Goal: Task Accomplishment & Management: Complete application form

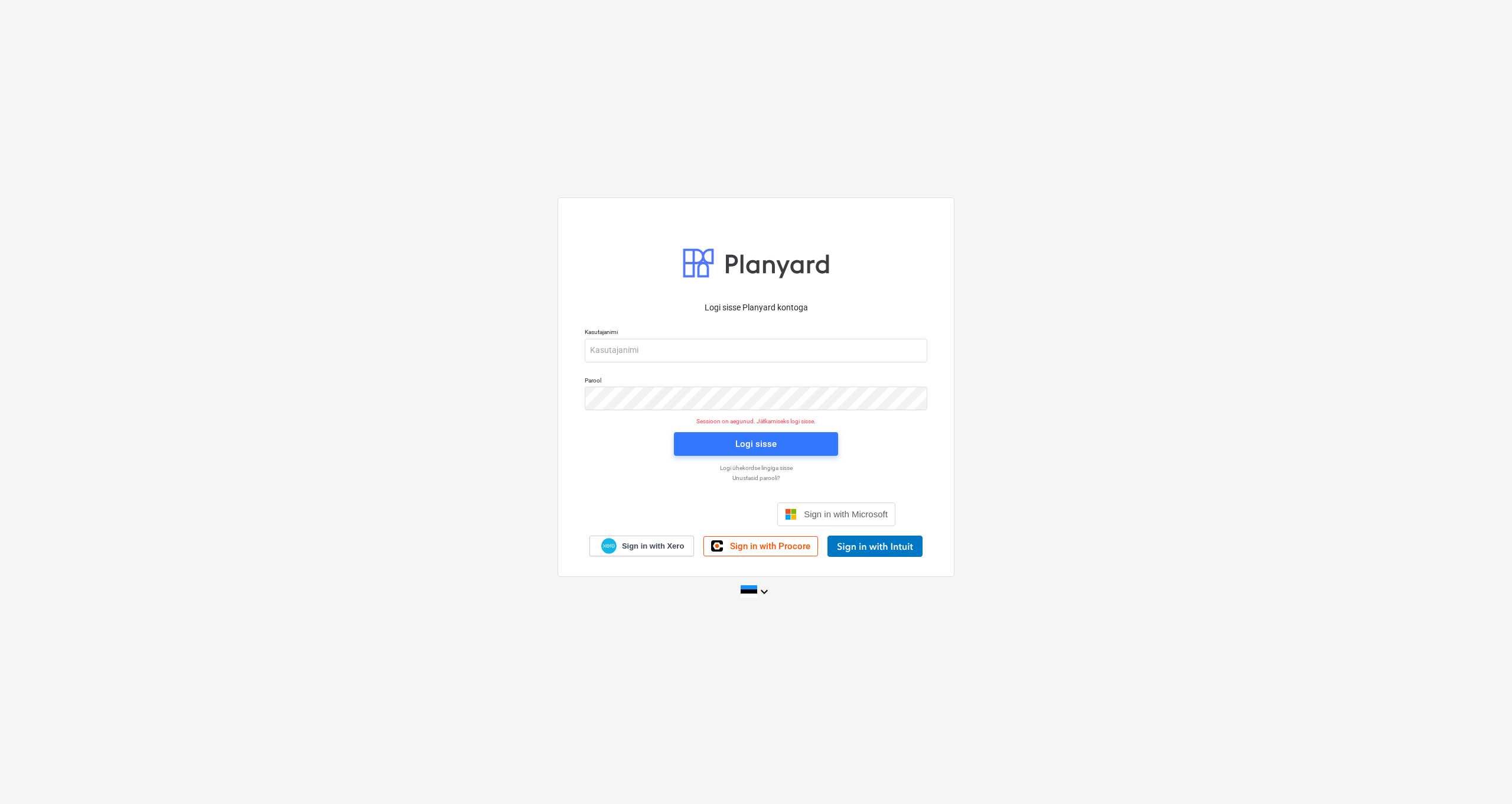
click at [669, 512] on div "Logi sisse Google’i kontoga. Avaneb uuel vahelehel" at bounding box center [692, 515] width 152 height 26
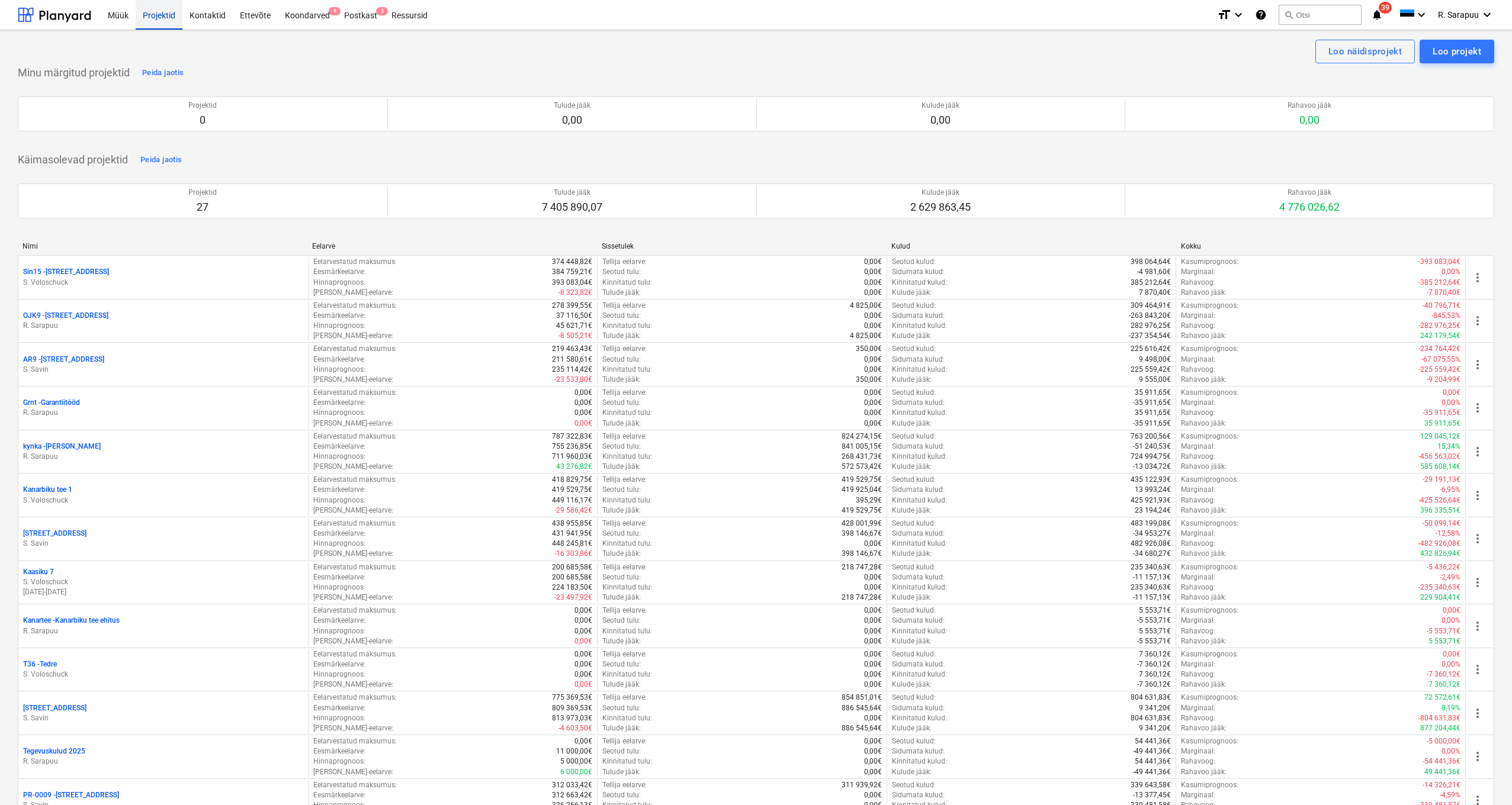
click at [154, 20] on div "Projektid" at bounding box center [159, 14] width 47 height 30
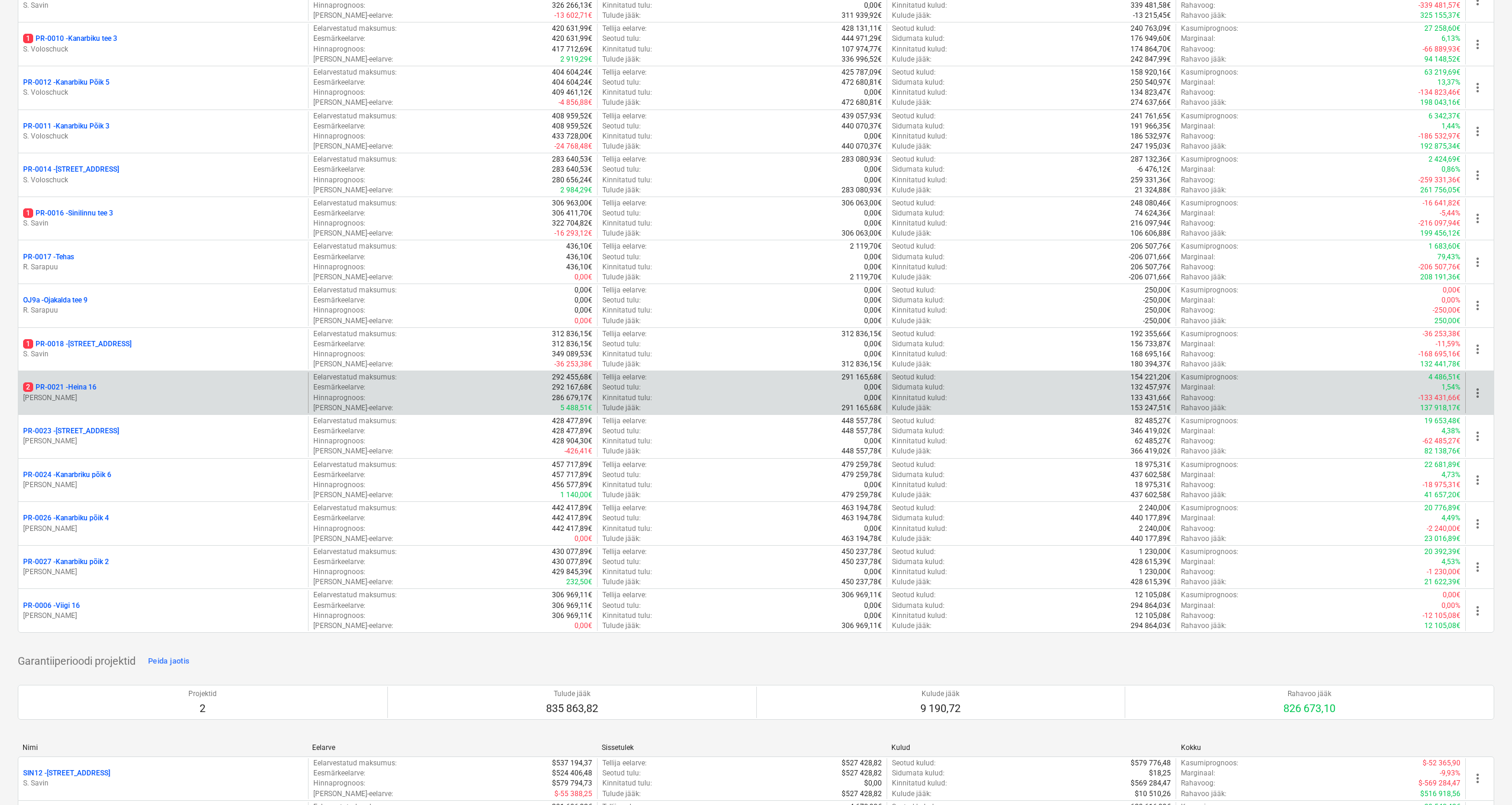
scroll to position [810, 0]
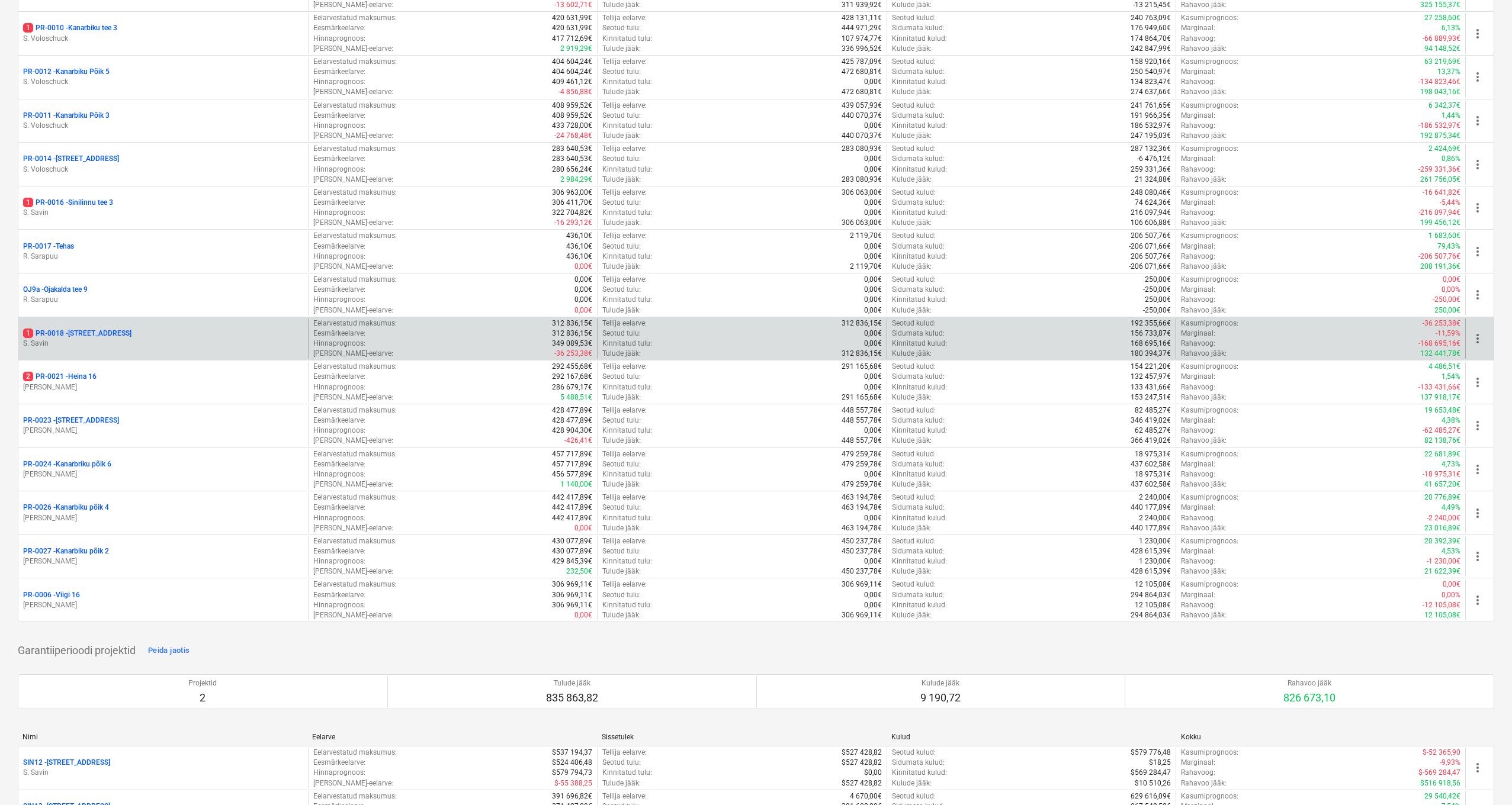
click at [93, 329] on p "1 PR-0018 - Matso tee 9" at bounding box center [77, 334] width 108 height 10
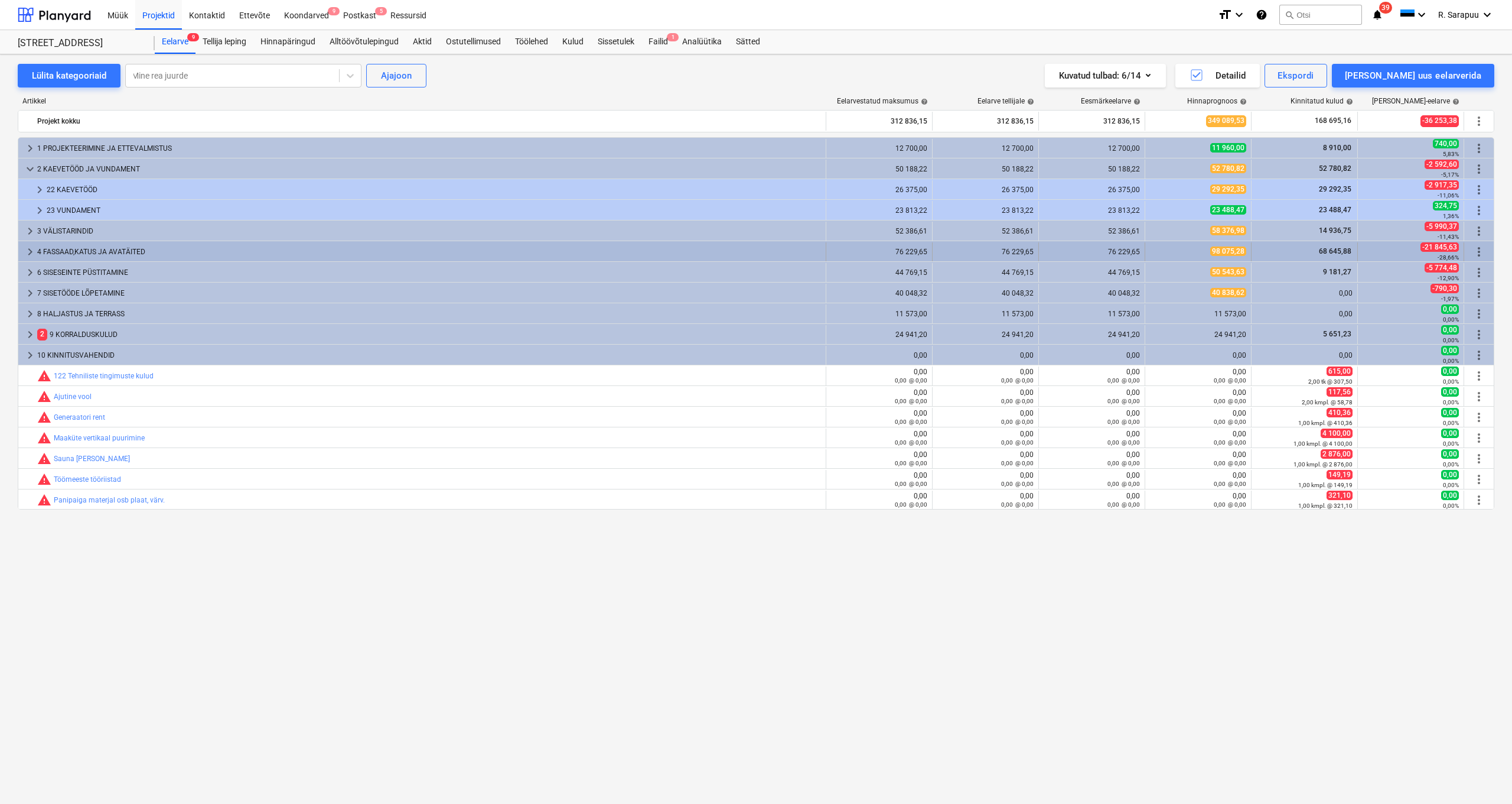
click at [1316, 251] on div "68 645,88" at bounding box center [1304, 251] width 96 height 10
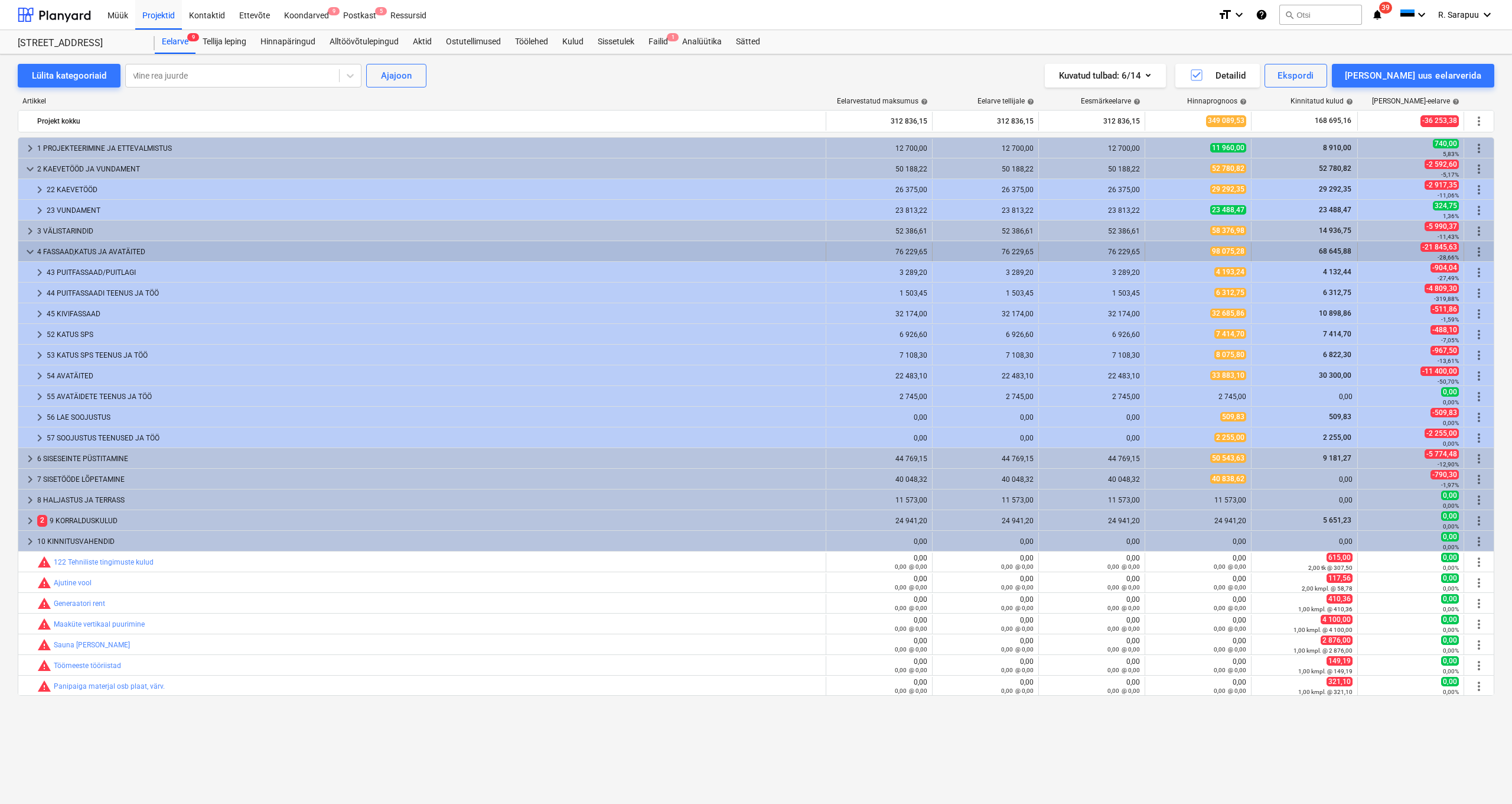
click at [1316, 250] on div "68 645,88" at bounding box center [1304, 251] width 96 height 10
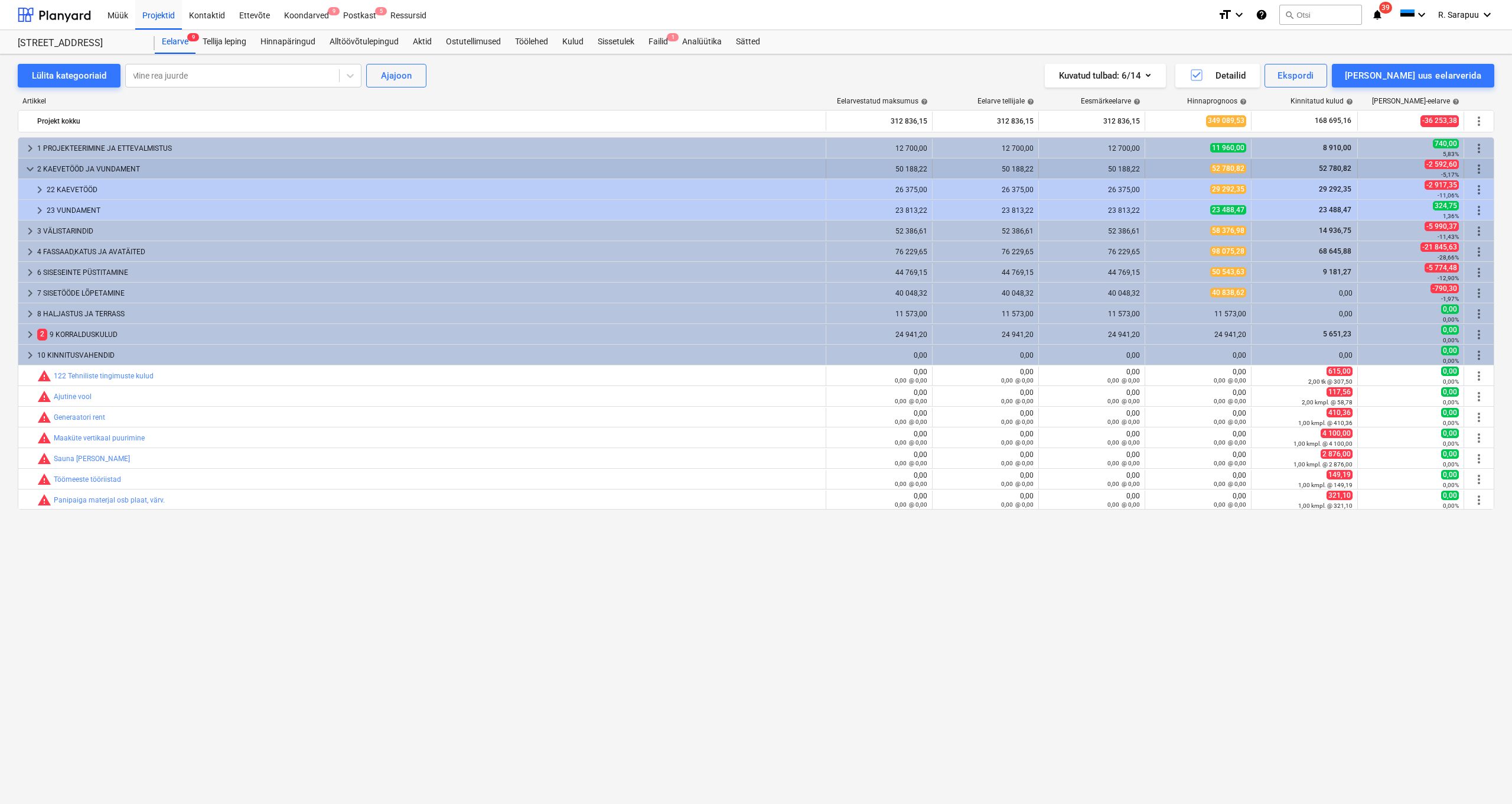
click at [29, 165] on span "keyboard_arrow_down" at bounding box center [30, 169] width 14 height 14
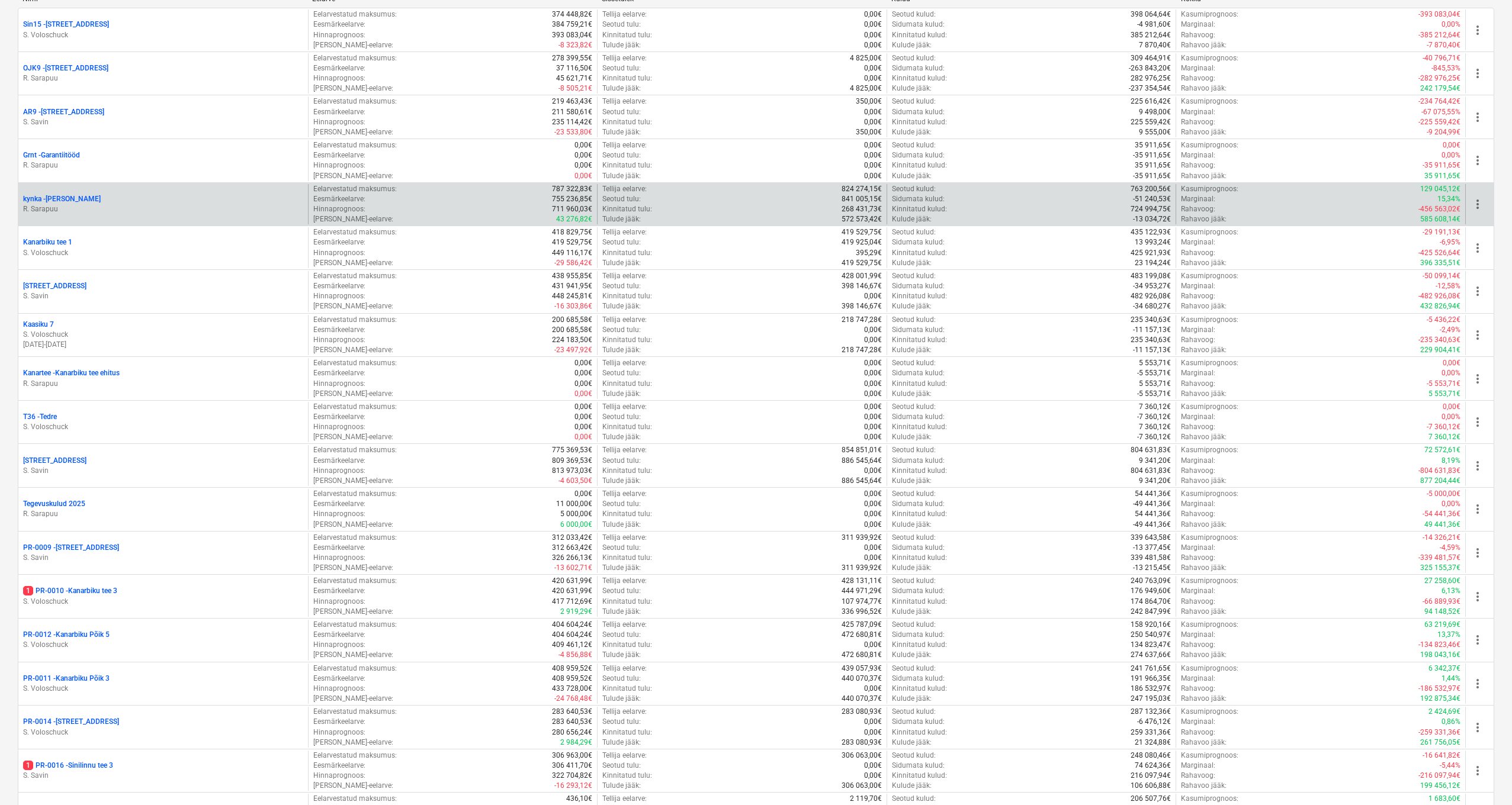
scroll to position [542, 0]
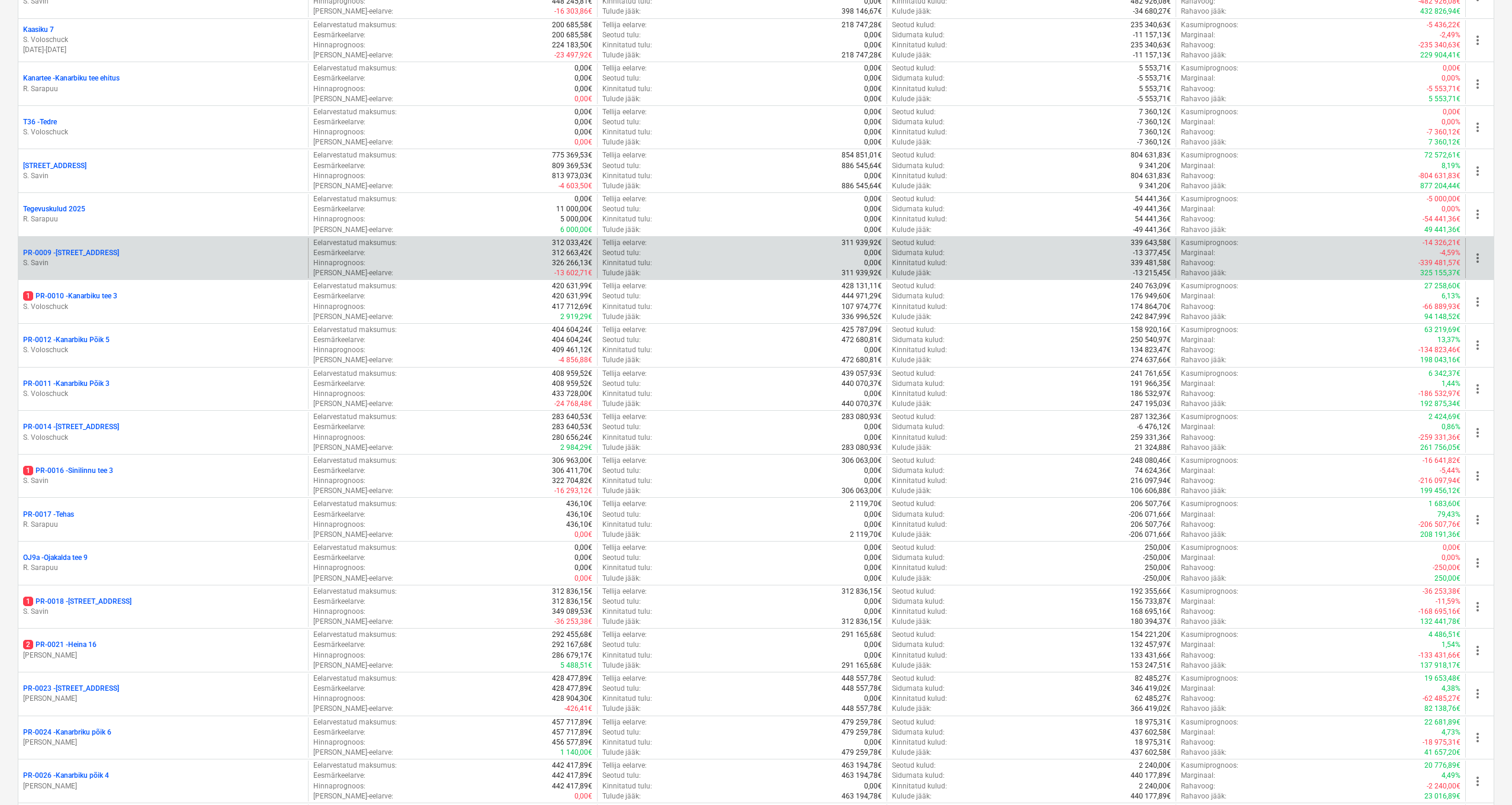
click at [61, 248] on p "PR-0009 - Pohla tee 4" at bounding box center [71, 253] width 96 height 10
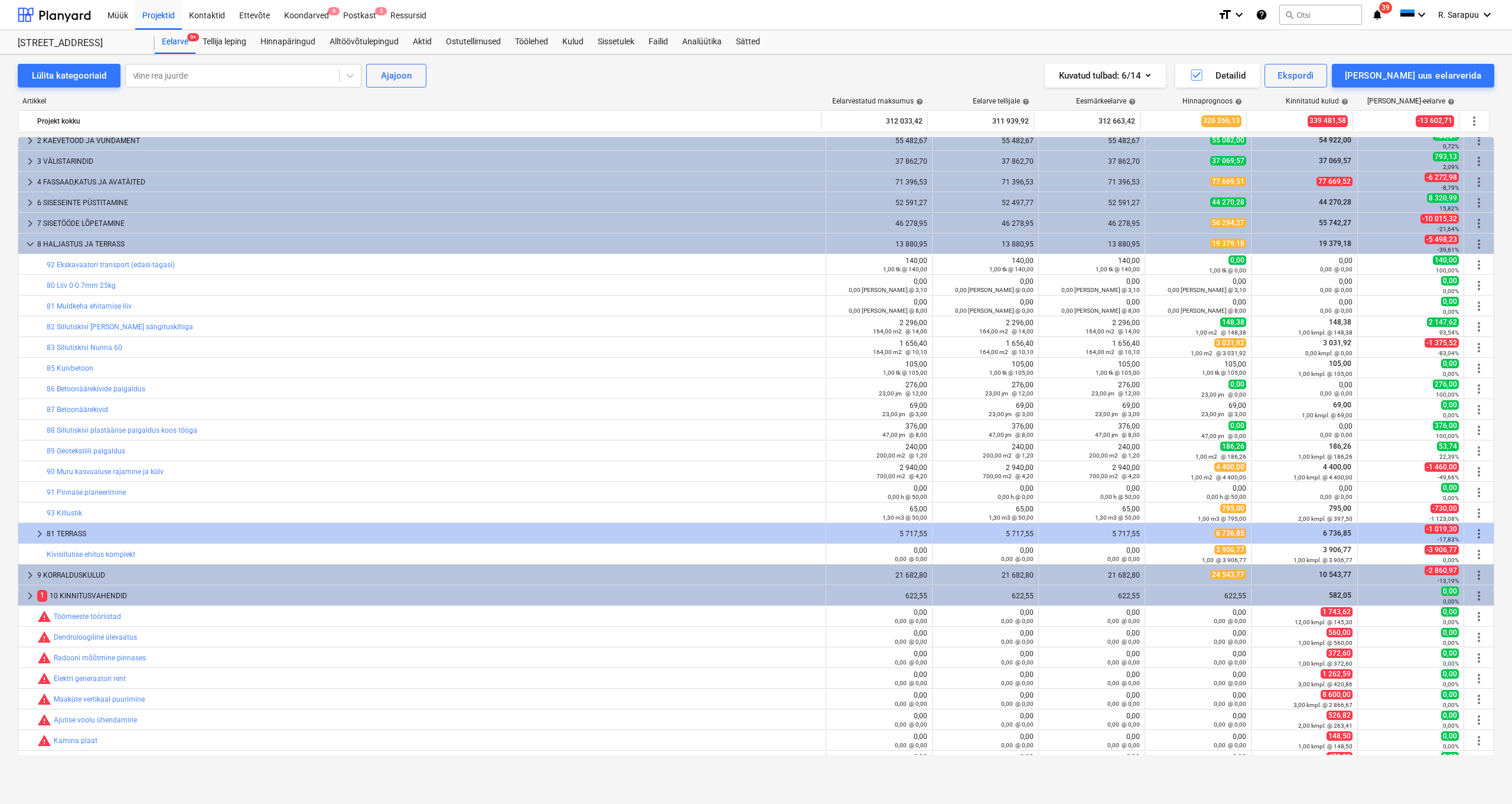
scroll to position [27, 0]
click at [27, 239] on div "keyboard_arrow_right 1 PROJEKTEERIMINE JA ETTEVALMISTUS 12 235,00 12 235,00 12 …" at bounding box center [756, 445] width 1477 height 618
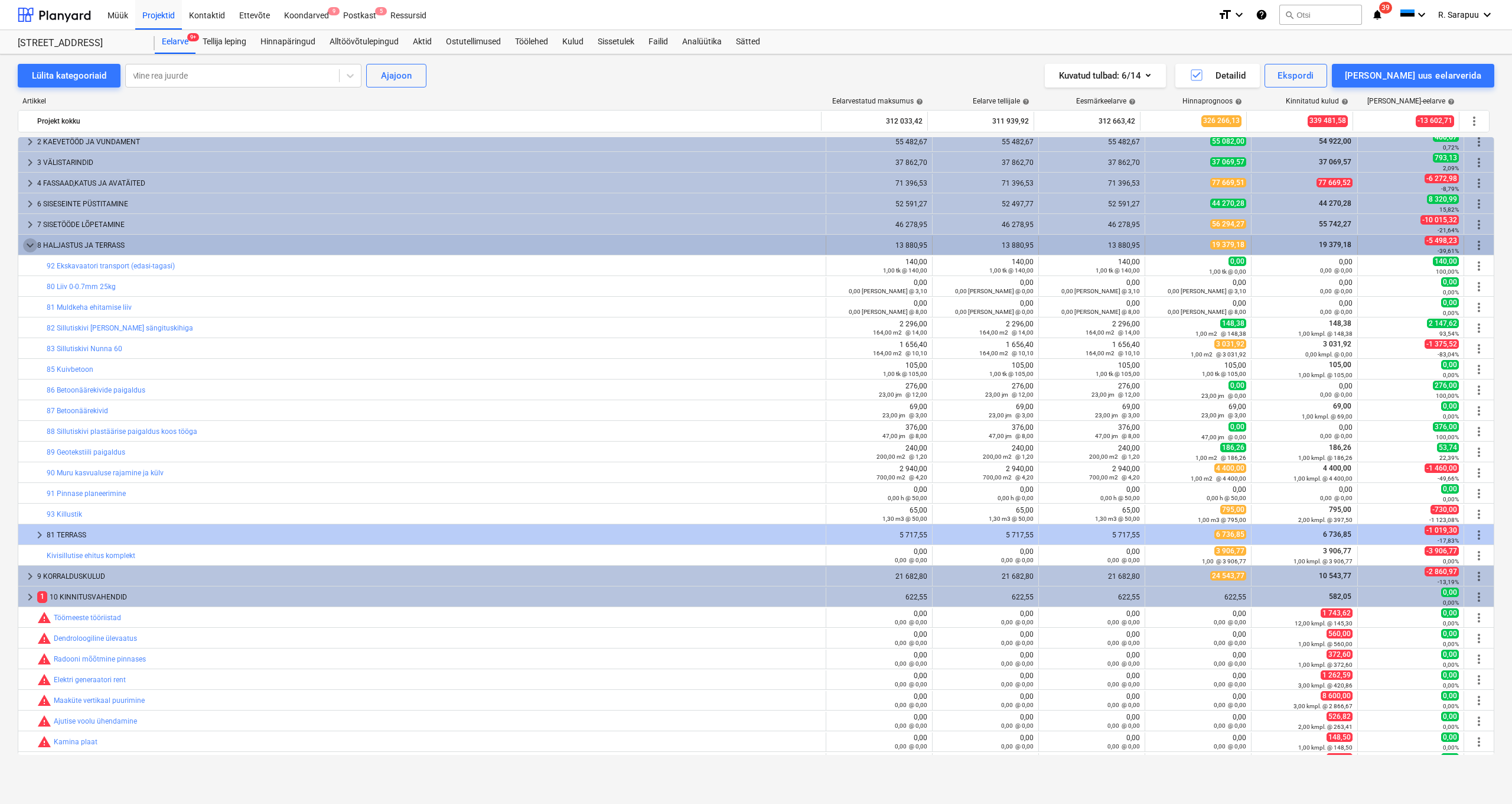
click at [25, 246] on span "keyboard_arrow_down" at bounding box center [30, 245] width 14 height 14
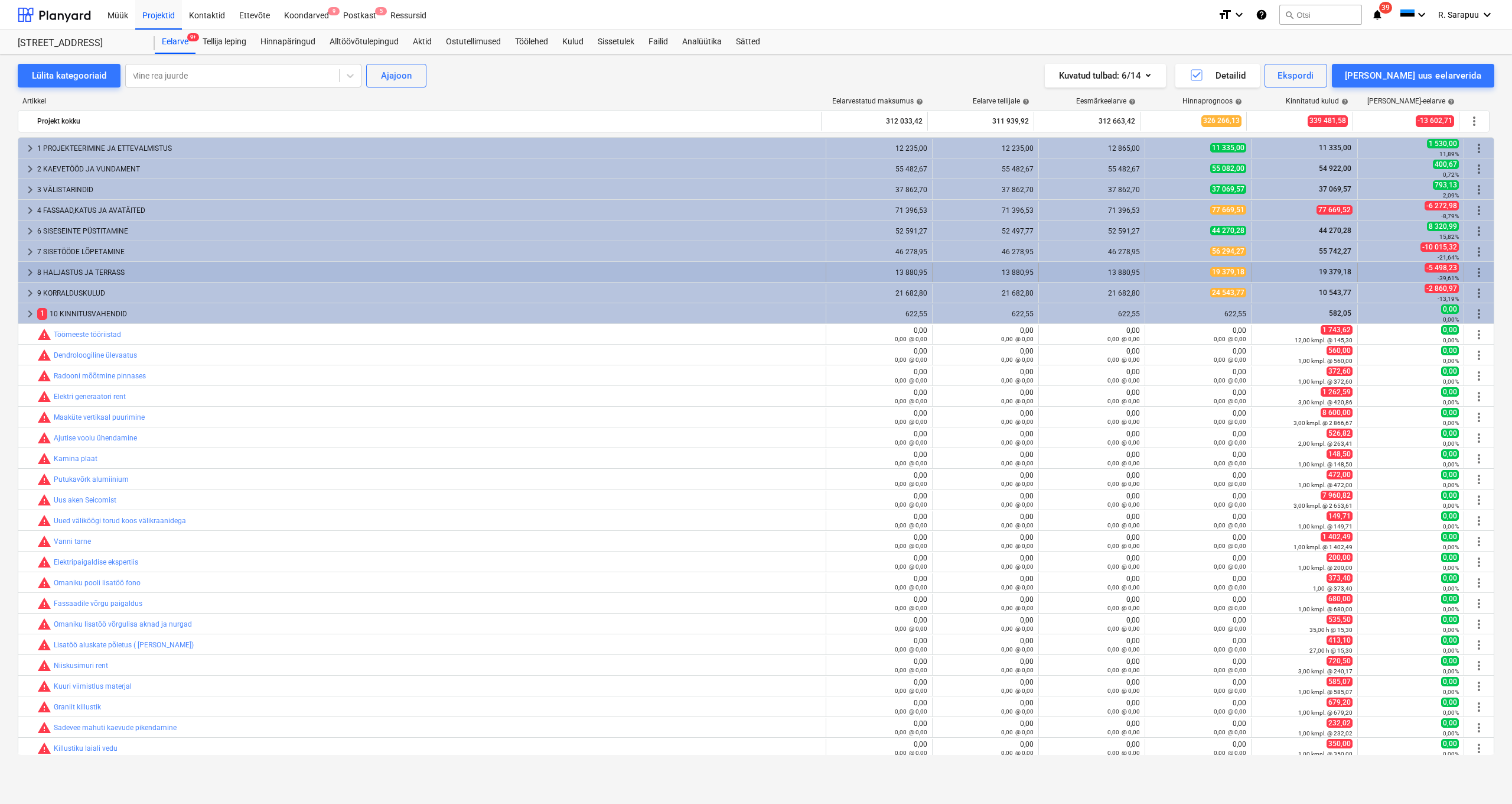
click at [1336, 275] on span "19 379,18" at bounding box center [1335, 272] width 35 height 9
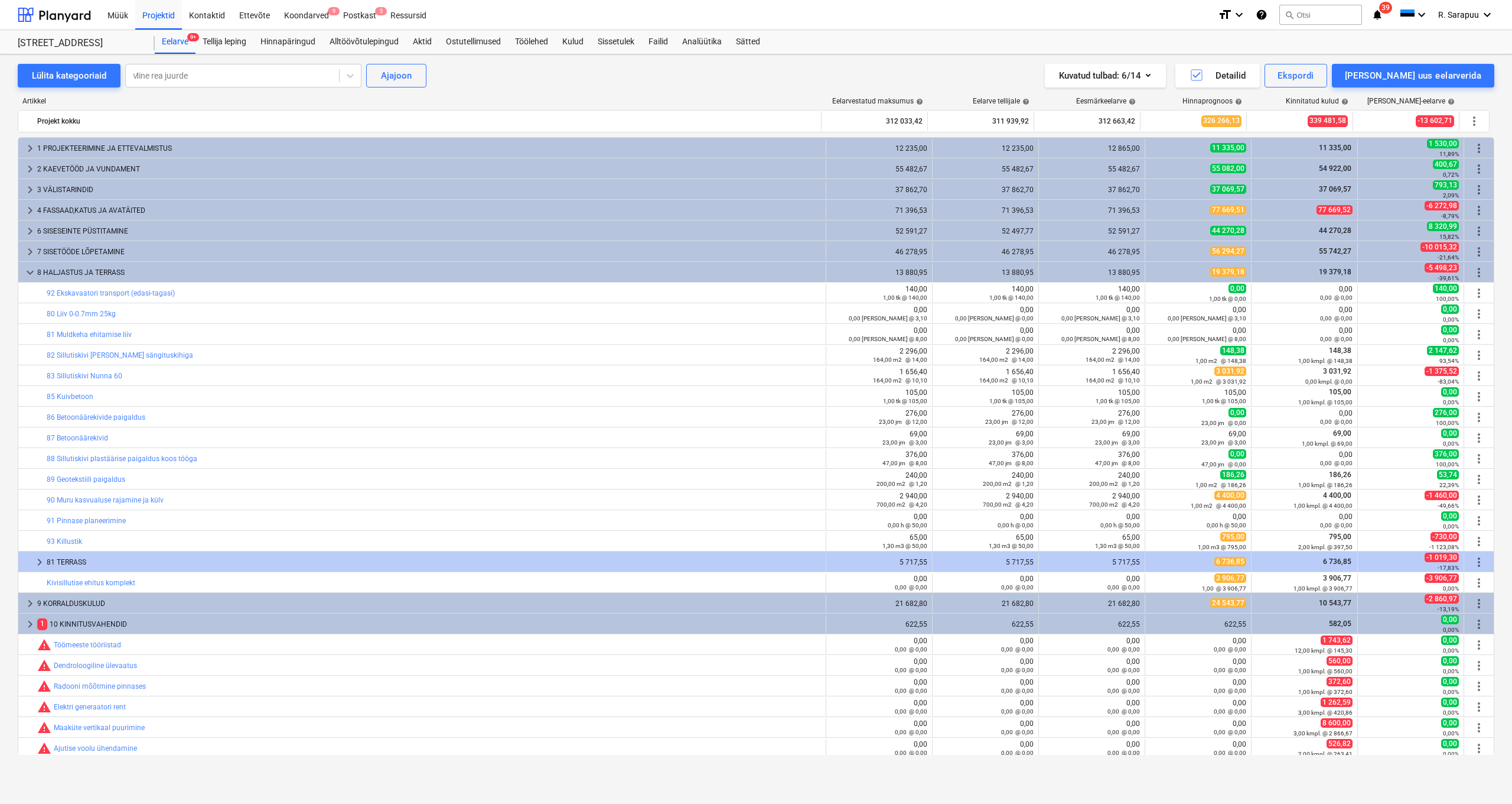
click at [1336, 275] on span "19 379,18" at bounding box center [1335, 272] width 35 height 9
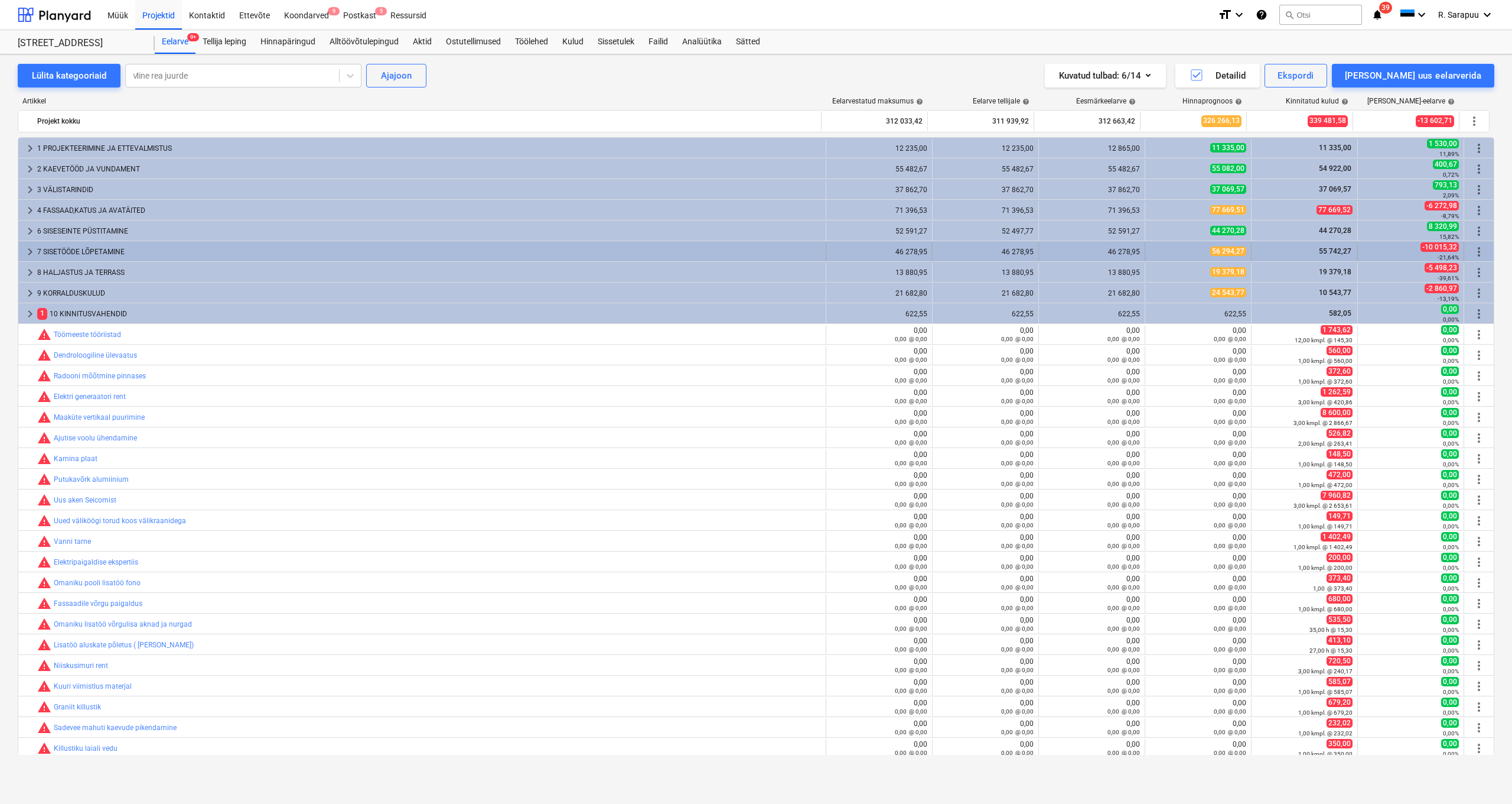
click at [1328, 250] on span "55 742,27" at bounding box center [1335, 251] width 35 height 9
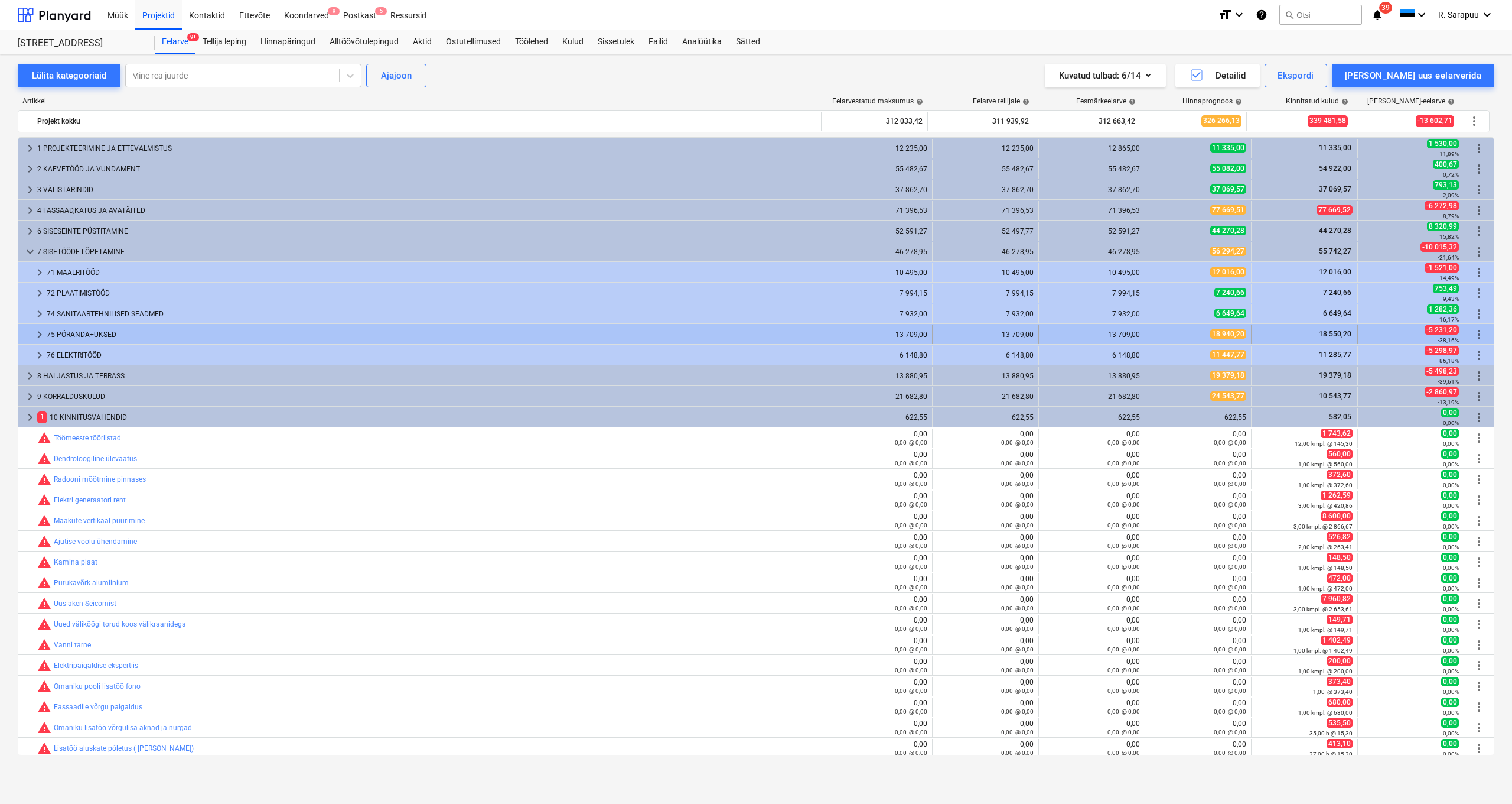
click at [1230, 335] on span "18 940,20" at bounding box center [1229, 334] width 36 height 10
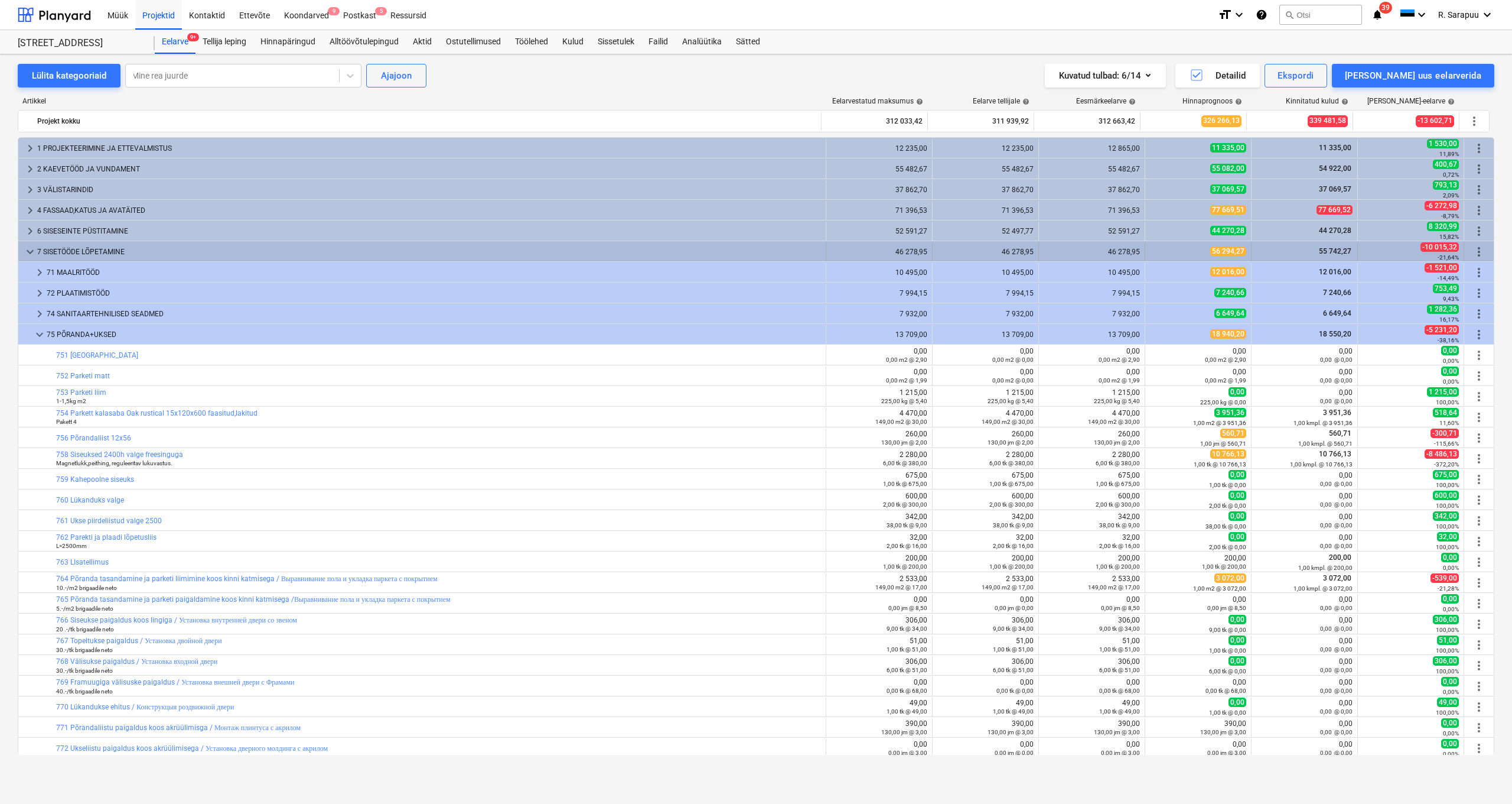
click at [33, 250] on span "keyboard_arrow_down" at bounding box center [30, 251] width 14 height 14
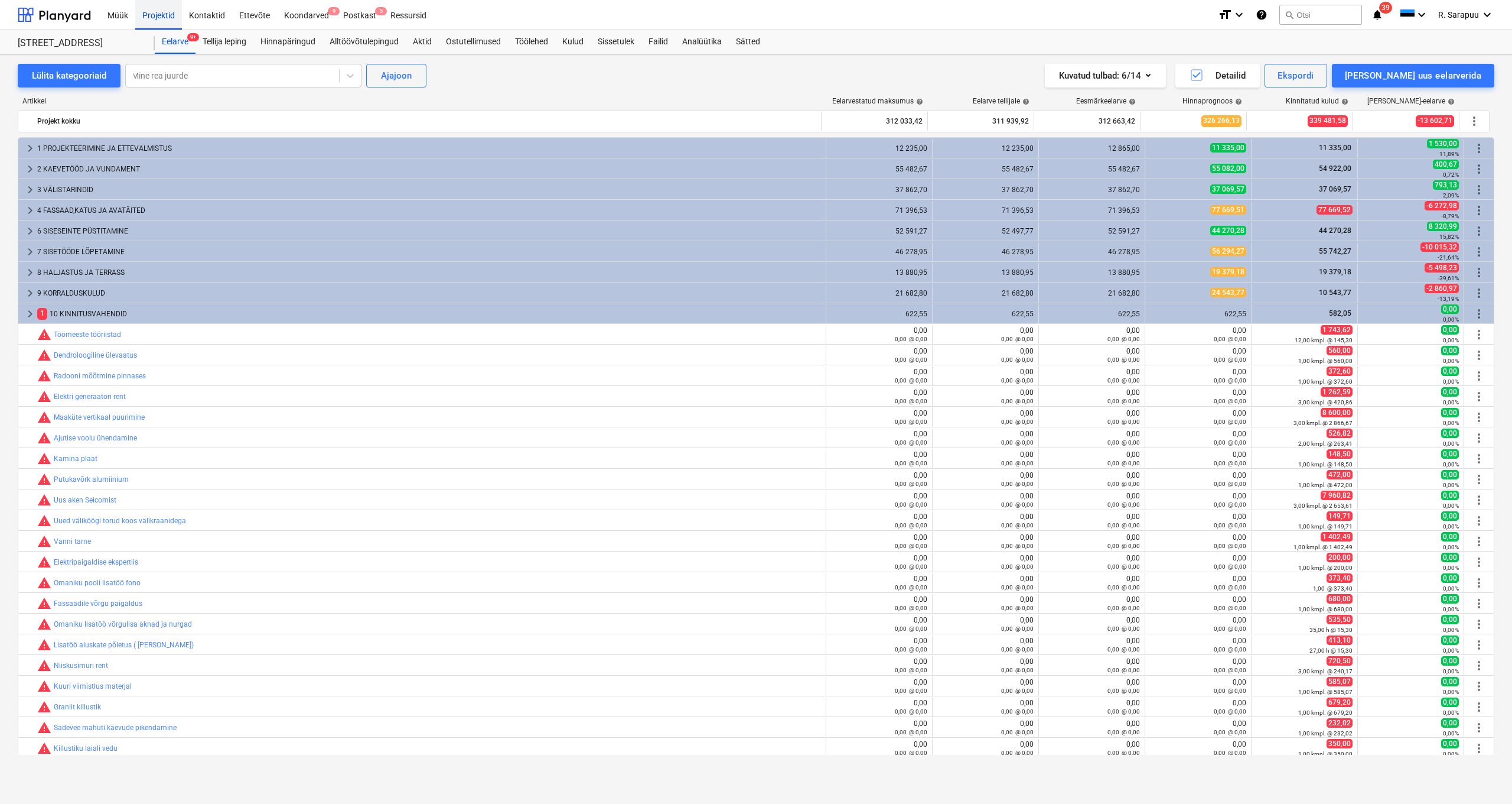
click at [171, 18] on div "Projektid" at bounding box center [158, 14] width 47 height 30
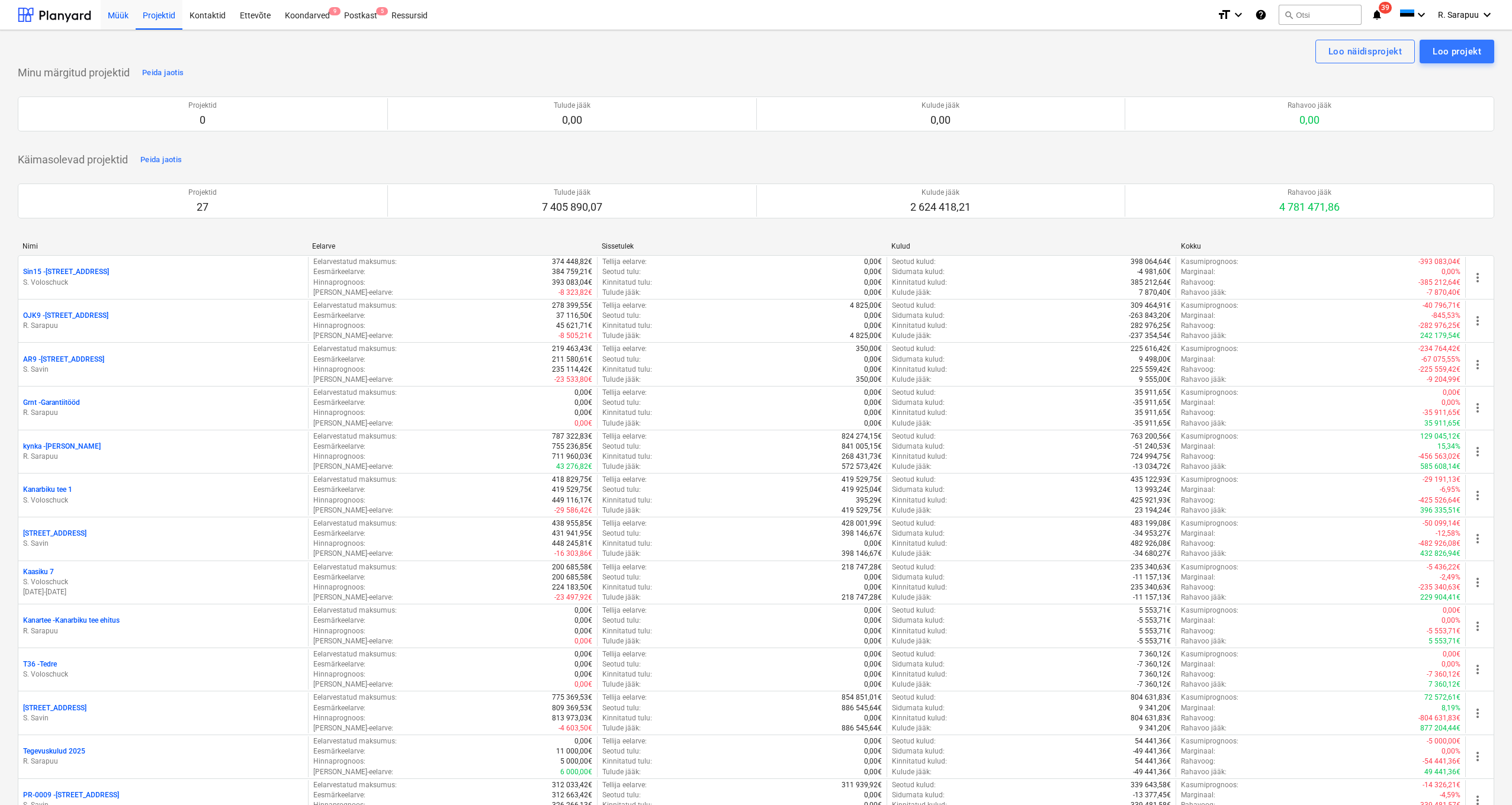
click at [107, 17] on div "Müük" at bounding box center [118, 14] width 35 height 30
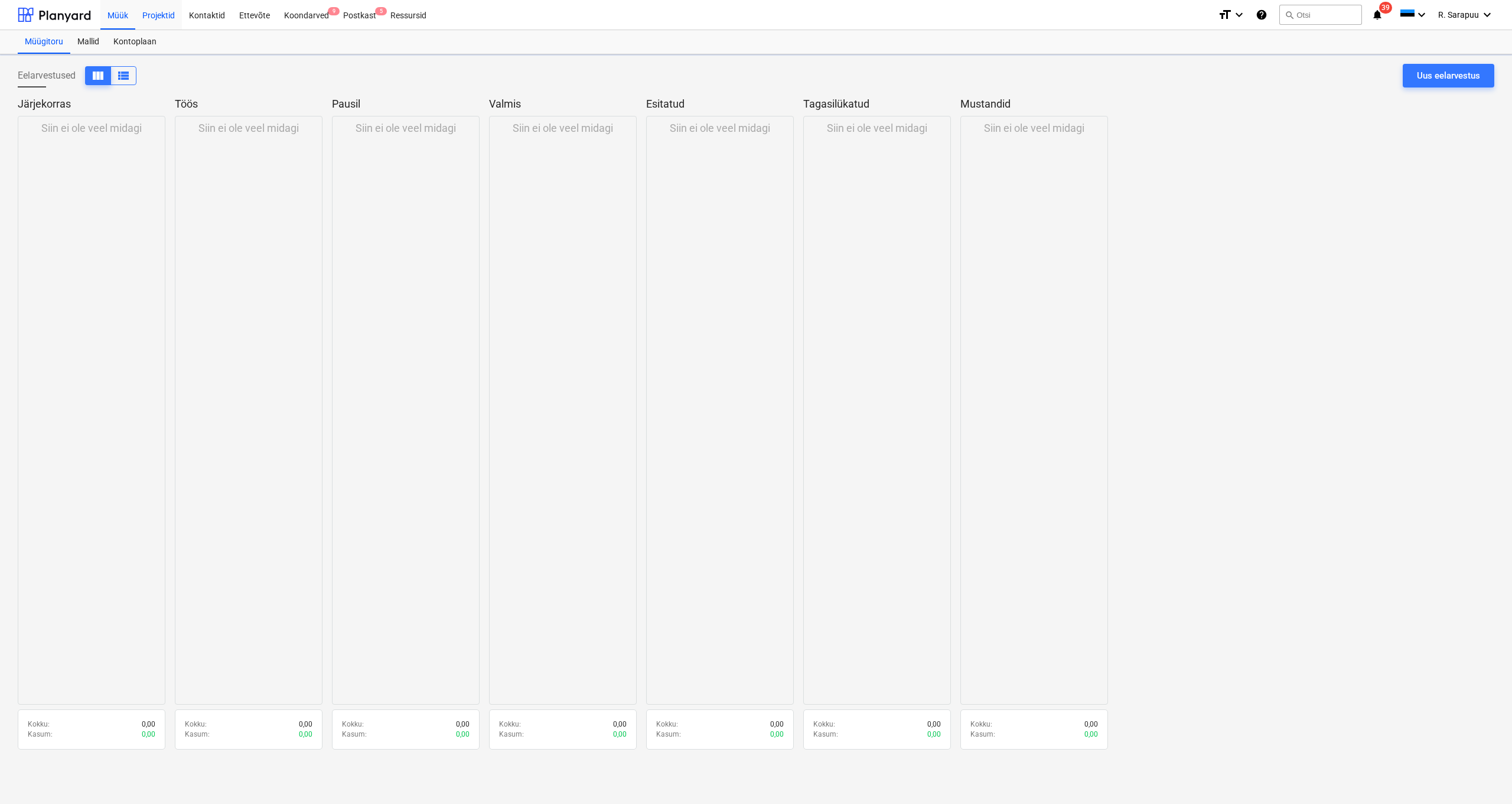
click at [169, 15] on div "Projektid" at bounding box center [158, 14] width 47 height 30
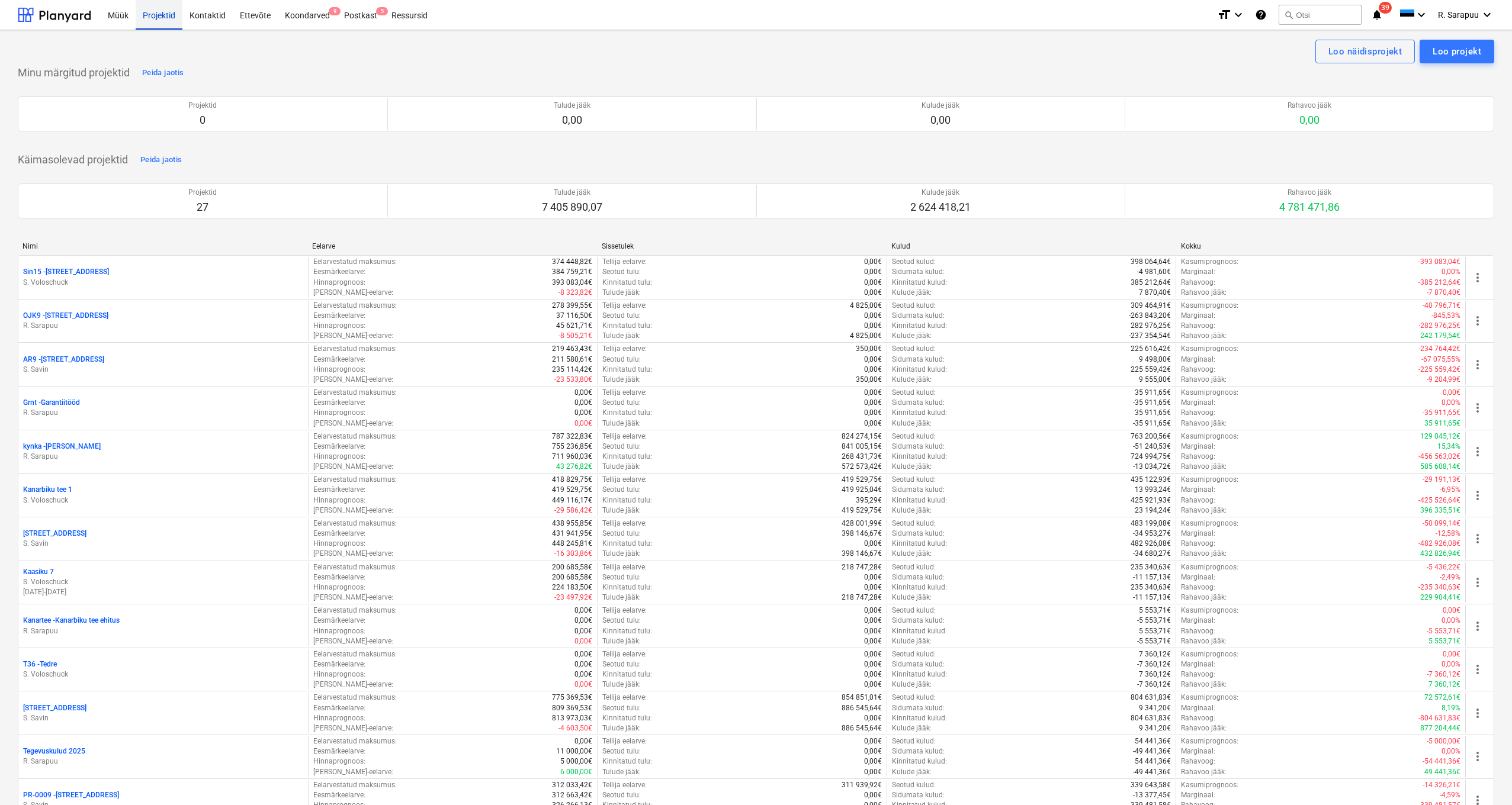
click at [151, 11] on div "Projektid" at bounding box center [159, 14] width 47 height 30
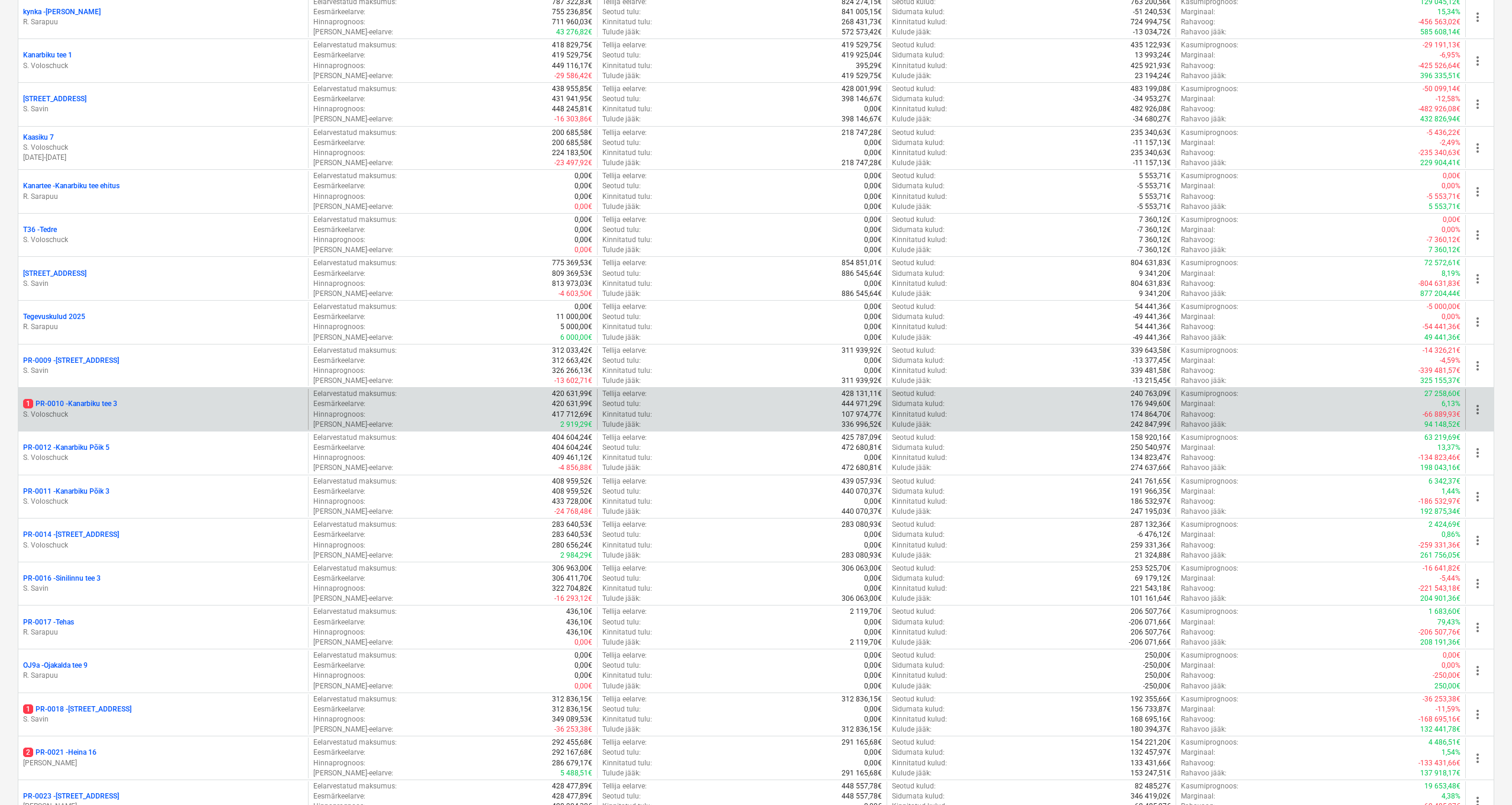
scroll to position [436, 0]
click at [111, 397] on p "1 PR-0010 - [GEOGRAPHIC_DATA] tee 3" at bounding box center [70, 402] width 94 height 10
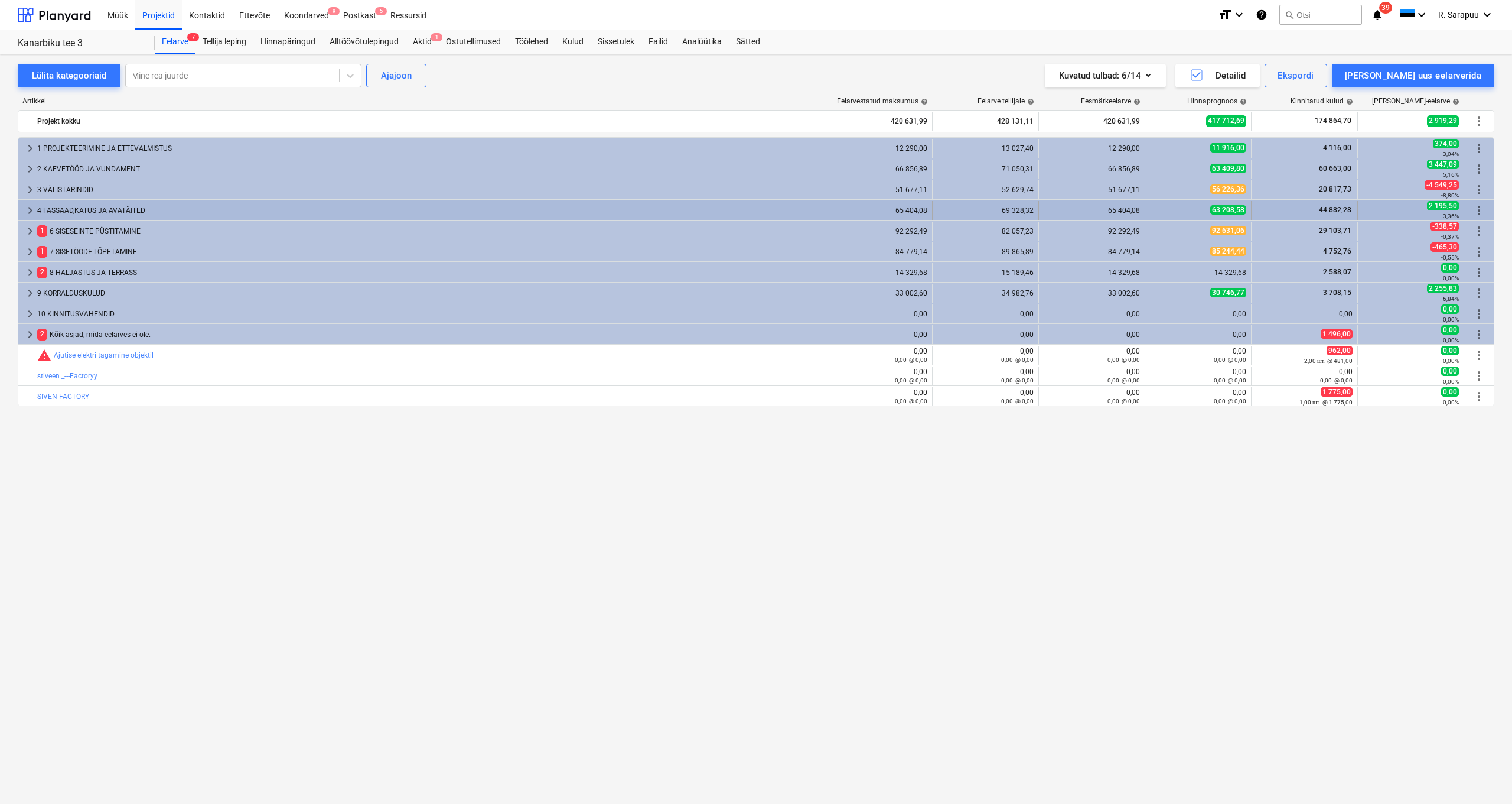
click at [29, 212] on span "keyboard_arrow_right" at bounding box center [30, 211] width 14 height 14
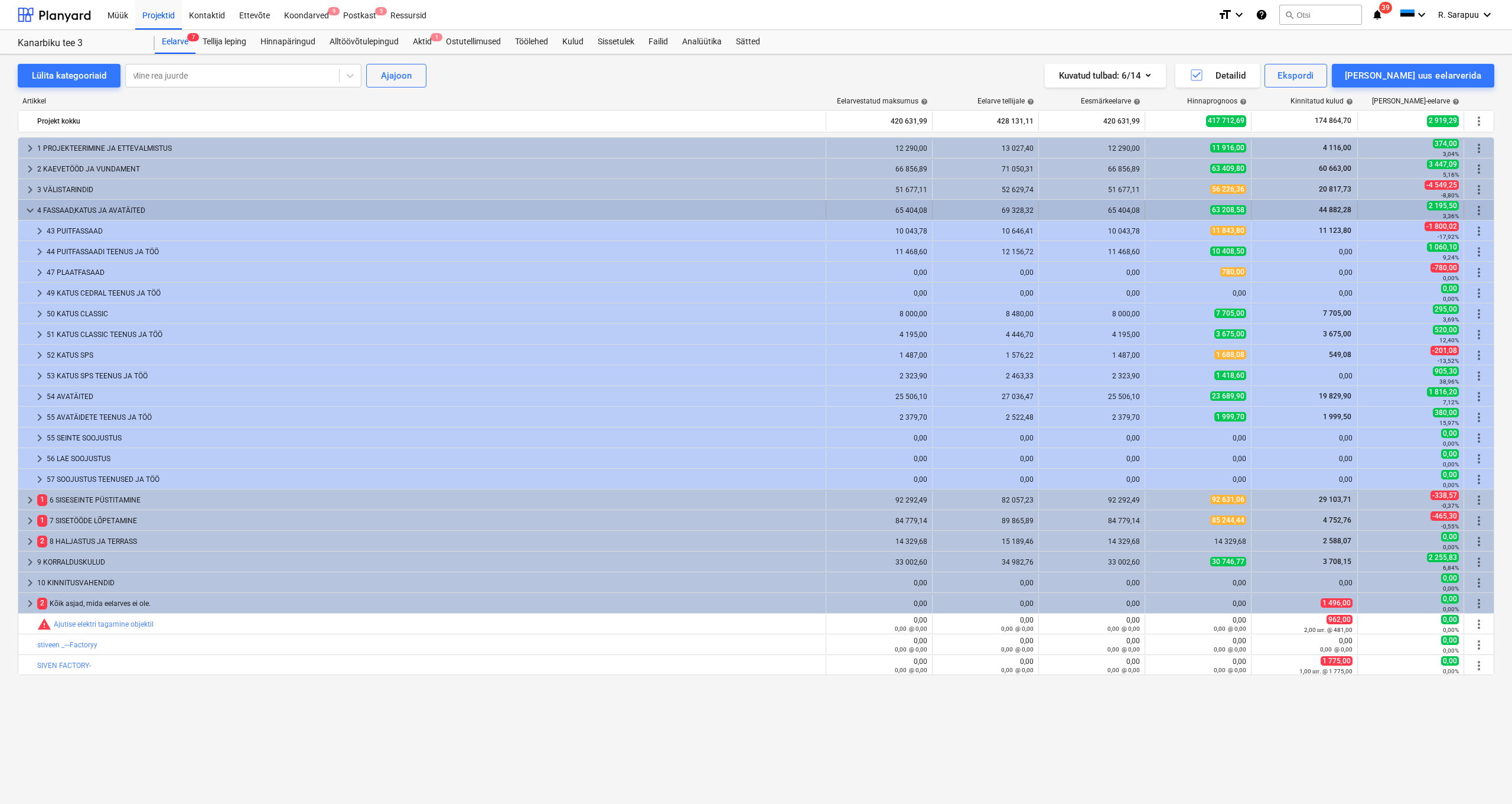
scroll to position [0, 1]
click at [32, 213] on span "keyboard_arrow_down" at bounding box center [30, 211] width 14 height 14
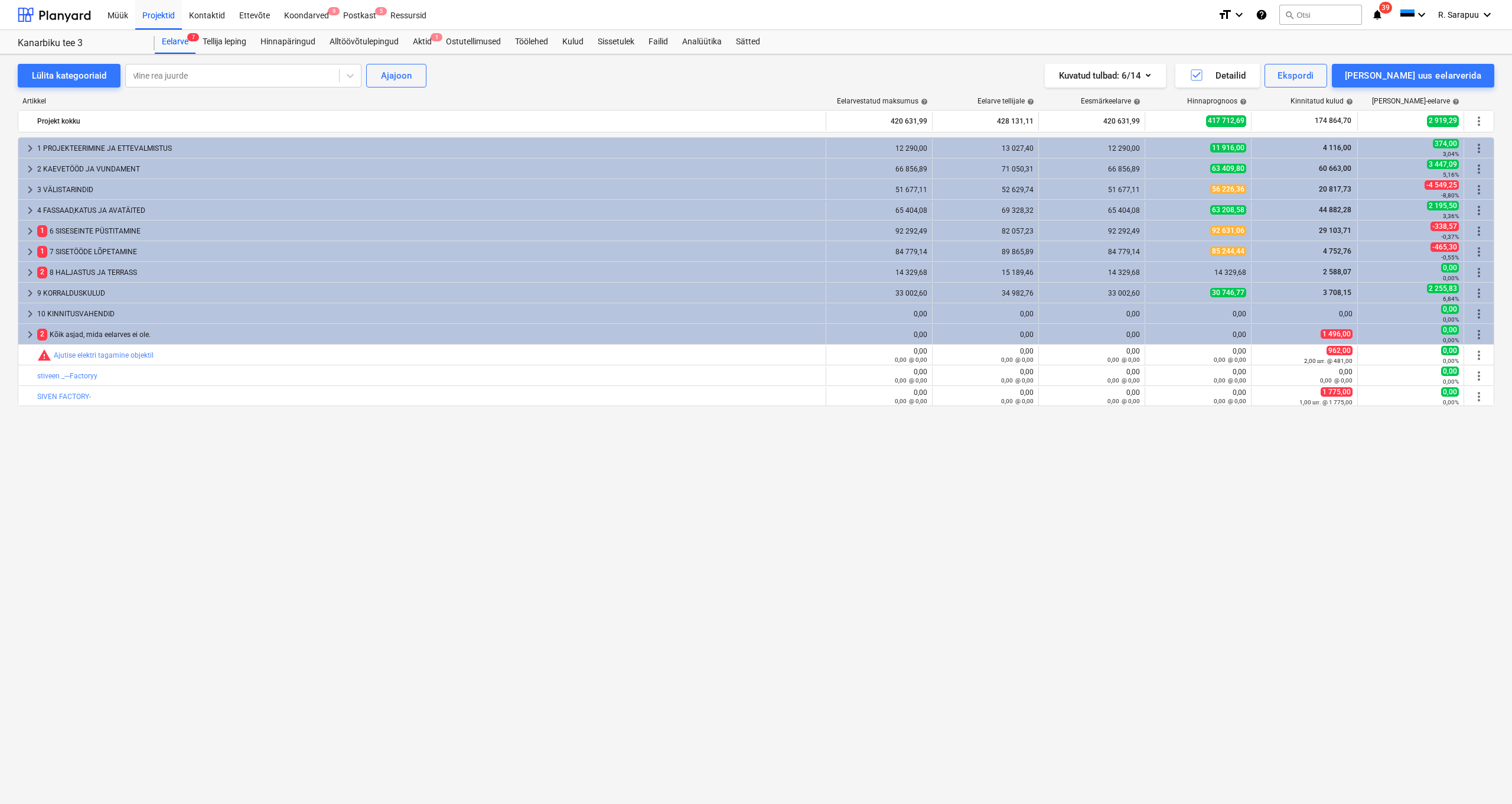
scroll to position [0, 0]
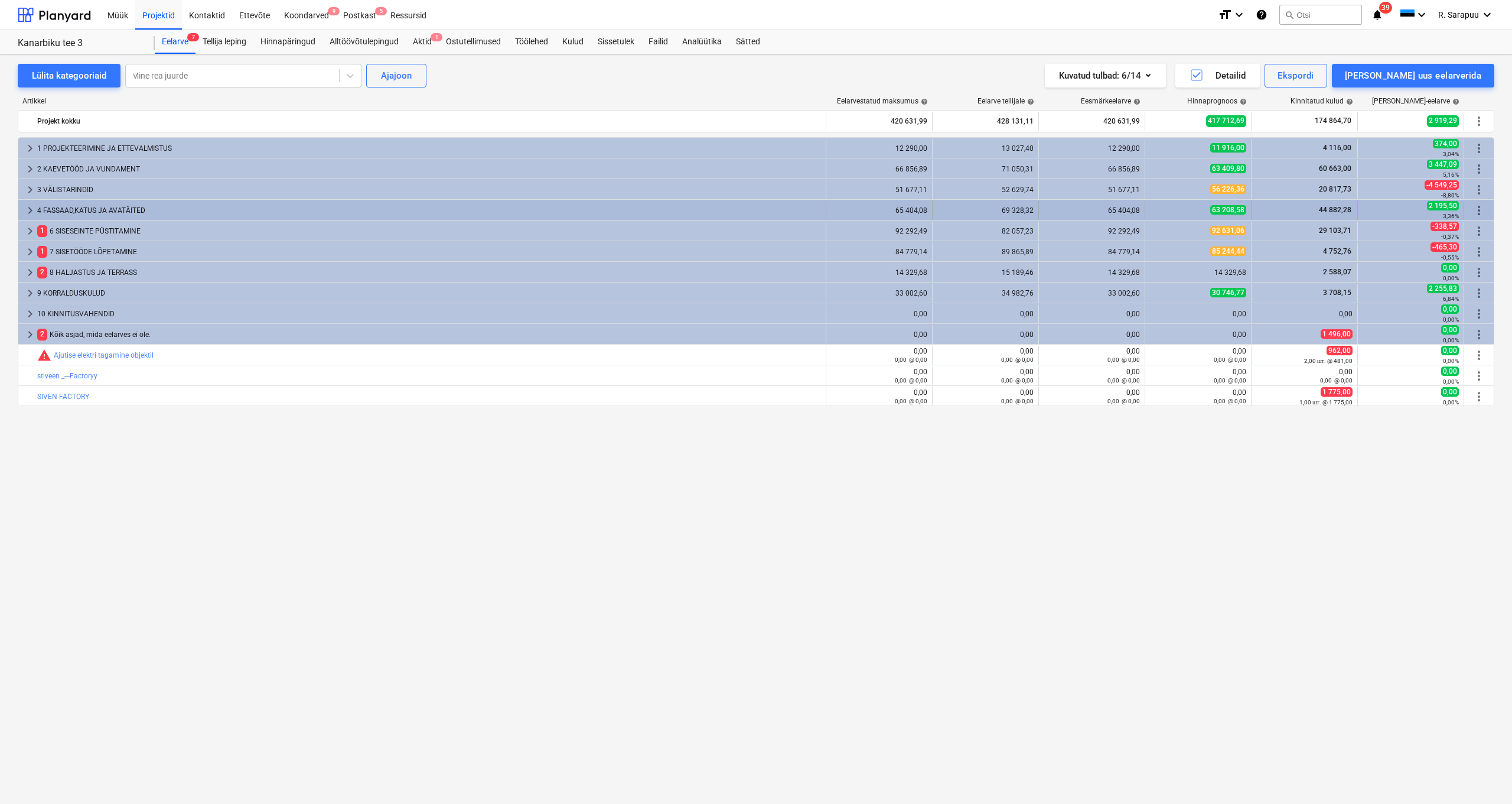
click at [31, 212] on span "keyboard_arrow_right" at bounding box center [30, 211] width 14 height 14
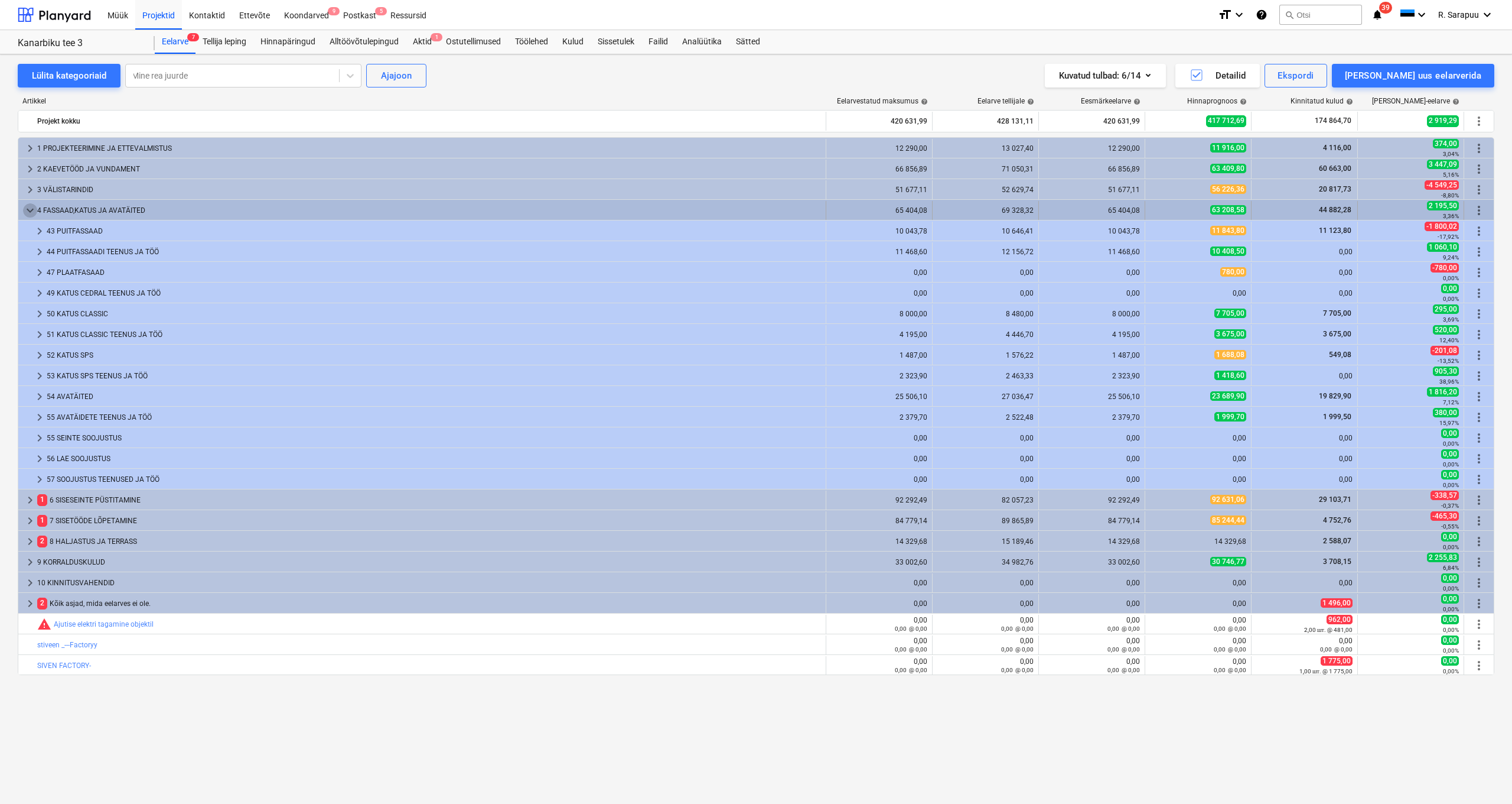
click at [31, 212] on span "keyboard_arrow_down" at bounding box center [30, 211] width 14 height 14
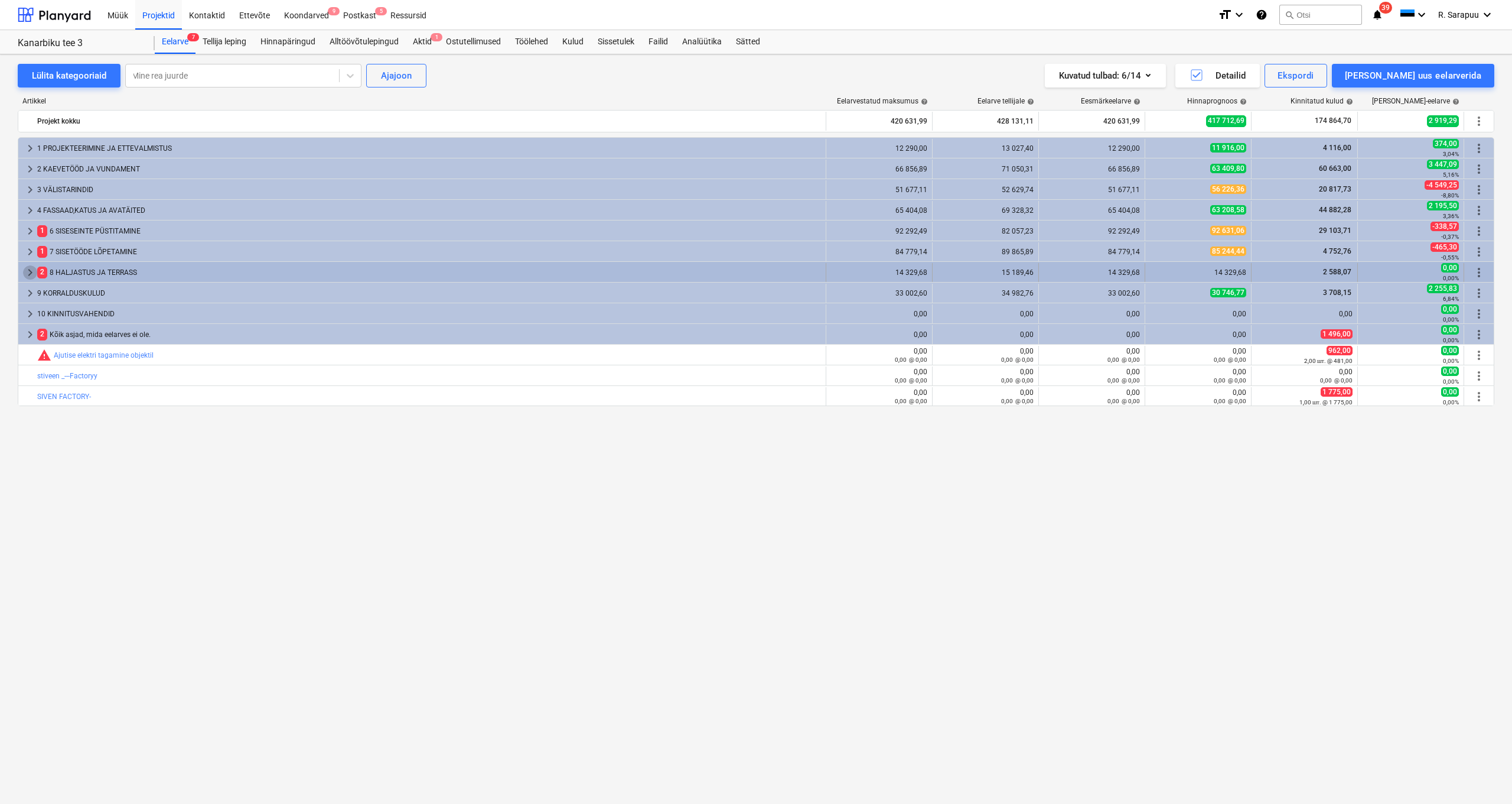
click at [35, 275] on span "keyboard_arrow_right" at bounding box center [30, 272] width 14 height 14
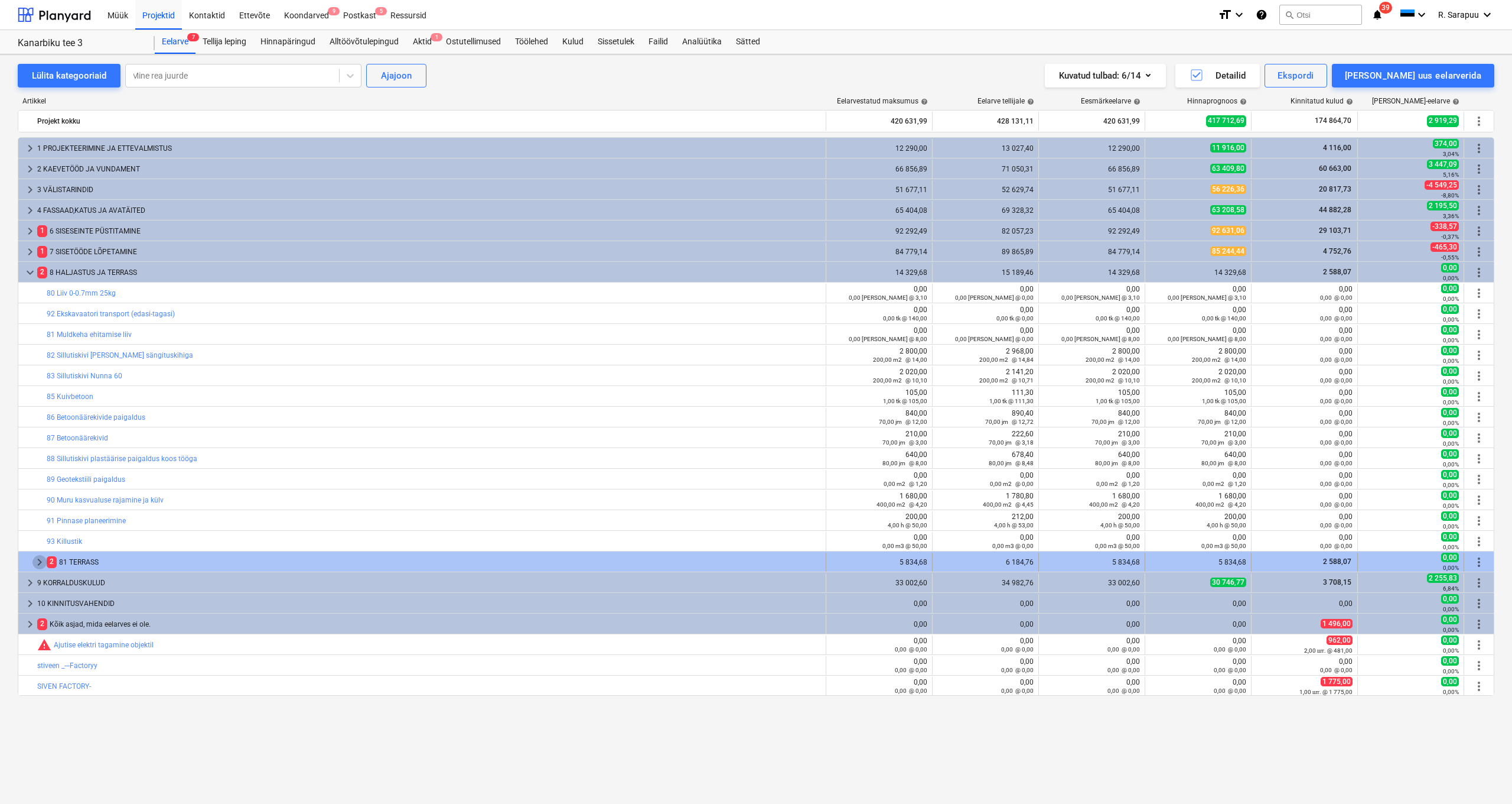
click at [38, 561] on span "keyboard_arrow_right" at bounding box center [40, 562] width 14 height 14
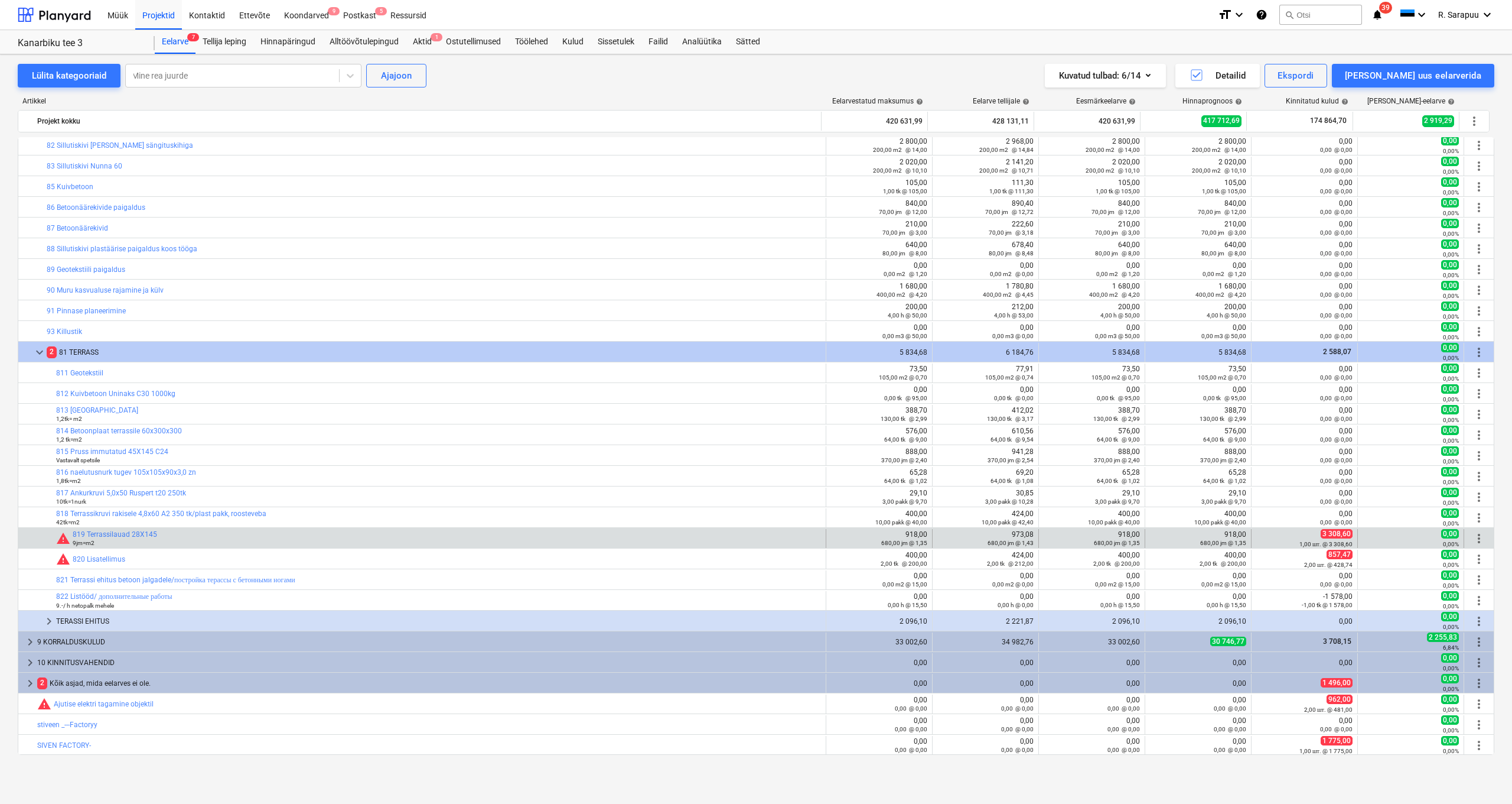
click at [1338, 533] on span "3 308,60" at bounding box center [1336, 534] width 32 height 10
click at [138, 535] on link "819 Terrassilauad 28X145" at bounding box center [115, 535] width 85 height 9
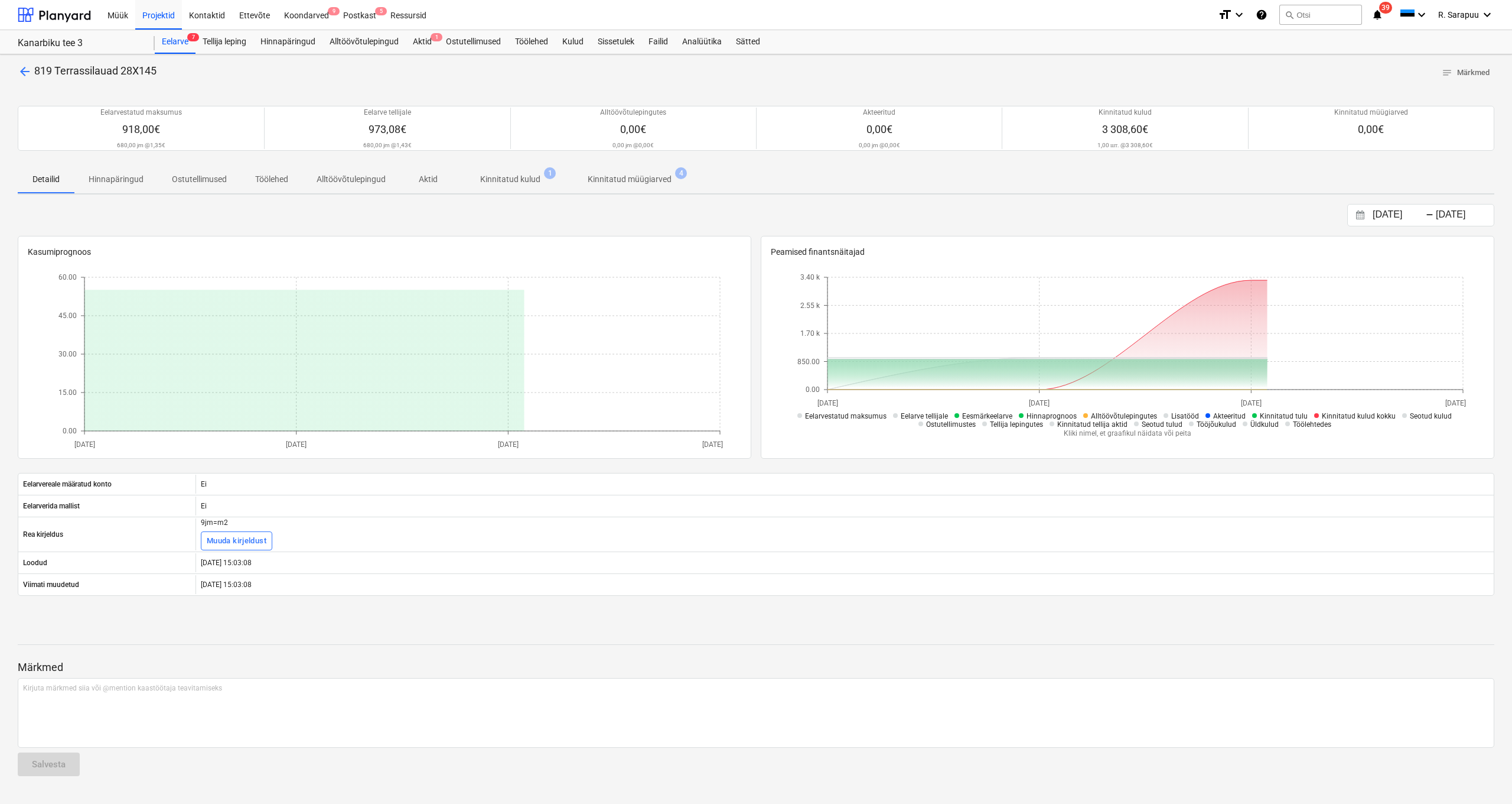
click at [520, 183] on p "Kinnitatud kulud" at bounding box center [511, 179] width 61 height 12
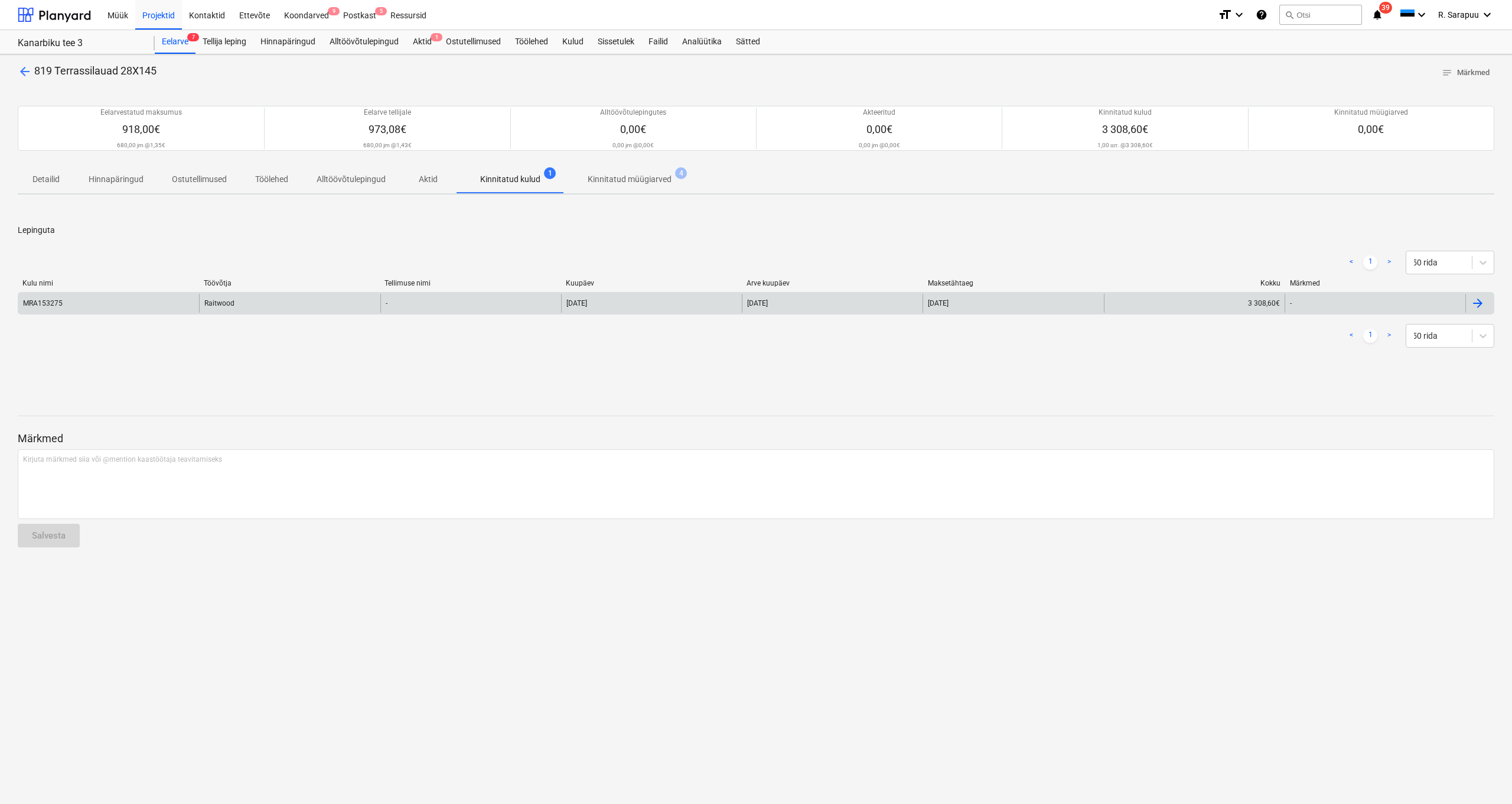
click at [245, 311] on div "Raitwood" at bounding box center [289, 303] width 181 height 19
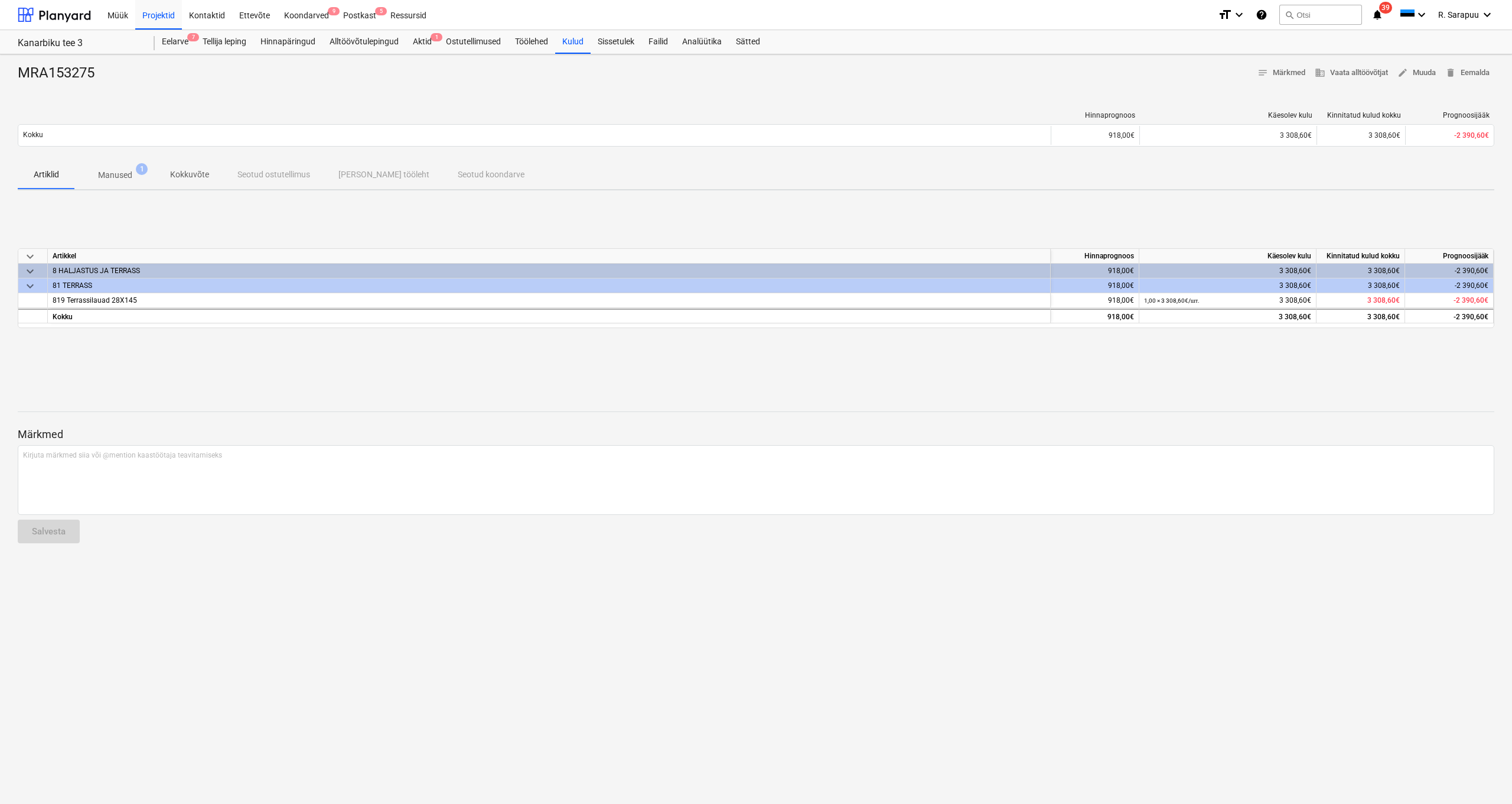
click at [129, 176] on p "Manused" at bounding box center [115, 175] width 35 height 12
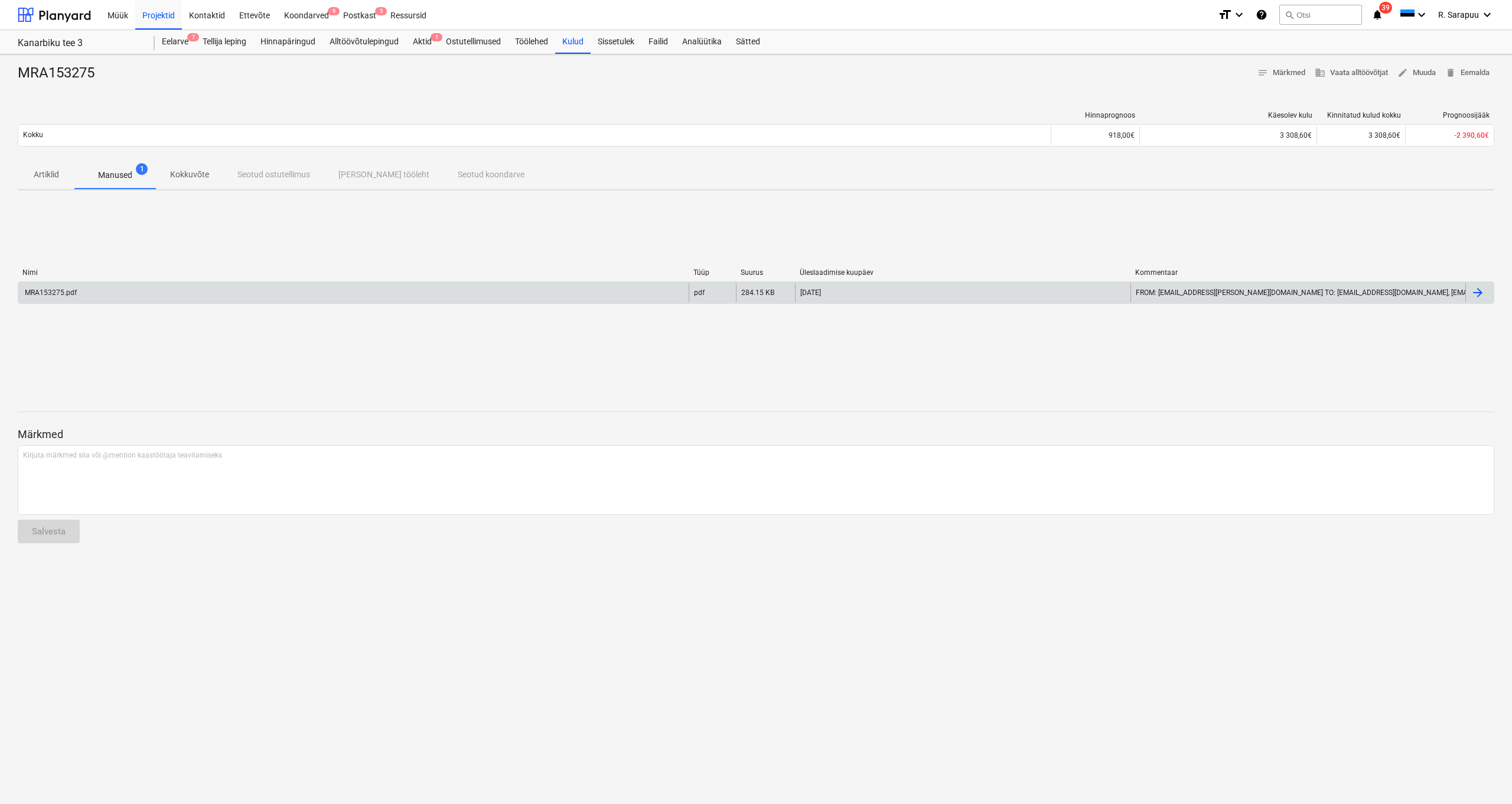
click at [113, 299] on div "MRA153275.pdf" at bounding box center [353, 293] width 670 height 19
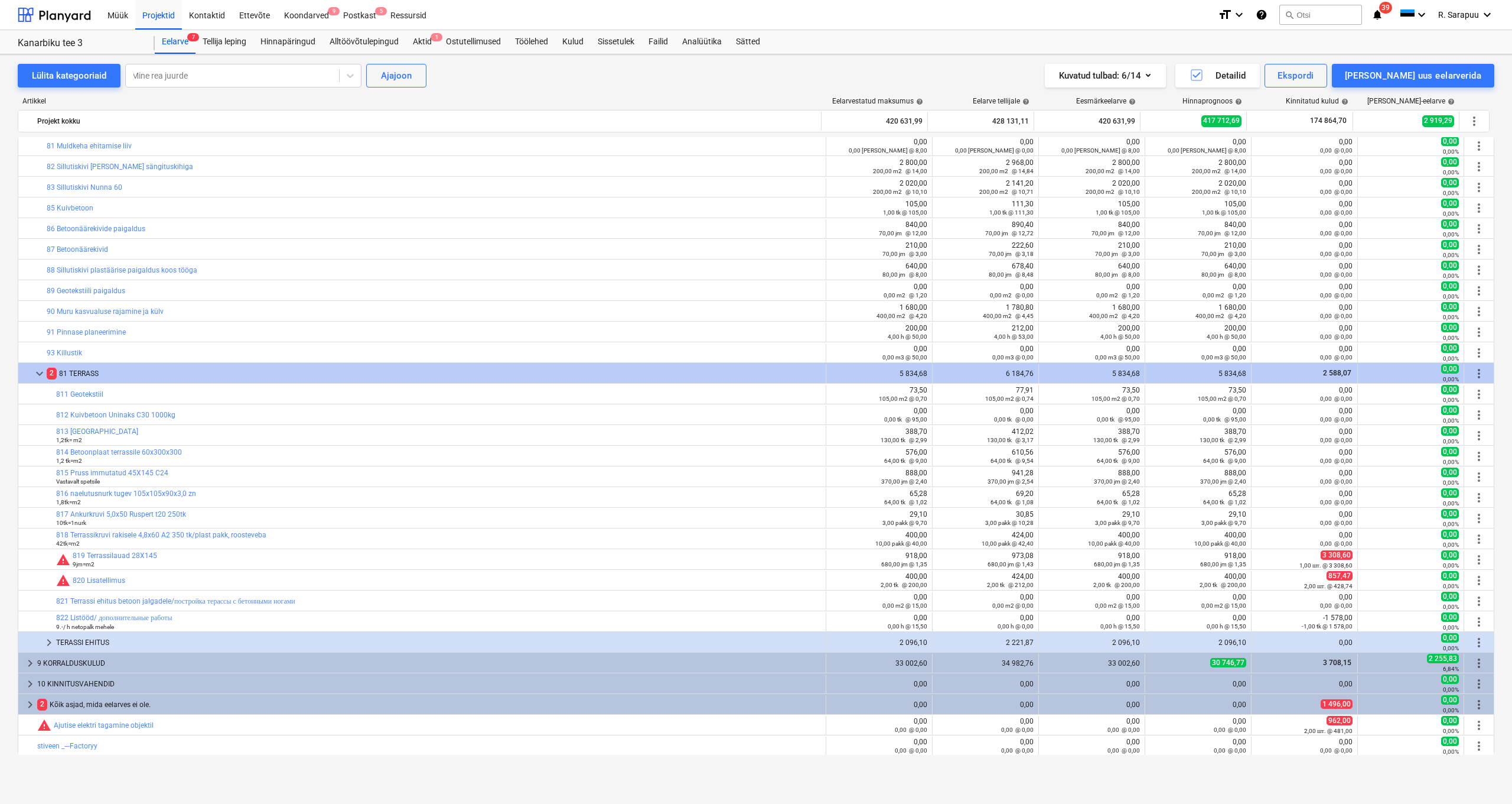
scroll to position [193, 0]
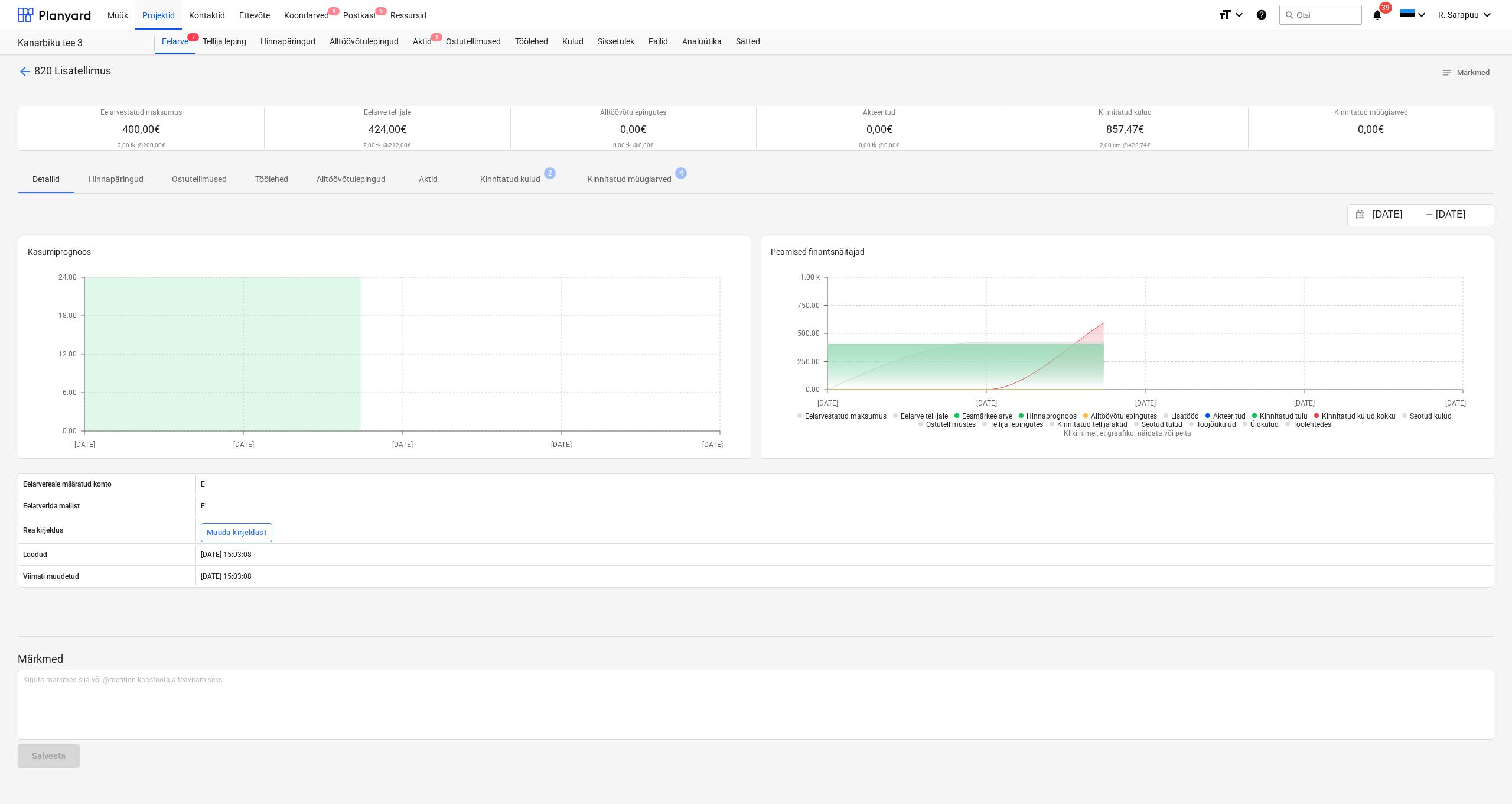
click at [518, 180] on p "Kinnitatud kulud" at bounding box center [511, 179] width 61 height 12
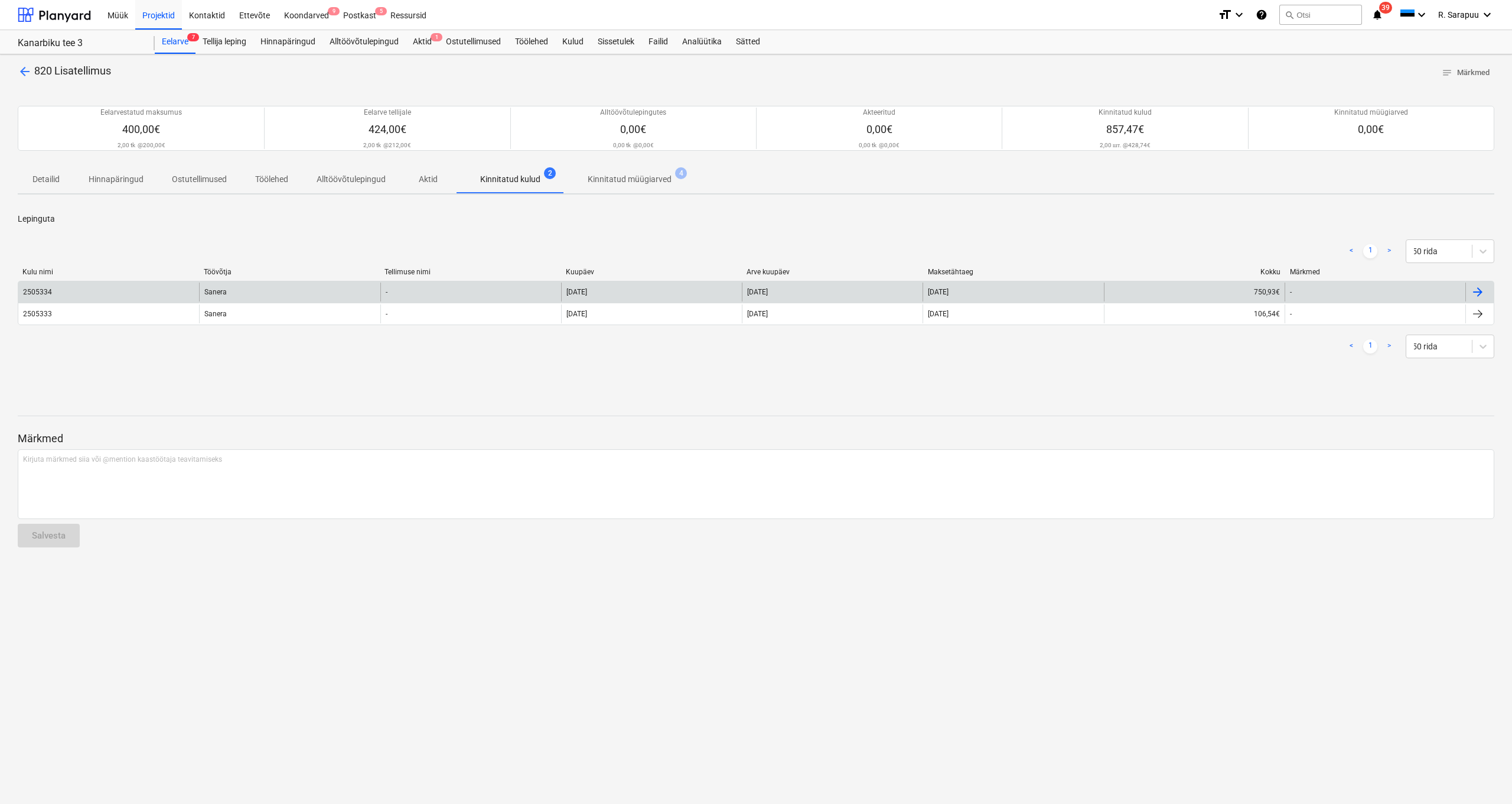
click at [239, 289] on div "Sanera" at bounding box center [289, 292] width 181 height 19
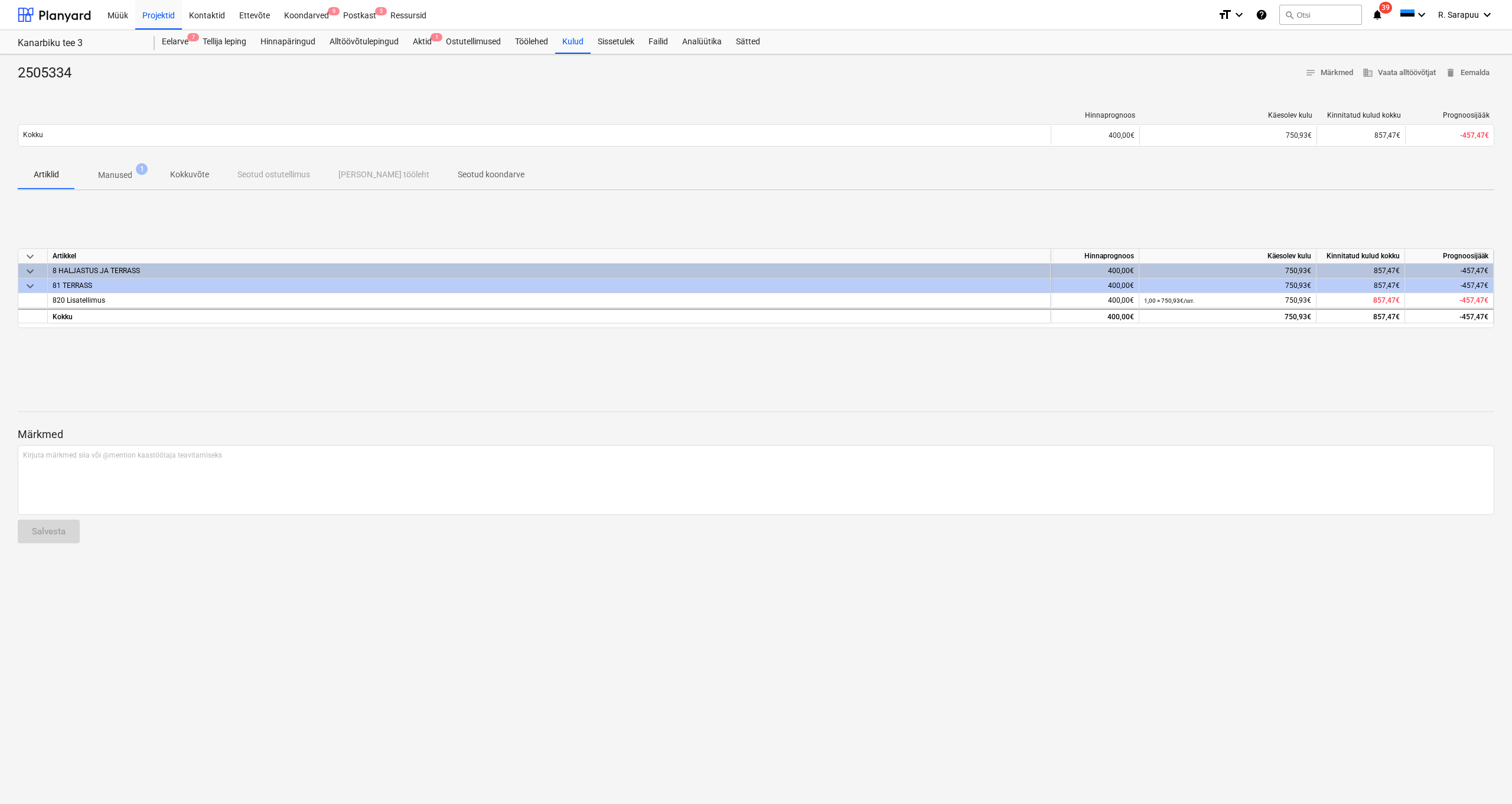
click at [126, 170] on p "Manused" at bounding box center [115, 175] width 35 height 12
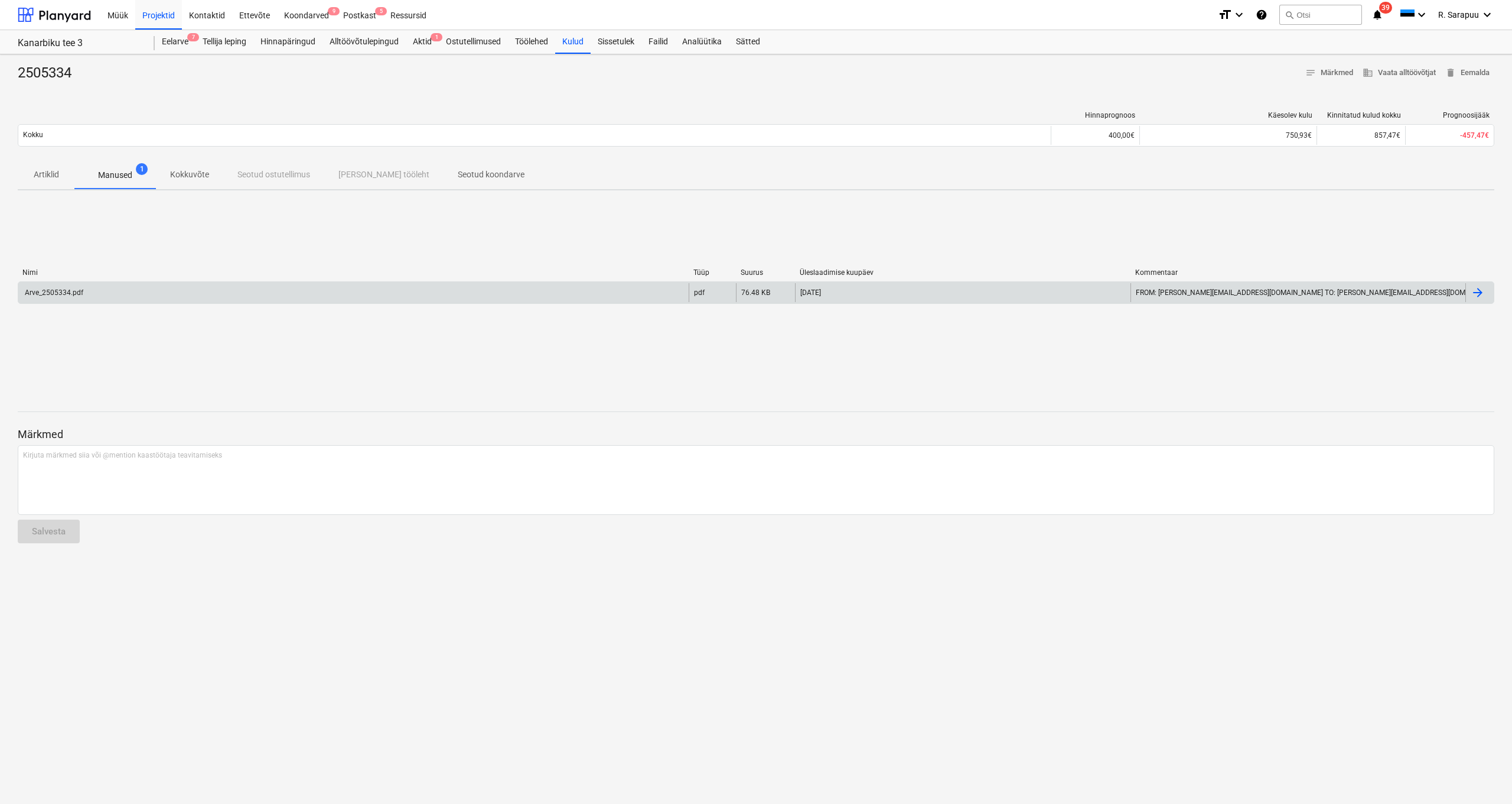
click at [98, 291] on div "Arve_2505334.pdf" at bounding box center [353, 293] width 670 height 19
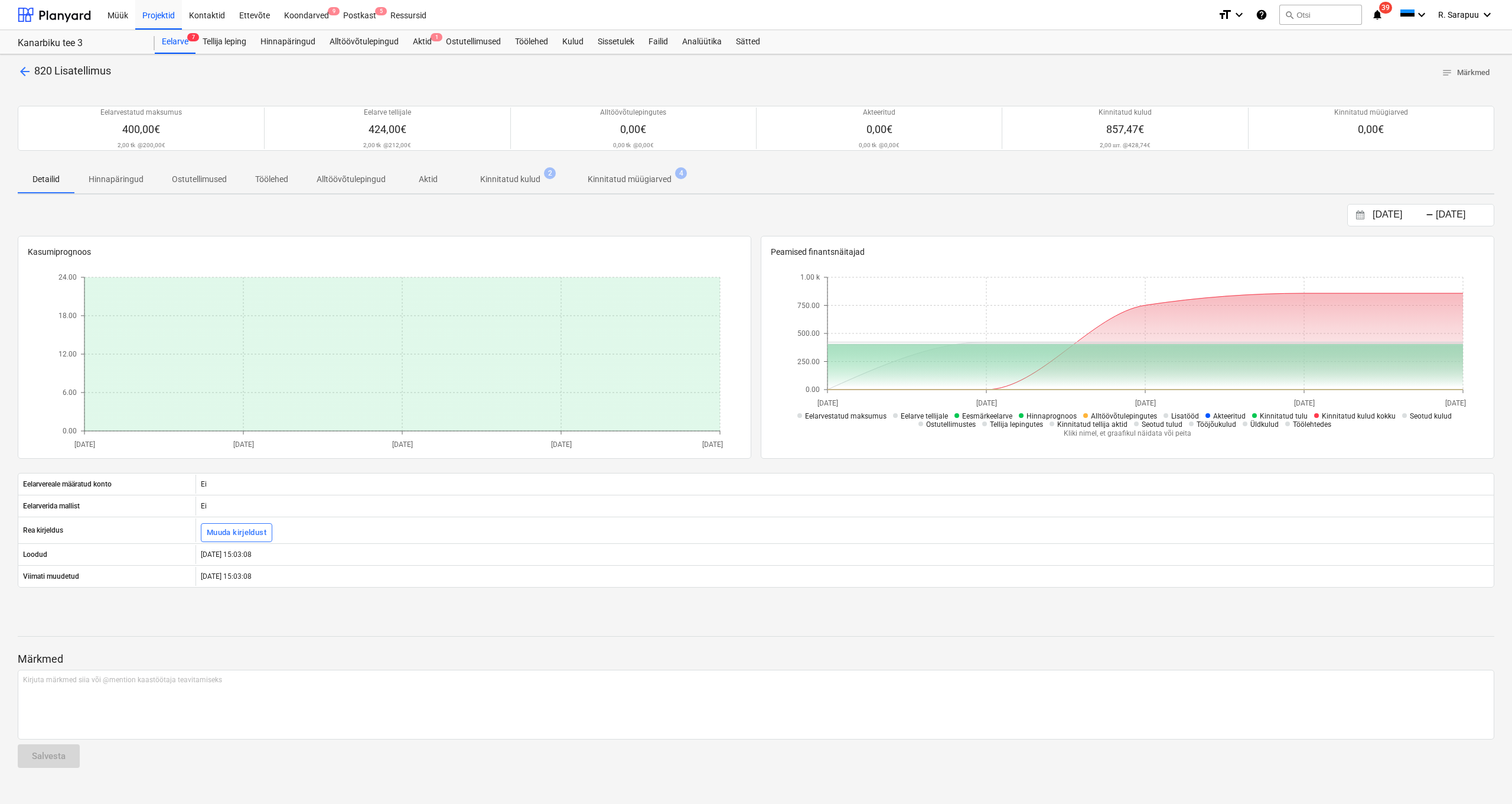
click at [27, 70] on span "arrow_back" at bounding box center [24, 71] width 14 height 14
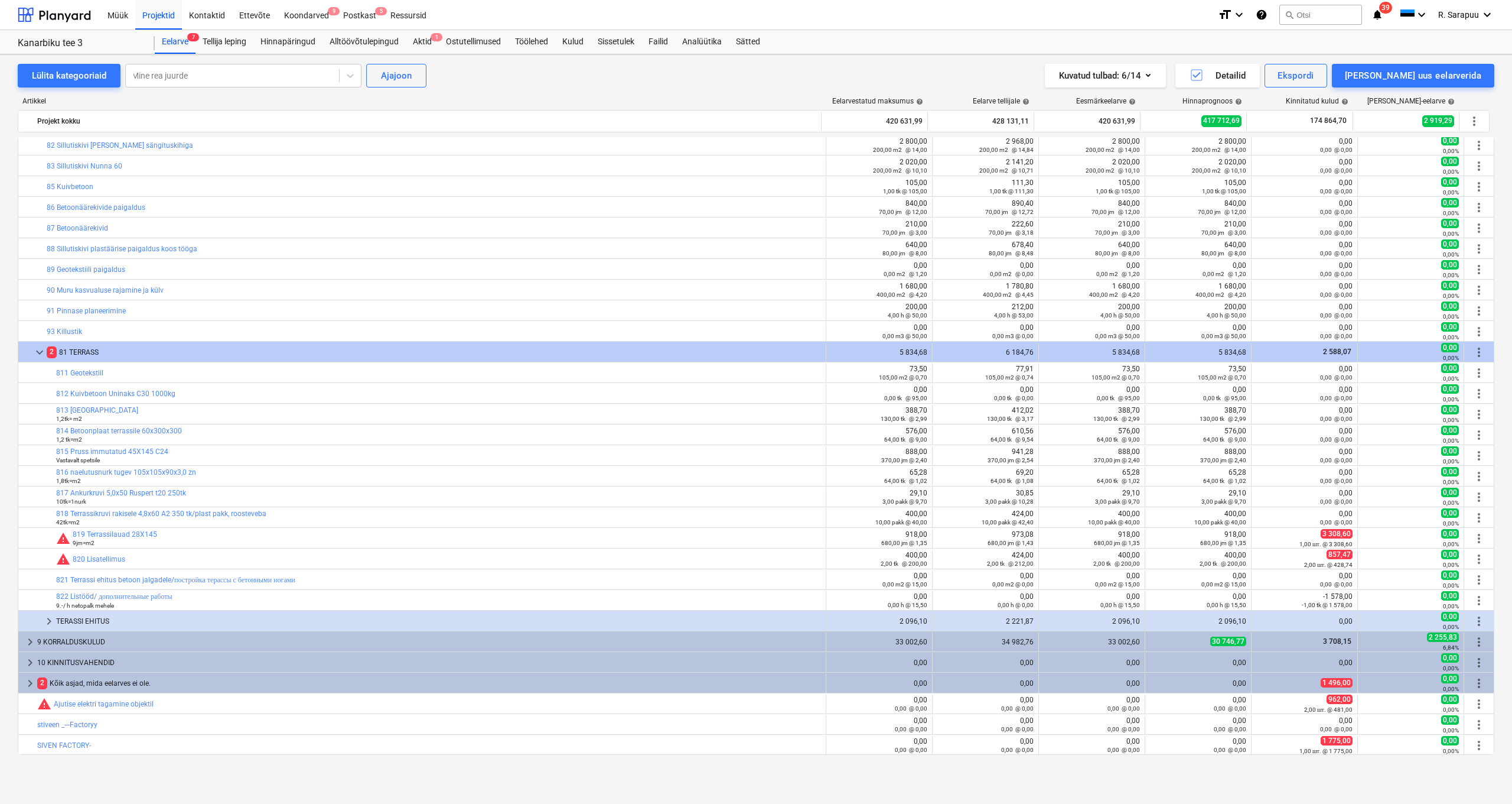
scroll to position [210, 0]
click at [426, 43] on div "Aktid 1" at bounding box center [423, 42] width 33 height 23
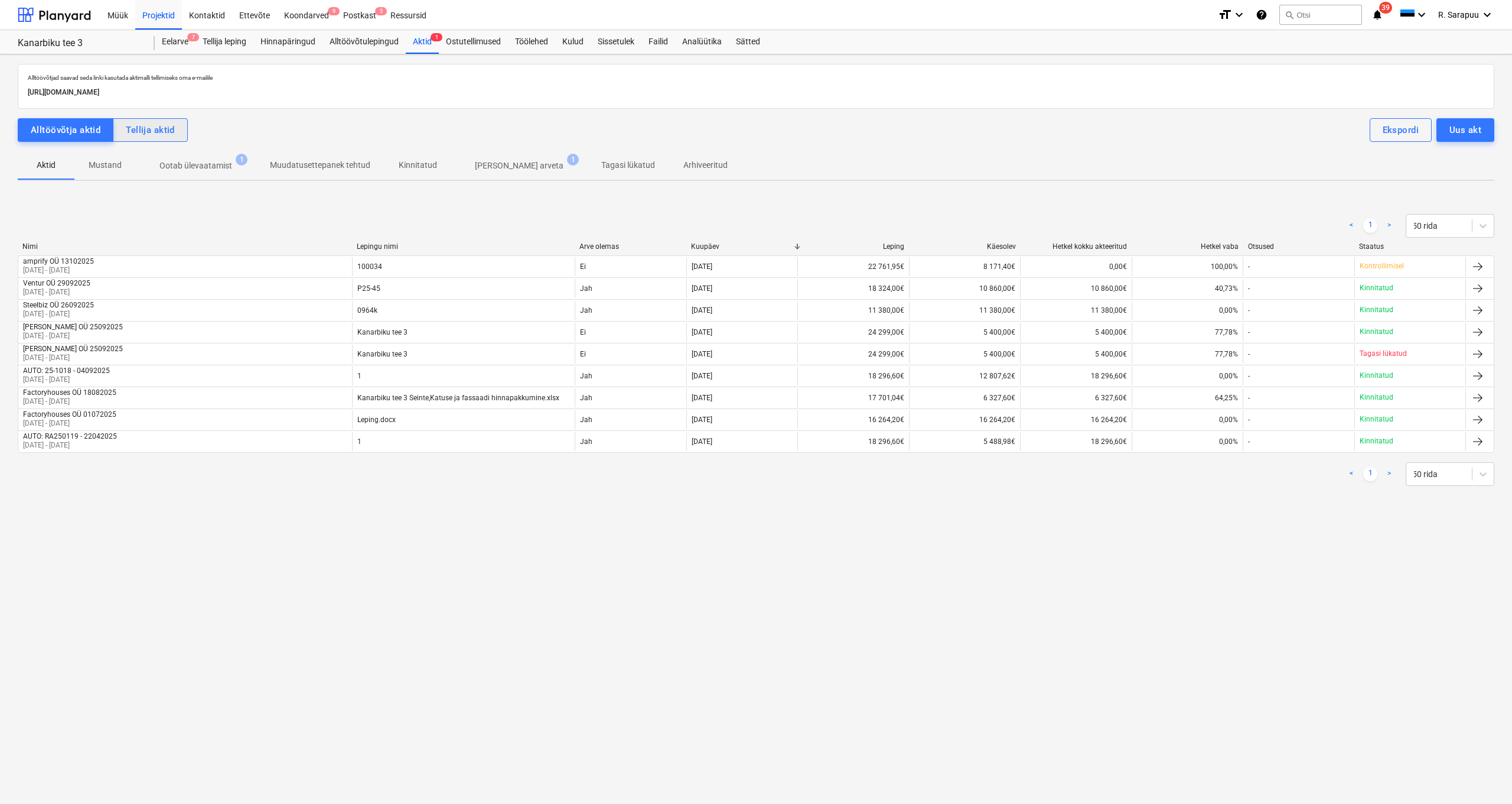
click at [185, 139] on button "Tellija aktid" at bounding box center [150, 129] width 75 height 23
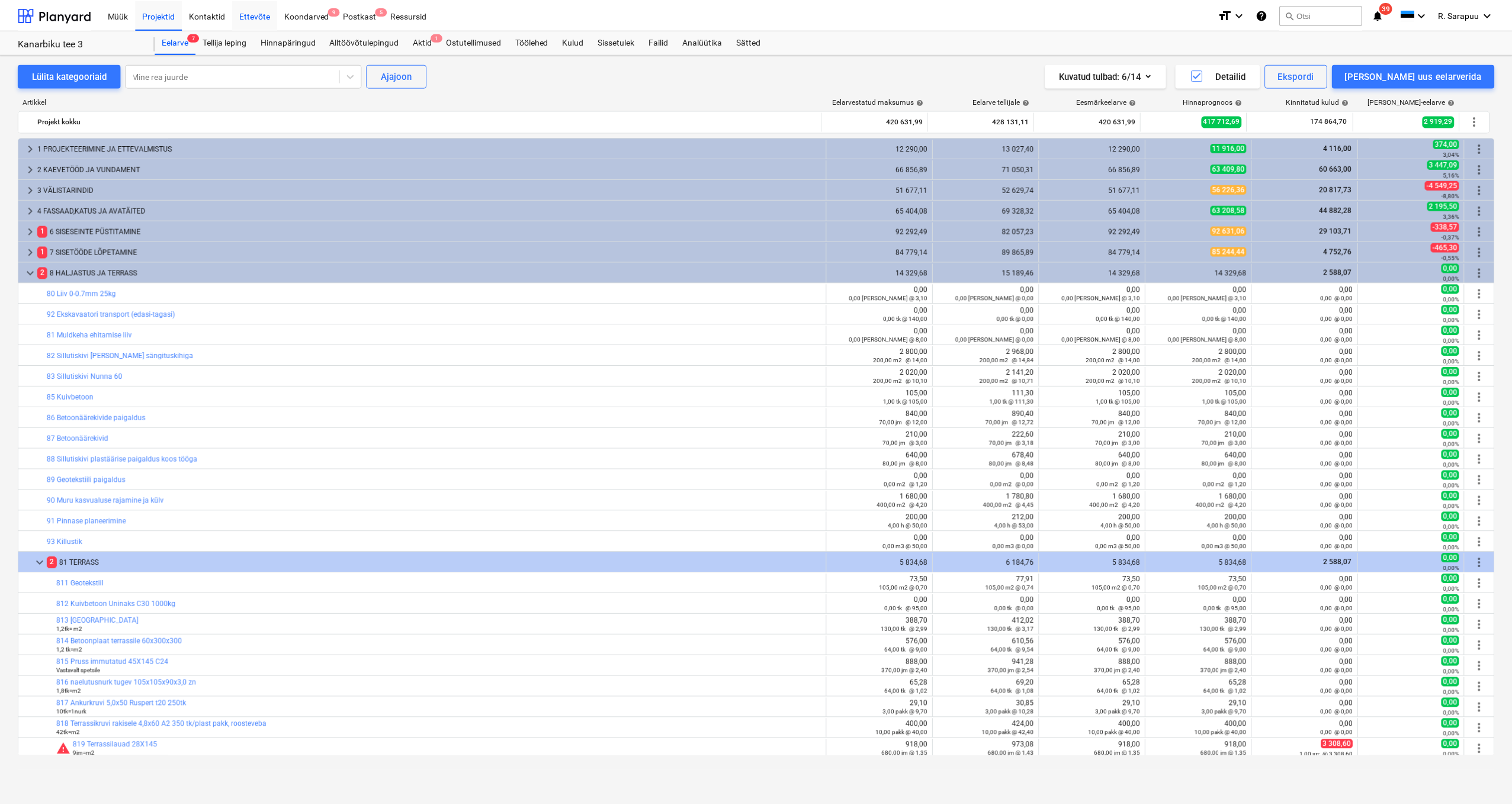
scroll to position [210, 0]
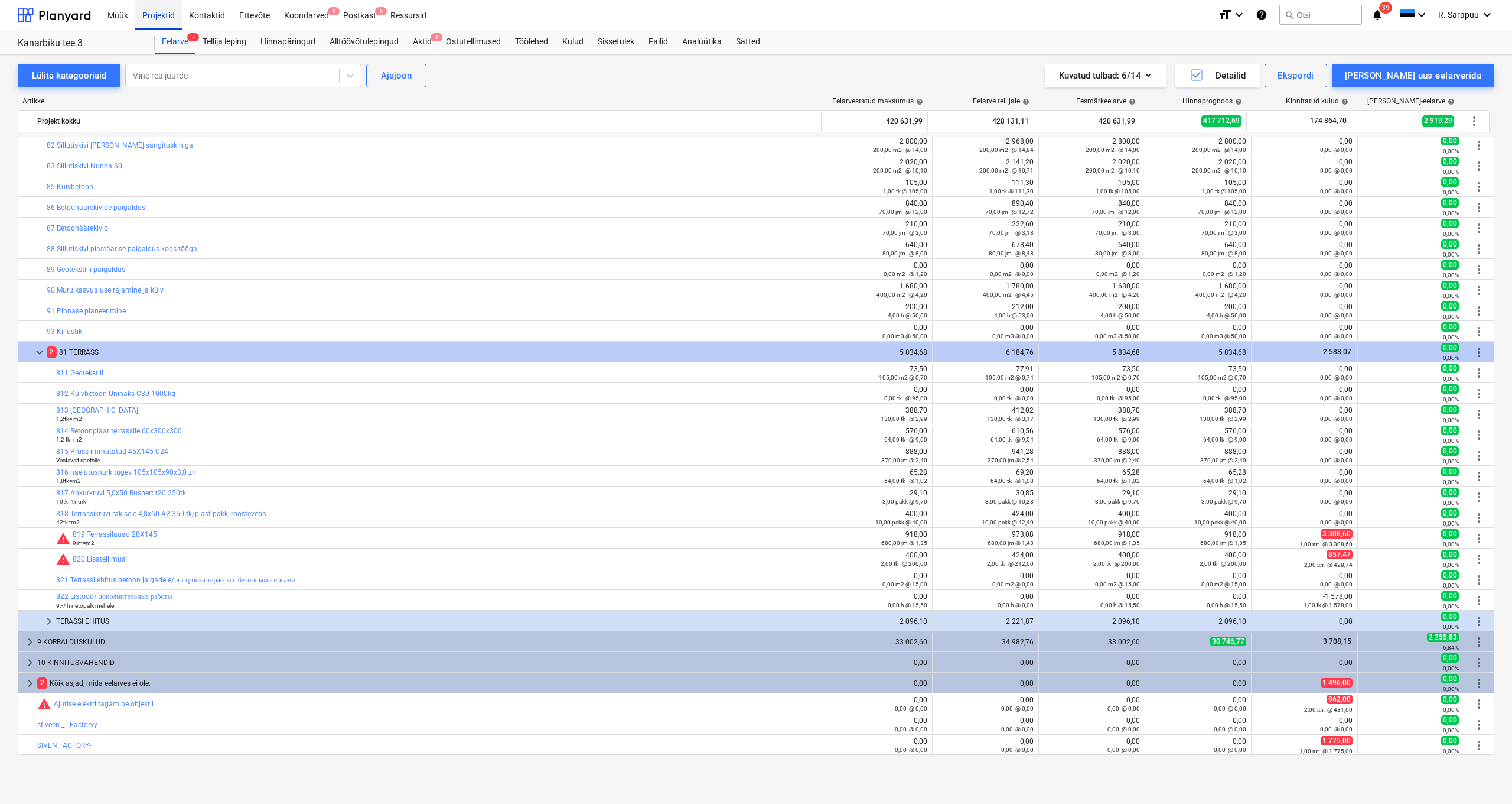
click at [164, 21] on div "Projektid" at bounding box center [158, 14] width 47 height 30
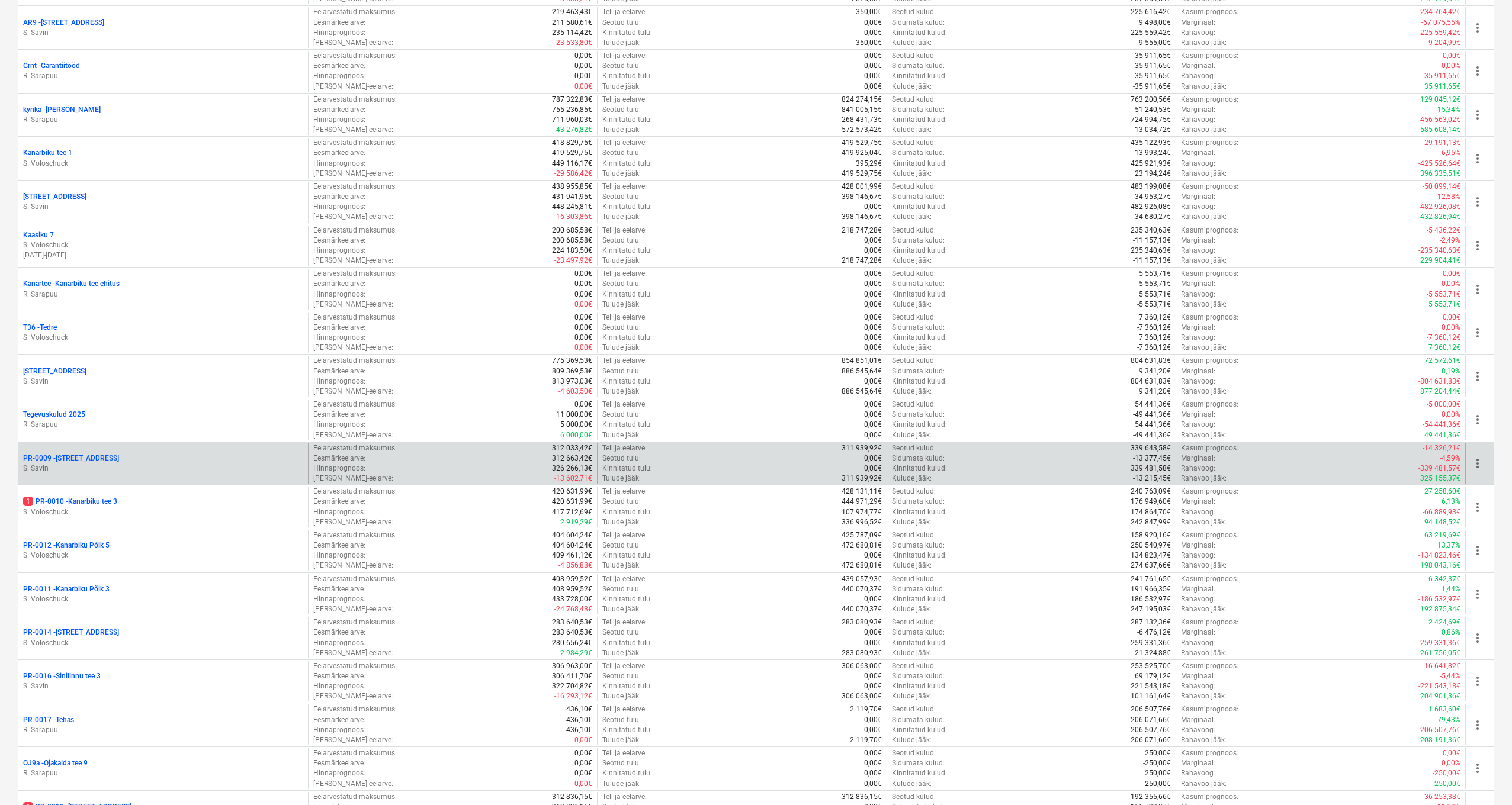
scroll to position [353, 0]
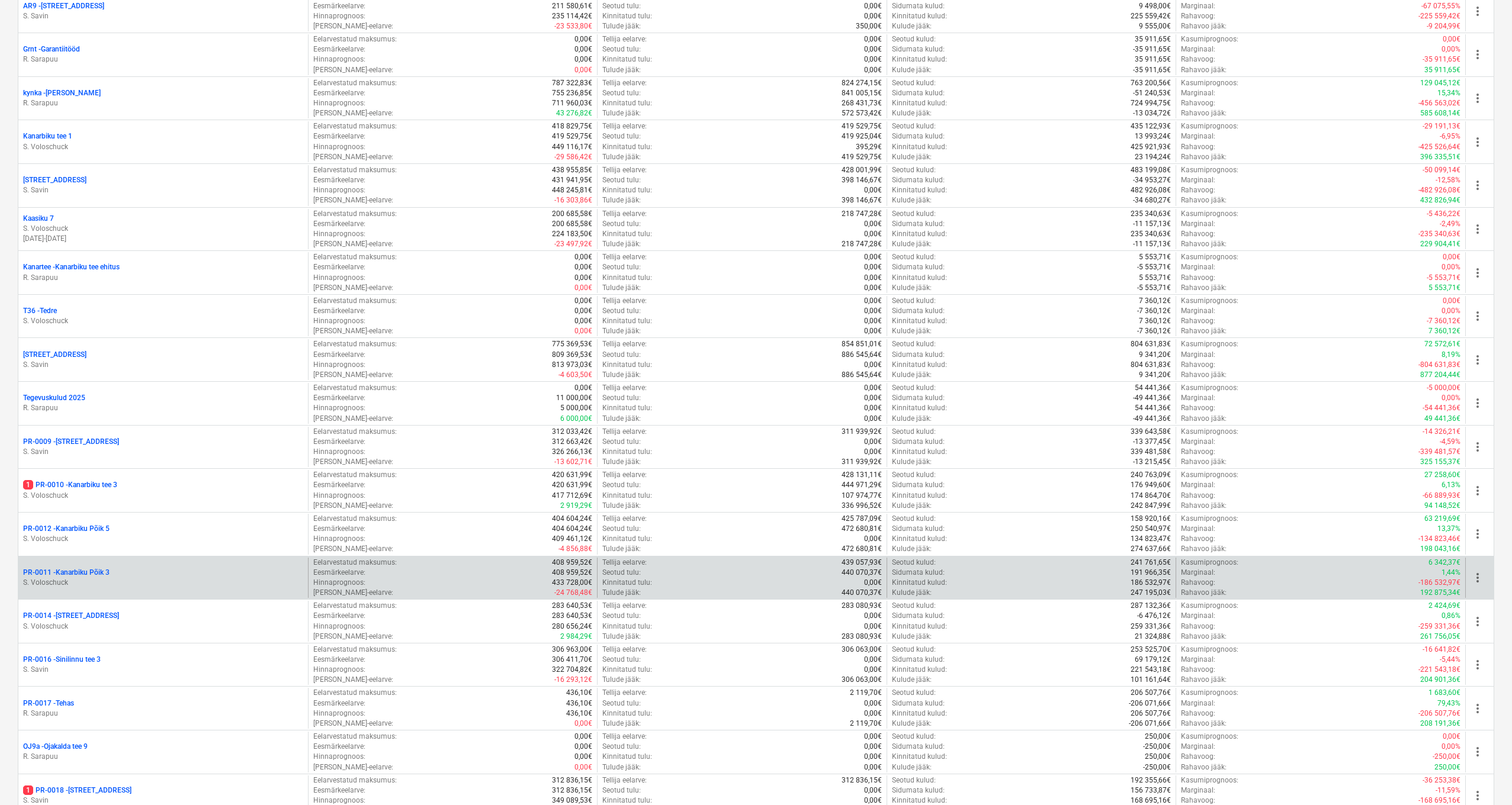
click at [76, 578] on p "S. Voloschuck" at bounding box center [163, 583] width 280 height 10
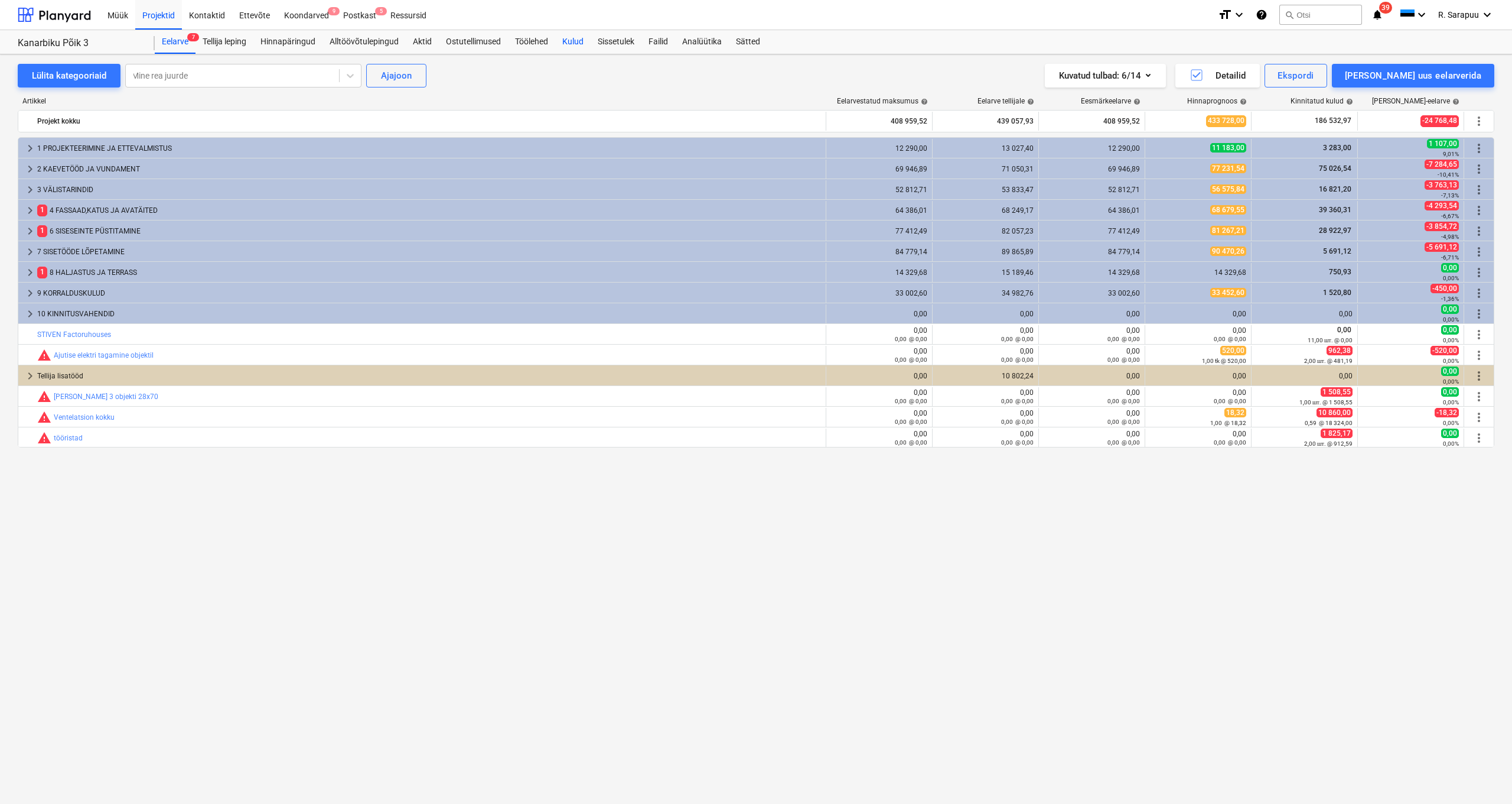
click at [574, 38] on div "Kulud" at bounding box center [572, 42] width 36 height 23
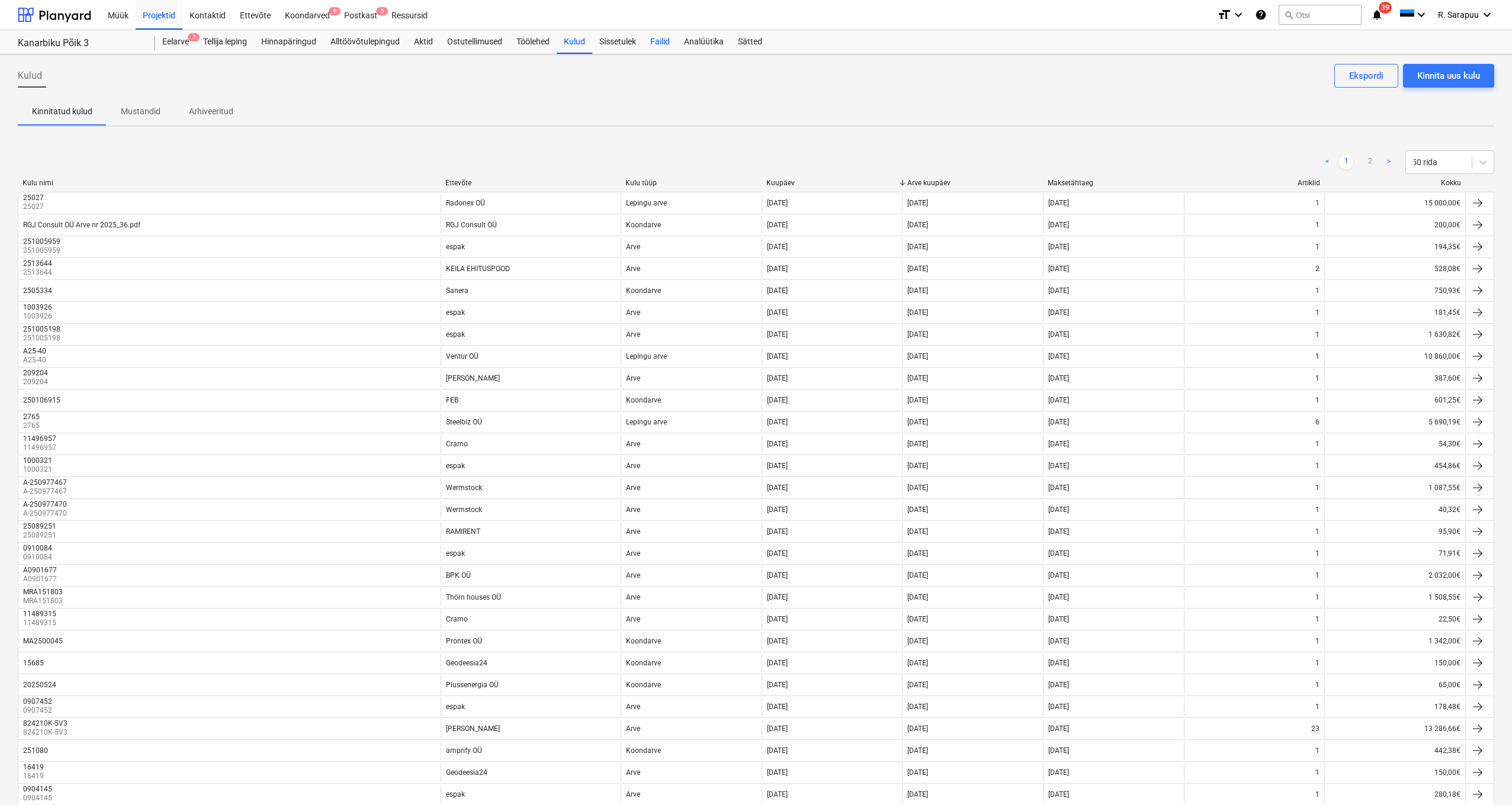
click at [665, 43] on div "Failid" at bounding box center [660, 42] width 34 height 23
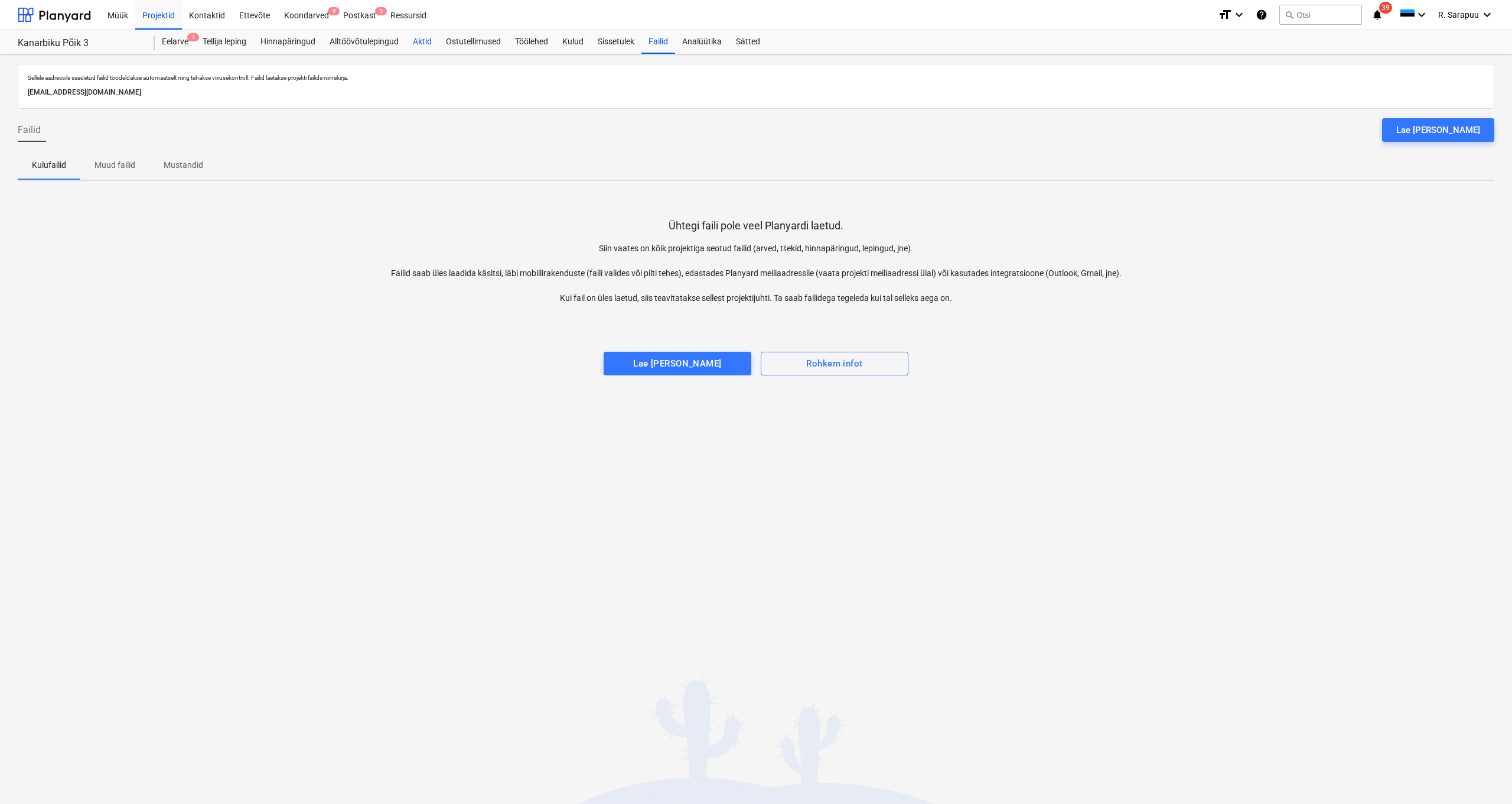
click at [430, 48] on div "Aktid" at bounding box center [423, 42] width 33 height 23
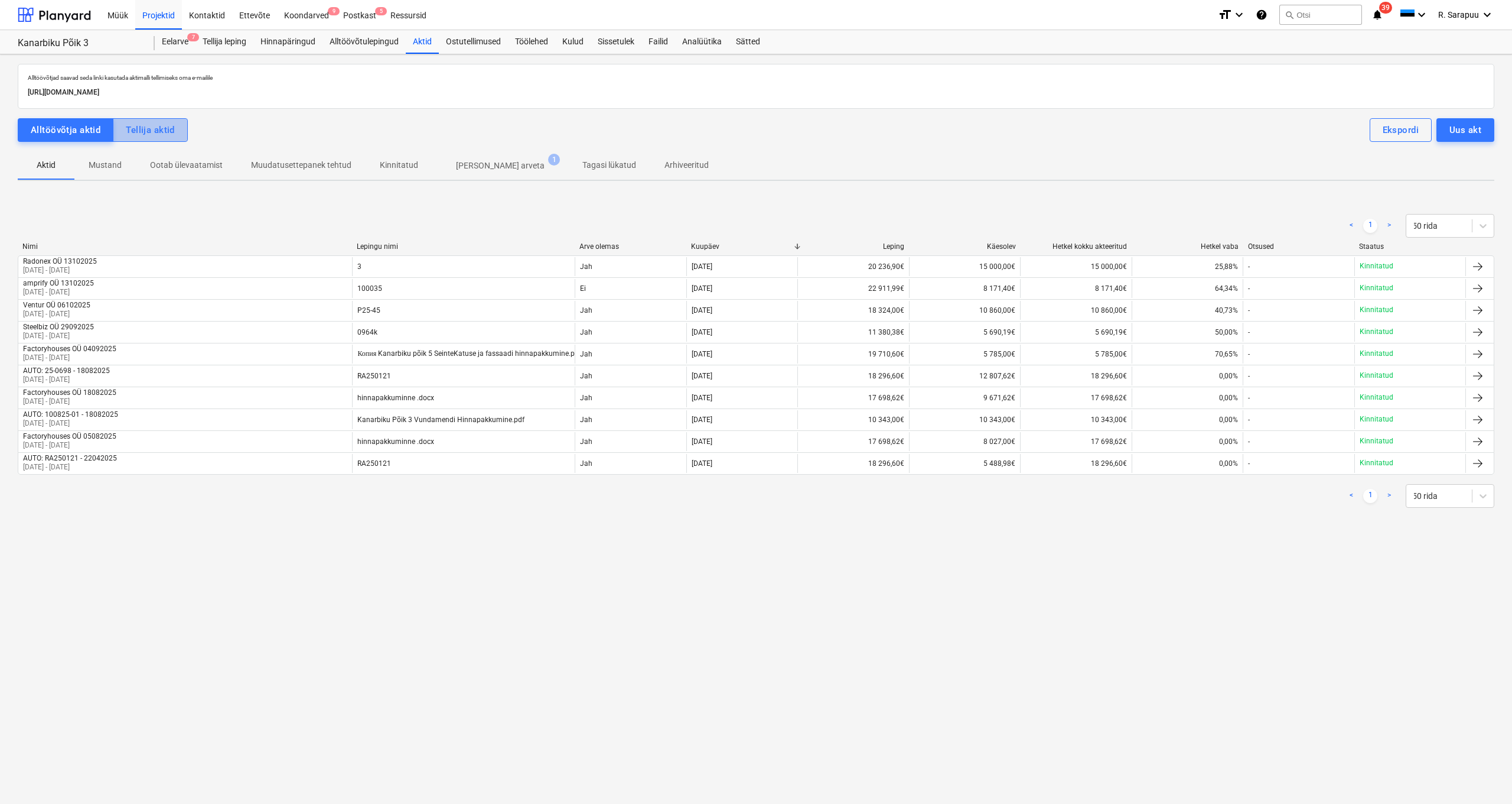
click at [168, 128] on div "Tellija aktid" at bounding box center [150, 130] width 49 height 16
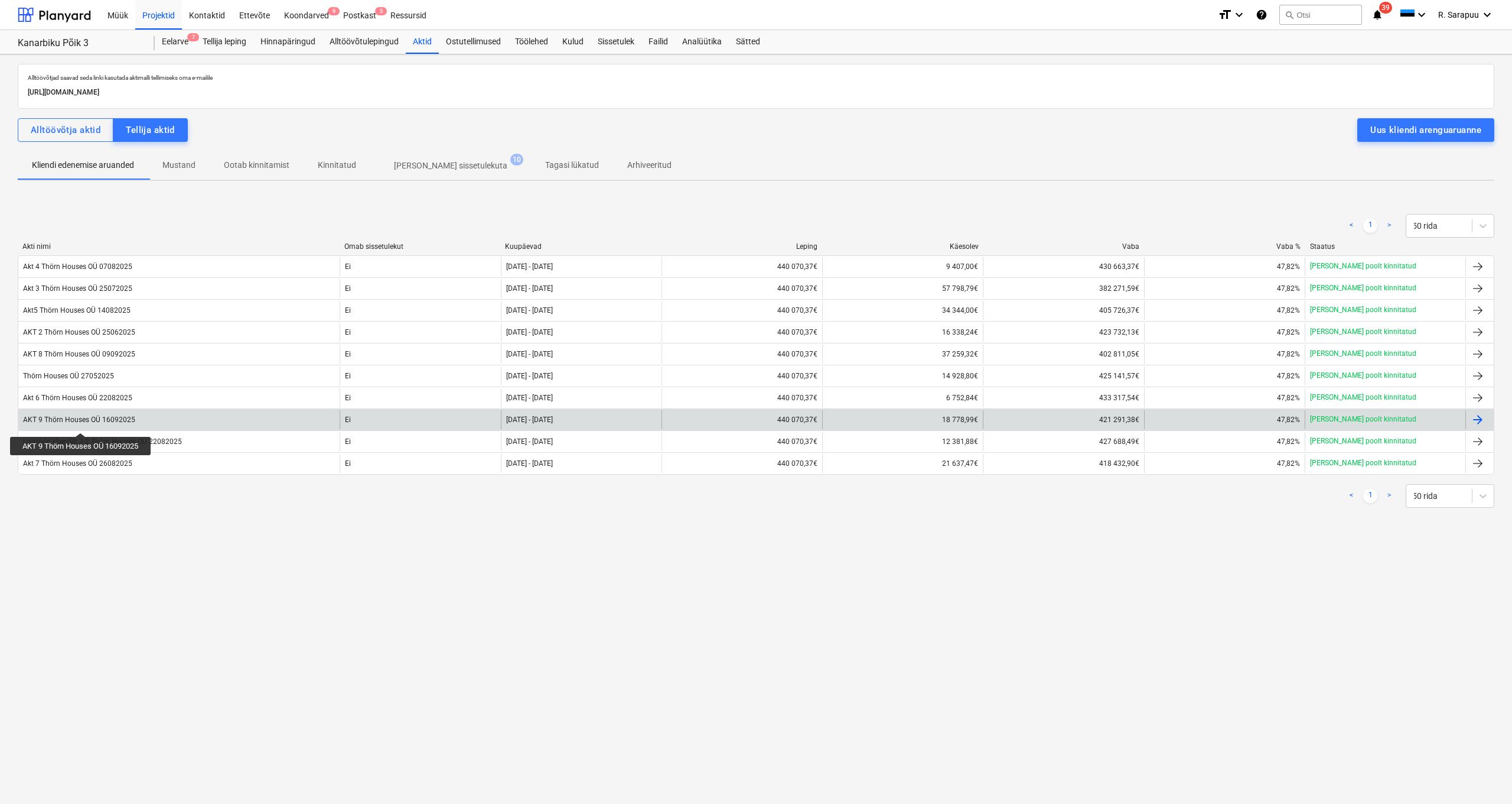
scroll to position [0, 1]
click at [82, 421] on div "AKT 9 Thörn Houses OÜ 16092025" at bounding box center [80, 420] width 113 height 9
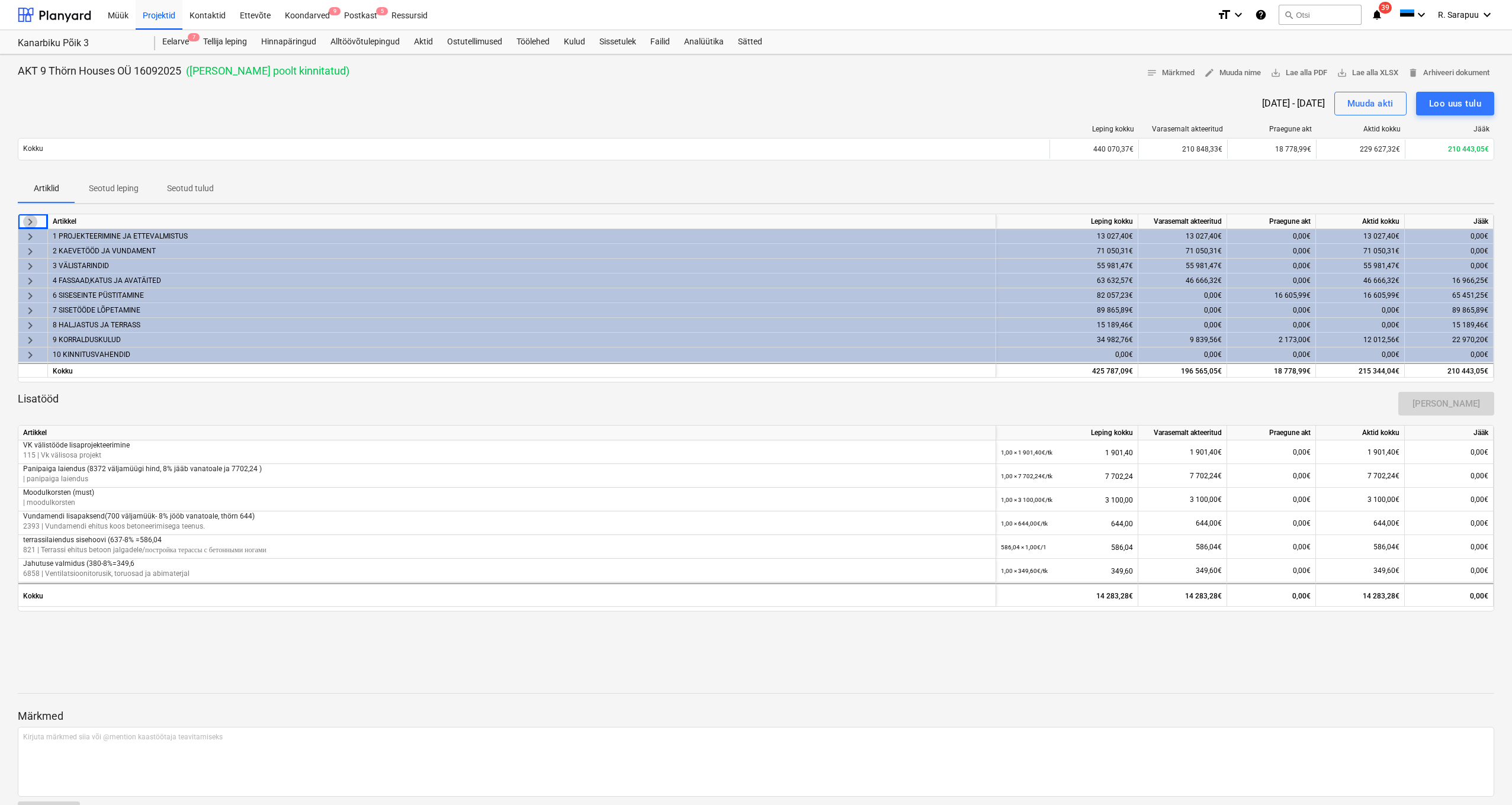
click at [27, 219] on span "keyboard_arrow_right" at bounding box center [30, 222] width 14 height 14
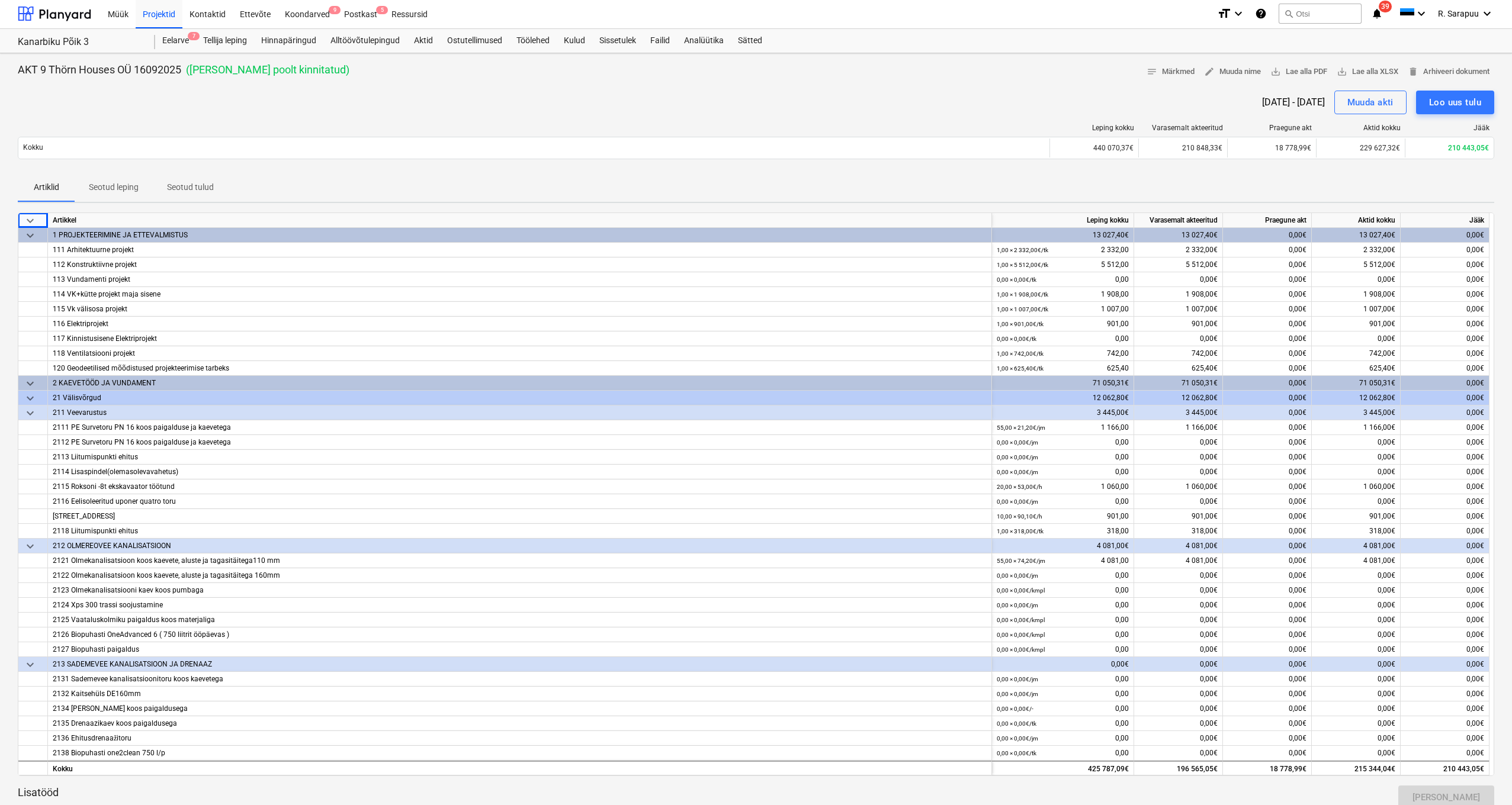
scroll to position [0, 1]
click at [27, 219] on span "keyboard_arrow_down" at bounding box center [30, 220] width 14 height 14
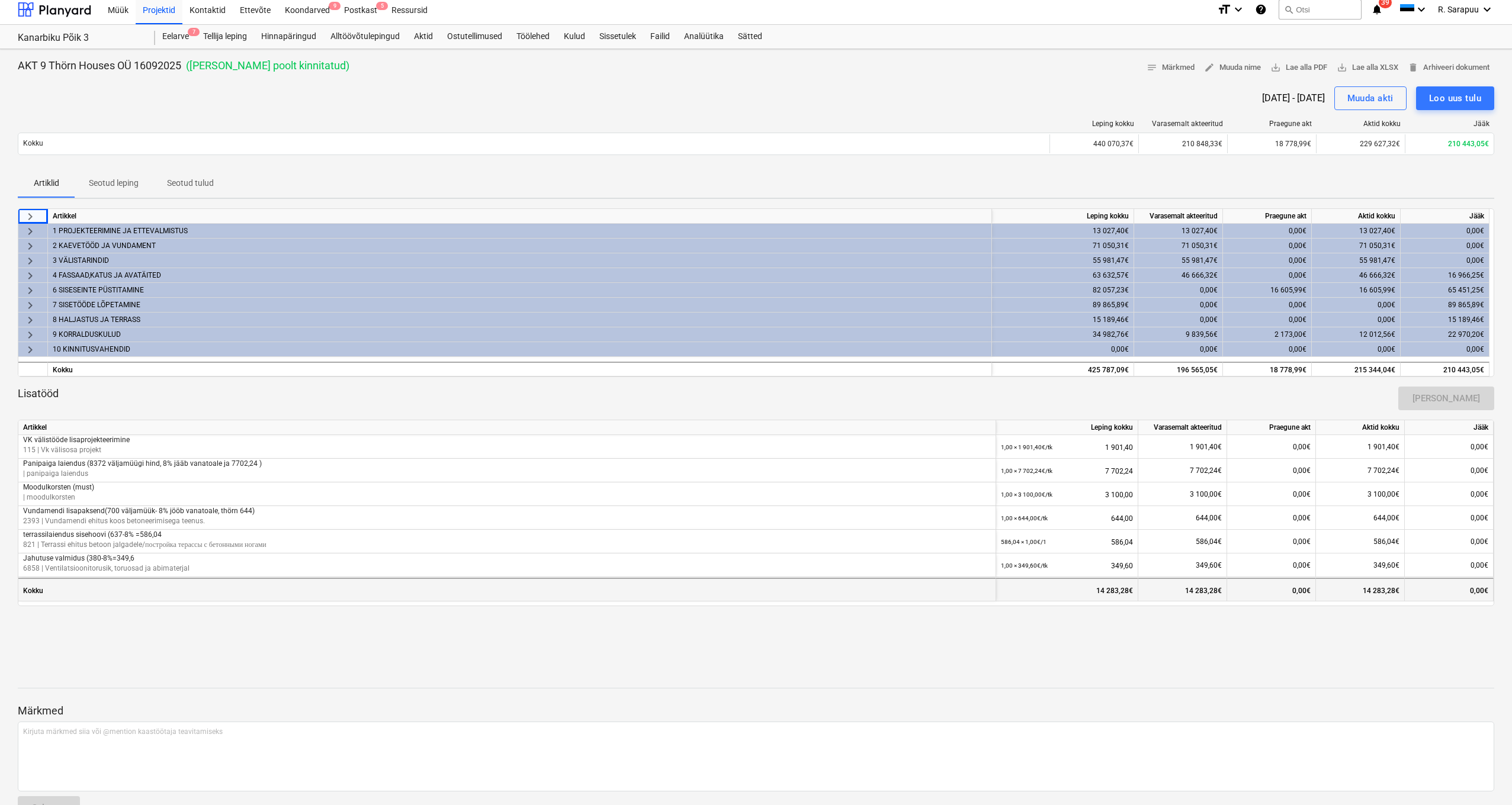
scroll to position [6, 0]
click at [1469, 275] on div "16 966,25€" at bounding box center [1444, 274] width 89 height 15
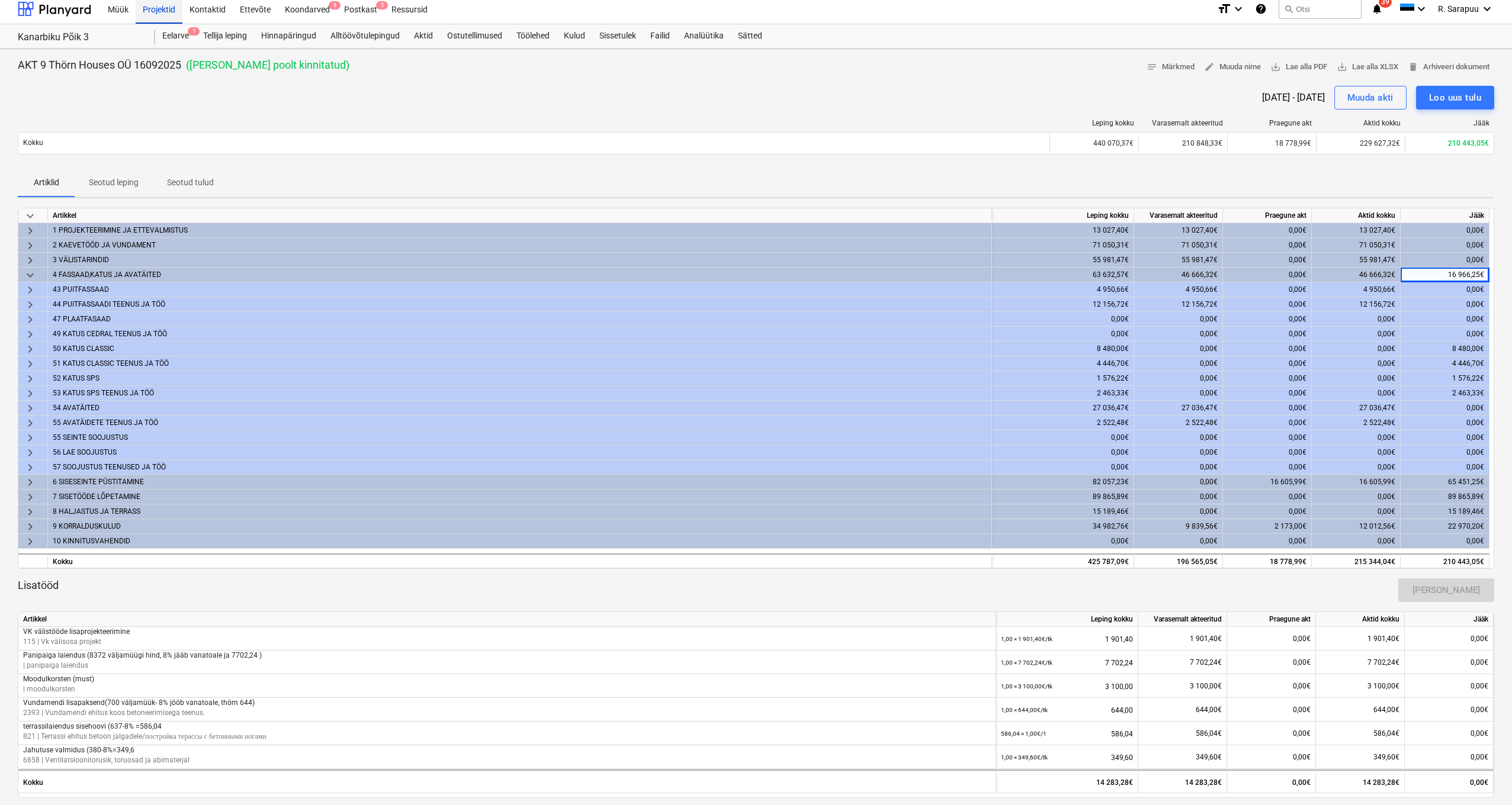
click at [161, 16] on div "Projektid" at bounding box center [159, 8] width 47 height 30
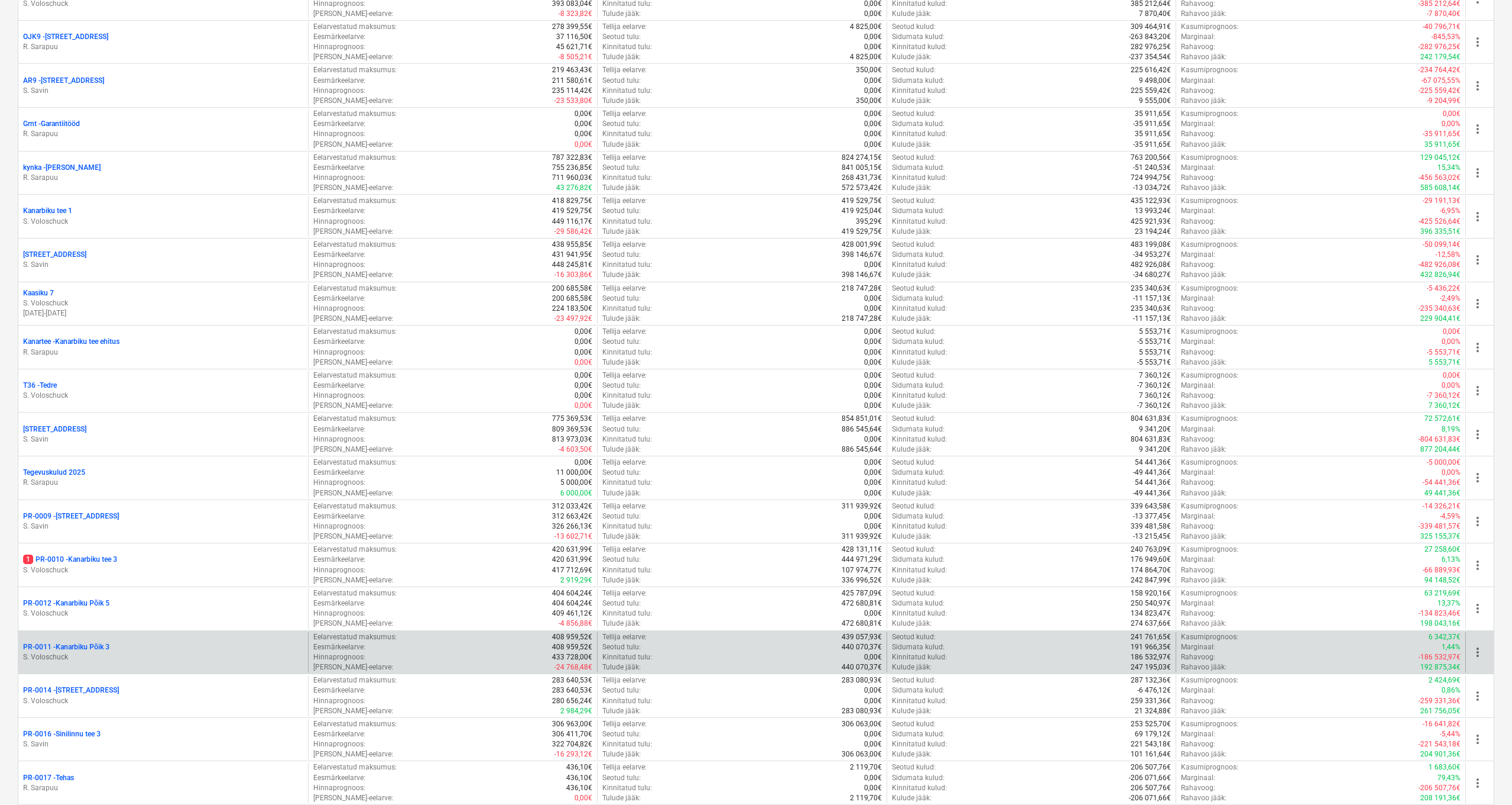
scroll to position [357, 0]
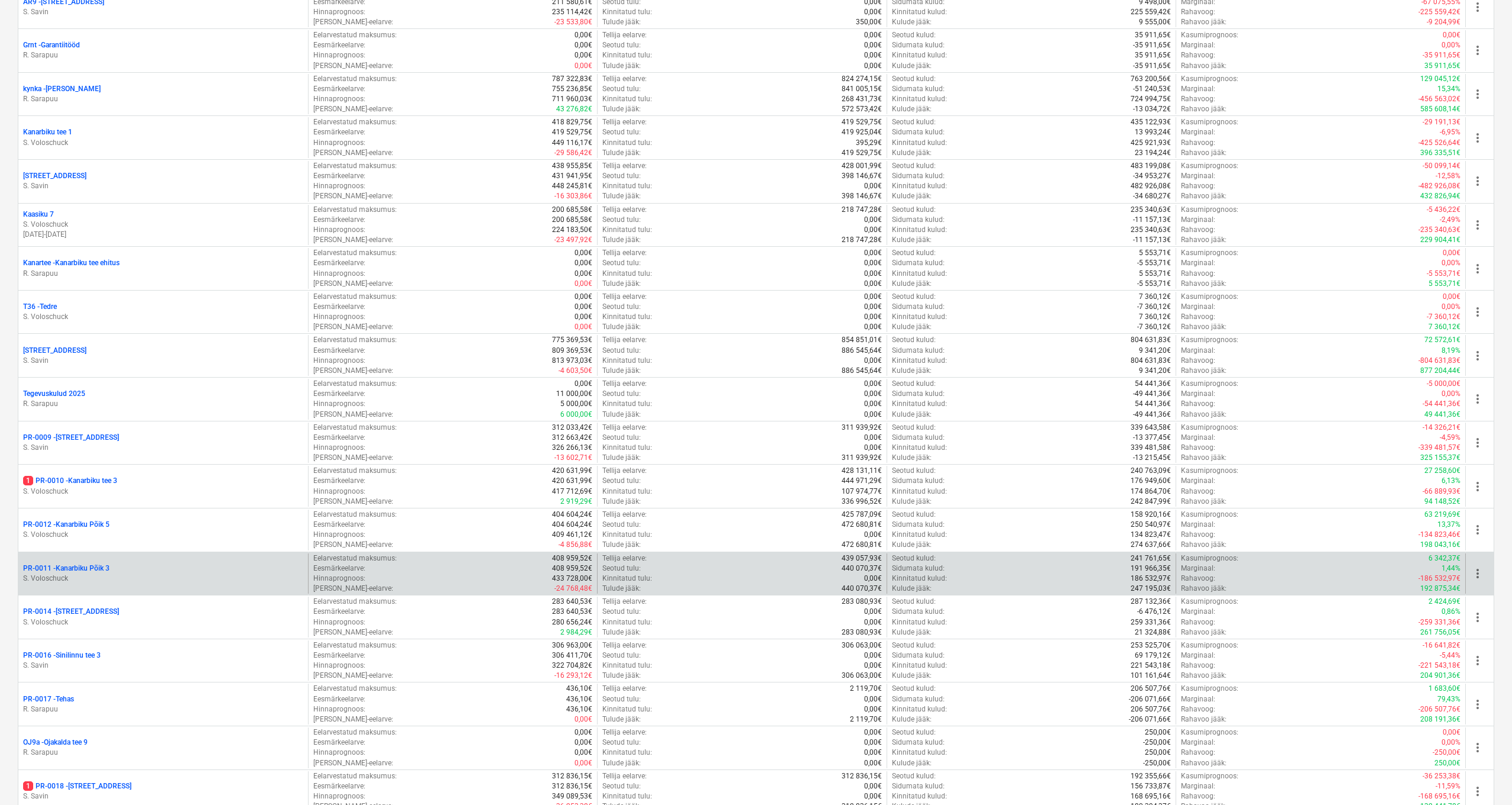
click at [69, 563] on p "PR-0011 - Kanarbiku Põik 3" at bounding box center [67, 568] width 87 height 10
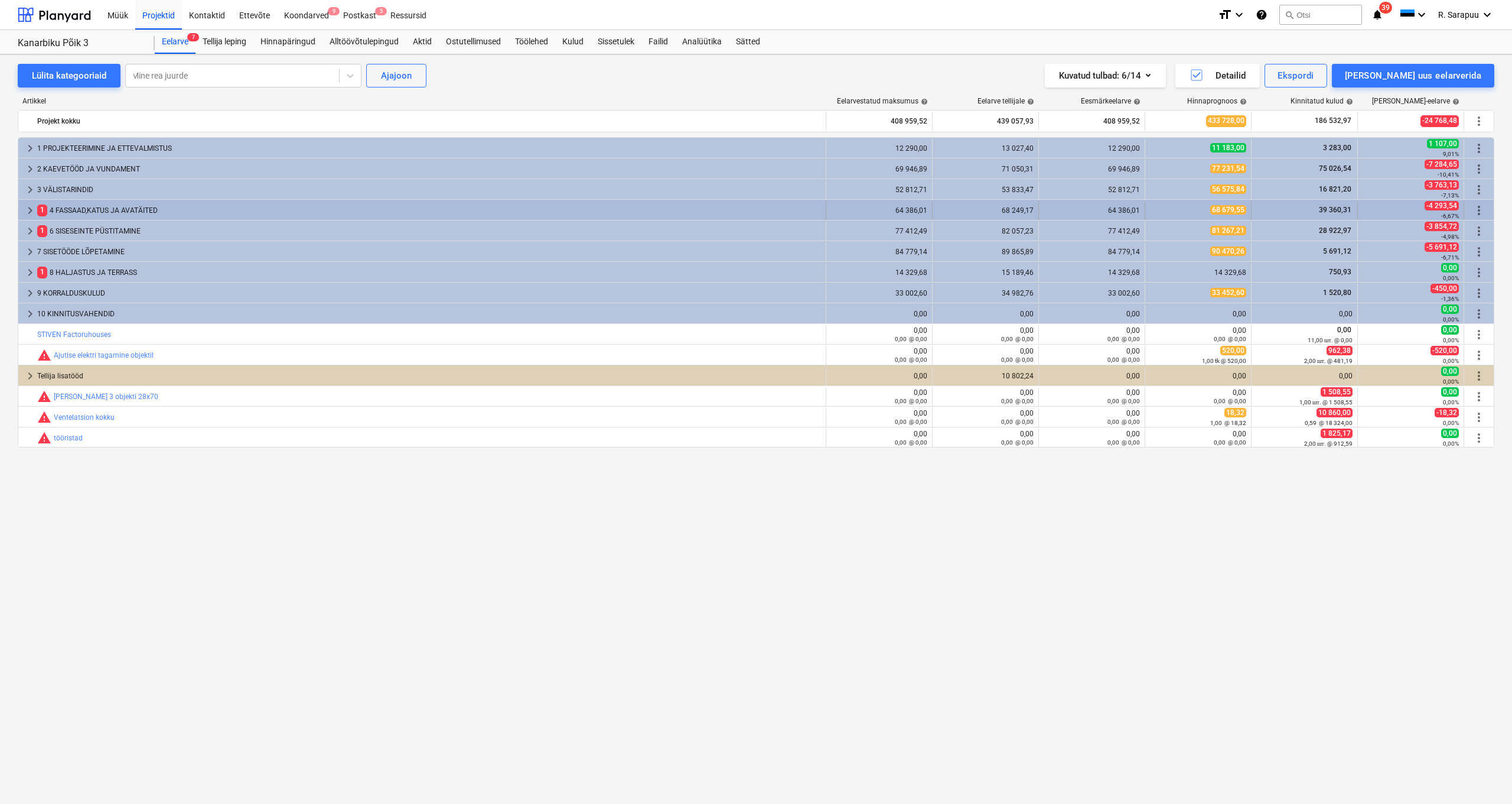
click at [27, 208] on span "keyboard_arrow_right" at bounding box center [30, 211] width 14 height 14
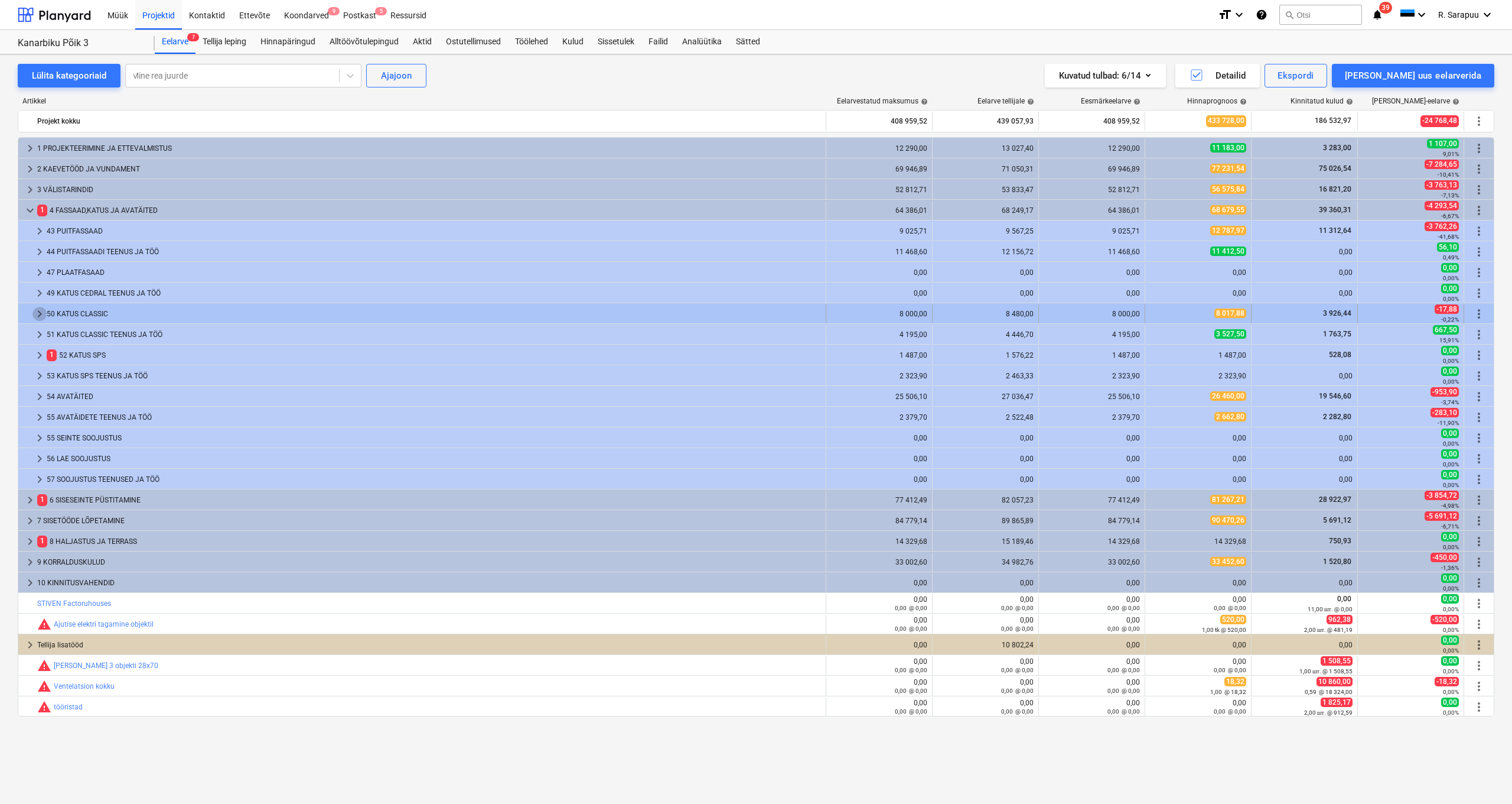
click at [42, 309] on span "keyboard_arrow_right" at bounding box center [40, 314] width 14 height 14
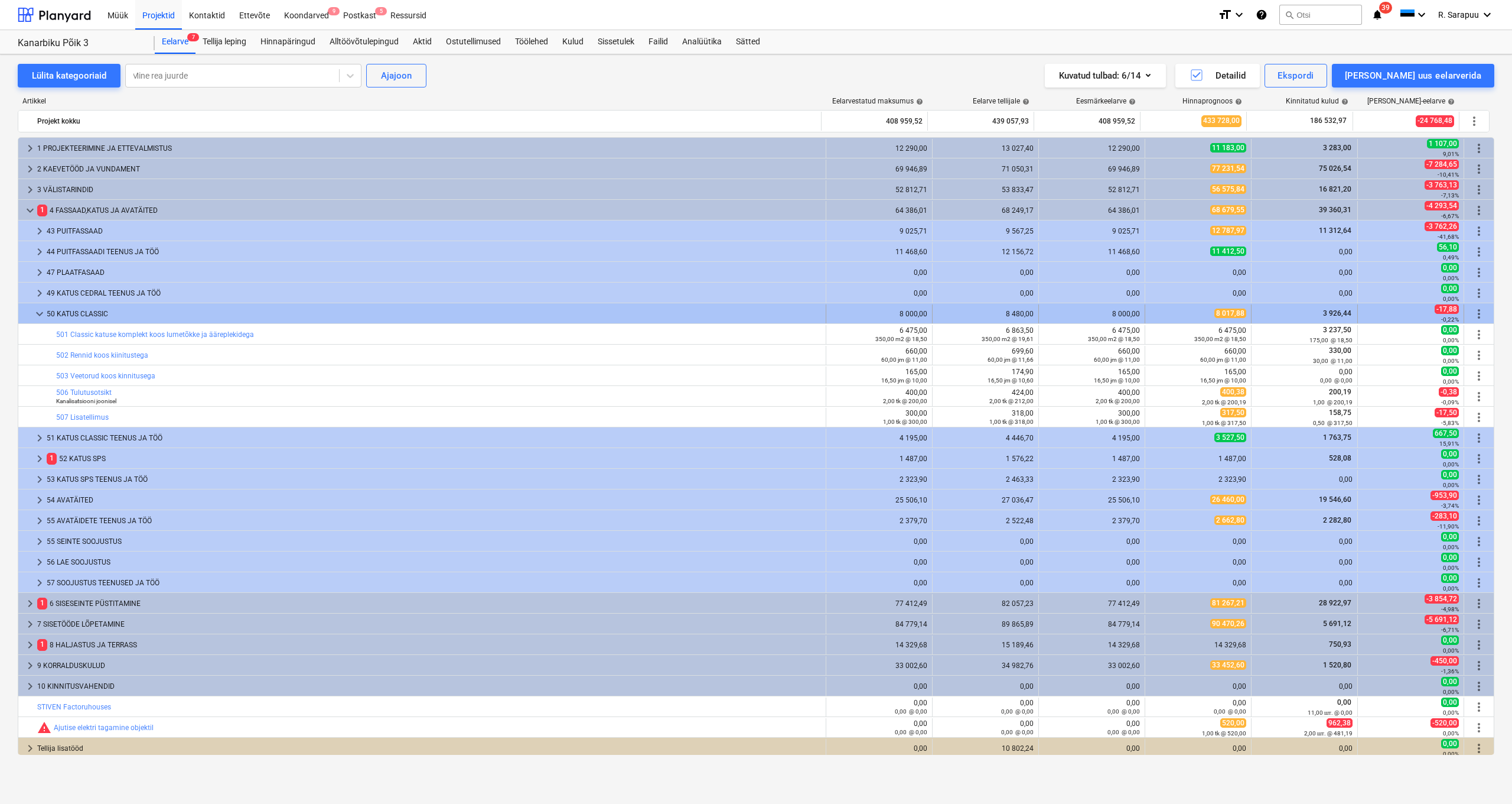
click at [41, 314] on span "keyboard_arrow_down" at bounding box center [40, 314] width 14 height 14
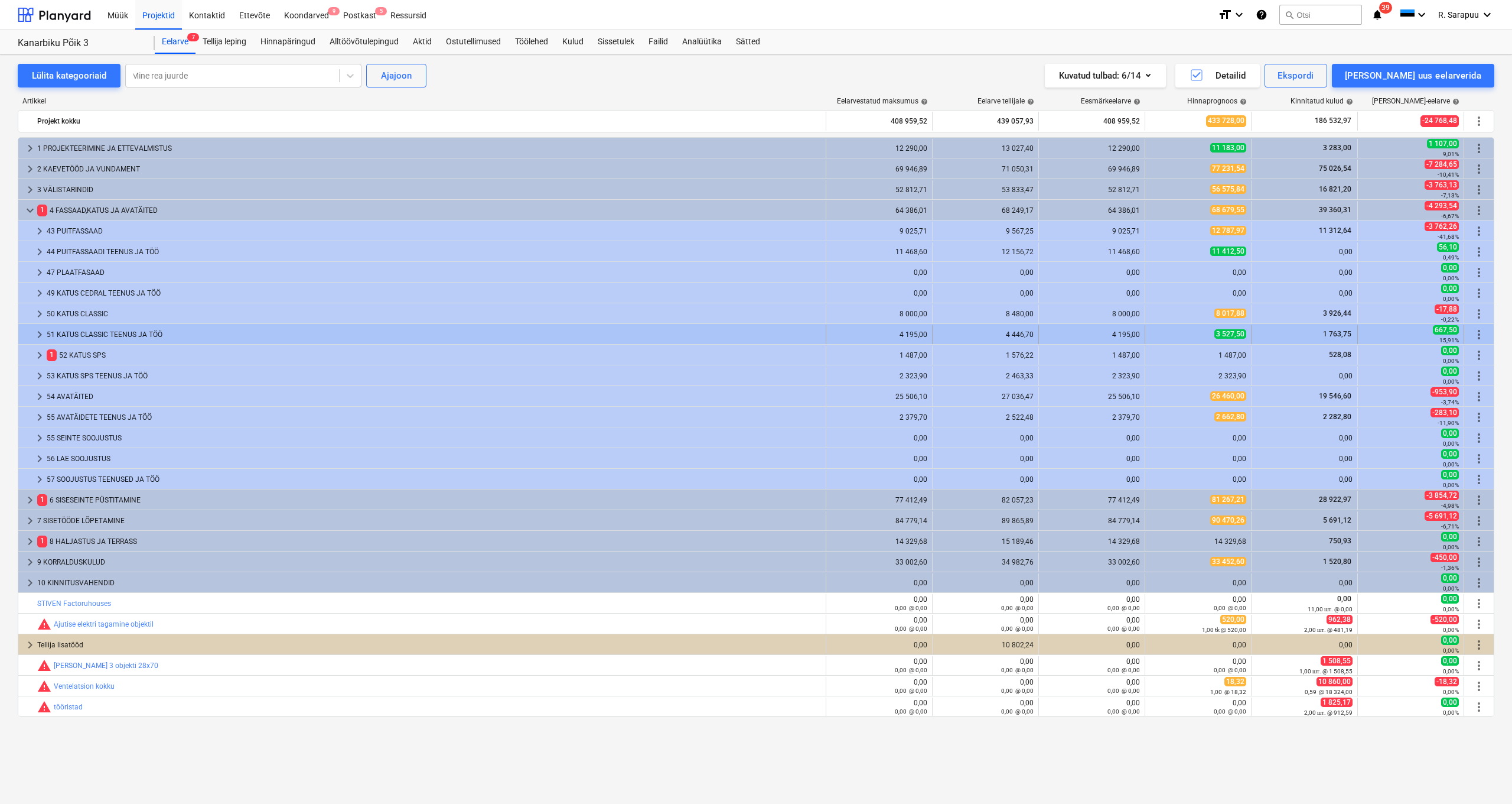
click at [39, 334] on span "keyboard_arrow_right" at bounding box center [40, 334] width 14 height 14
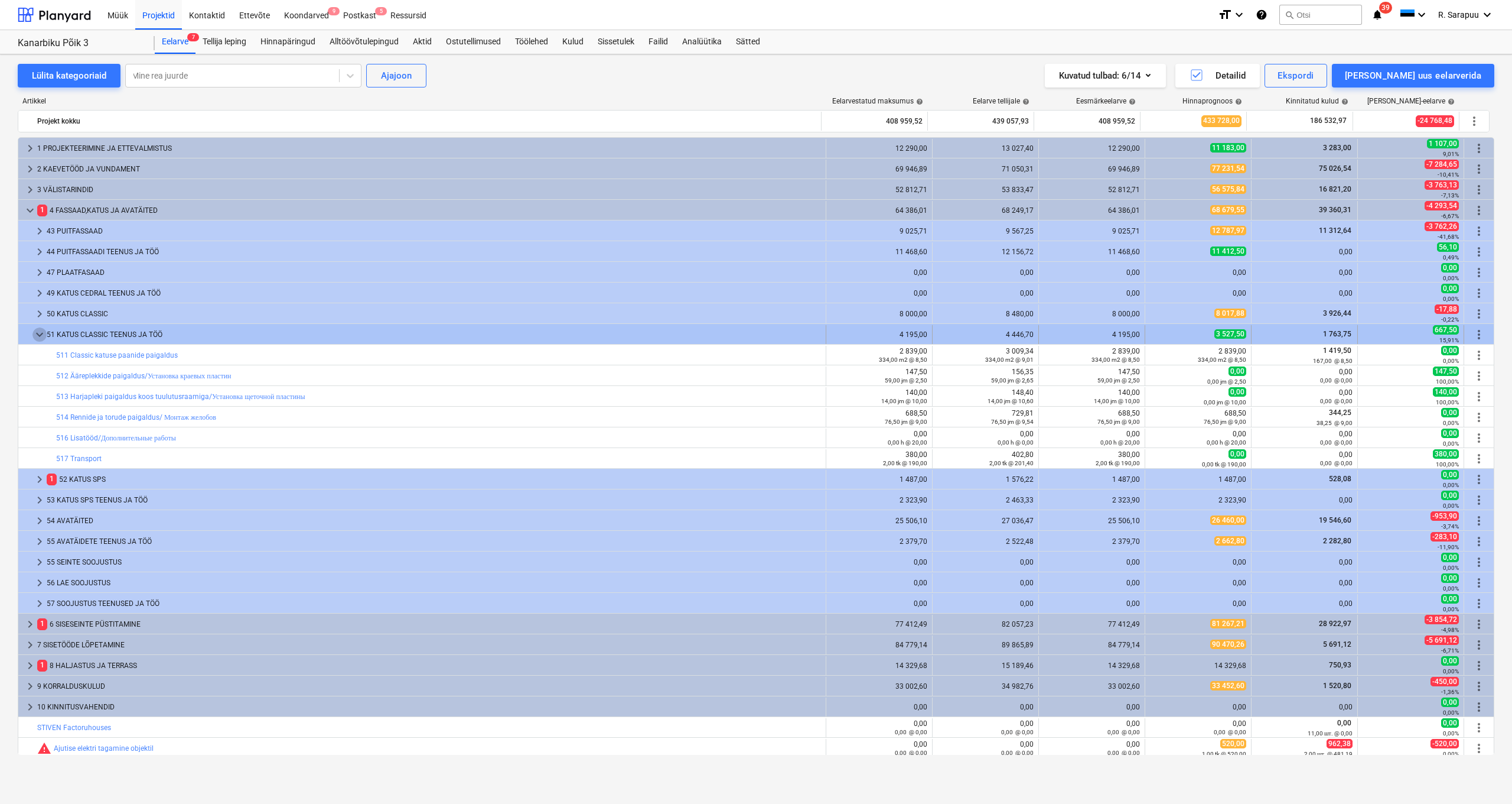
click at [37, 333] on span "keyboard_arrow_down" at bounding box center [40, 334] width 14 height 14
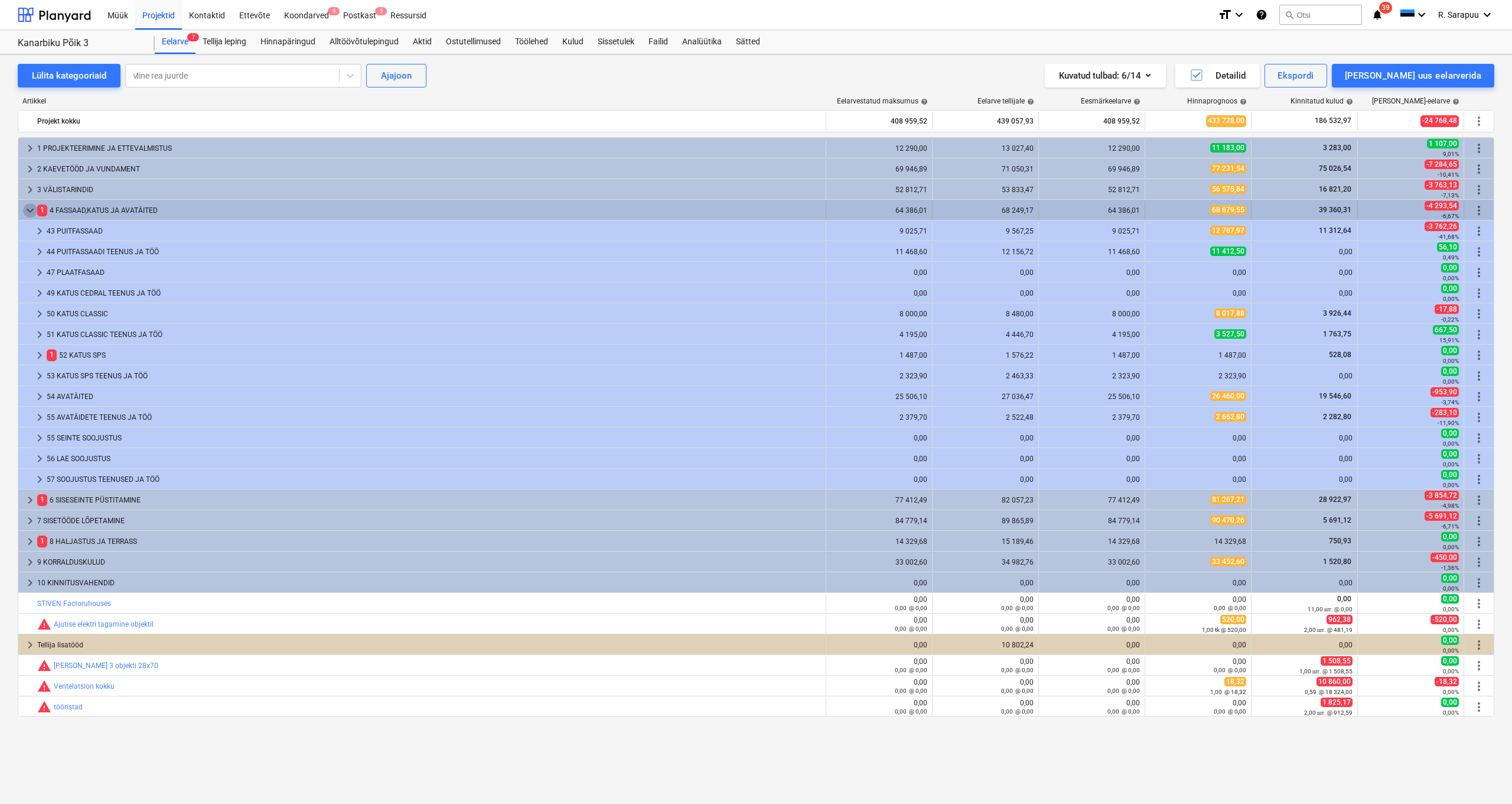
click at [33, 205] on span "keyboard_arrow_down" at bounding box center [30, 211] width 14 height 14
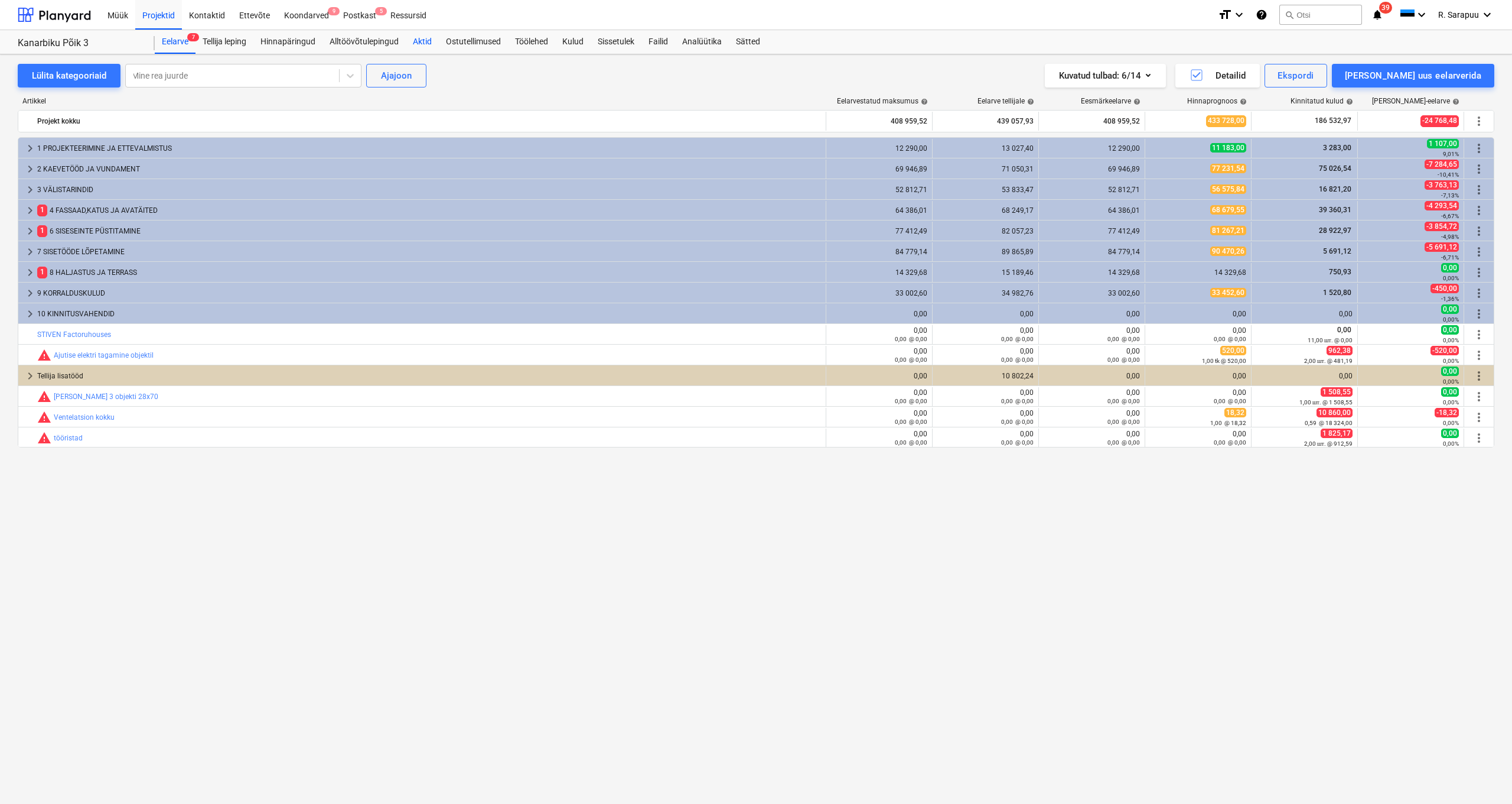
click at [417, 37] on div "Aktid" at bounding box center [423, 42] width 33 height 23
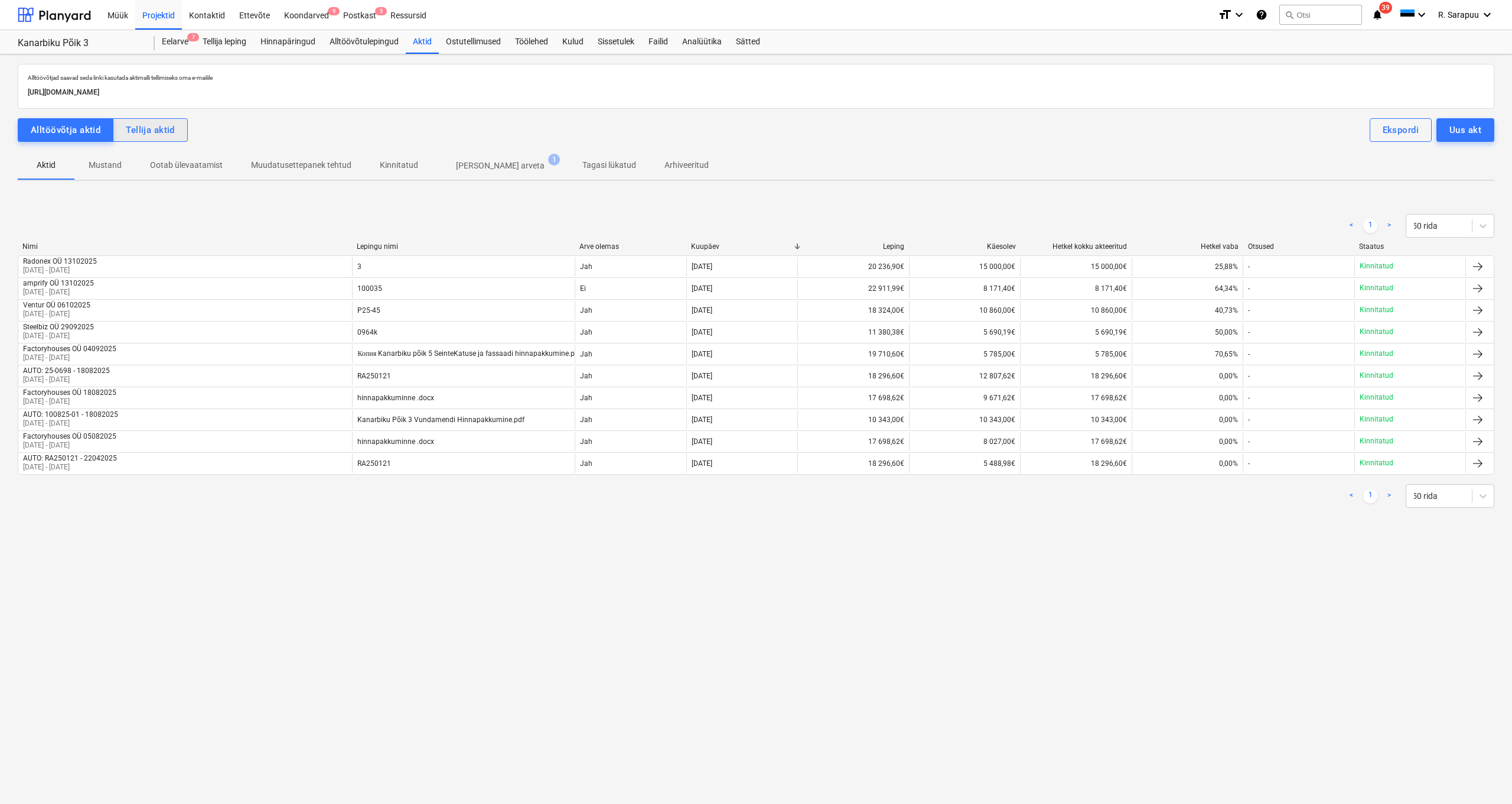
click at [160, 131] on div "Tellija aktid" at bounding box center [150, 130] width 49 height 16
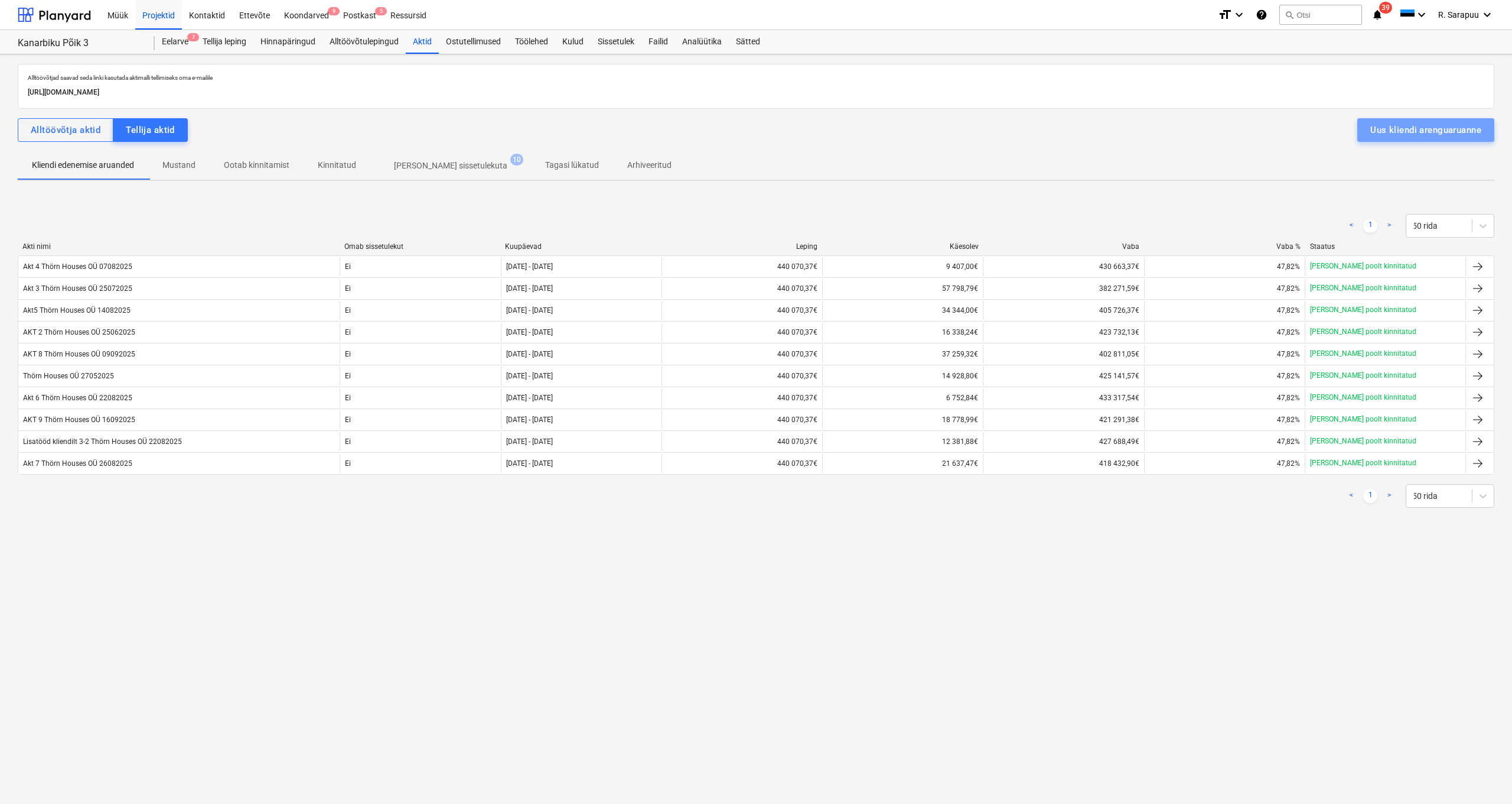
click at [1472, 127] on div "Uus kliendi arenguaruanne" at bounding box center [1426, 130] width 111 height 16
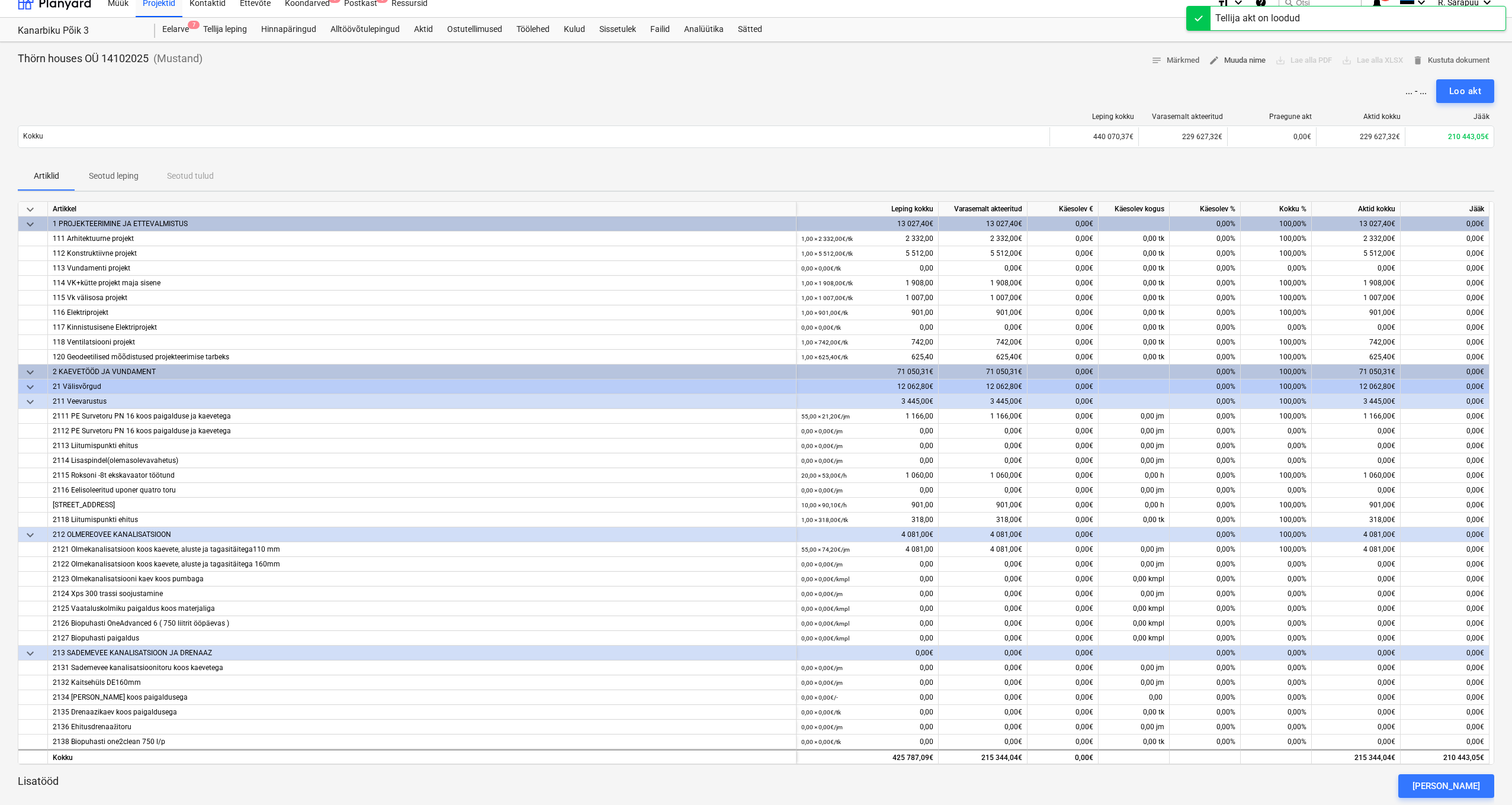
scroll to position [16, 0]
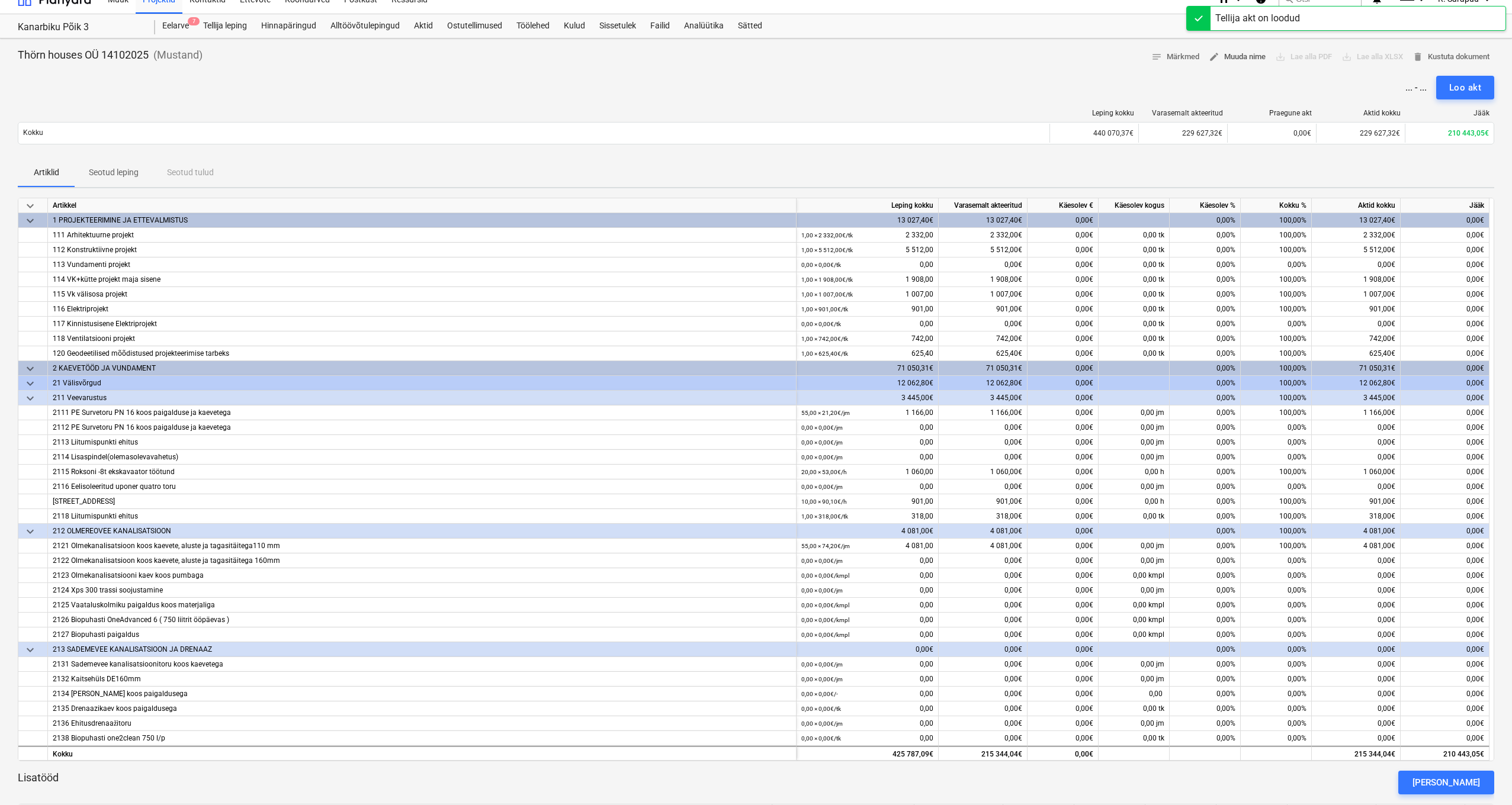
click at [1233, 62] on span "edit Muuda nime" at bounding box center [1236, 57] width 56 height 14
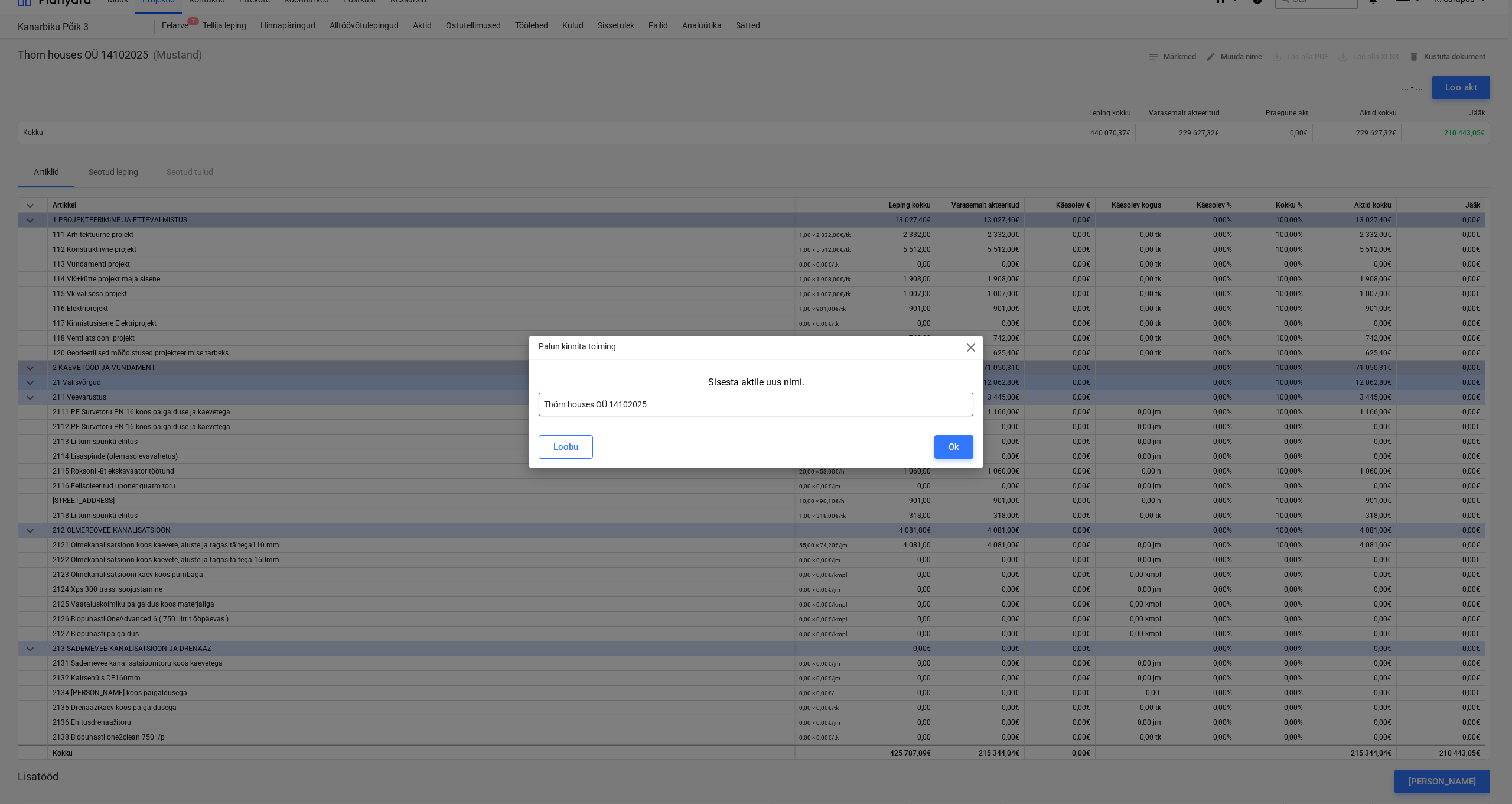
click at [545, 403] on input "Thörn houses OÜ 14102025" at bounding box center [756, 404] width 435 height 23
type input "Akt 10 Thörn houses OÜ 14102025"
click at [961, 449] on button "Ok" at bounding box center [953, 446] width 39 height 23
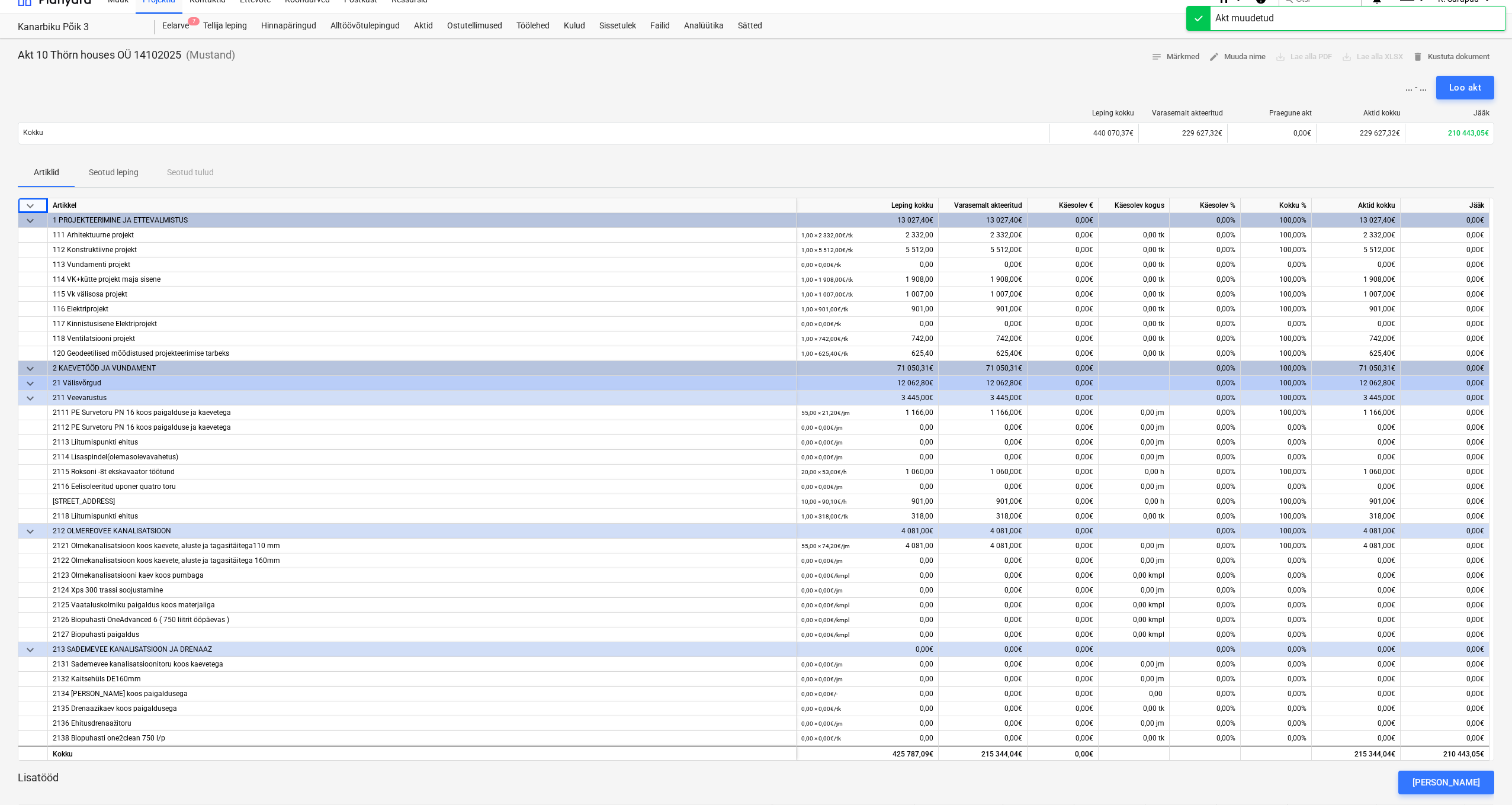
click at [23, 206] on div "keyboard_arrow_down" at bounding box center [33, 206] width 30 height 15
click at [26, 205] on span "keyboard_arrow_down" at bounding box center [30, 206] width 14 height 14
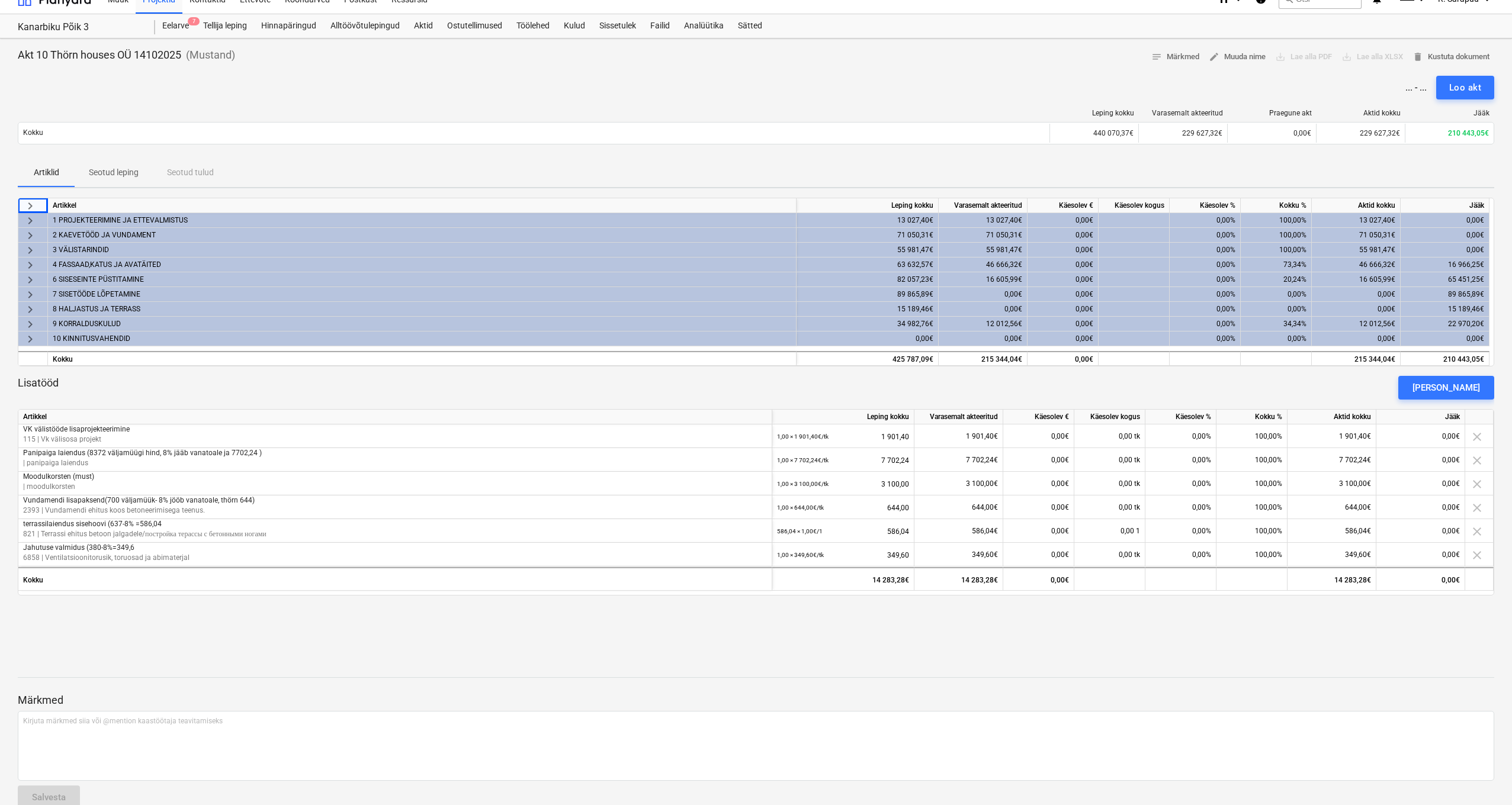
click at [30, 309] on span "keyboard_arrow_right" at bounding box center [30, 310] width 14 height 14
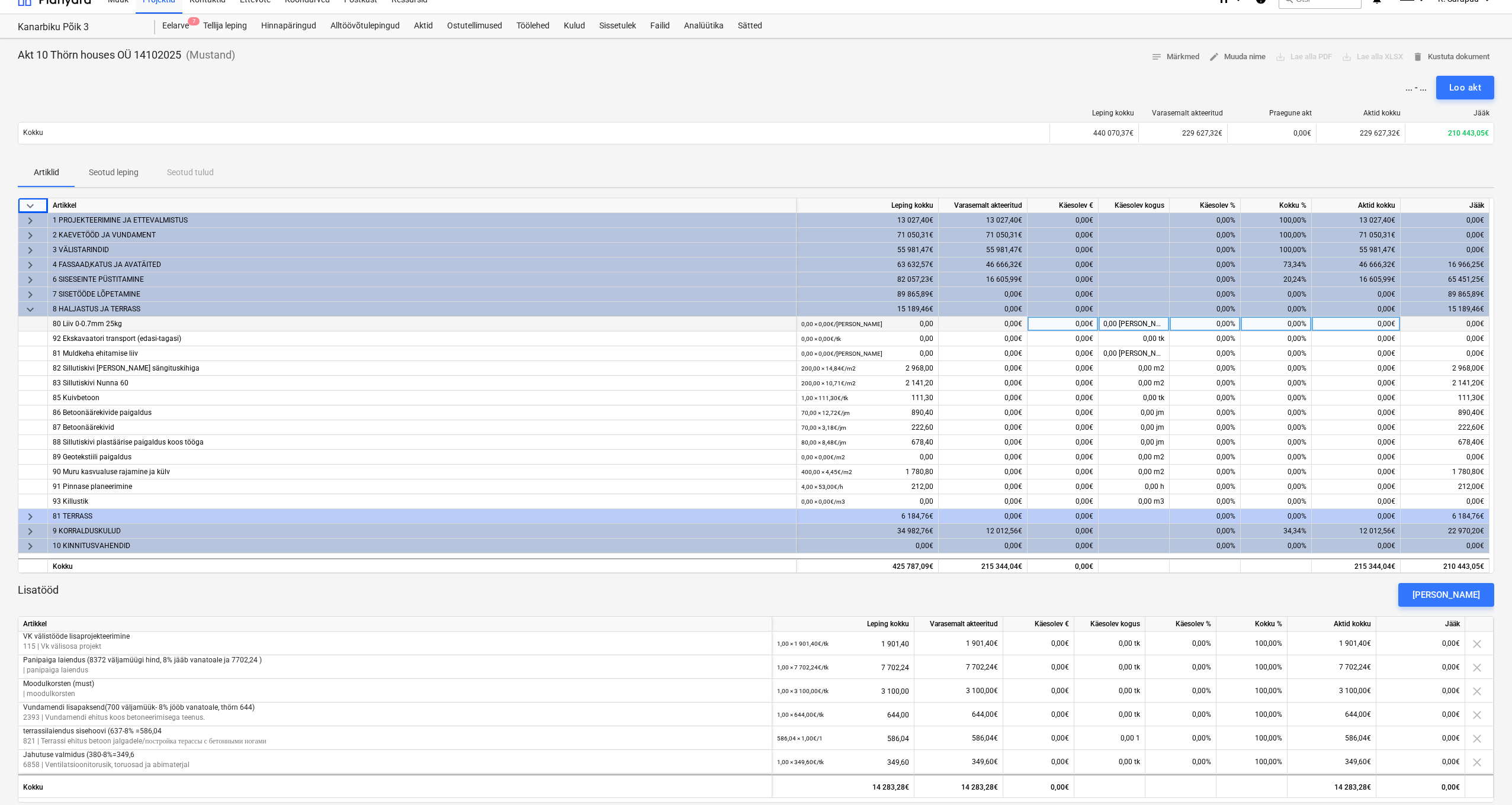
click at [1202, 319] on div "0,00%" at bounding box center [1205, 324] width 71 height 15
type input "100"
click at [1206, 335] on div "0,00%" at bounding box center [1205, 338] width 71 height 15
click at [1216, 327] on div "0,00%" at bounding box center [1205, 324] width 71 height 15
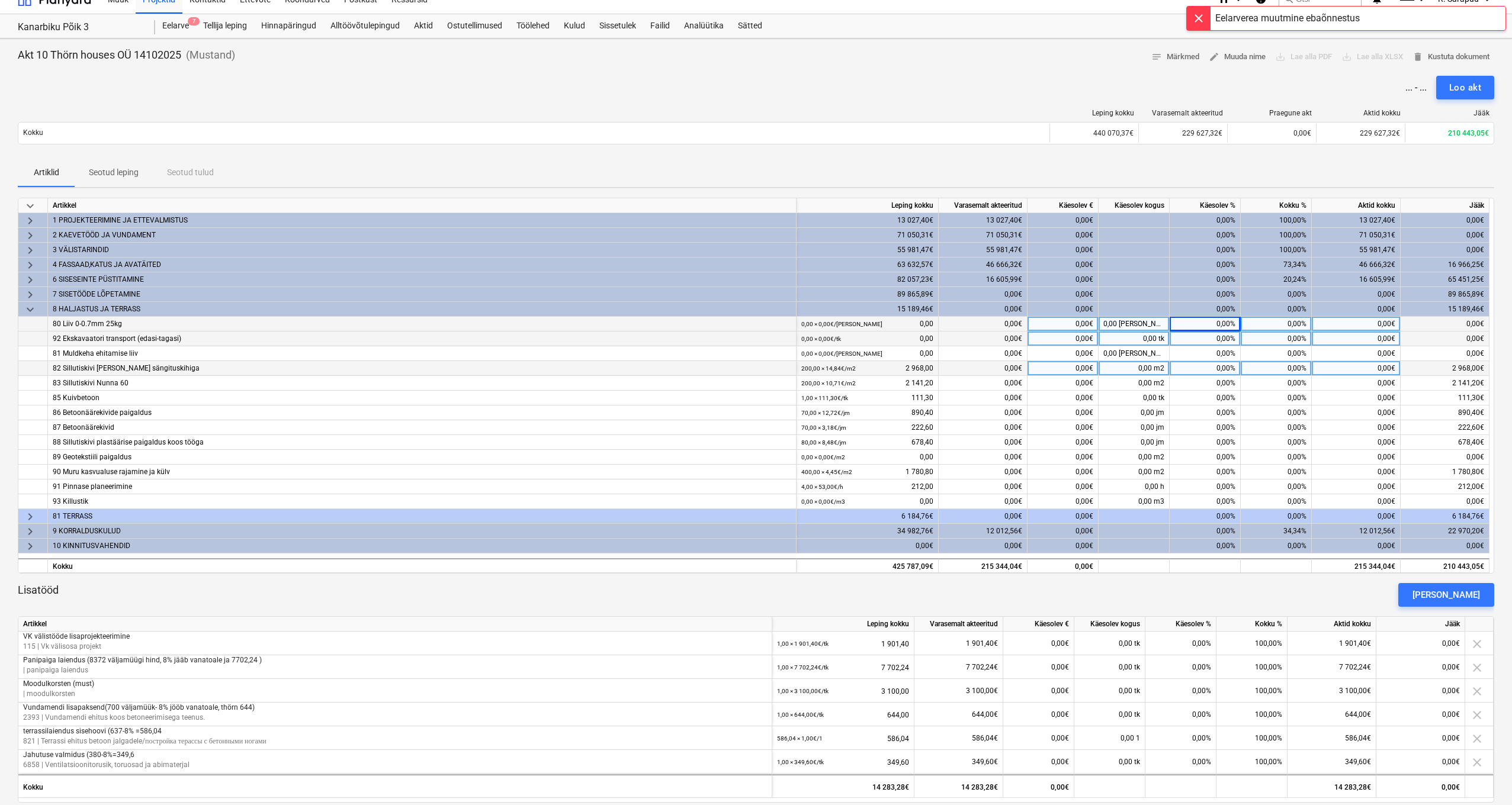
click at [1214, 370] on div "0,00%" at bounding box center [1205, 368] width 71 height 15
type input "100"
click at [1209, 381] on div "0,00%" at bounding box center [1205, 383] width 71 height 15
type input "100"
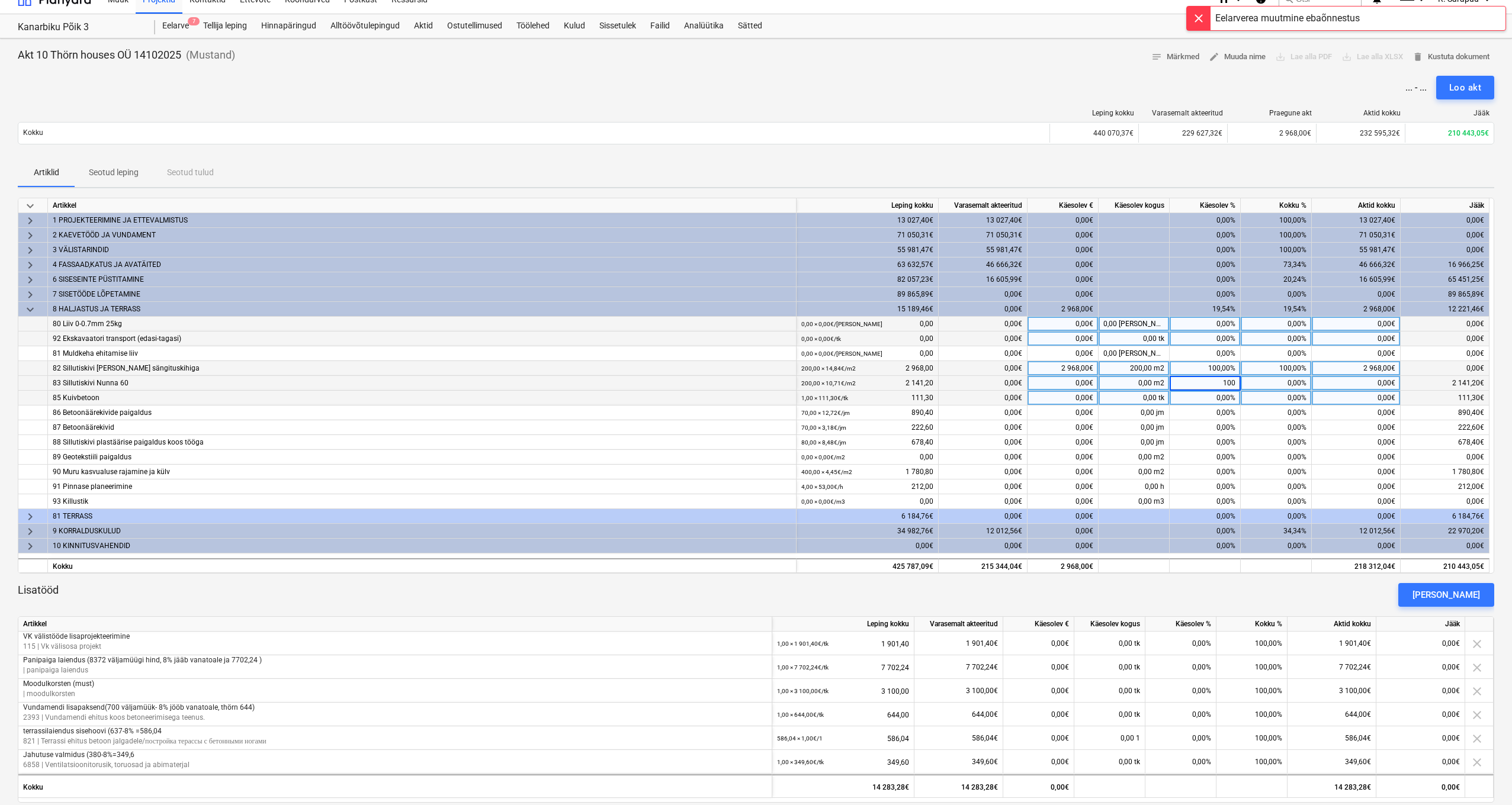
click at [1205, 397] on div "0,00%" at bounding box center [1205, 397] width 71 height 15
type input "100"
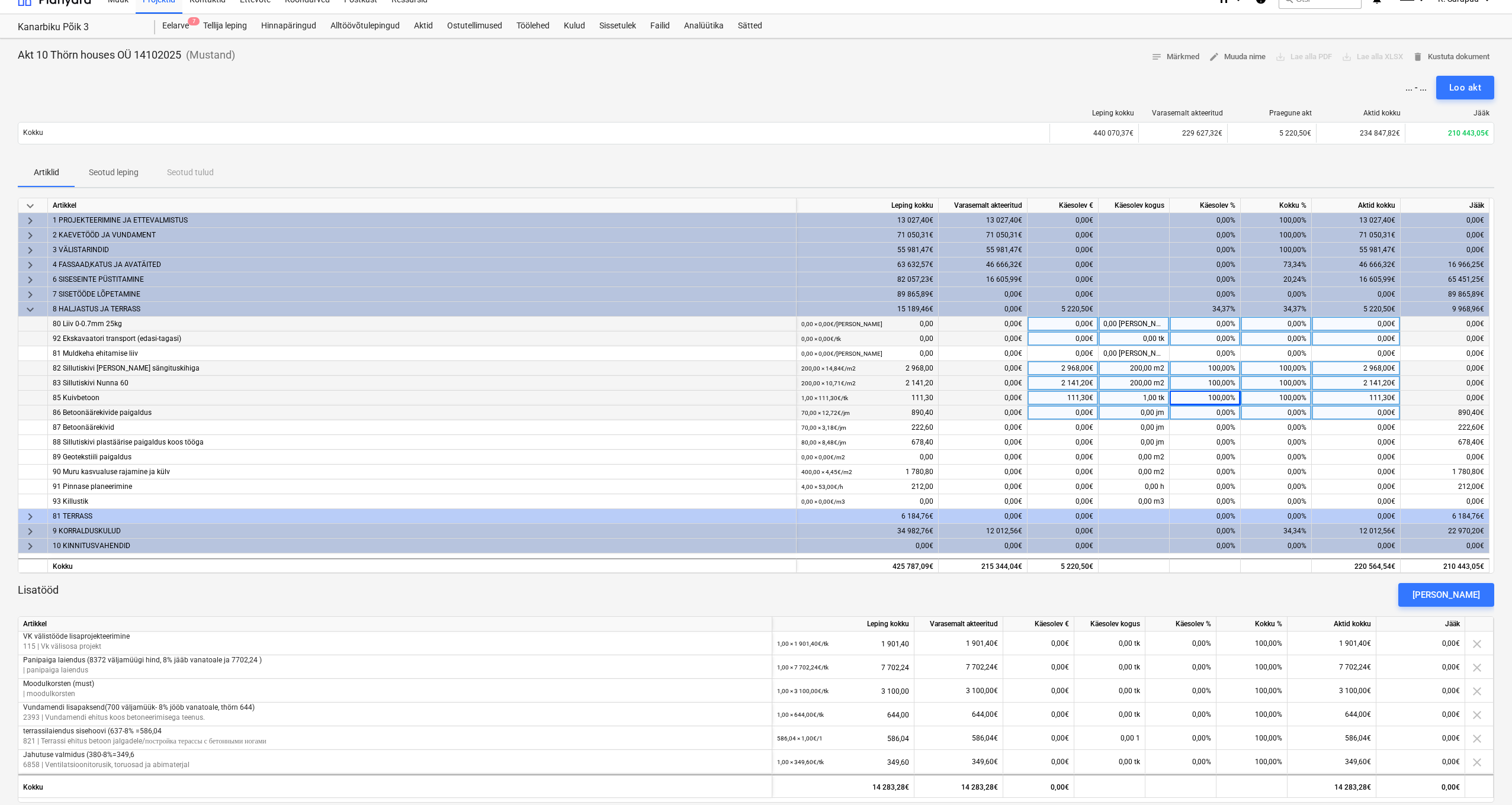
click at [1203, 413] on div "0,00%" at bounding box center [1205, 412] width 71 height 15
type input "100"
click at [1198, 426] on div "0,00%" at bounding box center [1205, 427] width 71 height 15
type input "100"
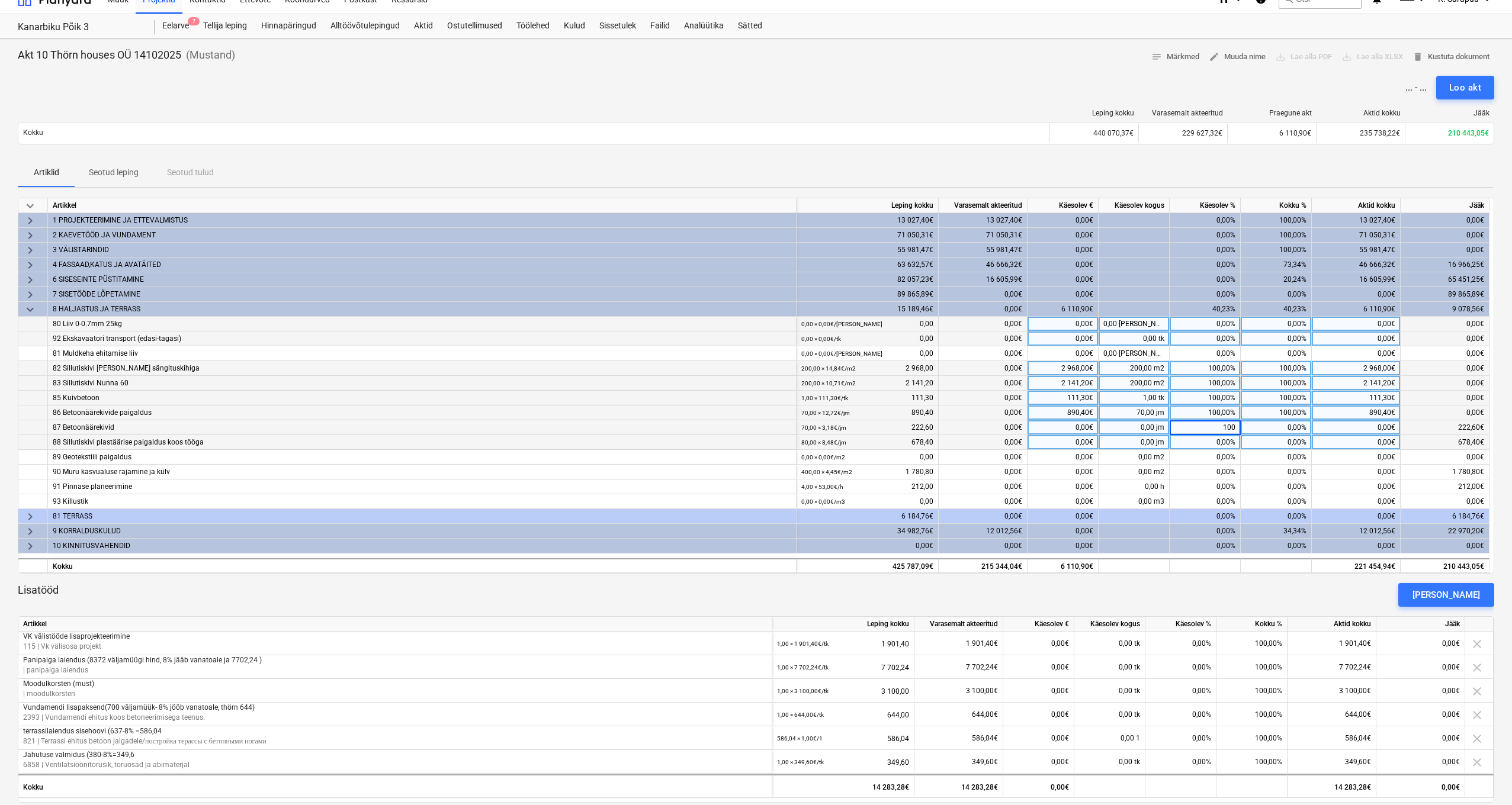
click at [1206, 441] on div "0,00%" at bounding box center [1205, 442] width 71 height 15
type input "100"
click at [1202, 474] on div "0,00%" at bounding box center [1205, 472] width 71 height 15
type input "100"
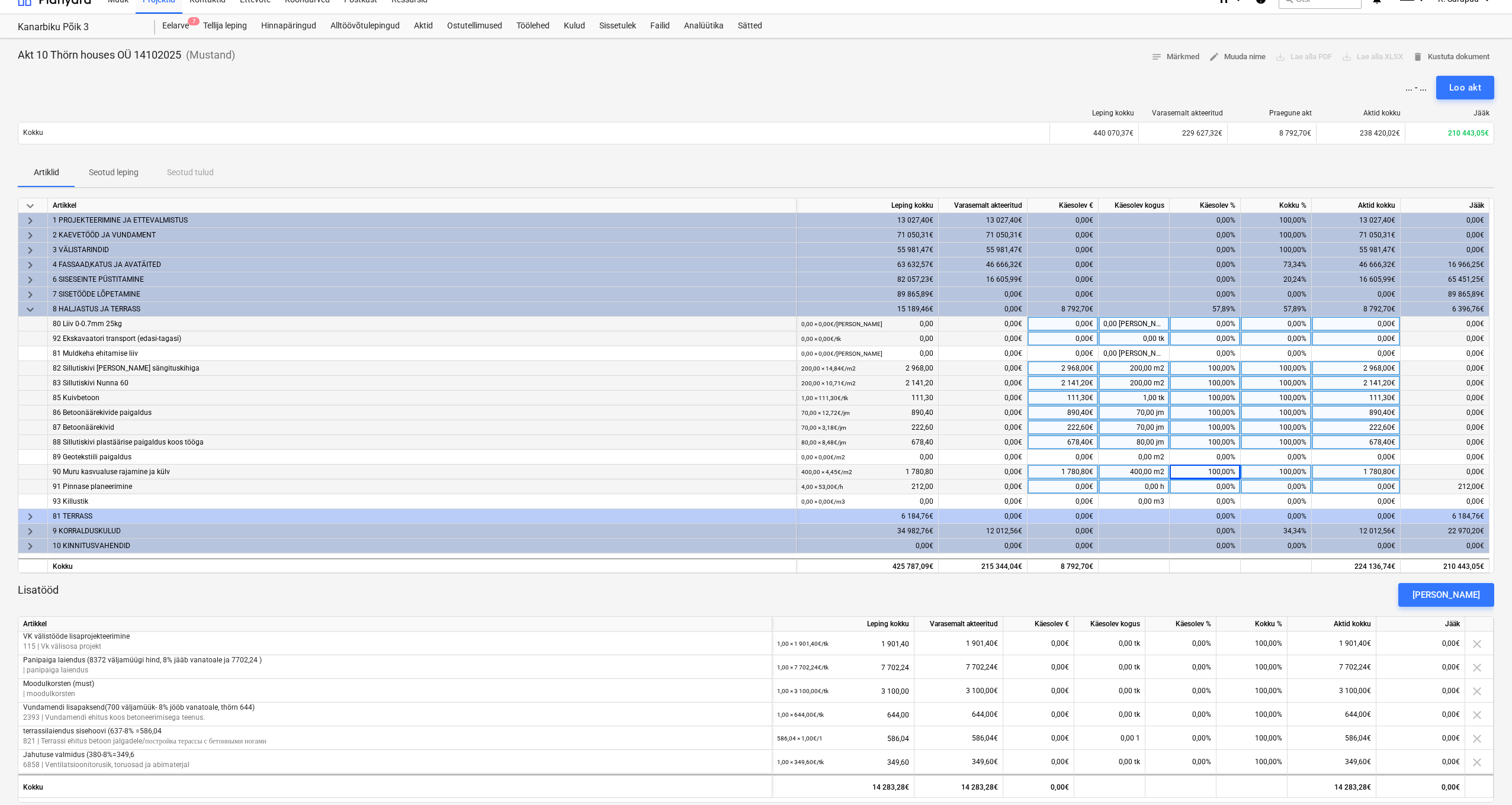
click at [1206, 482] on div "0,00%" at bounding box center [1205, 487] width 71 height 15
type input "100"
click at [1206, 504] on div "0,00%" at bounding box center [1205, 501] width 71 height 15
click at [1221, 484] on div "100,00%" at bounding box center [1205, 487] width 71 height 15
type input "0"
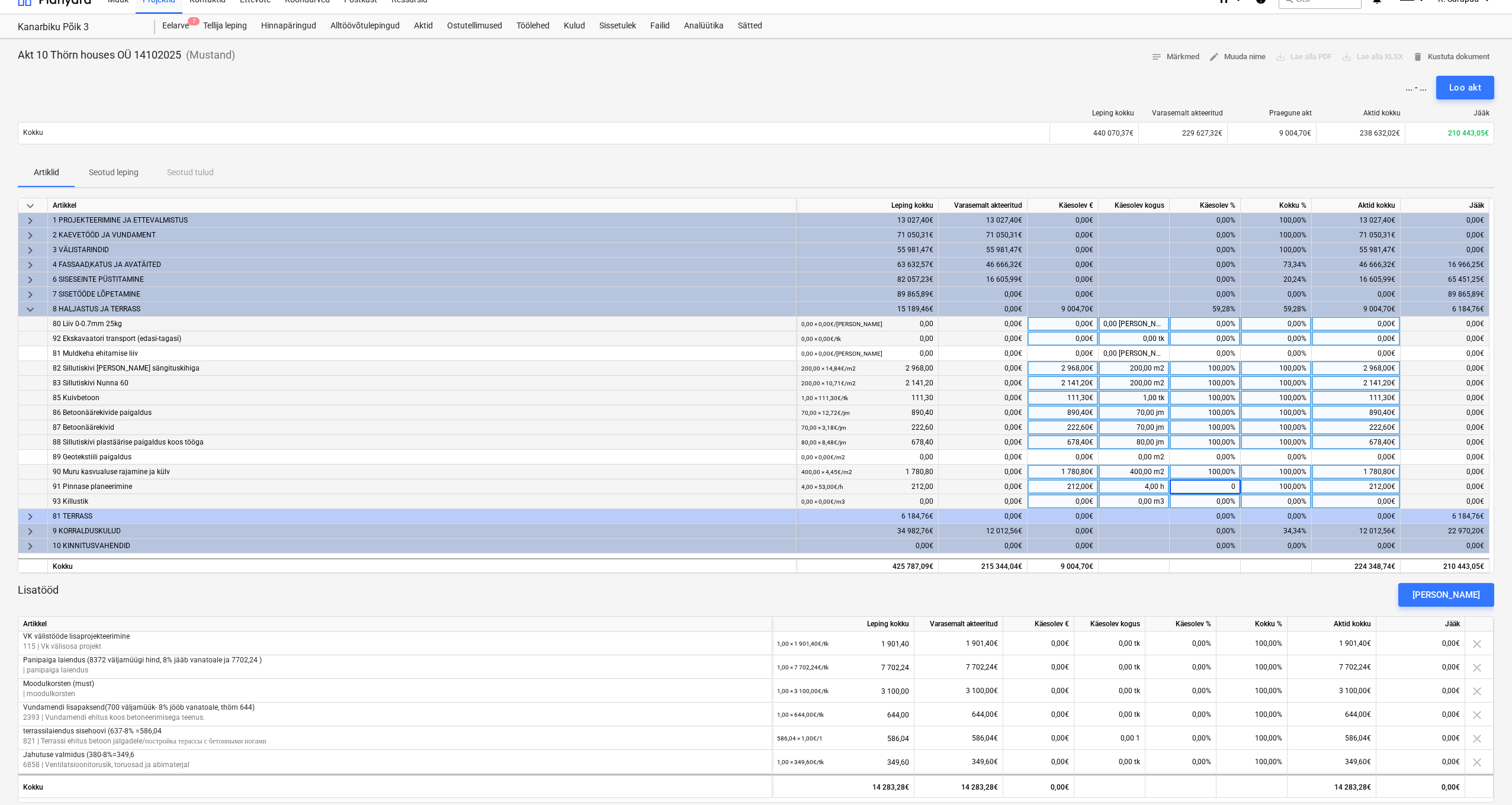
click at [1224, 478] on div "100,00%" at bounding box center [1205, 472] width 71 height 15
click at [1220, 470] on div "100,00%" at bounding box center [1205, 472] width 71 height 15
click at [1221, 442] on div "100,00%" at bounding box center [1205, 442] width 71 height 15
type input "0"
click at [1223, 429] on div "100,00%" at bounding box center [1205, 427] width 71 height 15
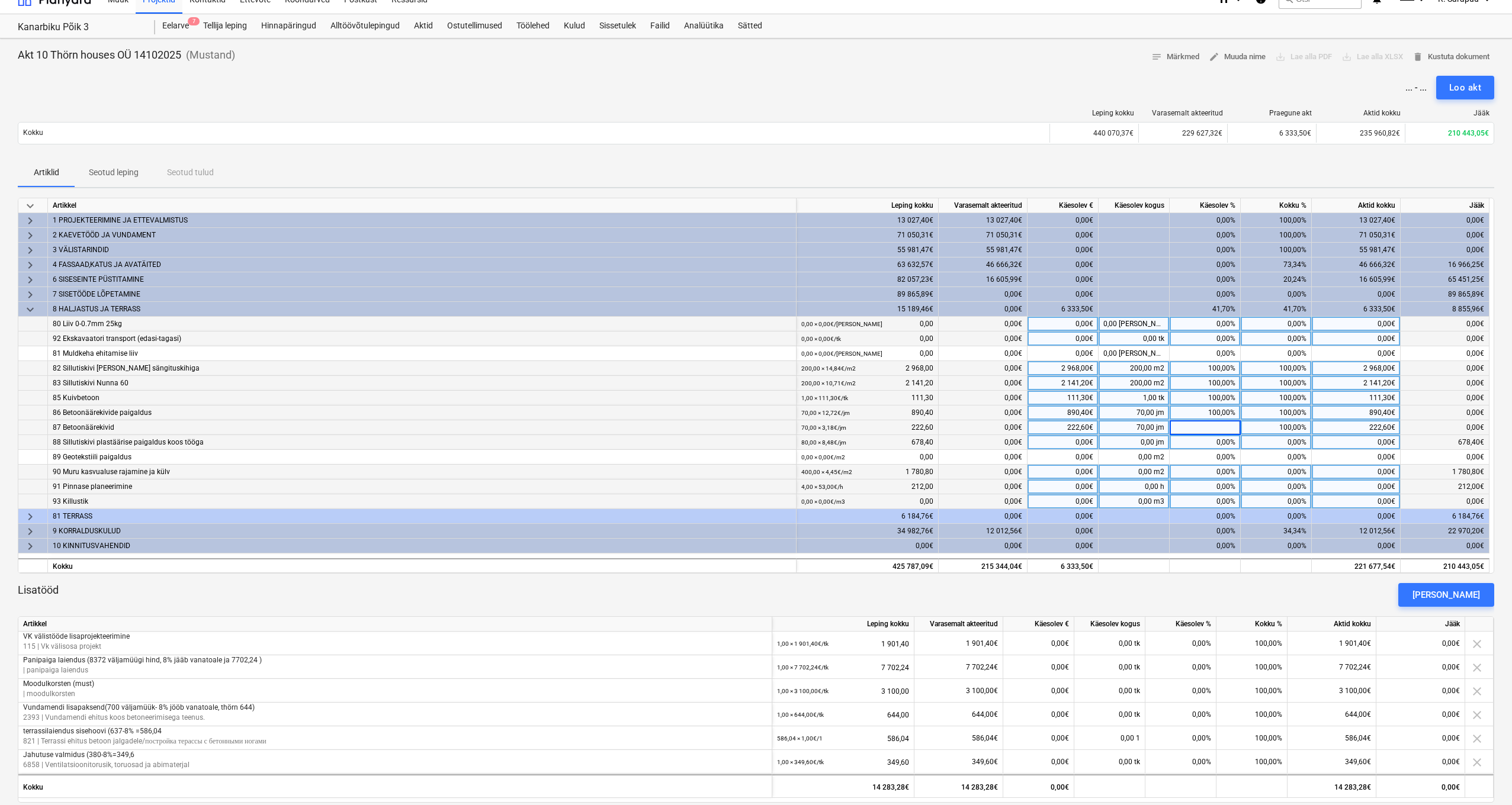
type input "0"
click at [1221, 415] on div "100,00%" at bounding box center [1205, 412] width 71 height 15
type input "0"
click at [1221, 401] on div "100,00%" at bounding box center [1205, 397] width 71 height 15
type input "0"
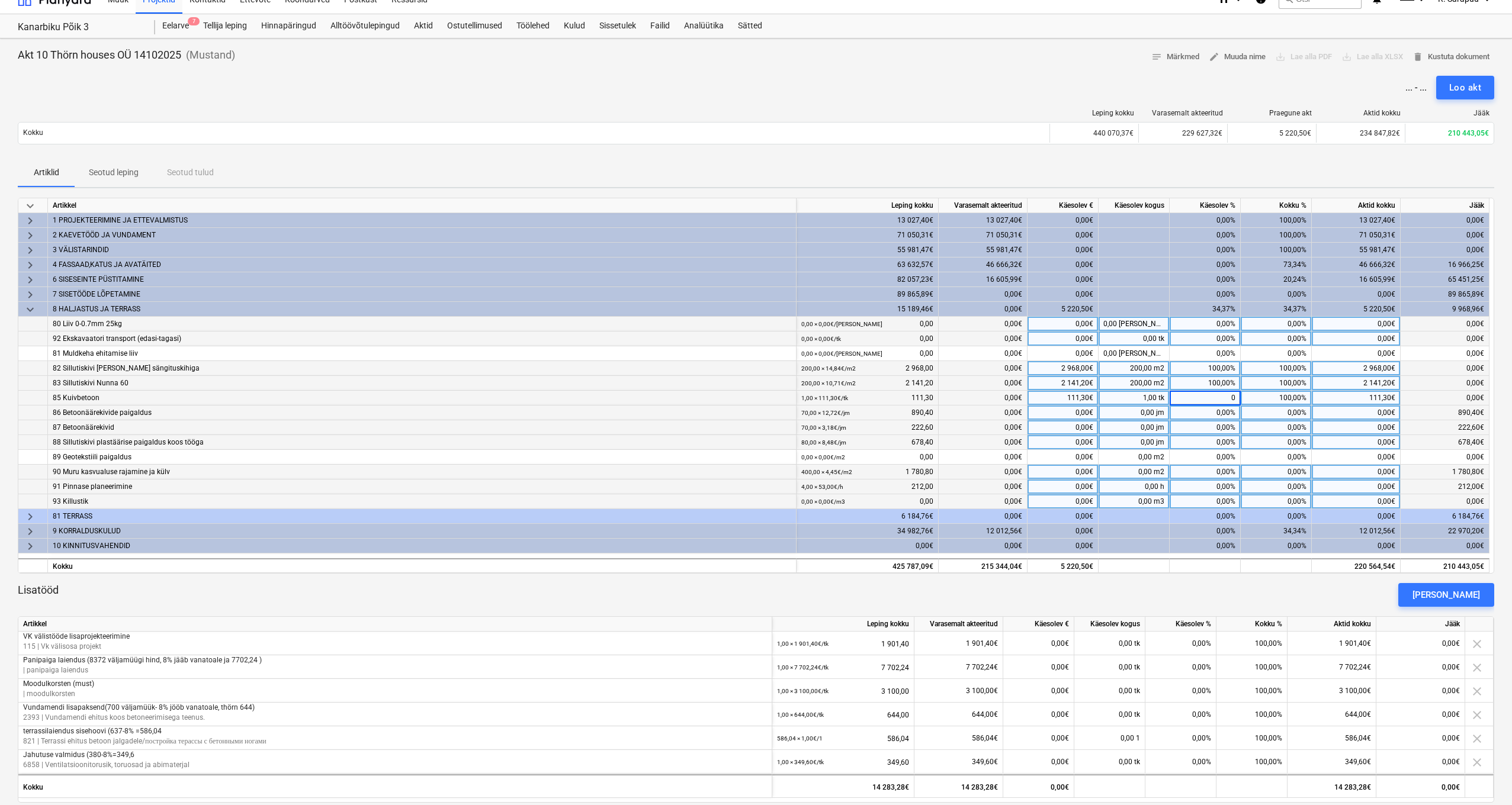
click at [1222, 383] on div "100,00%" at bounding box center [1205, 383] width 71 height 15
type input "0"
click at [1223, 370] on div "100,00%" at bounding box center [1205, 368] width 71 height 15
type input "0"
click at [1260, 421] on div "0,00%" at bounding box center [1276, 427] width 71 height 15
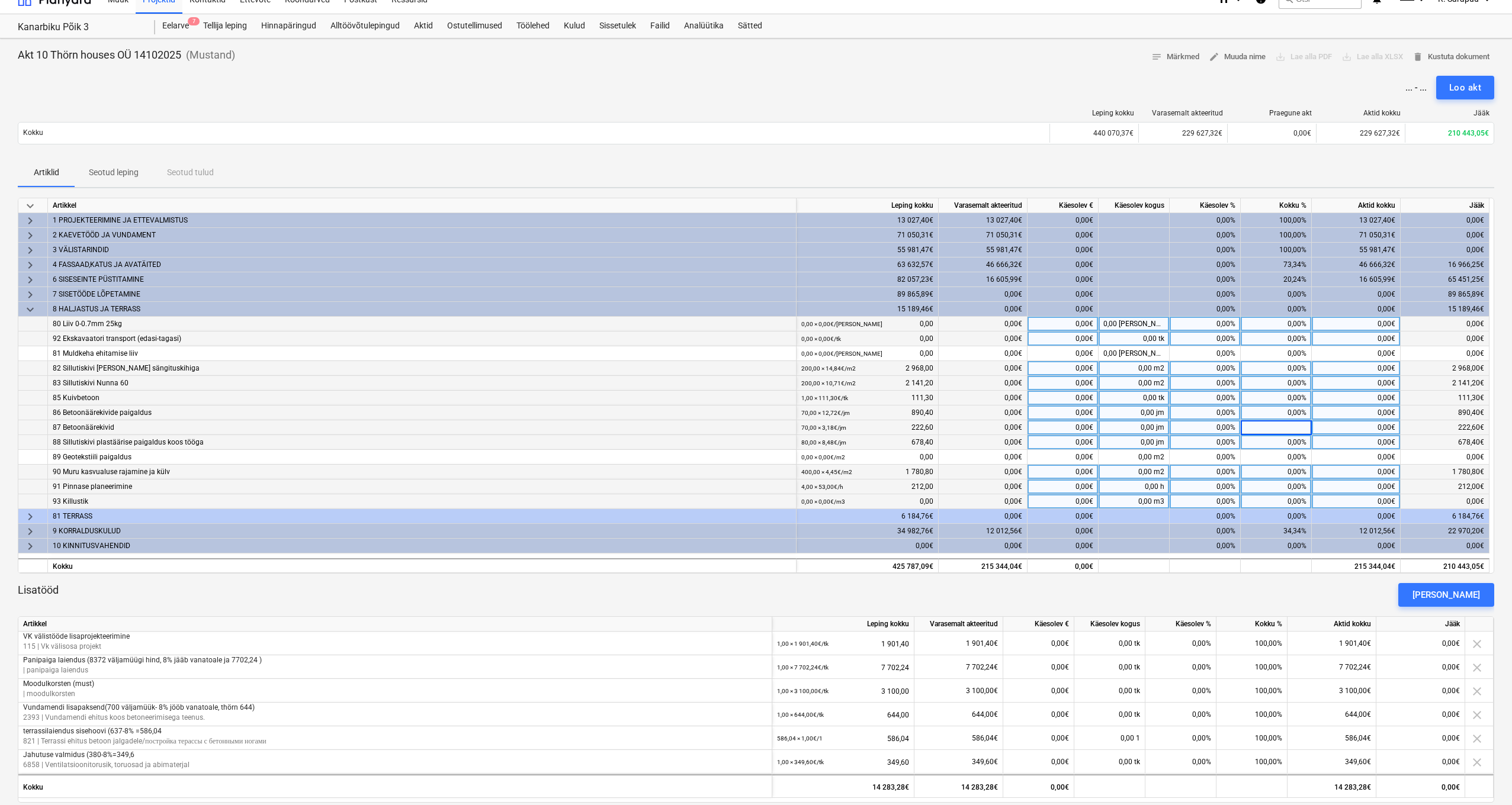
click at [30, 313] on span "keyboard_arrow_down" at bounding box center [30, 310] width 14 height 14
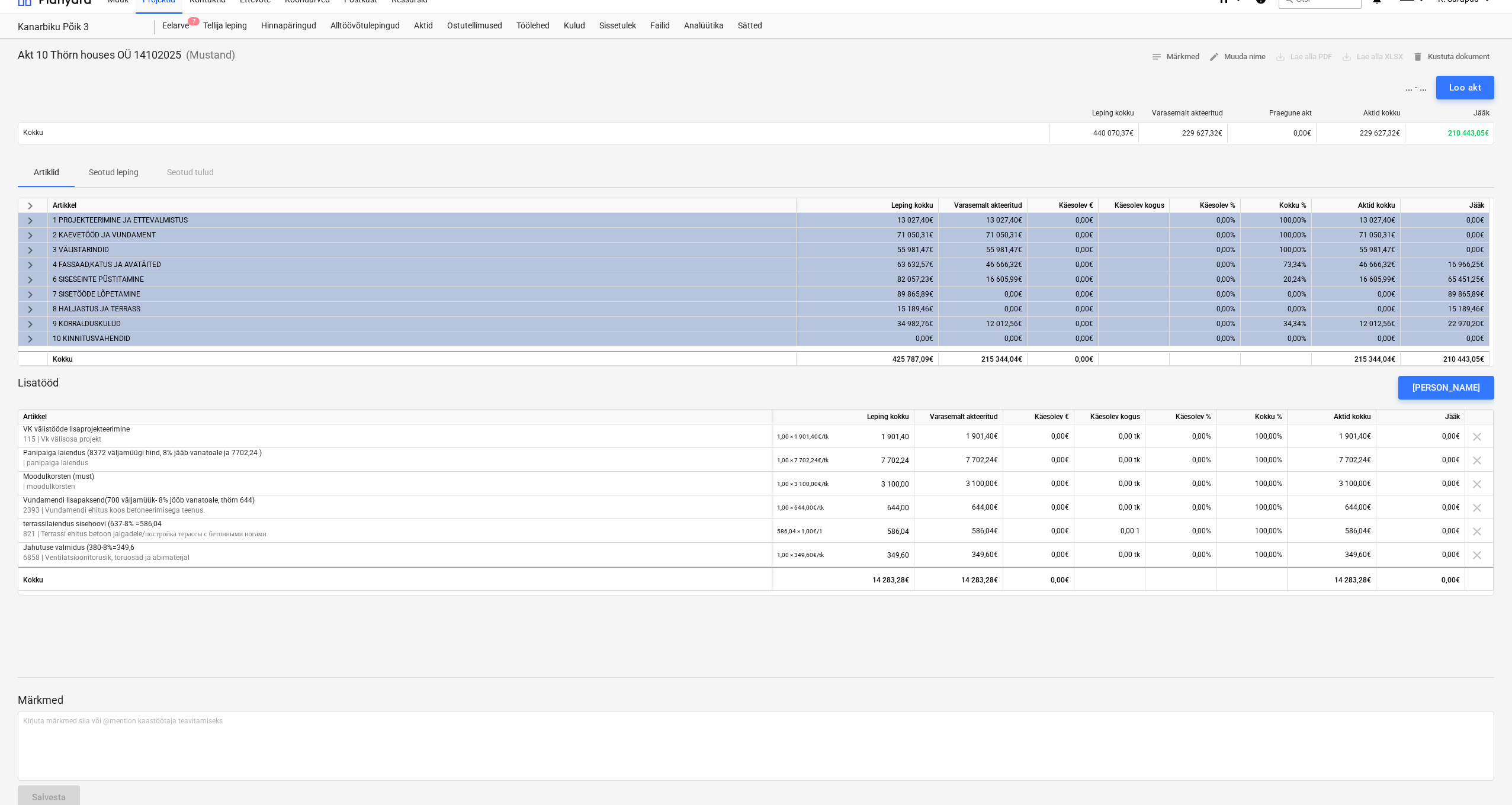
click at [29, 309] on span "keyboard_arrow_right" at bounding box center [30, 310] width 14 height 14
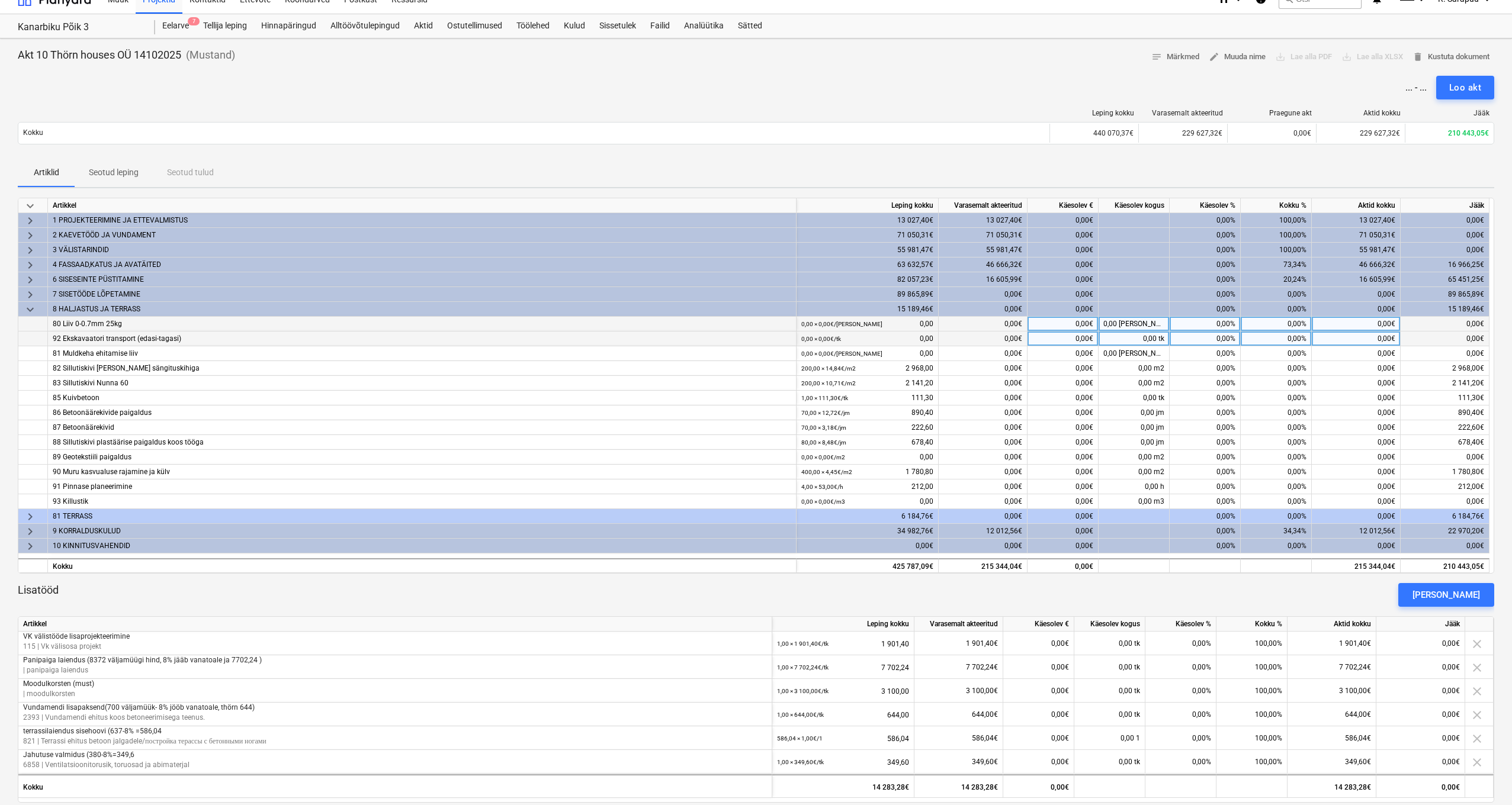
click at [31, 520] on span "keyboard_arrow_right" at bounding box center [30, 516] width 14 height 14
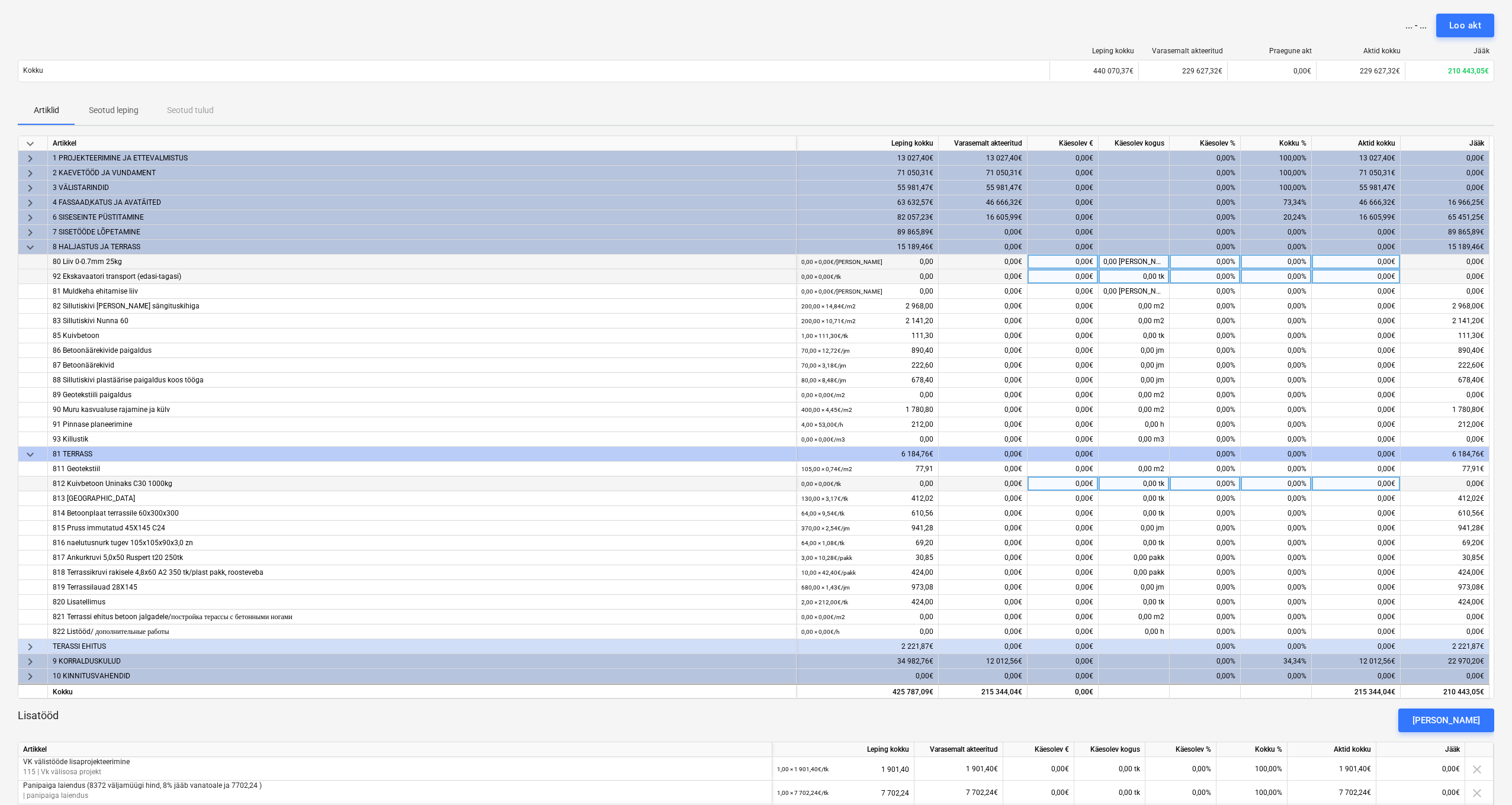
scroll to position [82, 0]
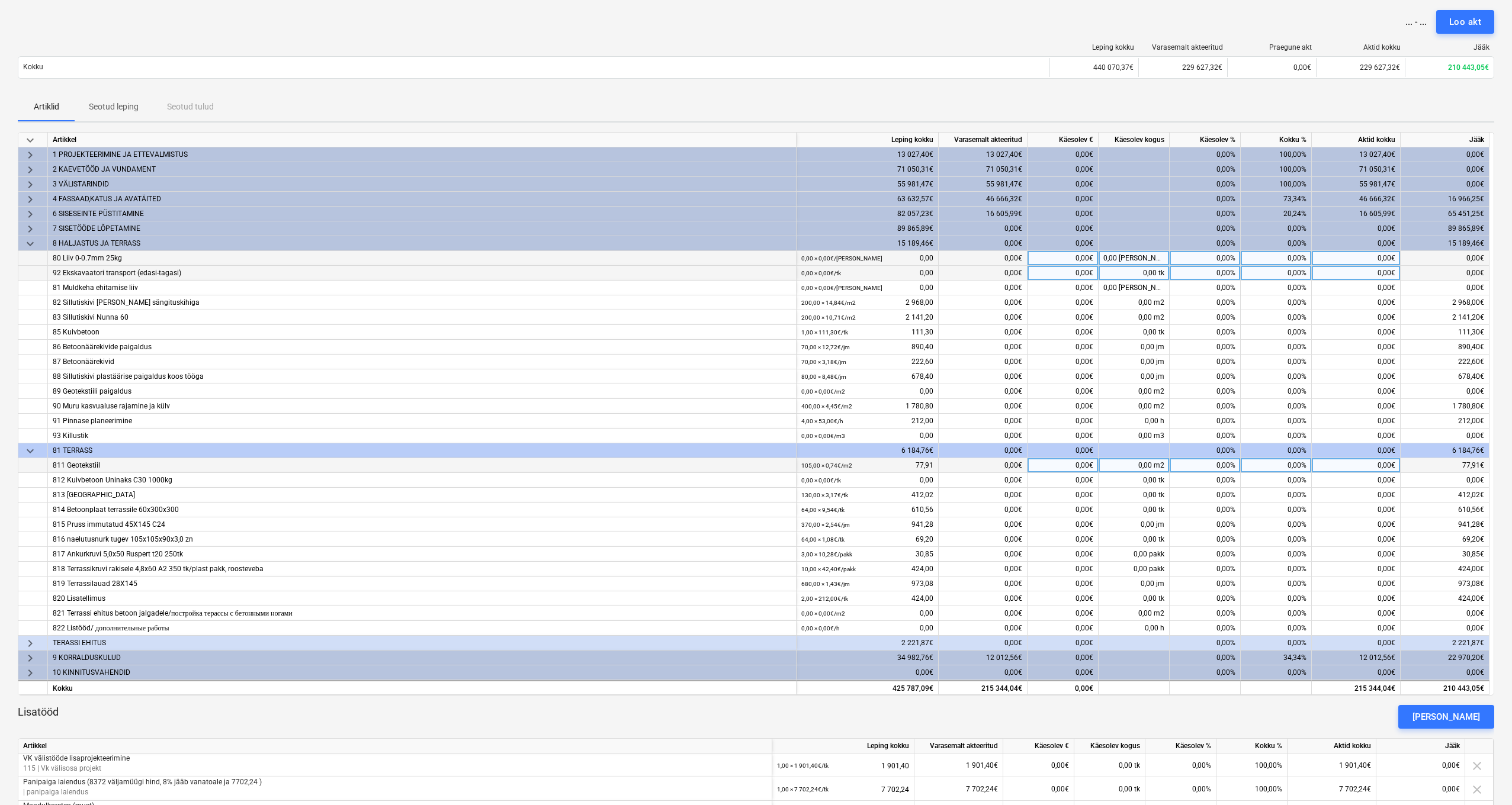
click at [1221, 470] on div "0,00%" at bounding box center [1205, 465] width 71 height 15
type input "100"
click at [1220, 496] on div "0,00%" at bounding box center [1205, 494] width 71 height 15
type input "100"
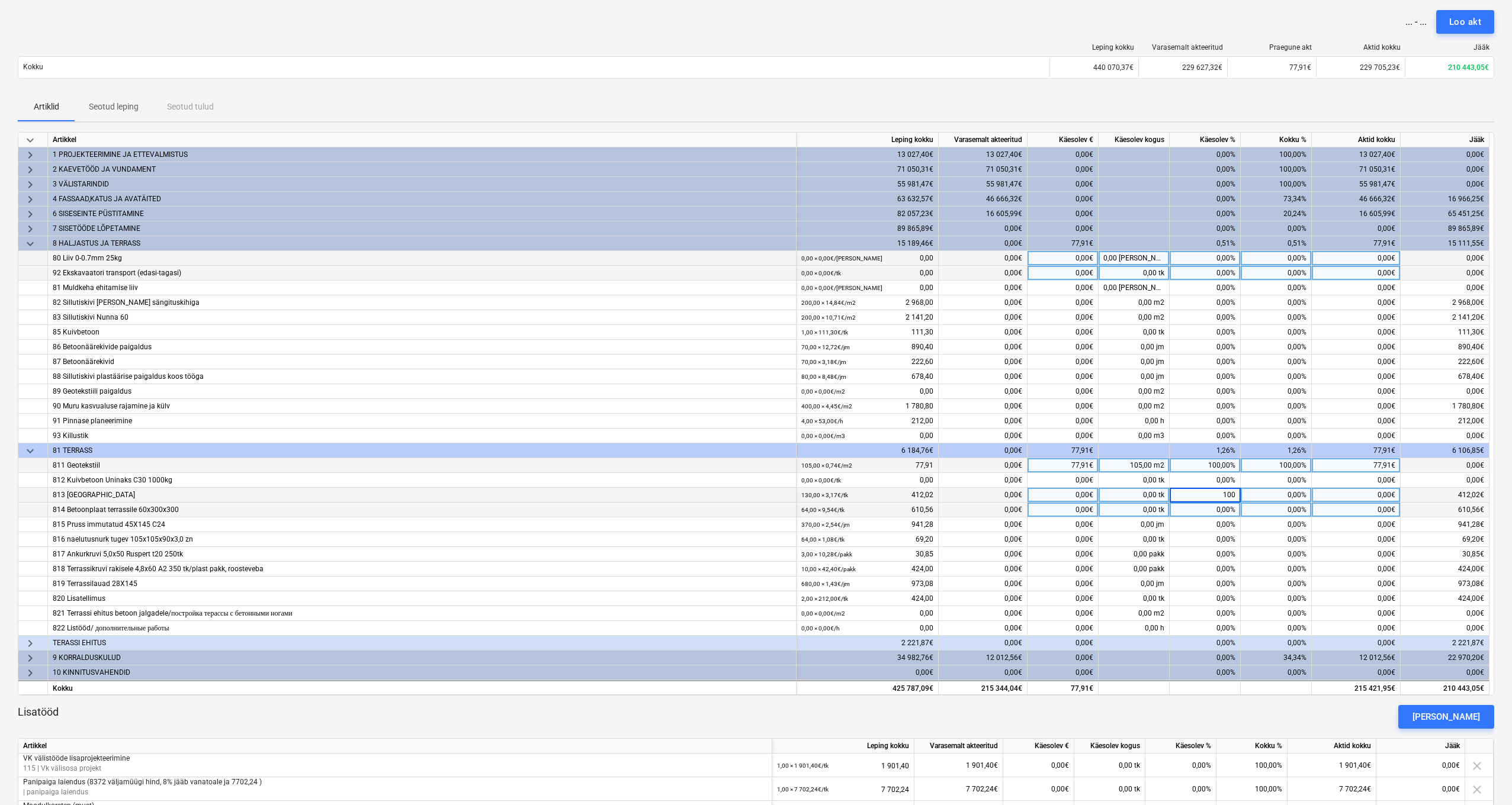
click at [1221, 513] on div "0,00%" at bounding box center [1205, 509] width 71 height 15
type input "100"
click at [1213, 532] on div "0,00%" at bounding box center [1205, 539] width 71 height 15
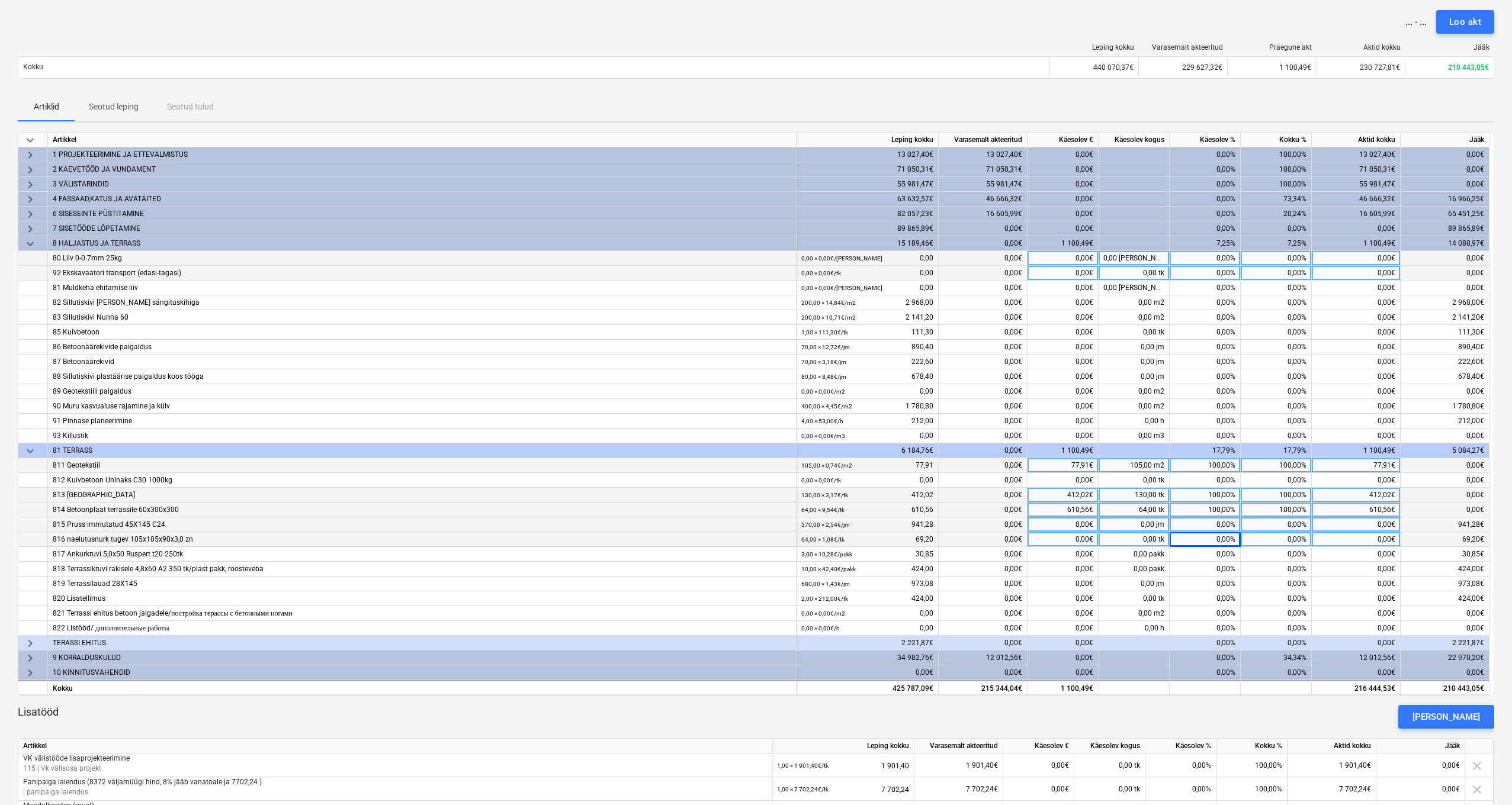
click at [1213, 526] on div "0,00%" at bounding box center [1205, 524] width 71 height 15
type input "100"
click at [1213, 533] on div "0,00%" at bounding box center [1205, 539] width 71 height 15
type input "100"
click at [1214, 548] on div "0,00%" at bounding box center [1205, 553] width 71 height 15
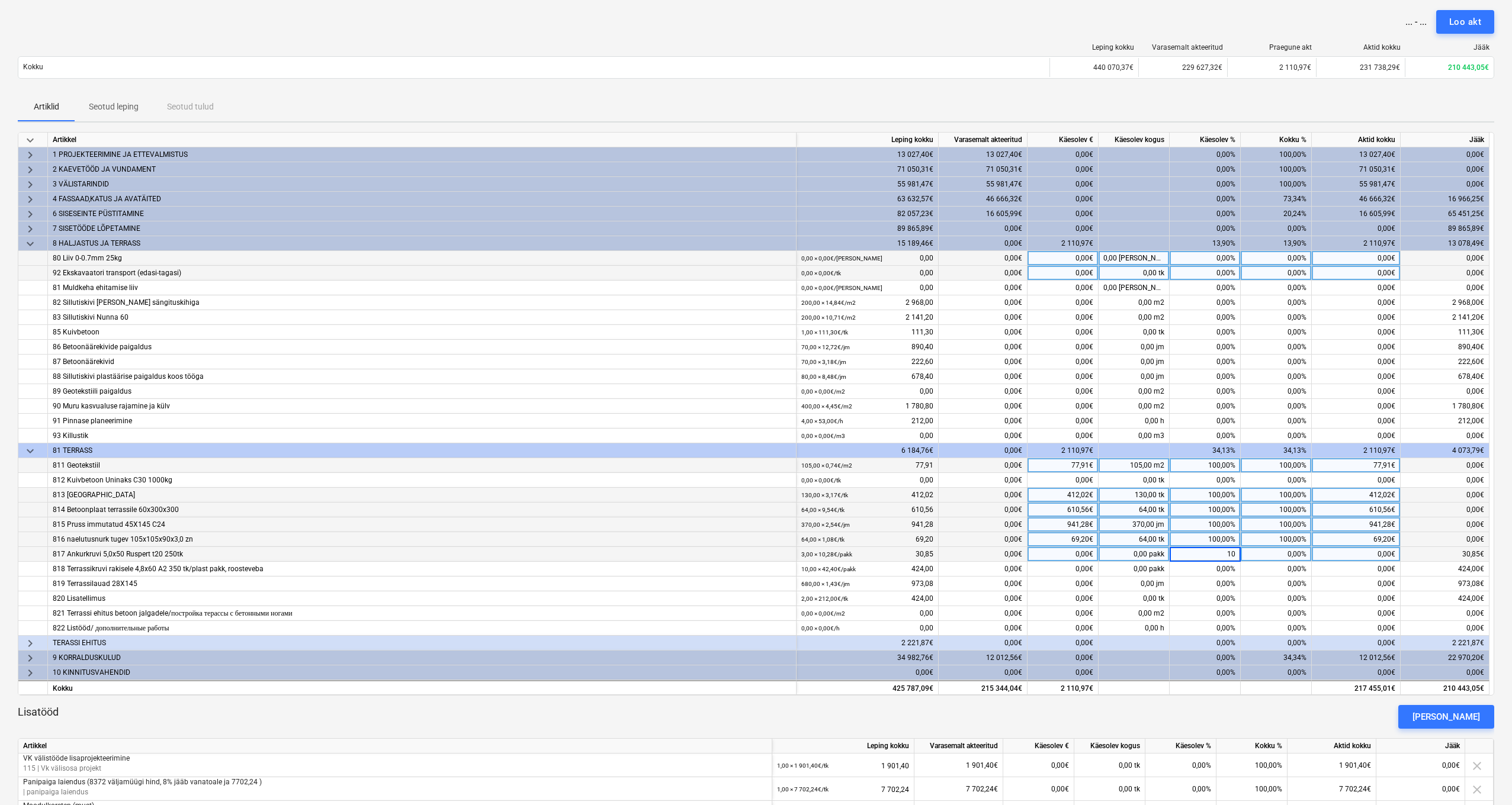
type input "100"
click at [1210, 566] on div "0,00%" at bounding box center [1205, 568] width 71 height 15
type input "0"
type input "100"
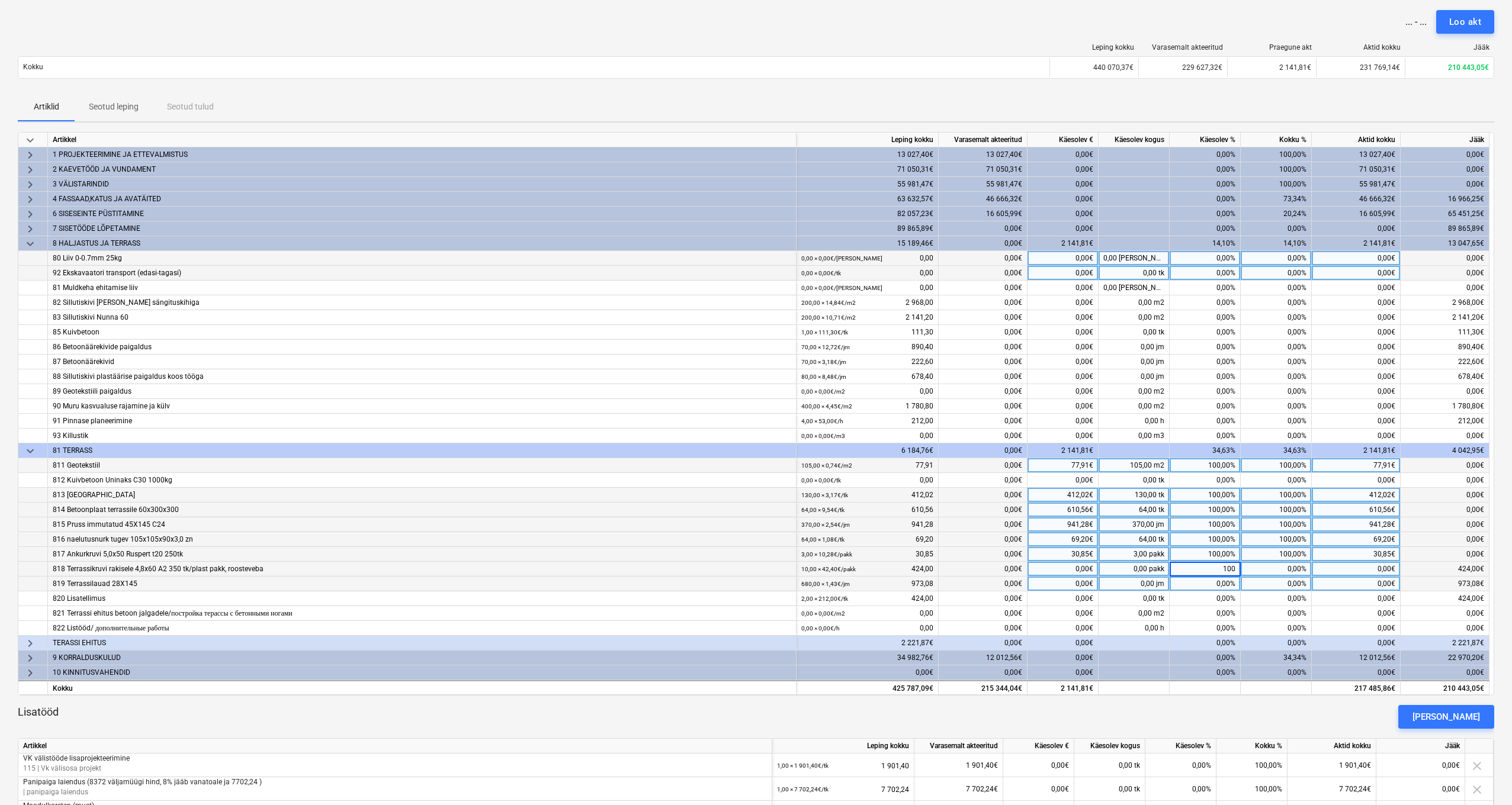
click at [1210, 583] on div "0,00%" at bounding box center [1205, 583] width 71 height 15
type input "0"
type input "100"
click at [1210, 597] on div "0,00%" at bounding box center [1205, 599] width 71 height 15
type input "100"
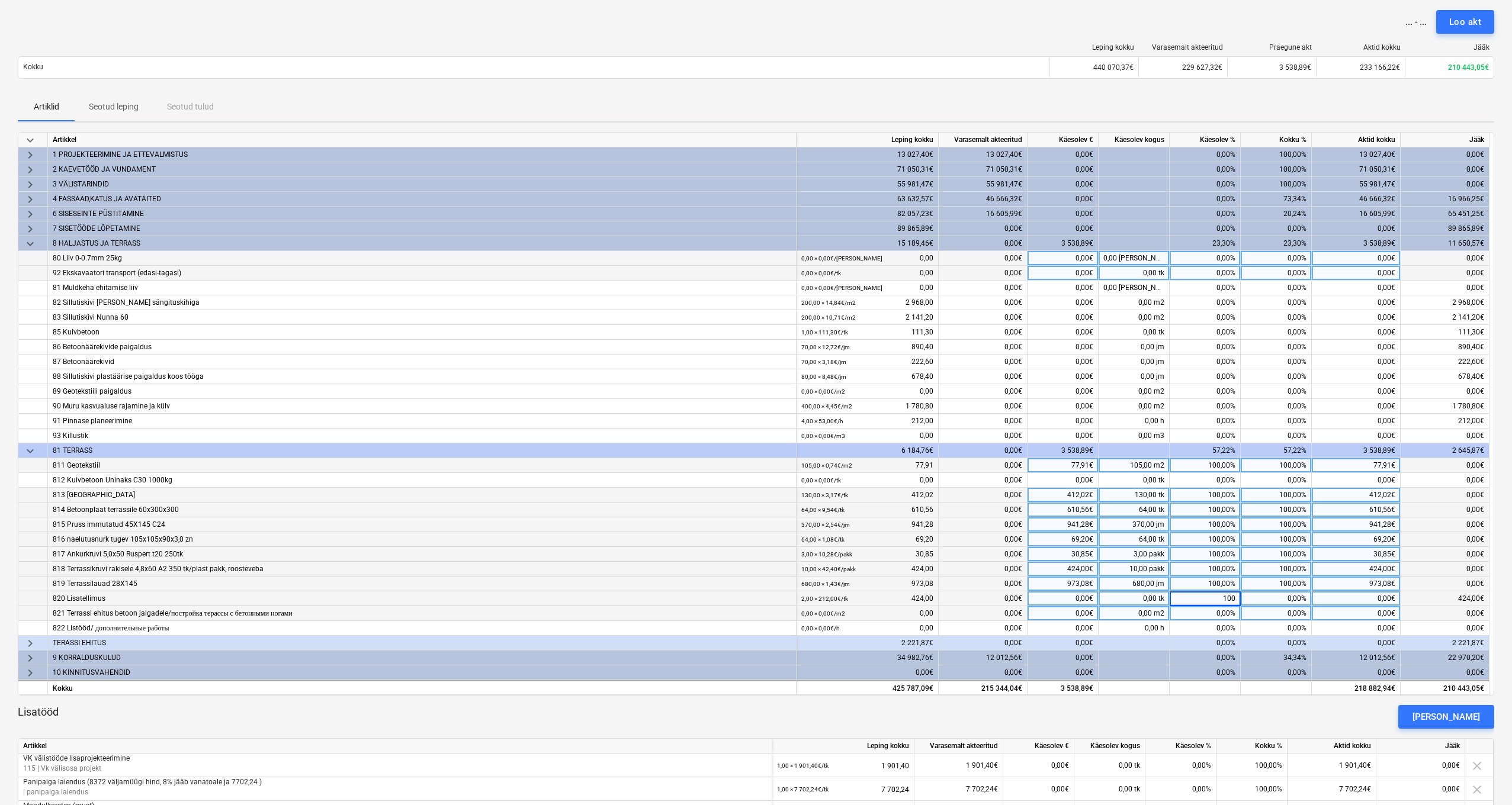
click at [1213, 619] on div "0,00%" at bounding box center [1205, 613] width 71 height 15
click at [1203, 645] on div "0,00%" at bounding box center [1205, 643] width 71 height 15
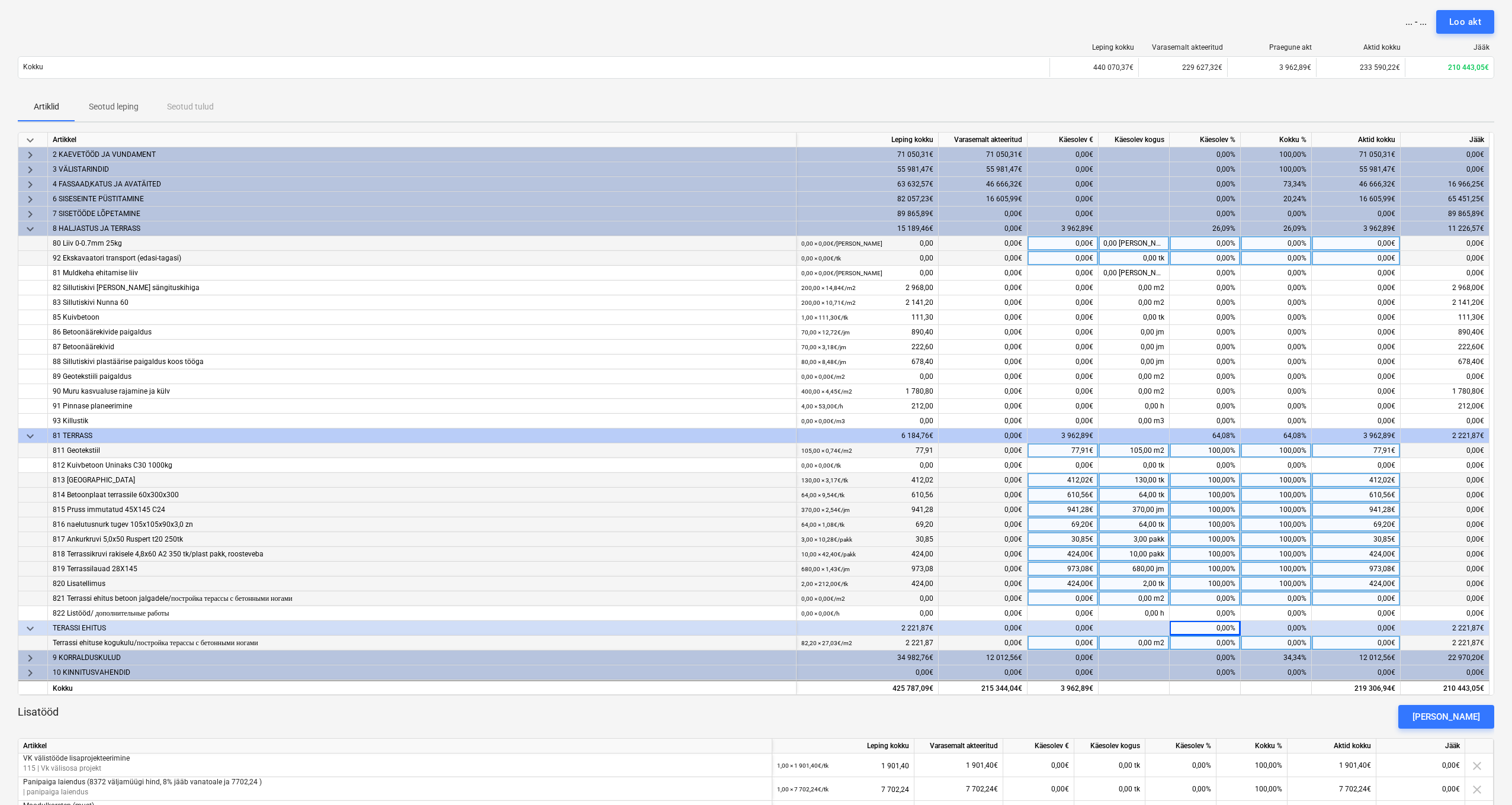
scroll to position [19, 0]
click at [1210, 640] on div "0,00%" at bounding box center [1205, 643] width 71 height 15
type input "100"
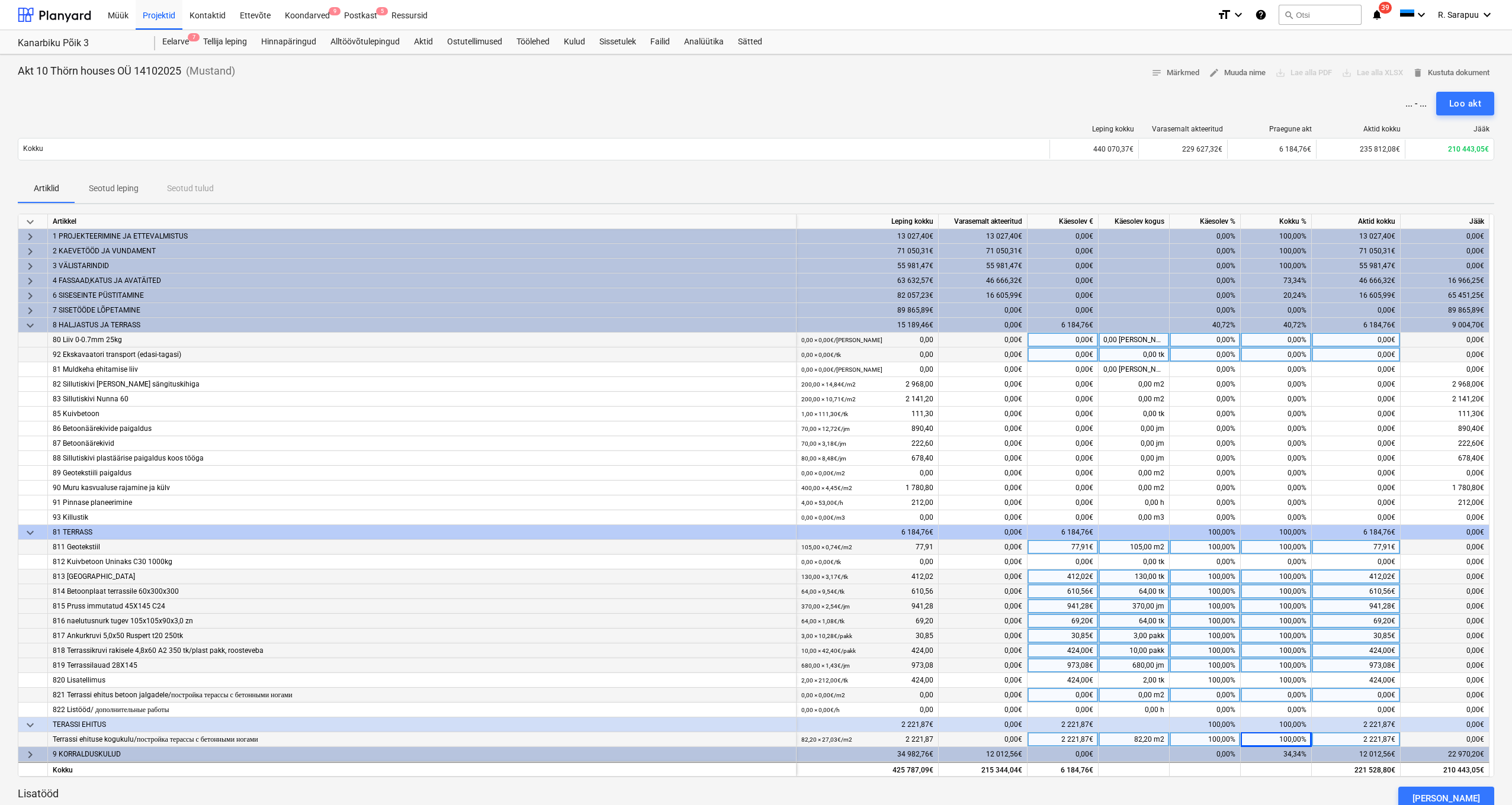
scroll to position [0, 0]
click at [1464, 99] on div "Loo akt" at bounding box center [1464, 104] width 32 height 16
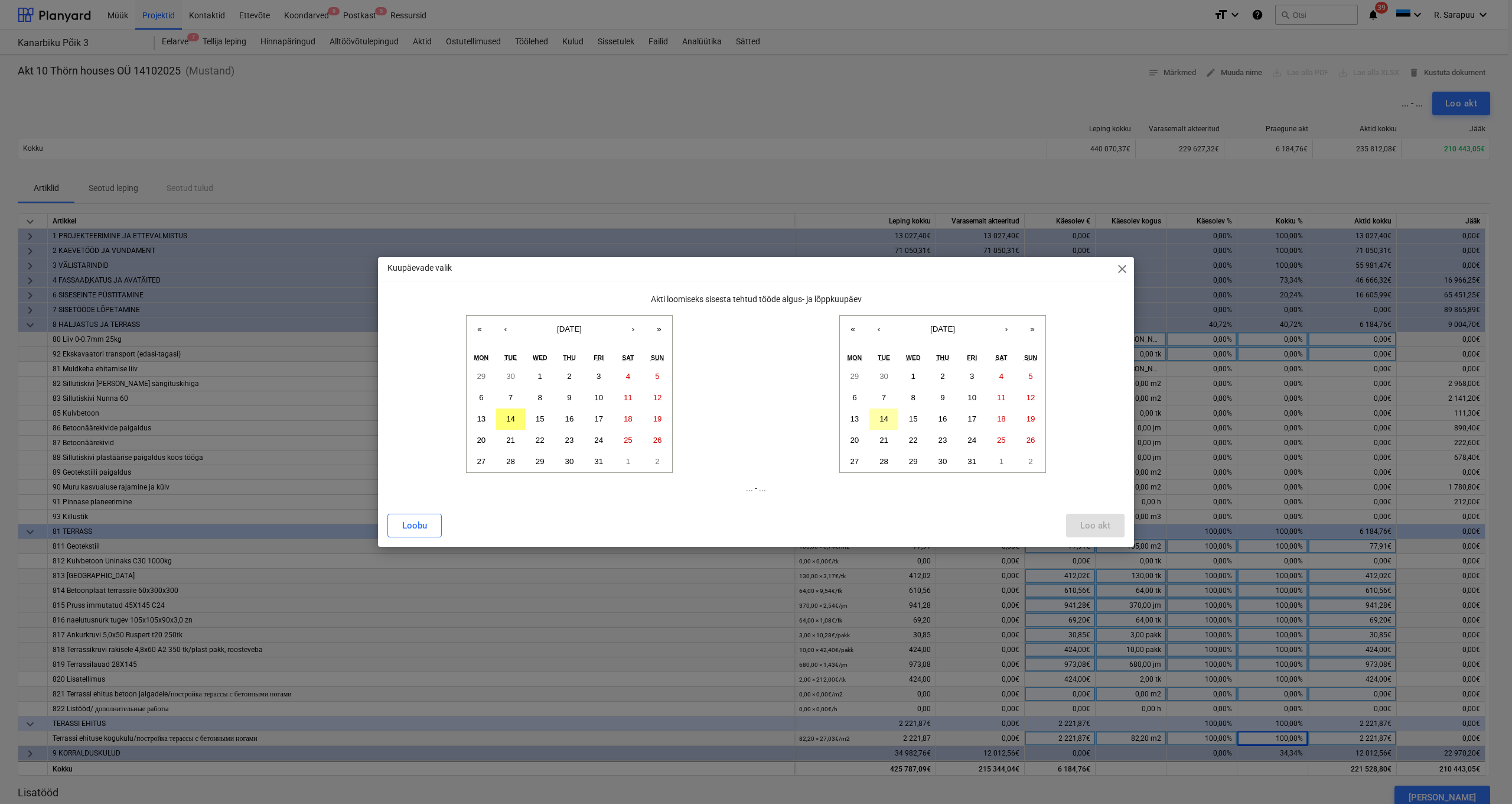
click at [889, 425] on button "14" at bounding box center [884, 418] width 29 height 22
click at [512, 399] on abbr "7" at bounding box center [510, 398] width 4 height 9
click at [1097, 516] on button "Loo akt" at bounding box center [1095, 525] width 59 height 23
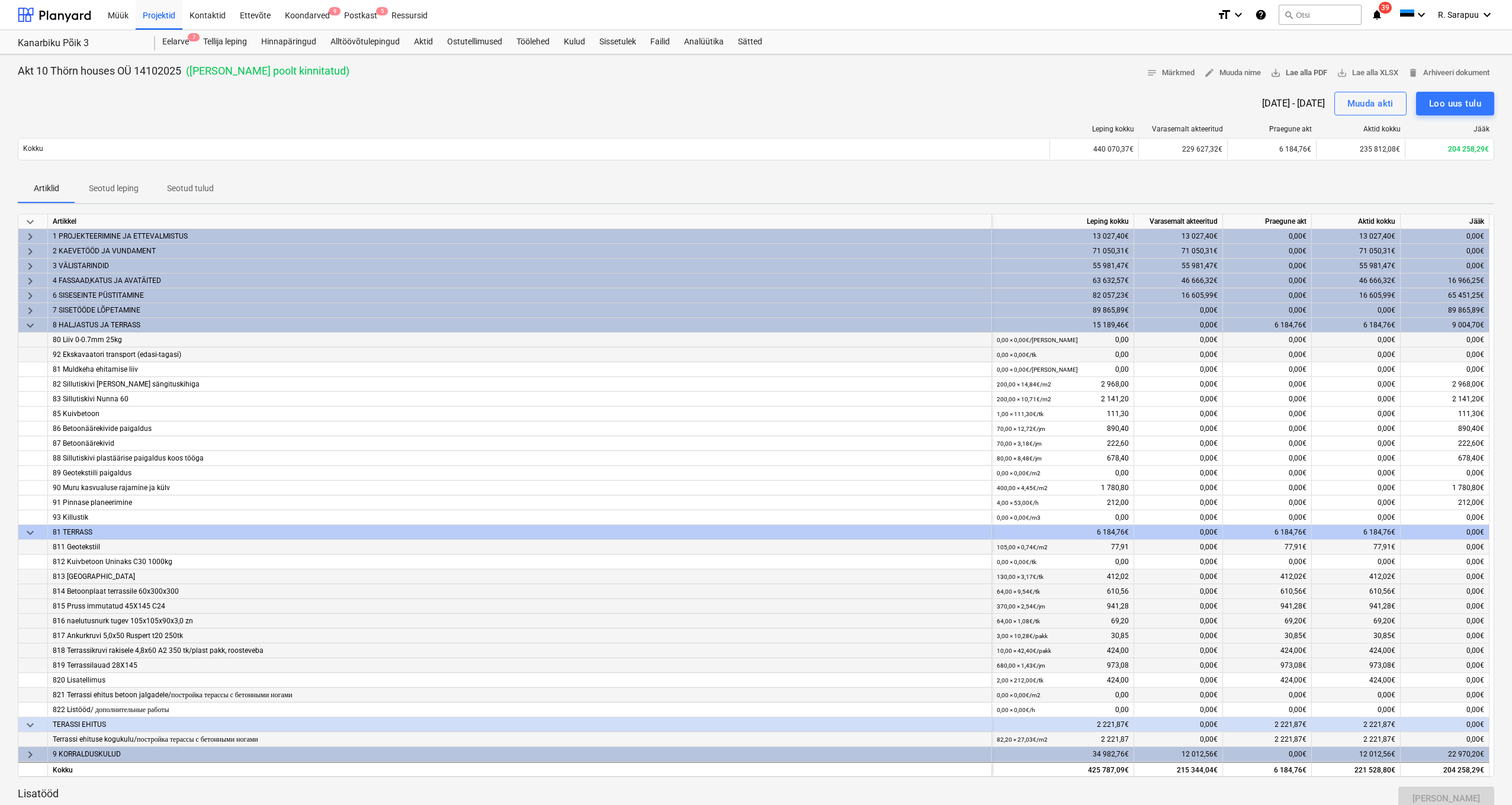
scroll to position [0, 1]
click at [1293, 69] on span "save_alt Lae alla PDF" at bounding box center [1298, 73] width 56 height 14
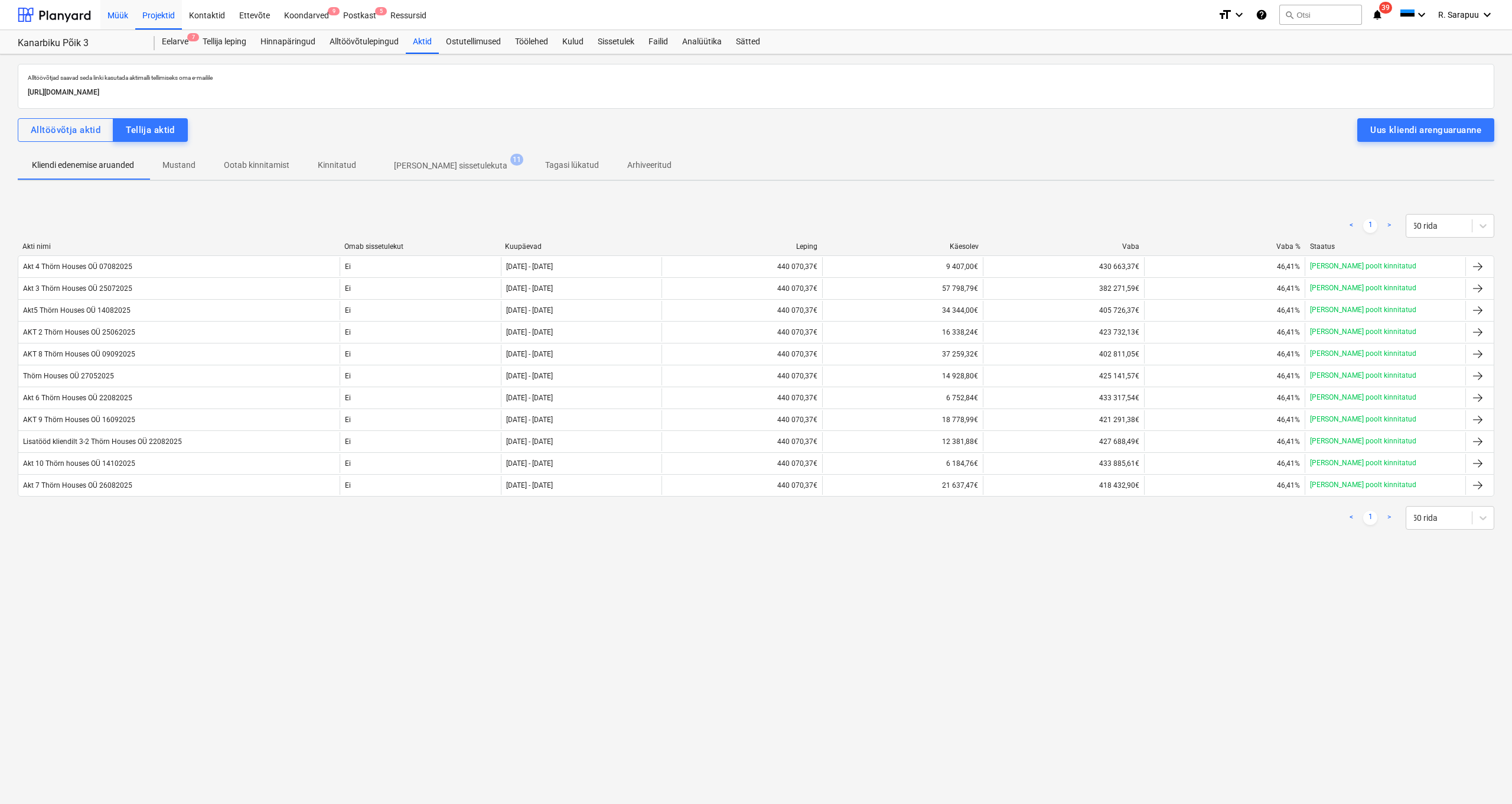
click at [119, 12] on div "Müük" at bounding box center [118, 14] width 35 height 30
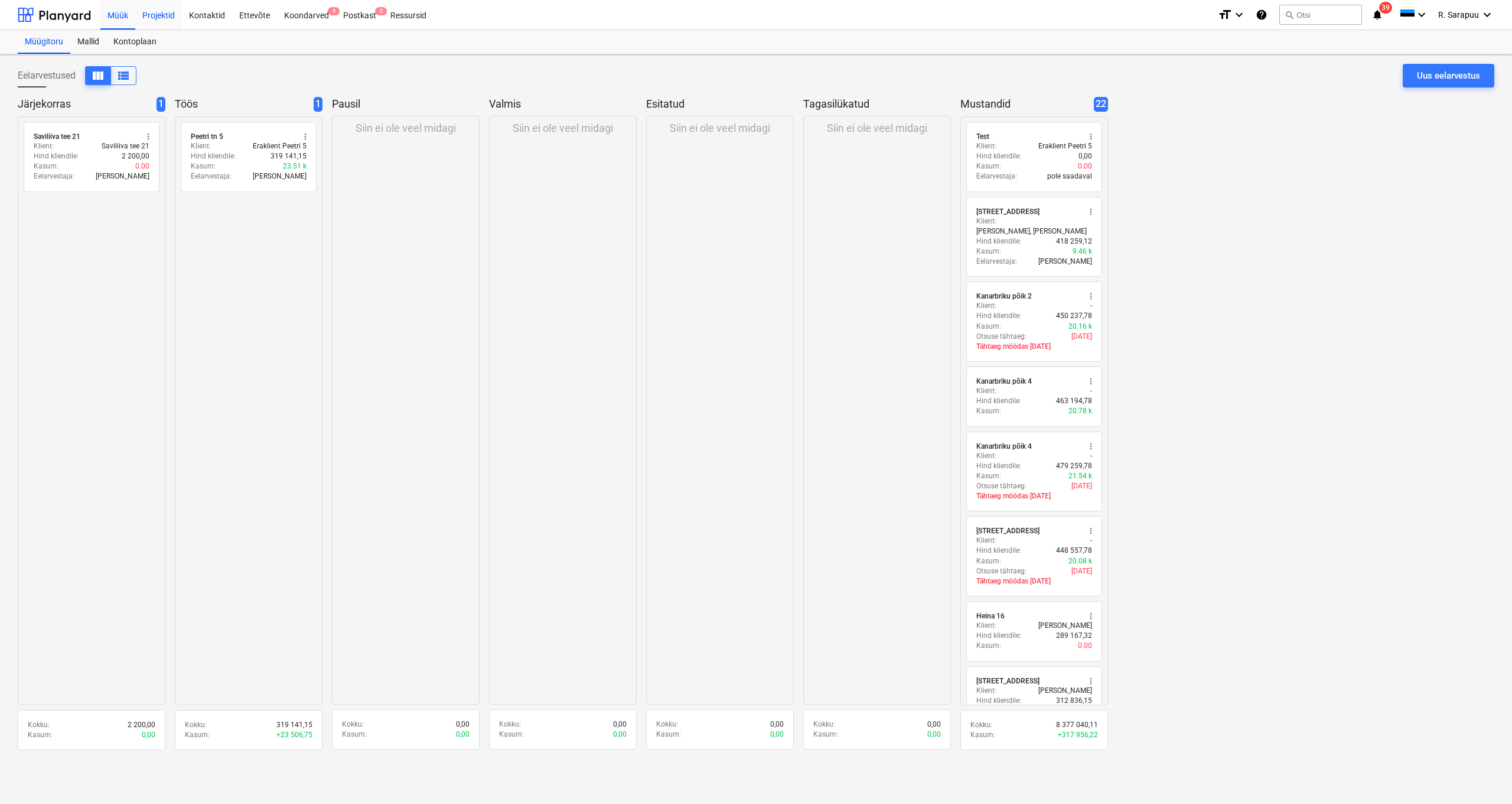
click at [152, 14] on div "Projektid" at bounding box center [158, 14] width 47 height 30
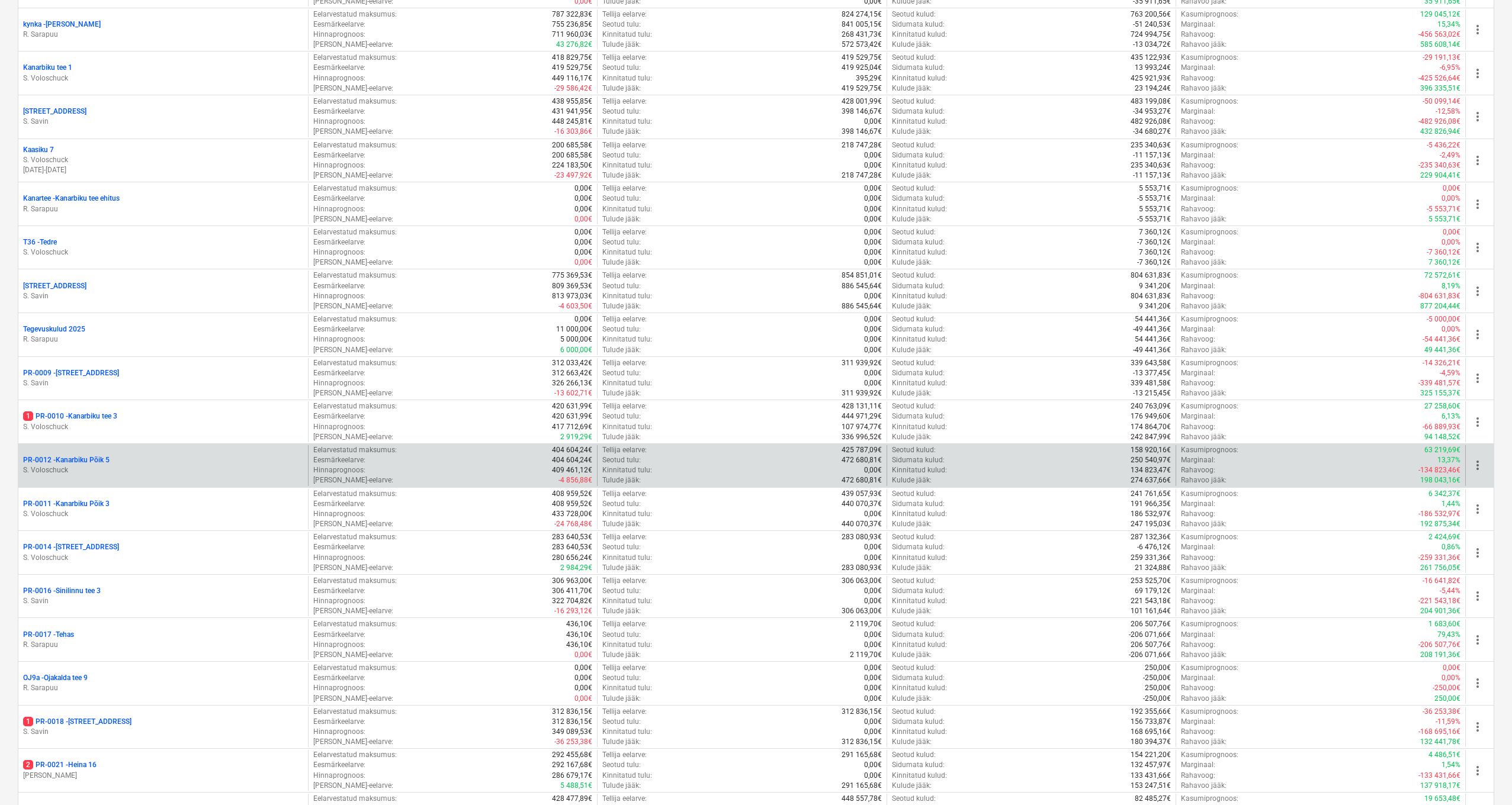
scroll to position [410, 0]
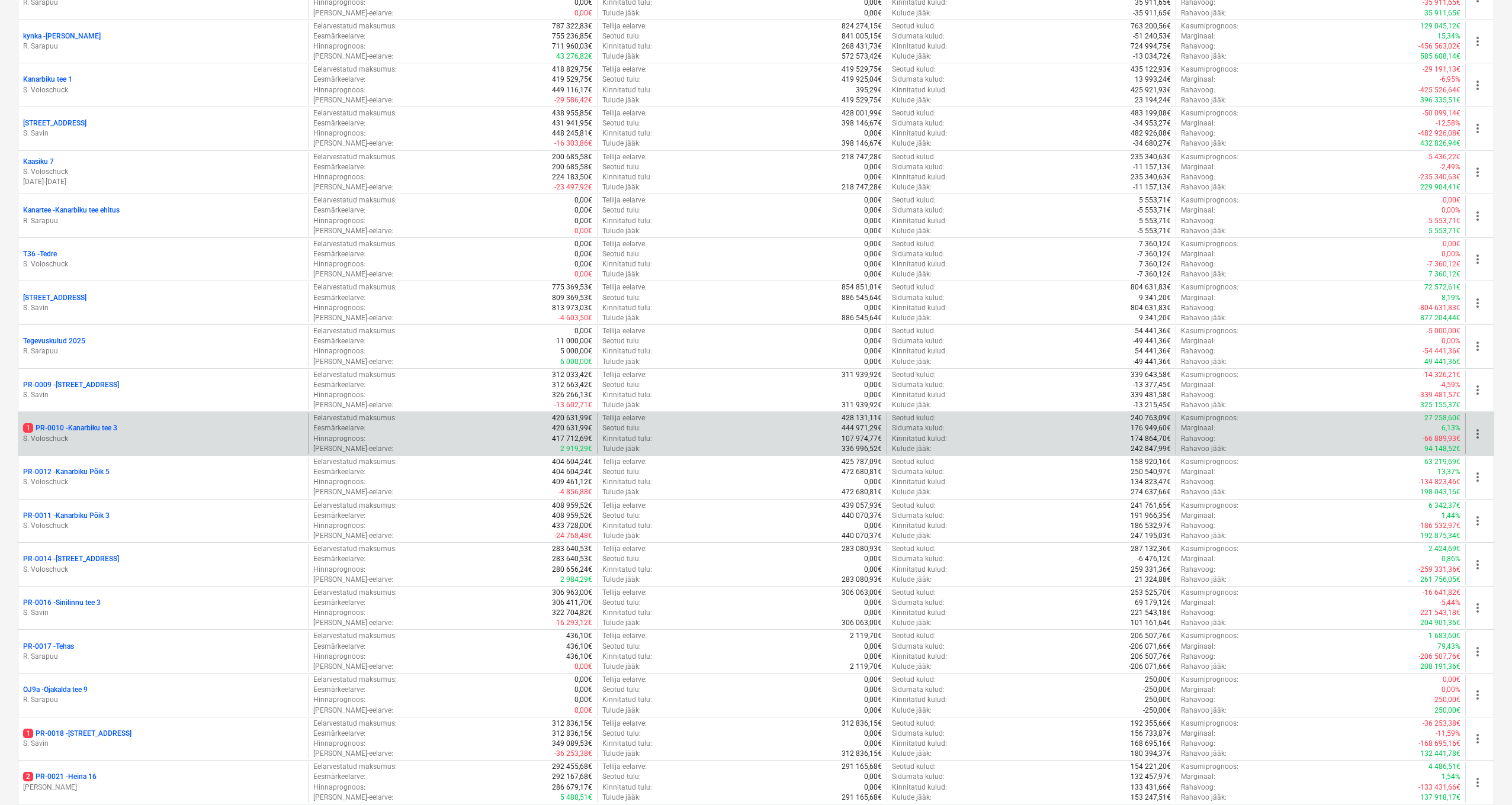
click at [110, 423] on p "1 PR-0010 - [GEOGRAPHIC_DATA] tee 3" at bounding box center [70, 429] width 94 height 10
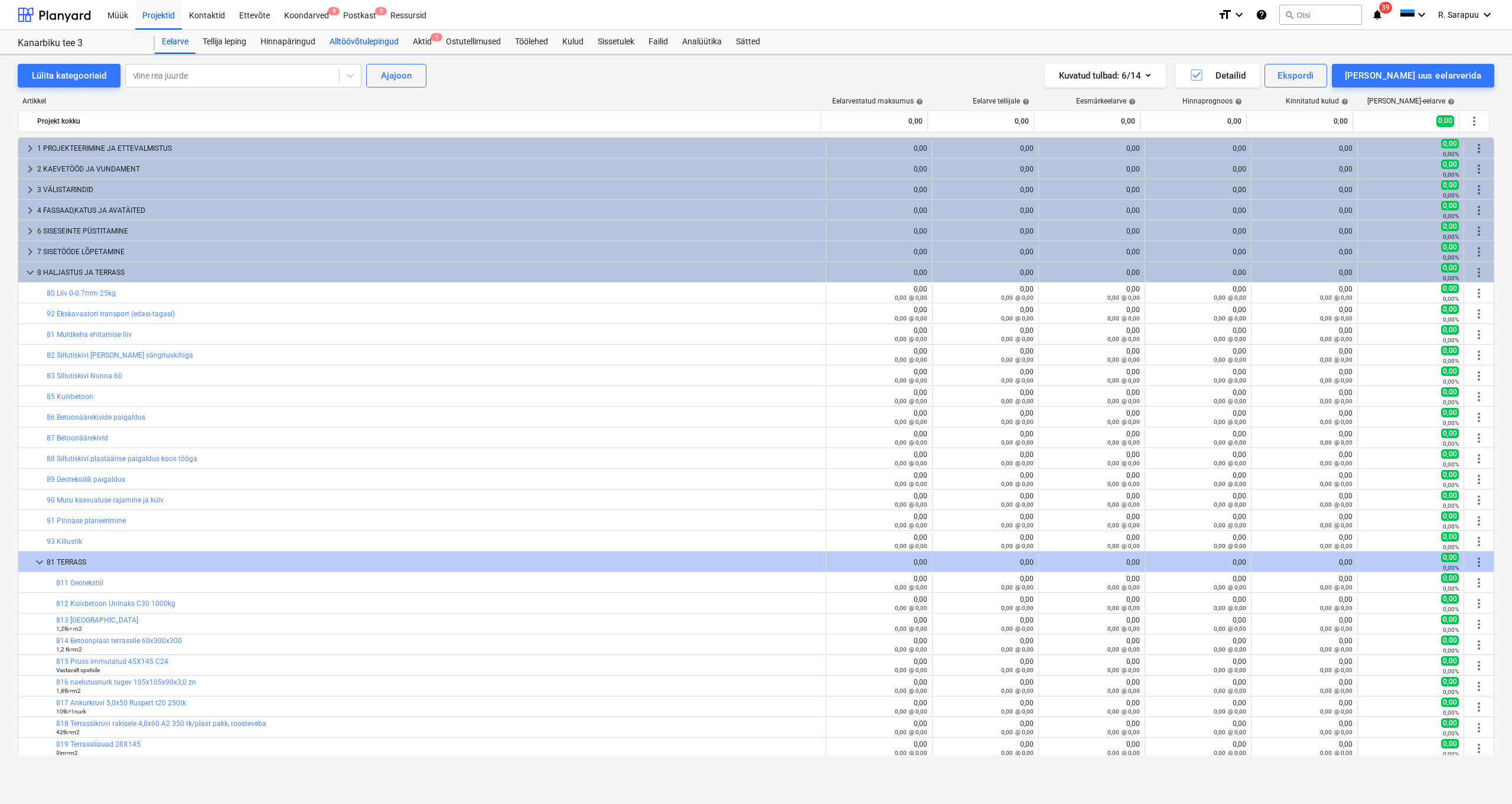
scroll to position [210, 0]
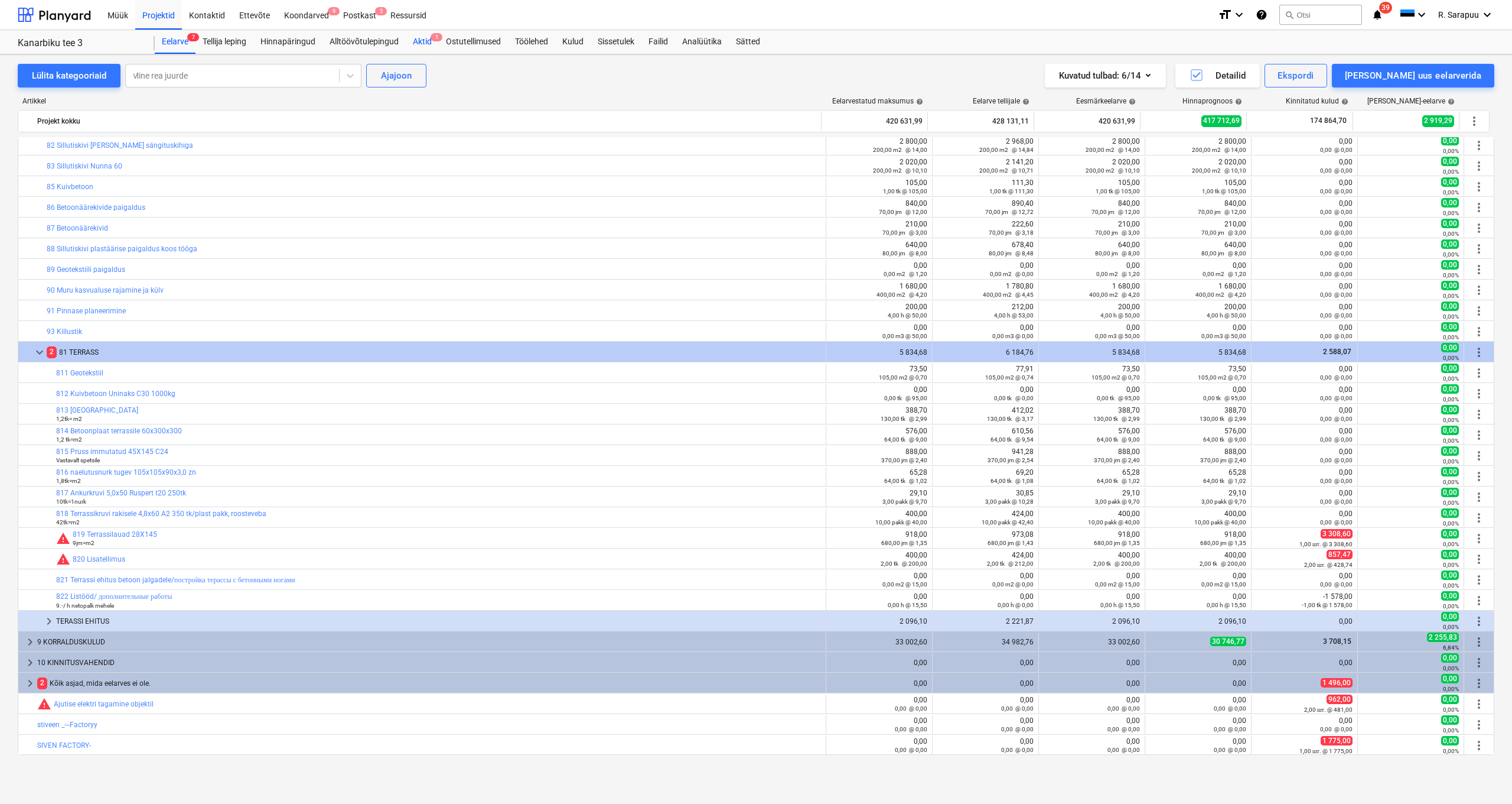
click at [430, 40] on div "Aktid 1" at bounding box center [423, 42] width 33 height 23
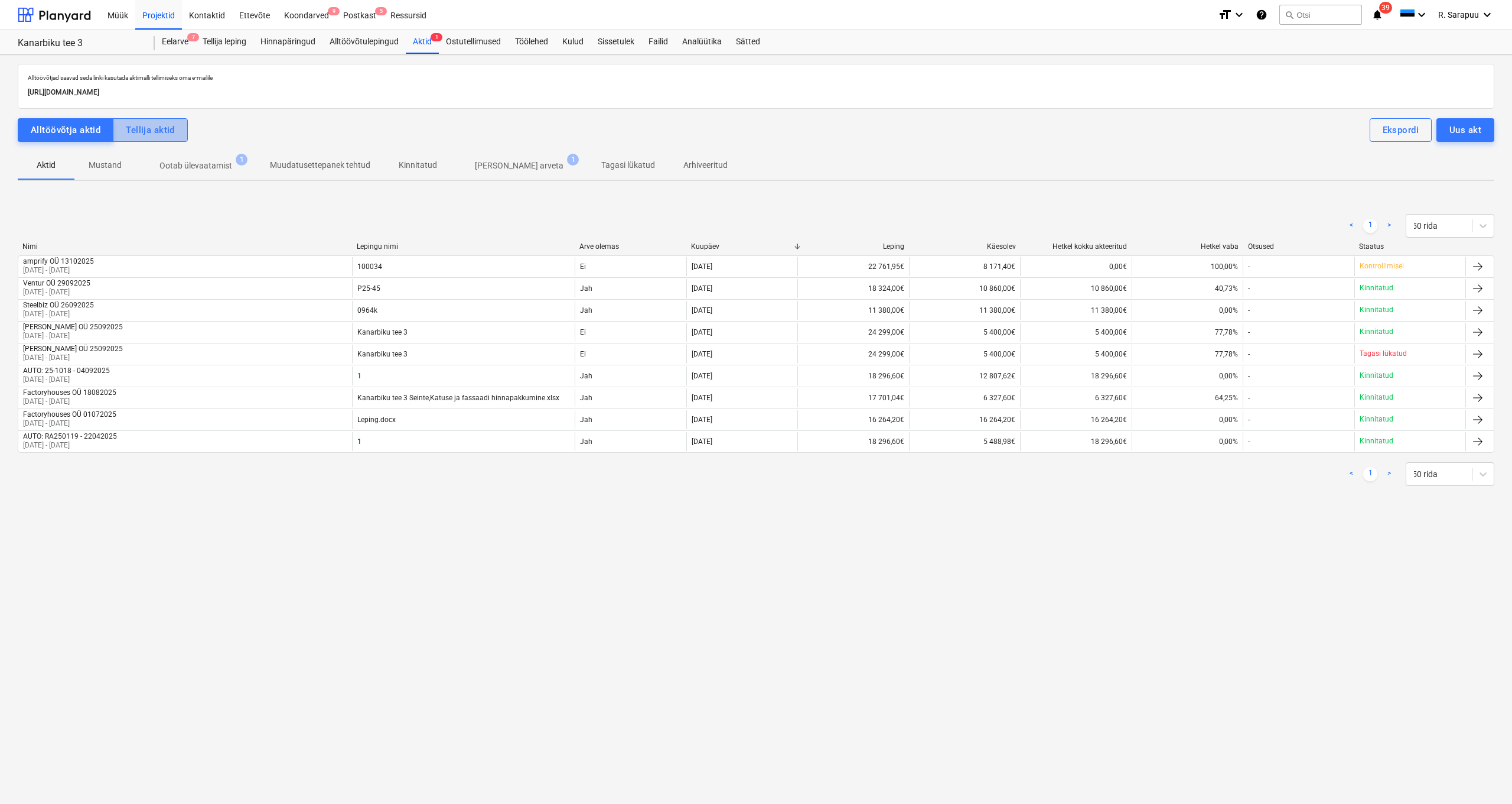
click at [138, 122] on div "Tellija aktid" at bounding box center [150, 130] width 49 height 16
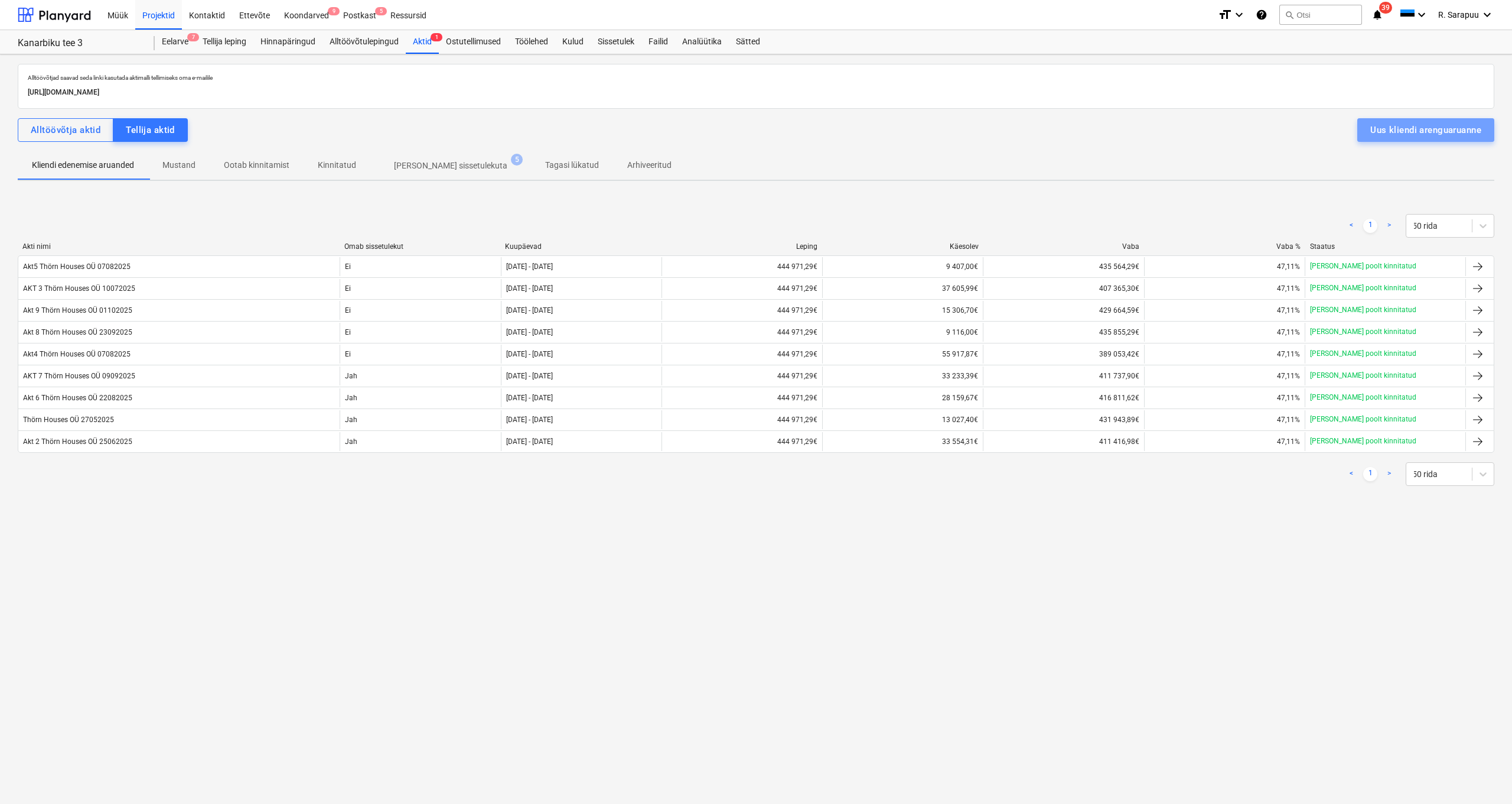
drag, startPoint x: 1471, startPoint y: 127, endPoint x: 1455, endPoint y: 127, distance: 16.0
click at [1471, 127] on div "Uus kliendi arenguaruanne" at bounding box center [1426, 130] width 111 height 16
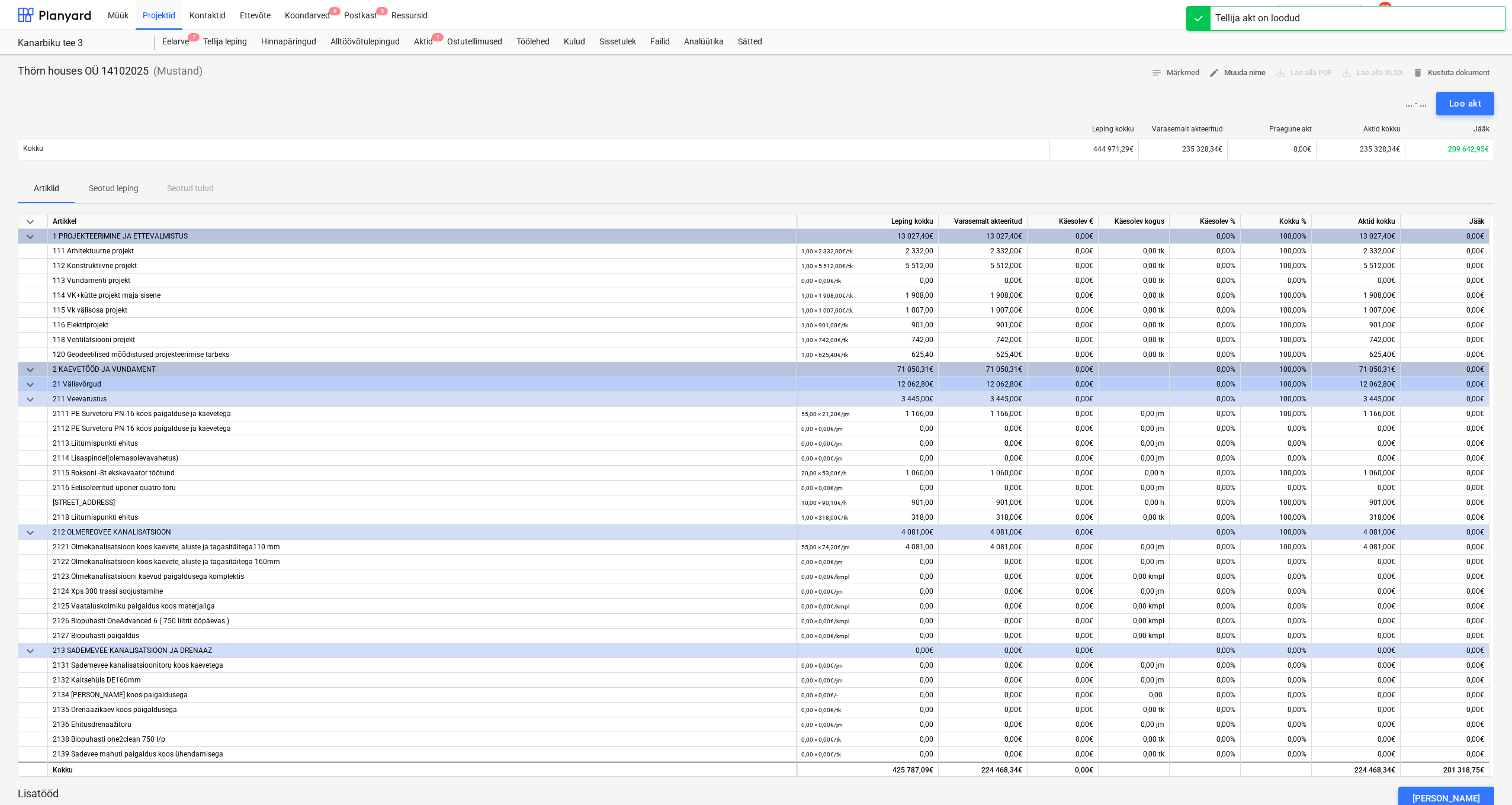
click at [1219, 71] on span "edit Muuda nime" at bounding box center [1236, 73] width 56 height 14
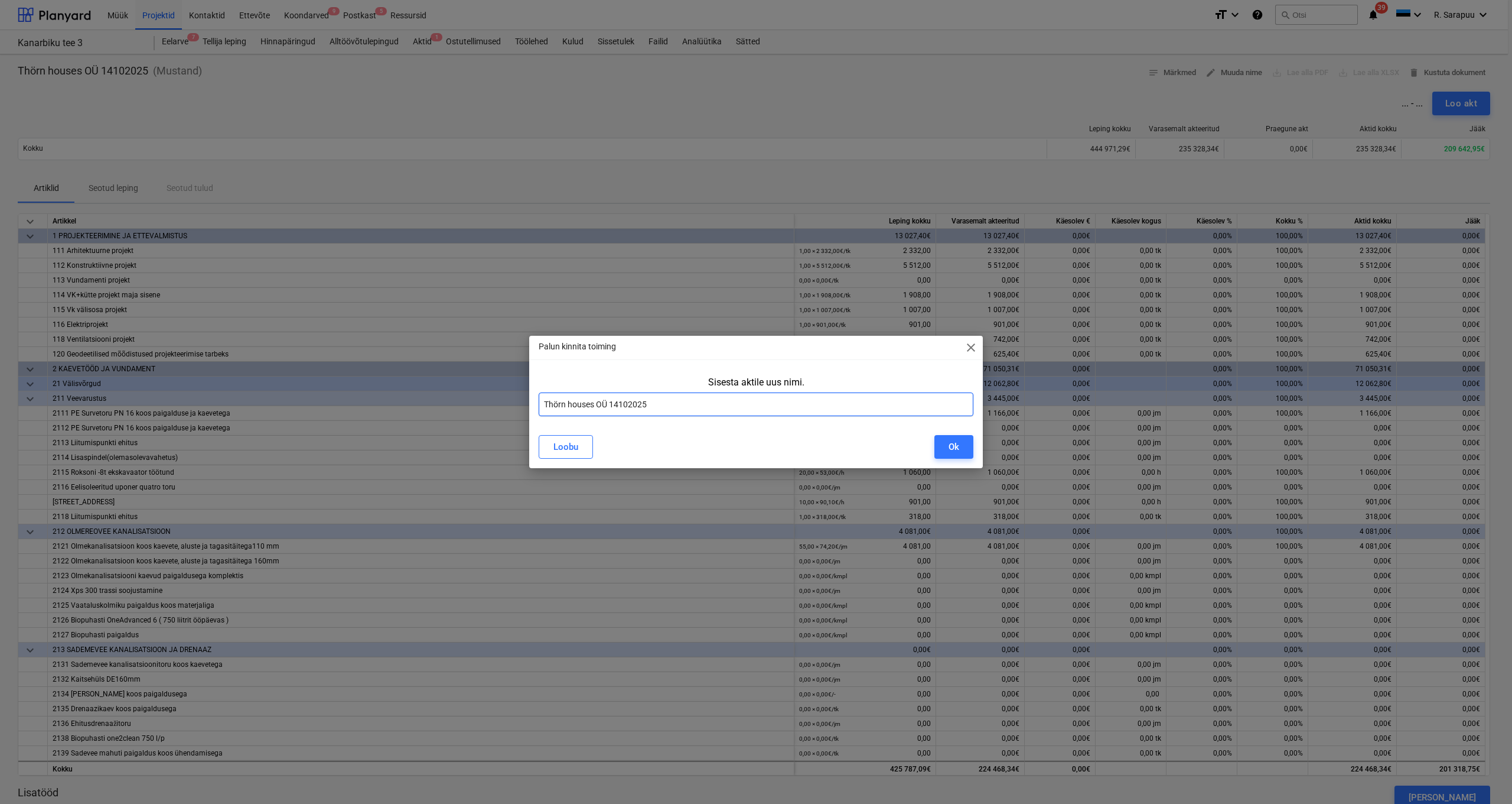
click at [543, 403] on input "Thörn houses OÜ 14102025" at bounding box center [756, 404] width 435 height 23
click at [546, 403] on input "Thörn houses OÜ 14102025" at bounding box center [756, 404] width 435 height 23
type input "Akt 10 Thörn houses OÜ 14102025"
click at [966, 451] on button "Ok" at bounding box center [953, 446] width 39 height 23
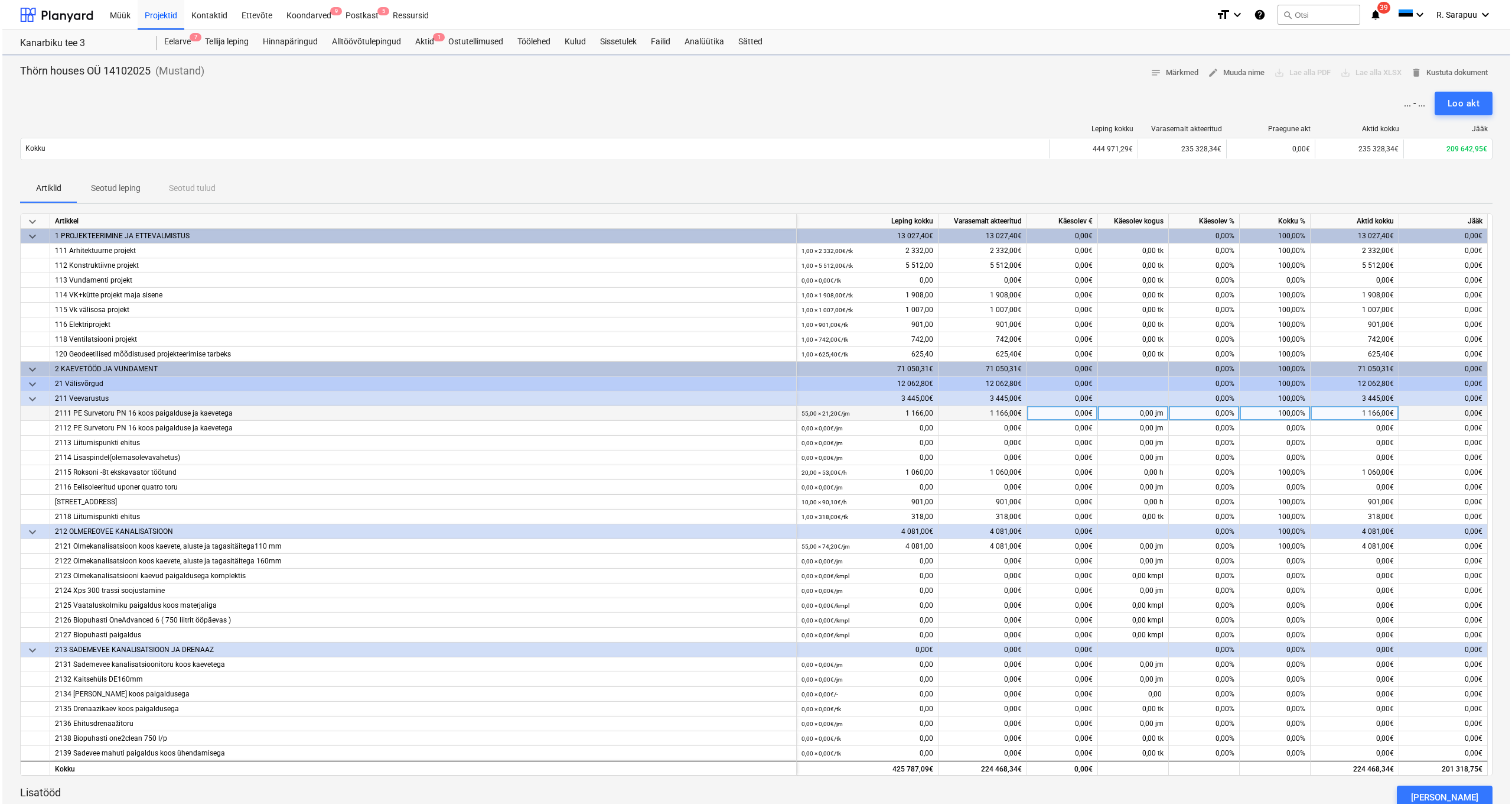
scroll to position [0, 1]
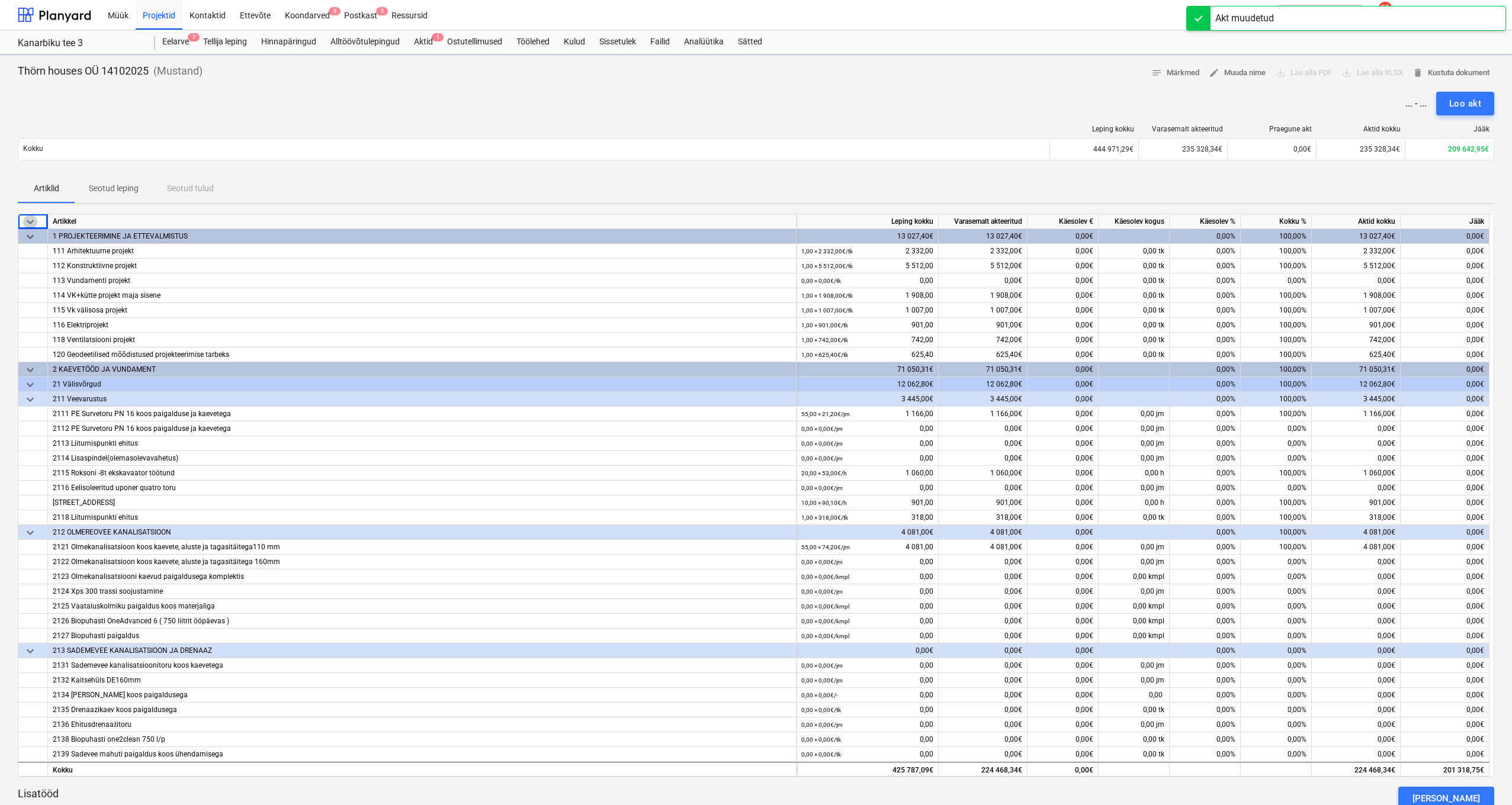
click at [26, 219] on span "keyboard_arrow_down" at bounding box center [30, 222] width 14 height 14
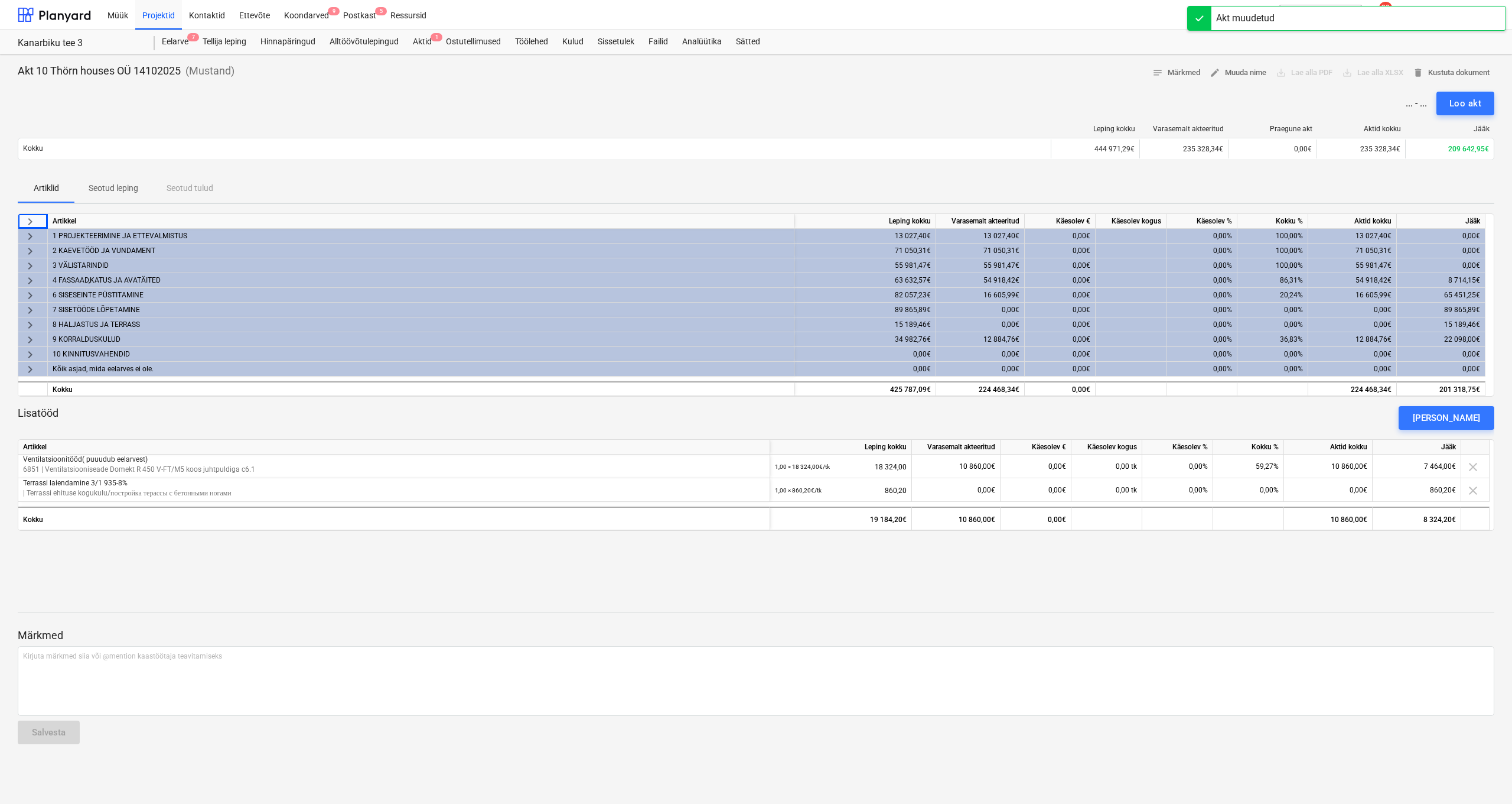
scroll to position [0, 0]
click at [29, 282] on span "keyboard_arrow_right" at bounding box center [30, 281] width 14 height 14
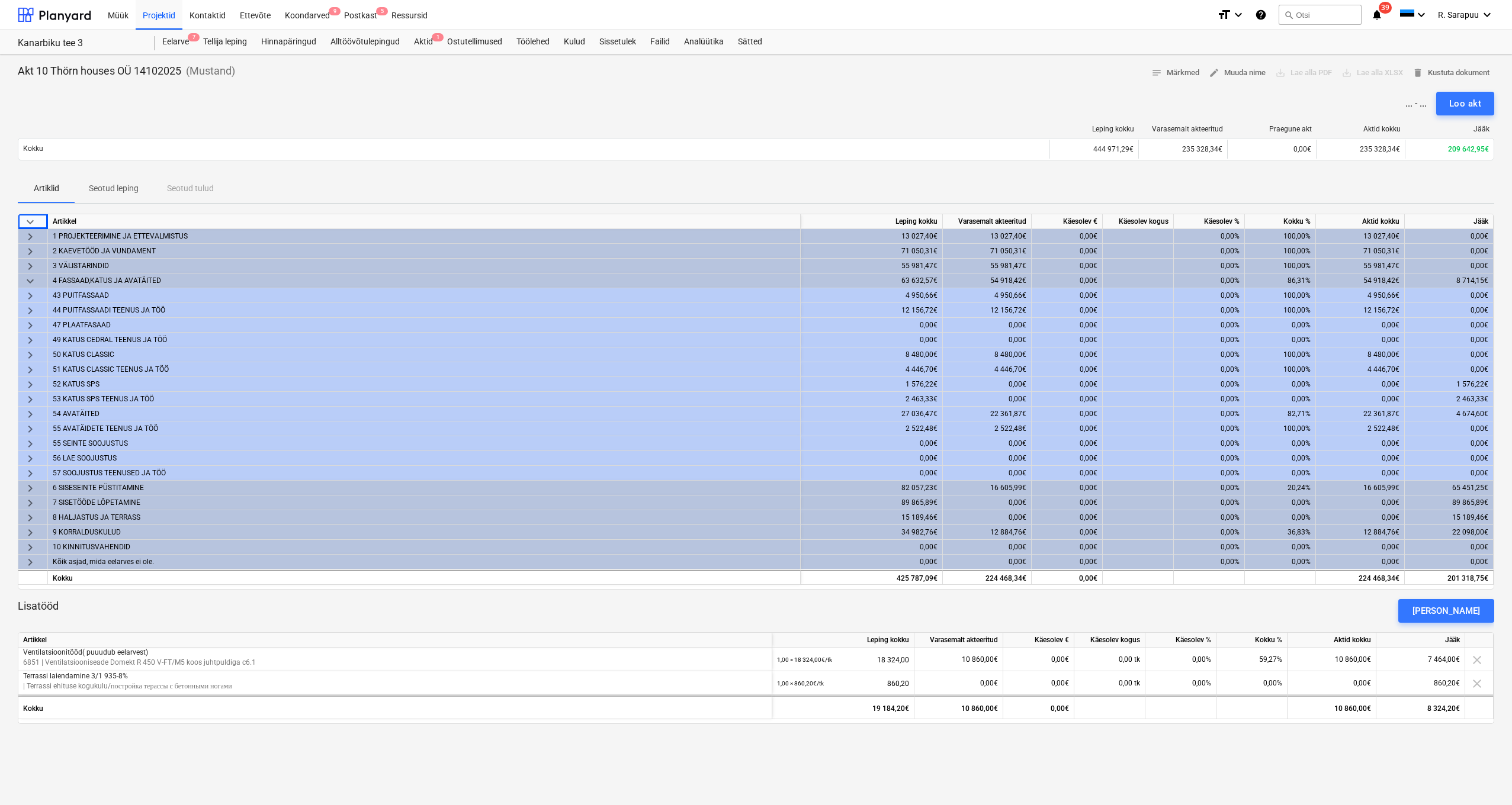
click at [32, 281] on span "keyboard_arrow_down" at bounding box center [30, 281] width 14 height 14
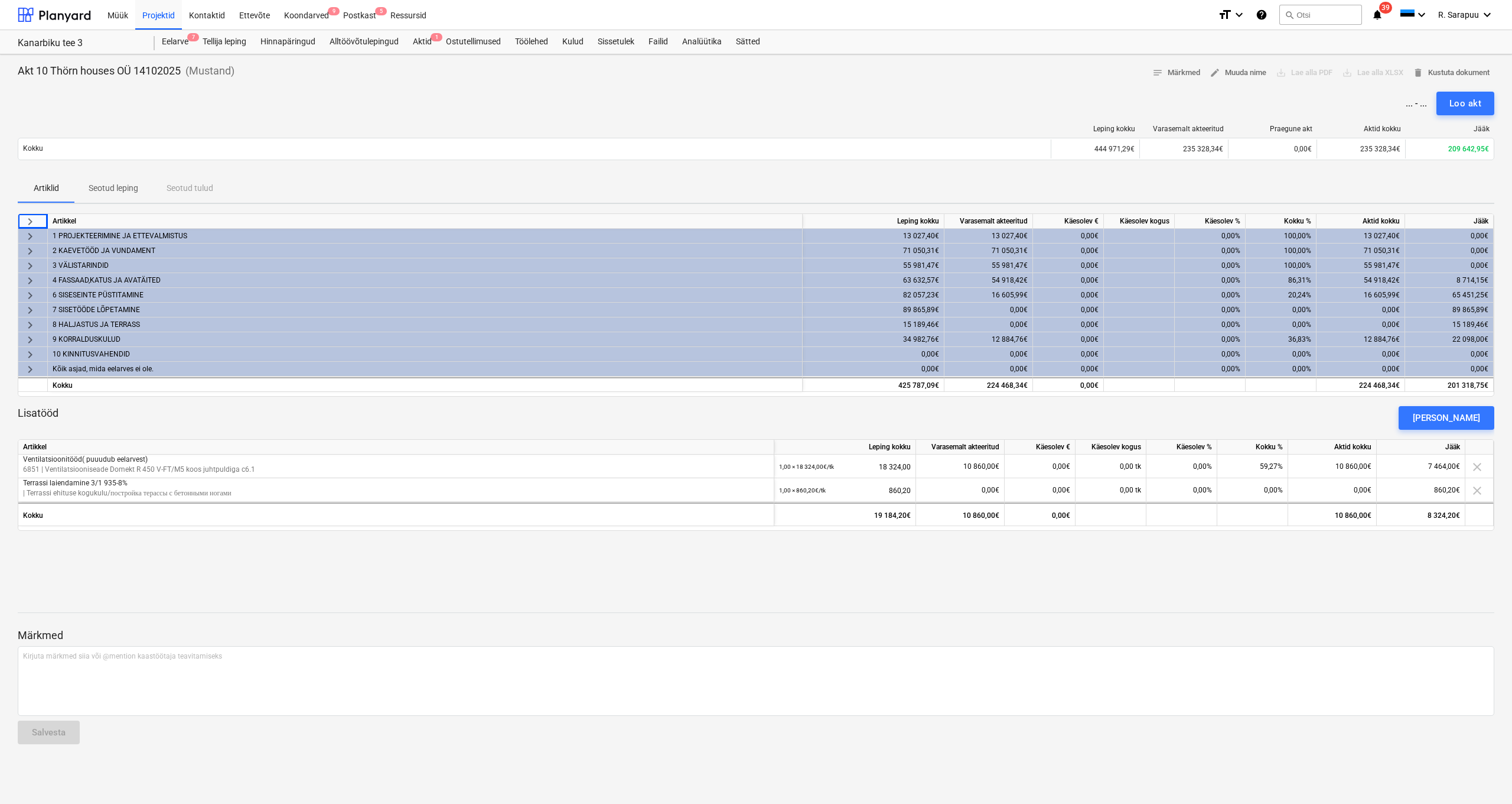
click at [37, 281] on div "keyboard_arrow_right" at bounding box center [33, 280] width 29 height 15
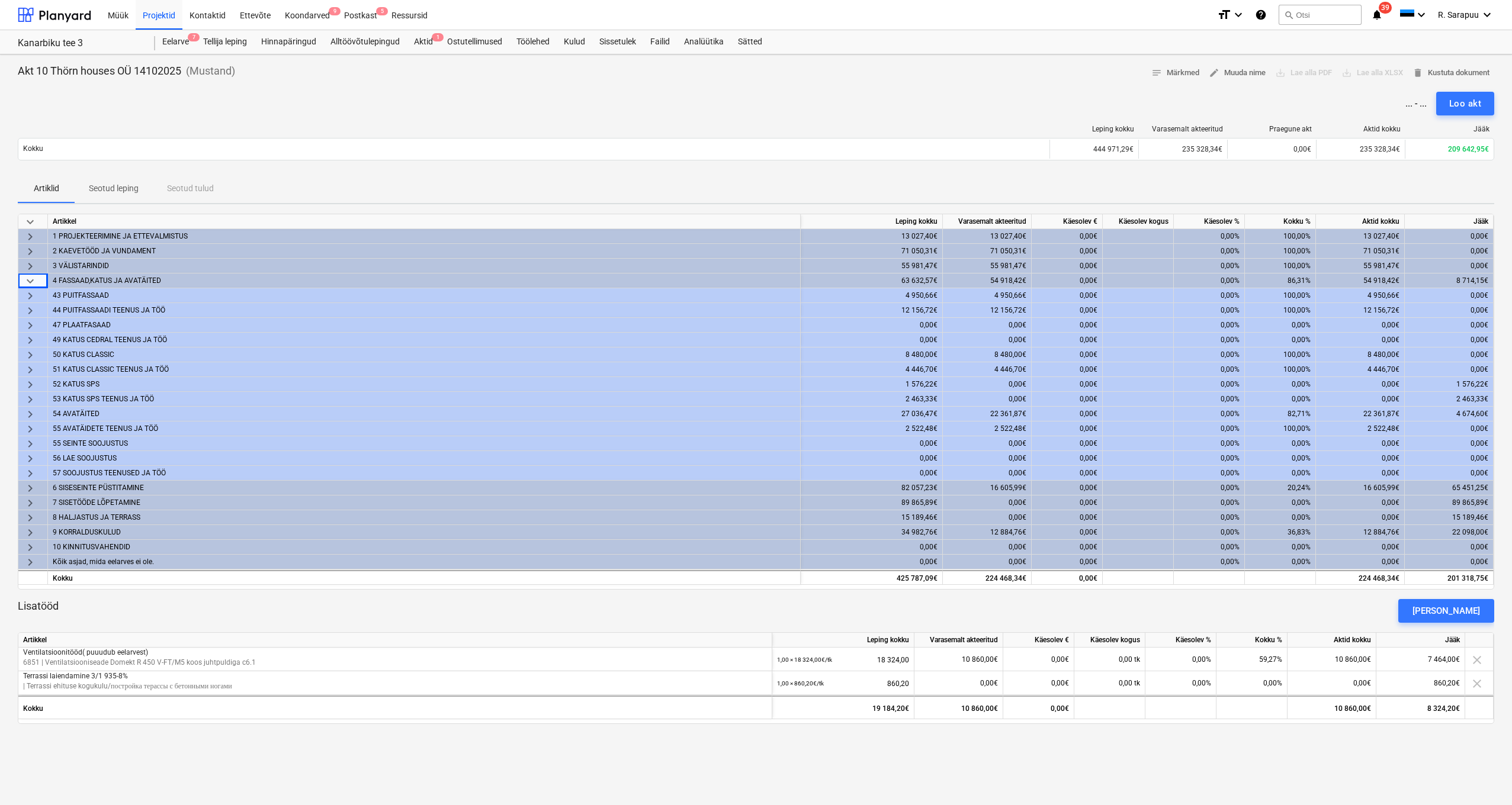
click at [37, 281] on div "keyboard_arrow_down" at bounding box center [33, 280] width 30 height 15
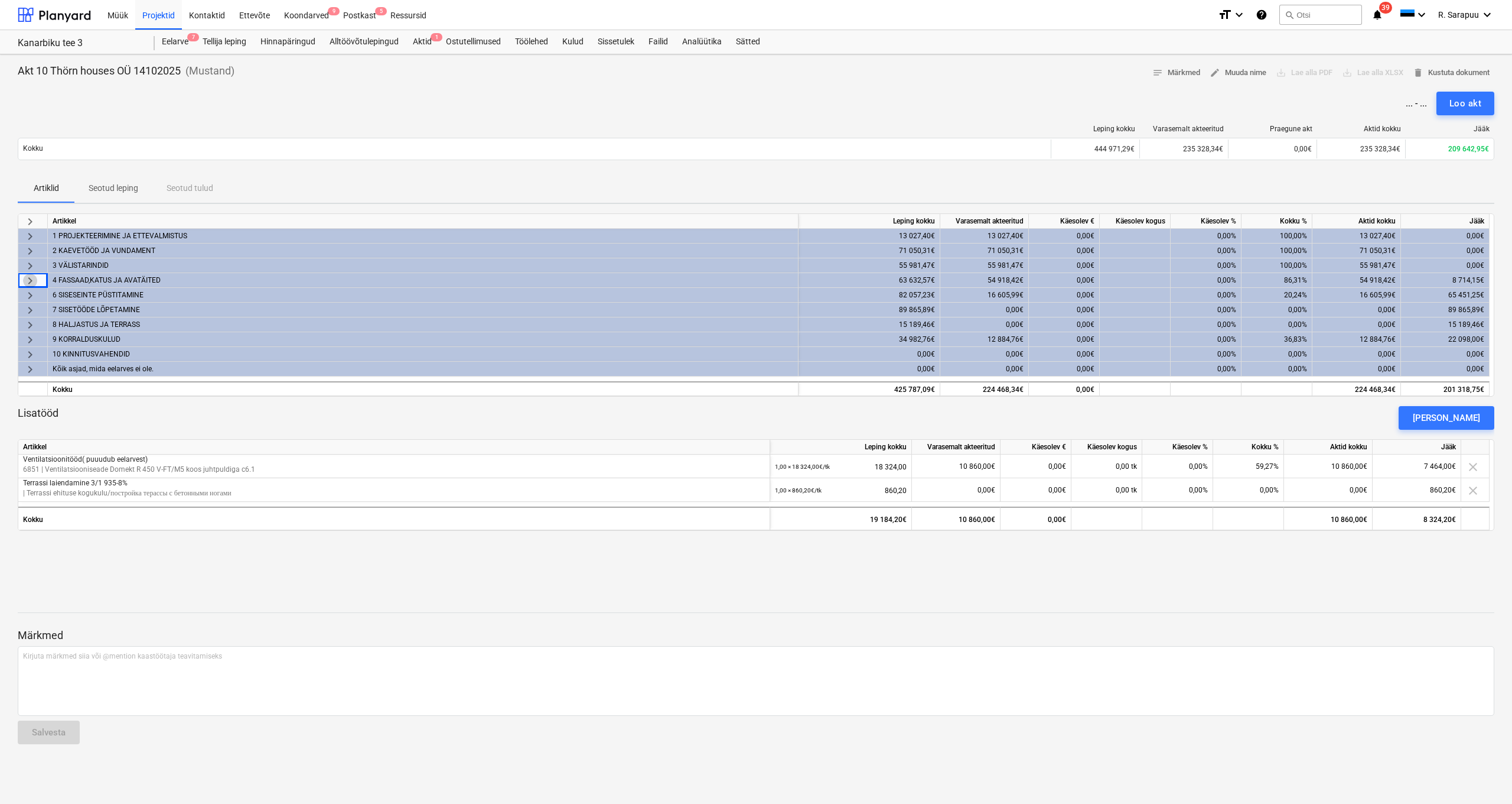
click at [25, 278] on span "keyboard_arrow_right" at bounding box center [30, 281] width 14 height 14
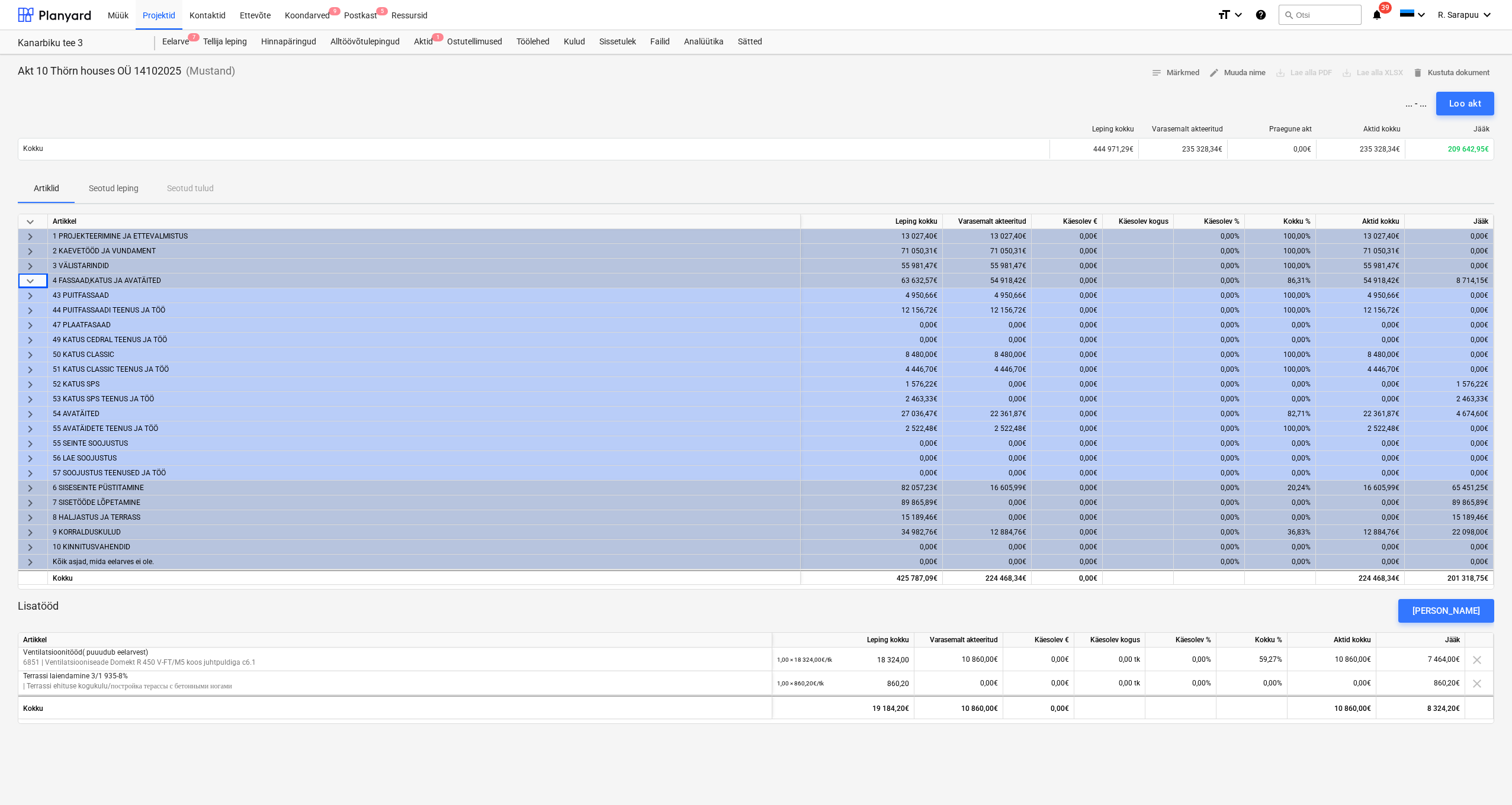
click at [131, 397] on div "53 KATUS SPS TEENUS JA TÖÖ" at bounding box center [424, 399] width 743 height 14
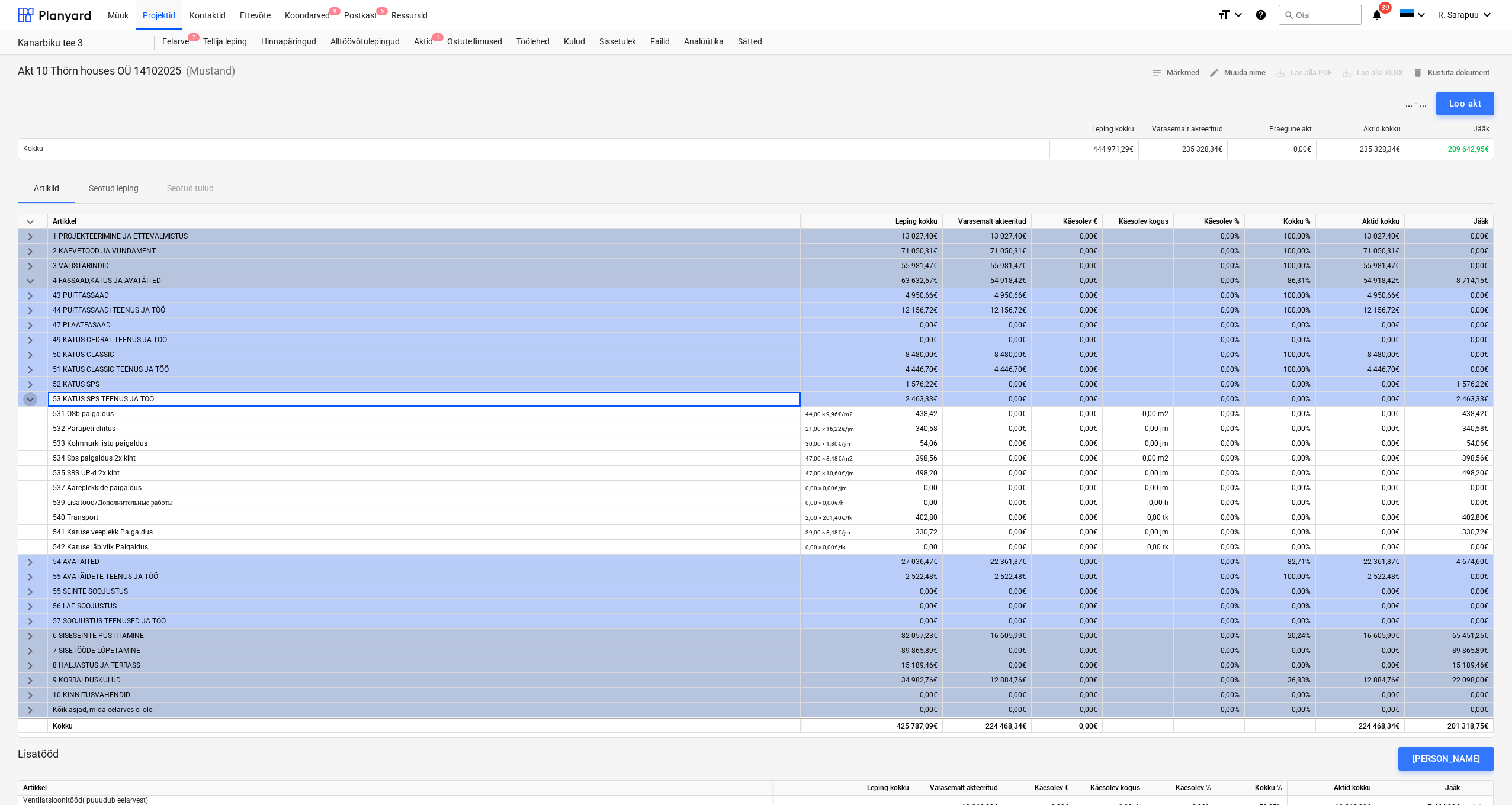
click at [33, 396] on span "keyboard_arrow_down" at bounding box center [30, 399] width 14 height 14
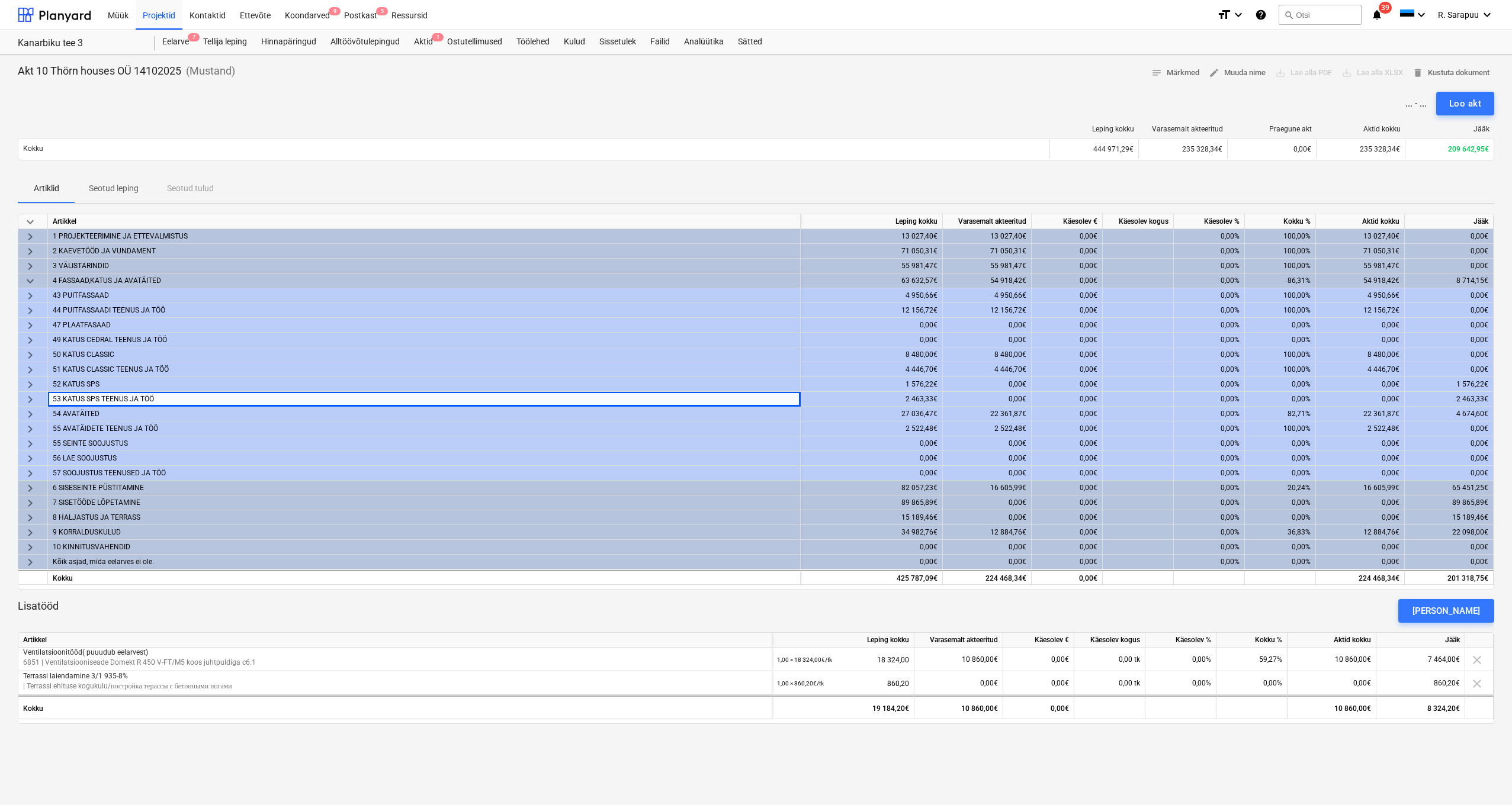
click at [39, 383] on div "keyboard_arrow_right" at bounding box center [33, 384] width 30 height 15
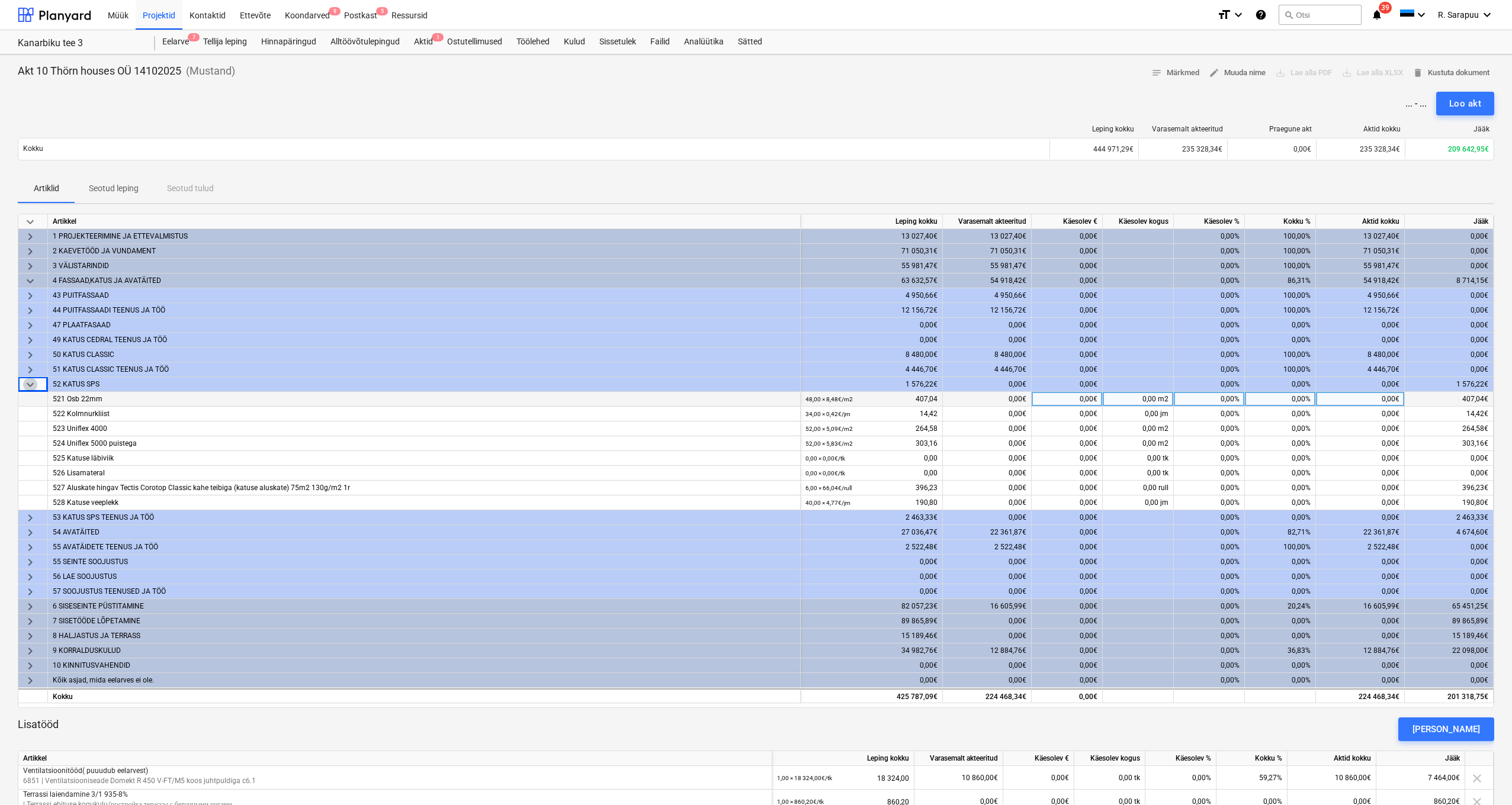
click at [35, 383] on span "keyboard_arrow_down" at bounding box center [30, 384] width 14 height 14
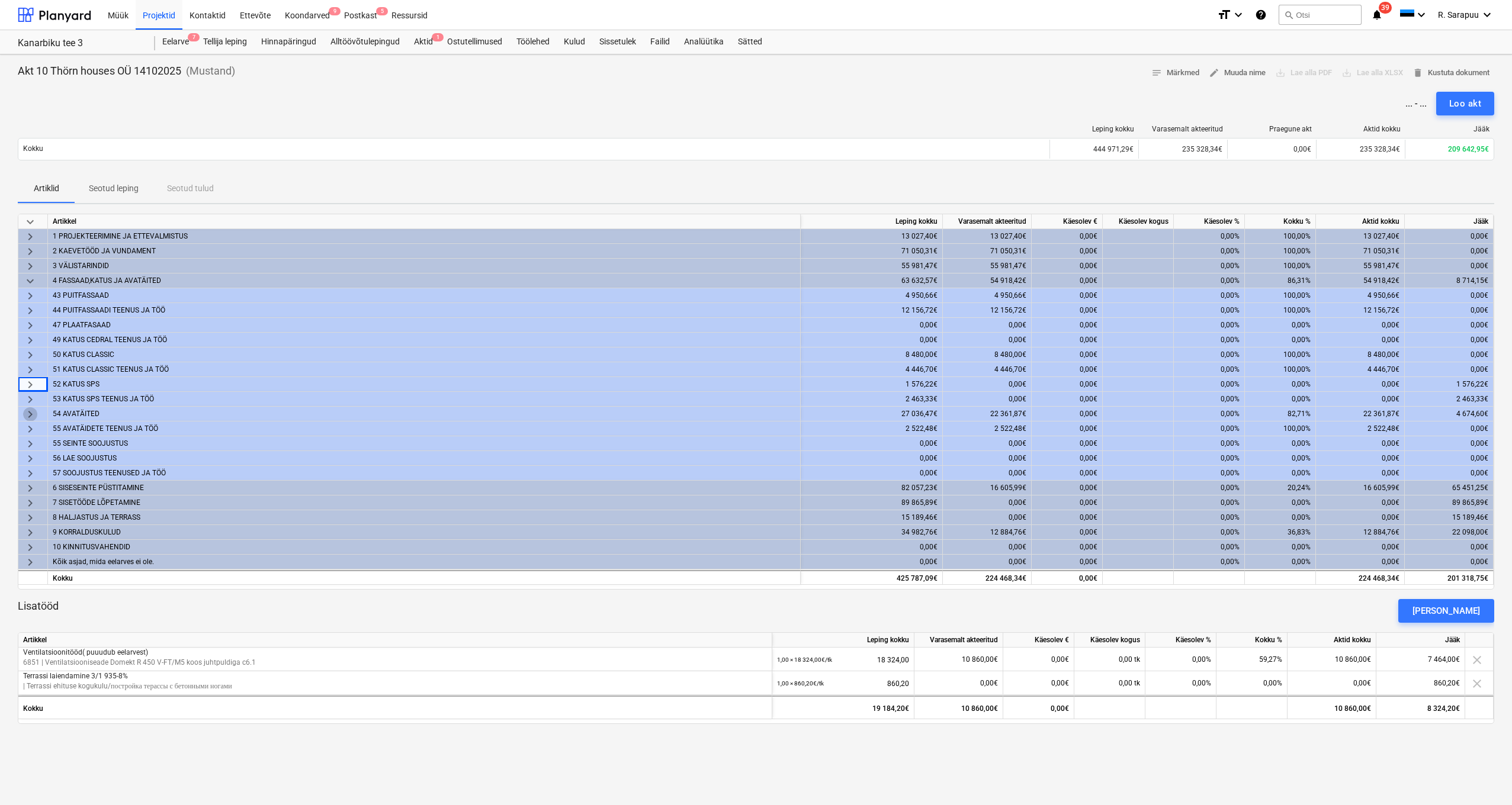
click at [26, 413] on span "keyboard_arrow_right" at bounding box center [30, 414] width 14 height 14
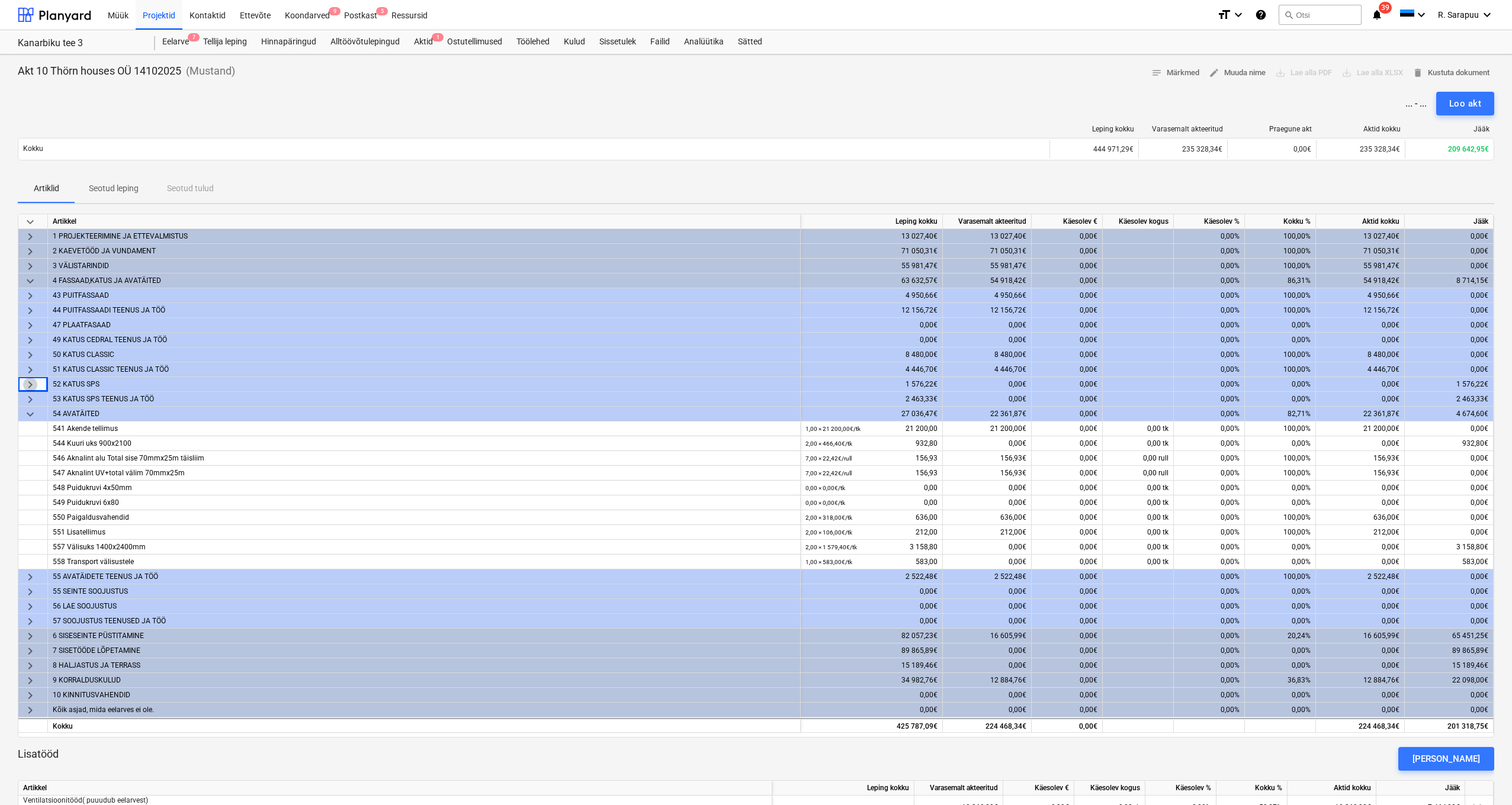
click at [30, 383] on span "keyboard_arrow_right" at bounding box center [30, 384] width 14 height 14
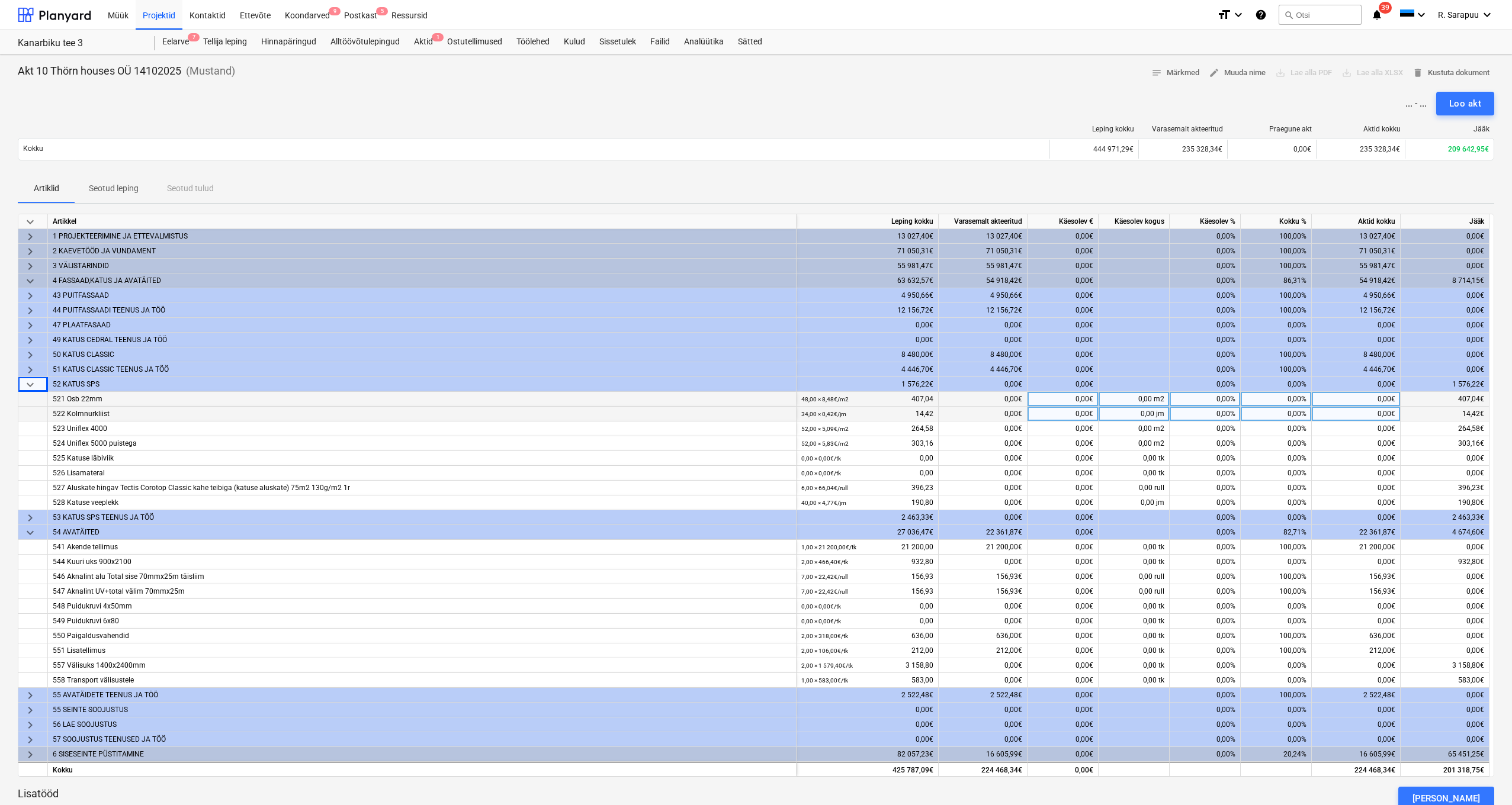
scroll to position [0, 1]
click at [31, 381] on span "keyboard_arrow_down" at bounding box center [30, 384] width 14 height 14
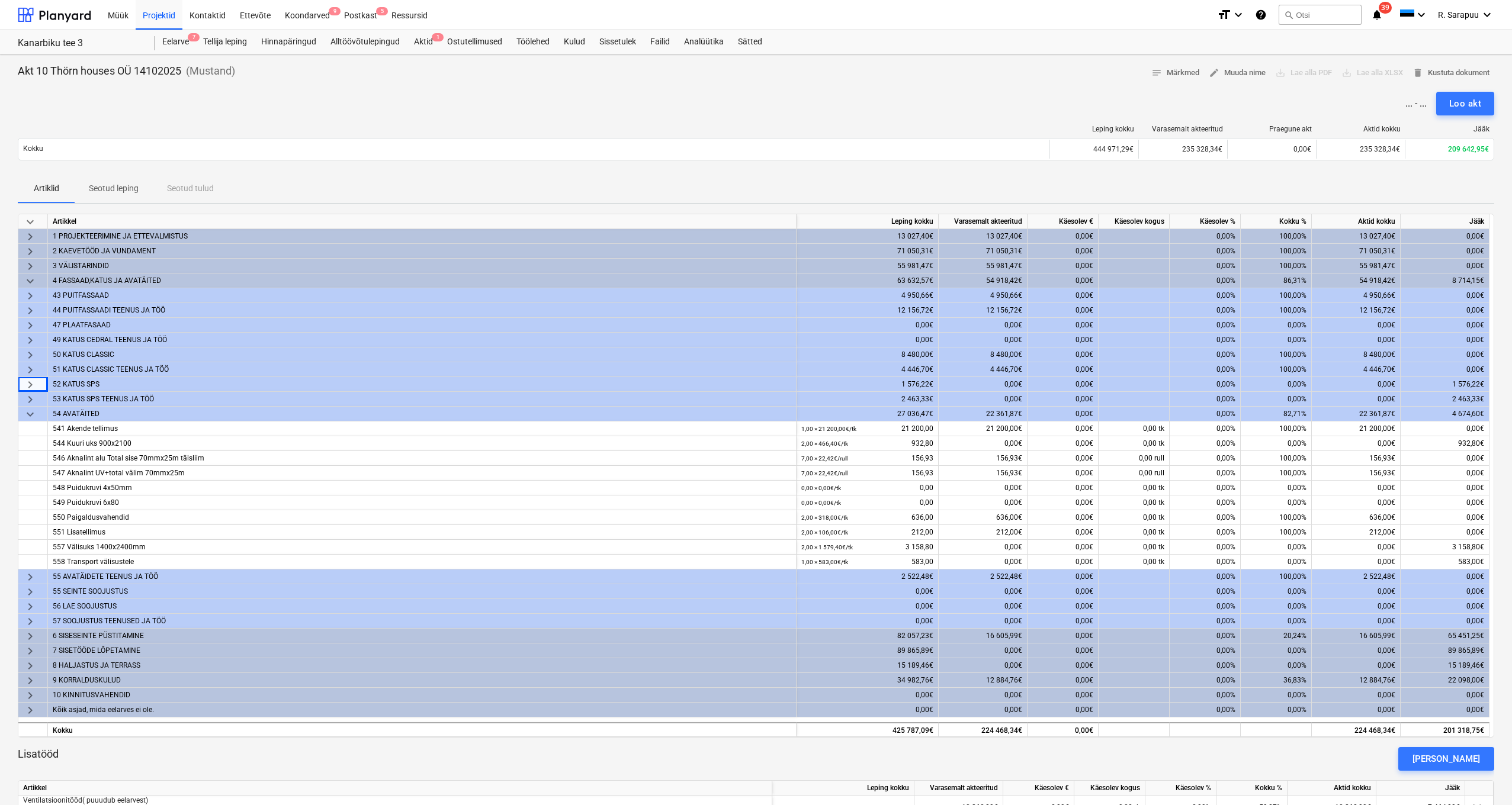
scroll to position [0, 0]
click at [34, 412] on span "keyboard_arrow_down" at bounding box center [30, 414] width 14 height 14
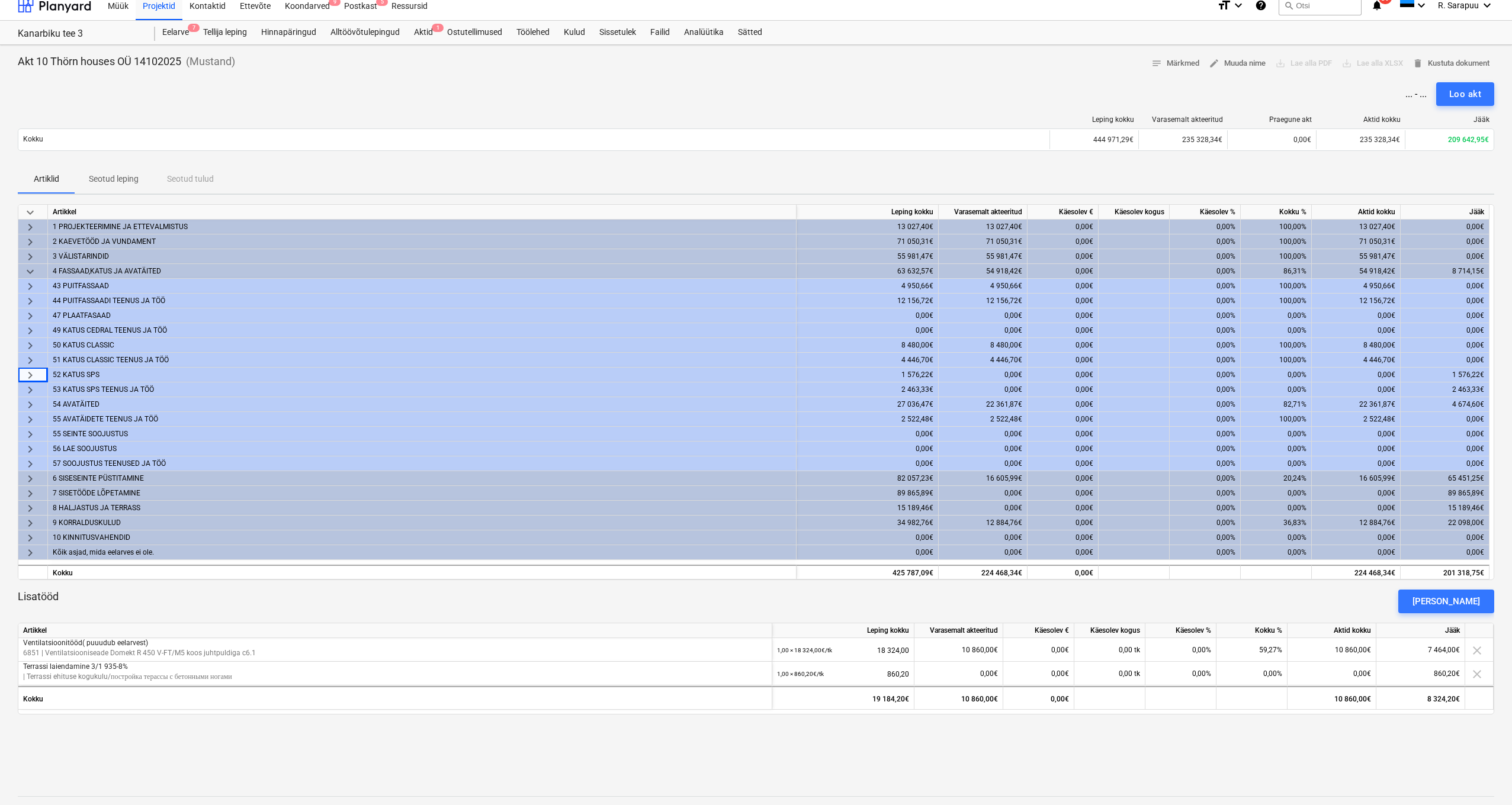
scroll to position [10, 0]
click at [33, 268] on span "keyboard_arrow_down" at bounding box center [30, 272] width 14 height 14
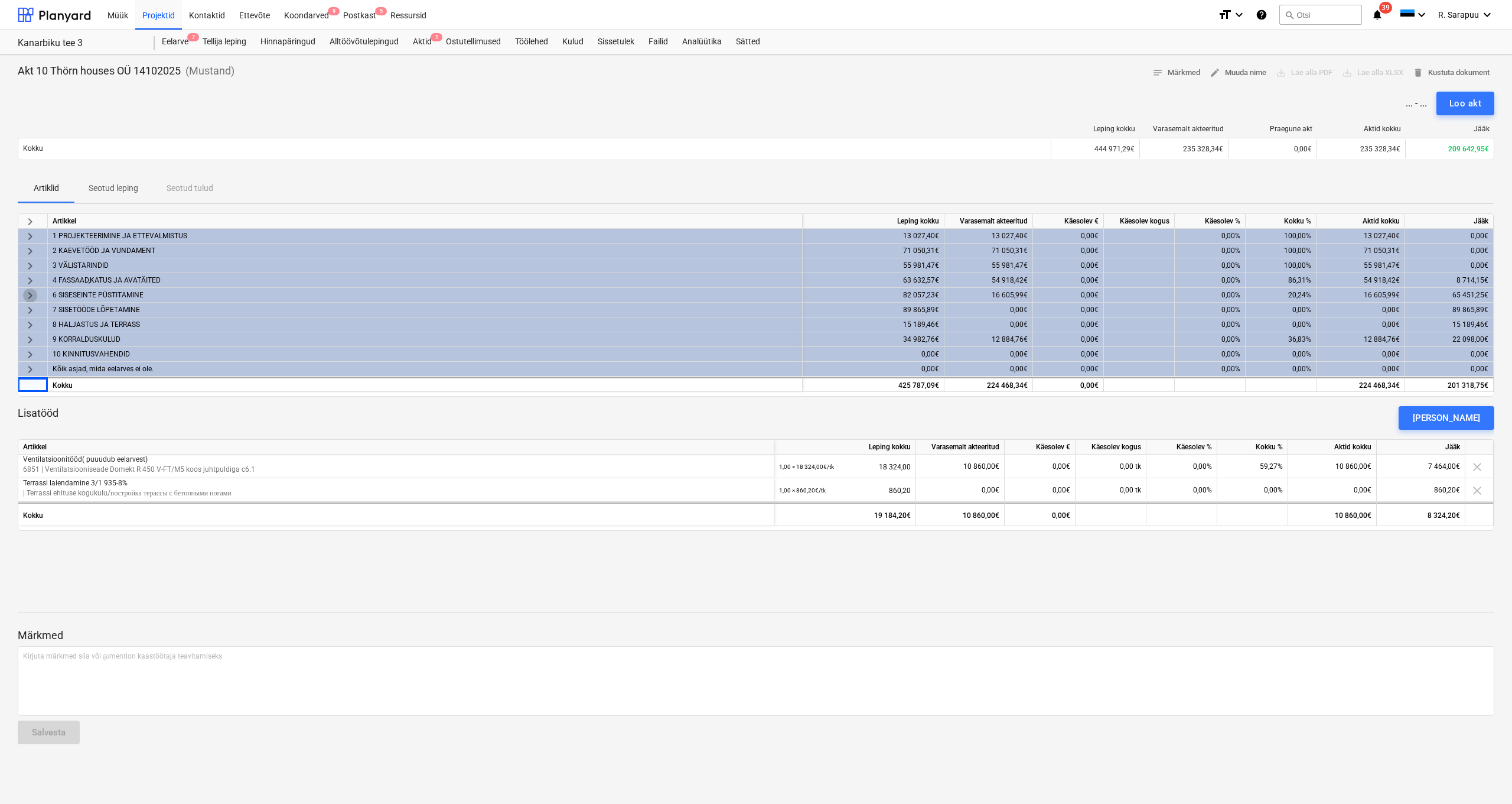
click at [33, 290] on span "keyboard_arrow_right" at bounding box center [30, 295] width 14 height 14
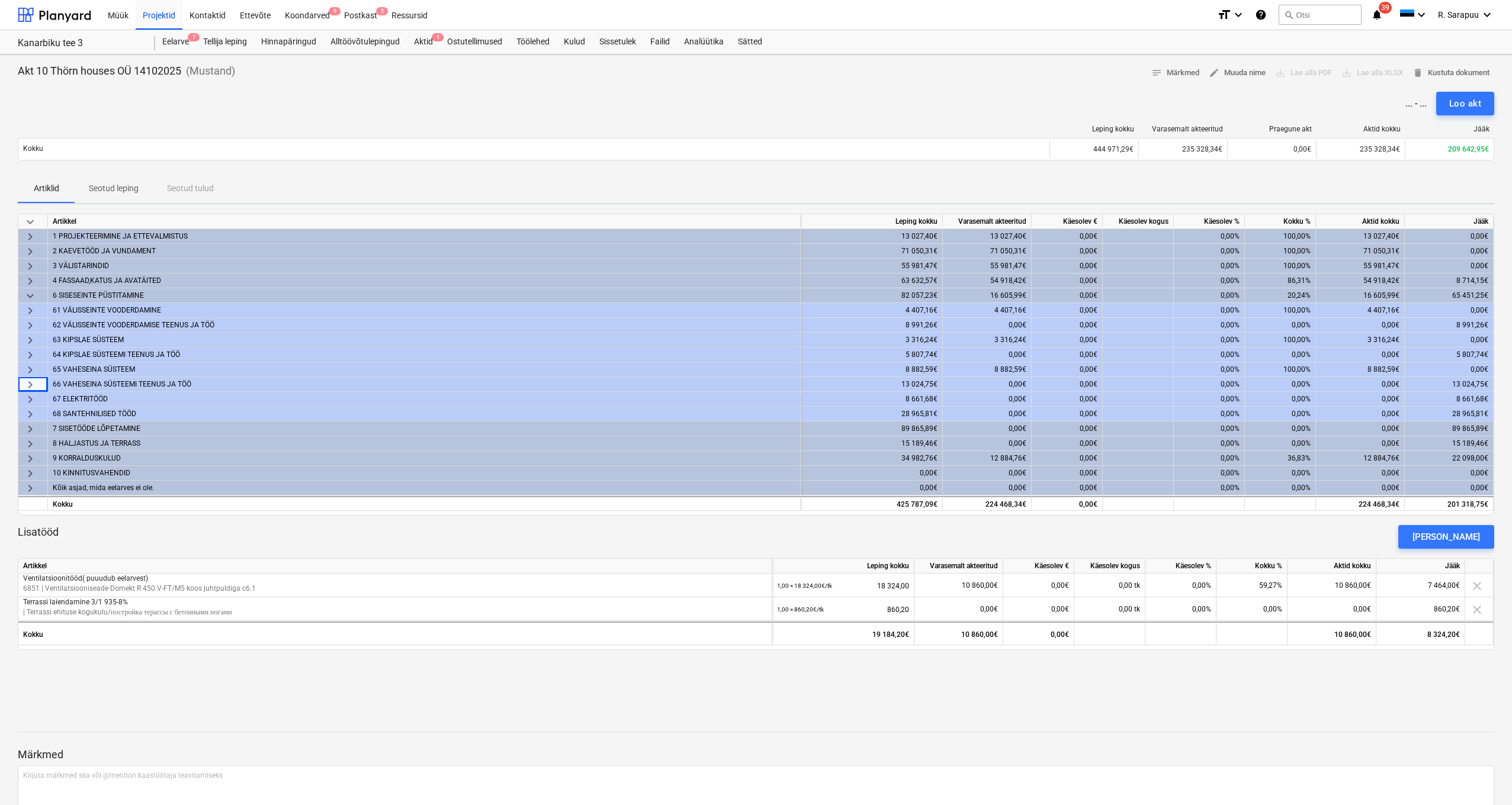
click at [34, 370] on span "keyboard_arrow_right" at bounding box center [30, 370] width 14 height 14
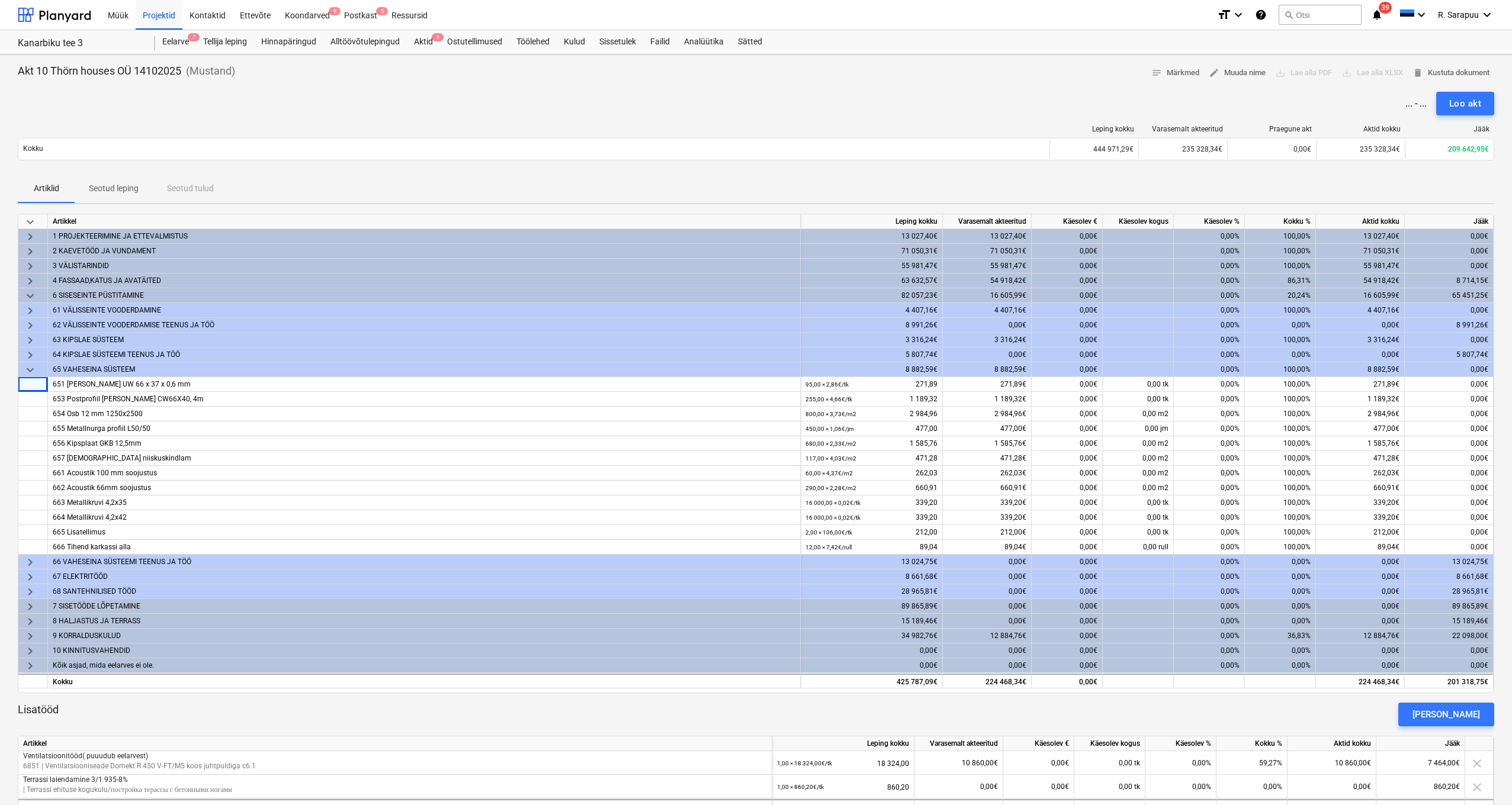
click at [33, 370] on span "keyboard_arrow_down" at bounding box center [30, 370] width 14 height 14
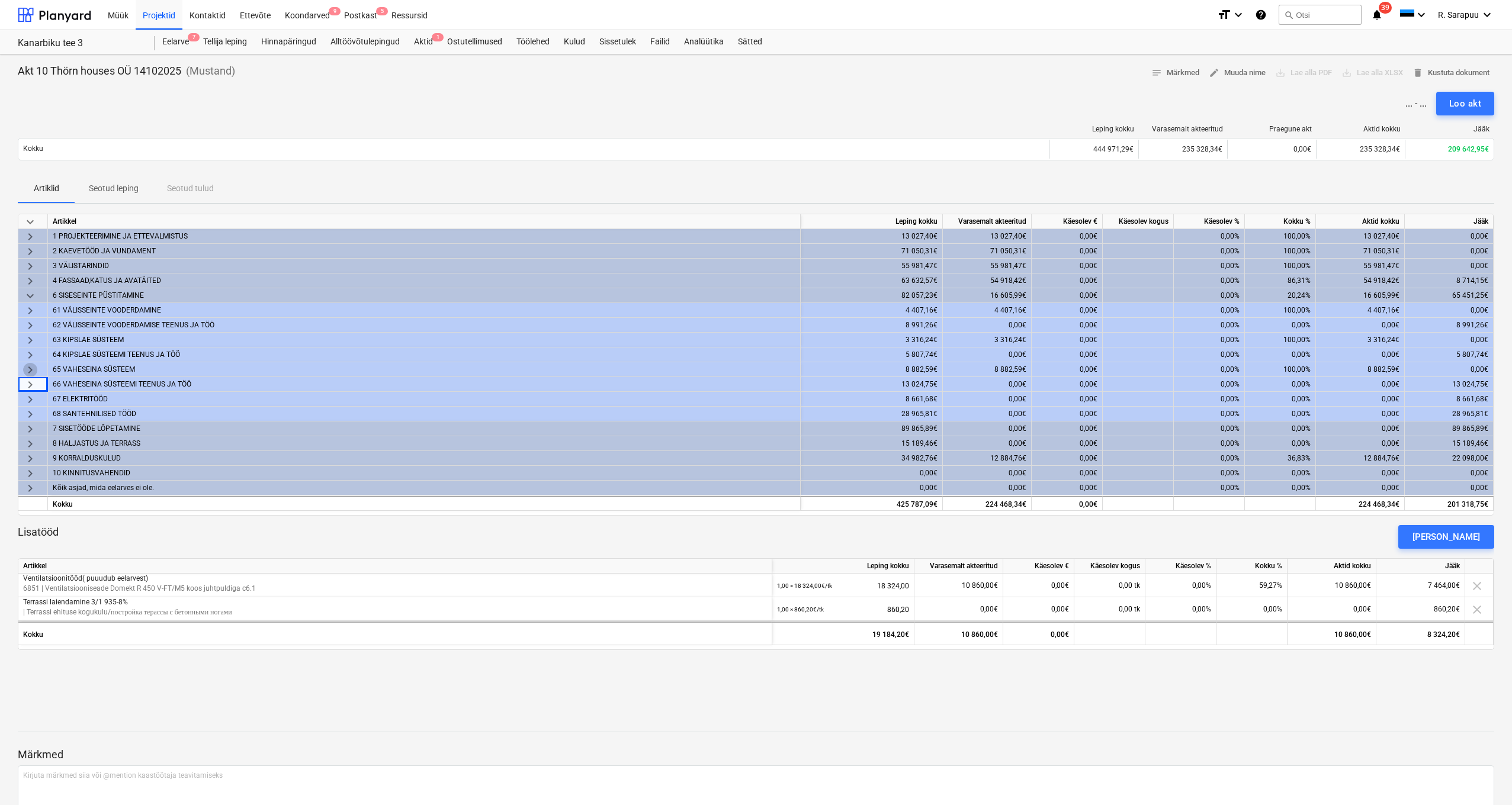
click at [33, 370] on span "keyboard_arrow_right" at bounding box center [30, 370] width 14 height 14
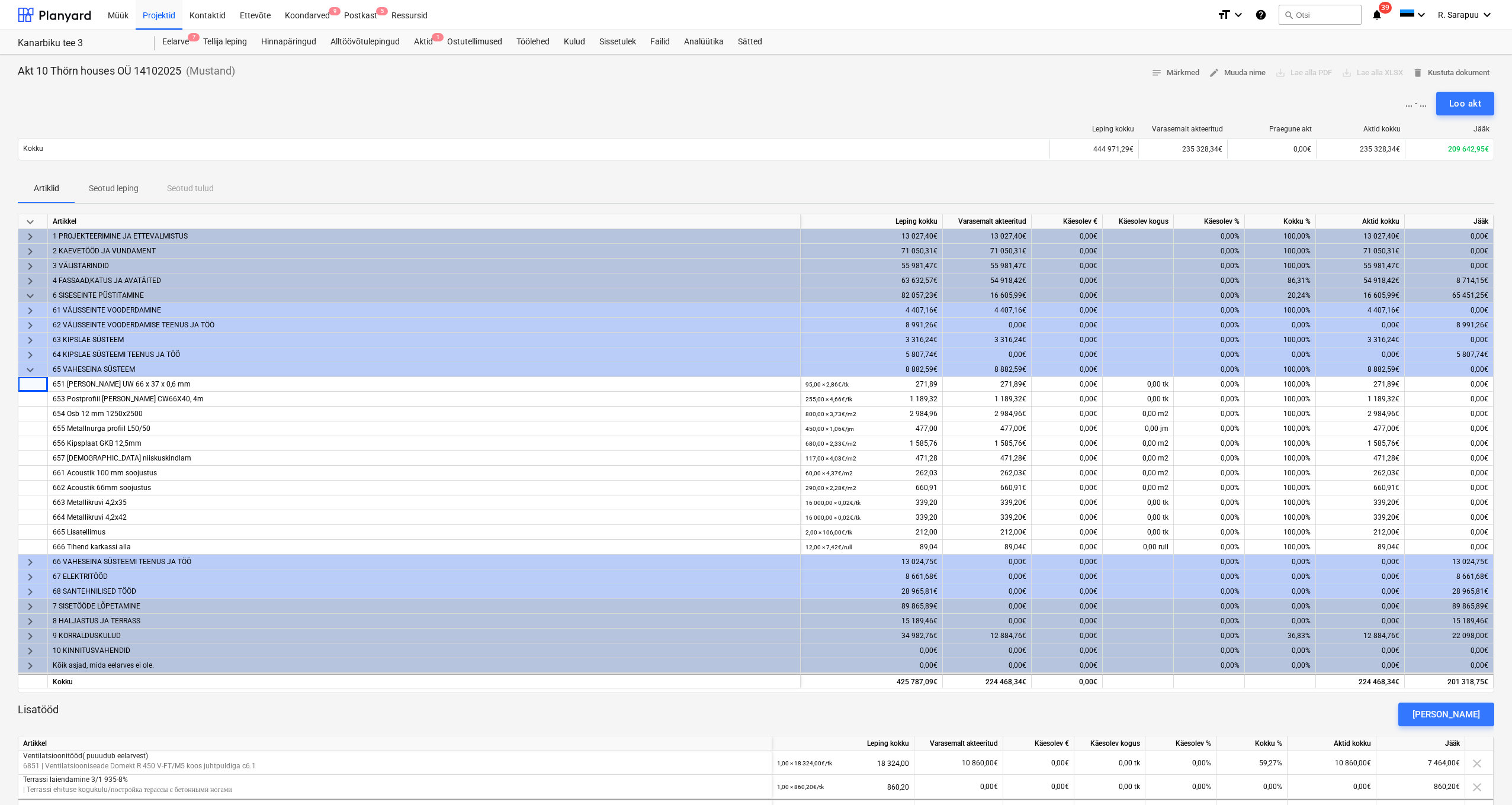
click at [33, 370] on span "keyboard_arrow_down" at bounding box center [30, 370] width 14 height 14
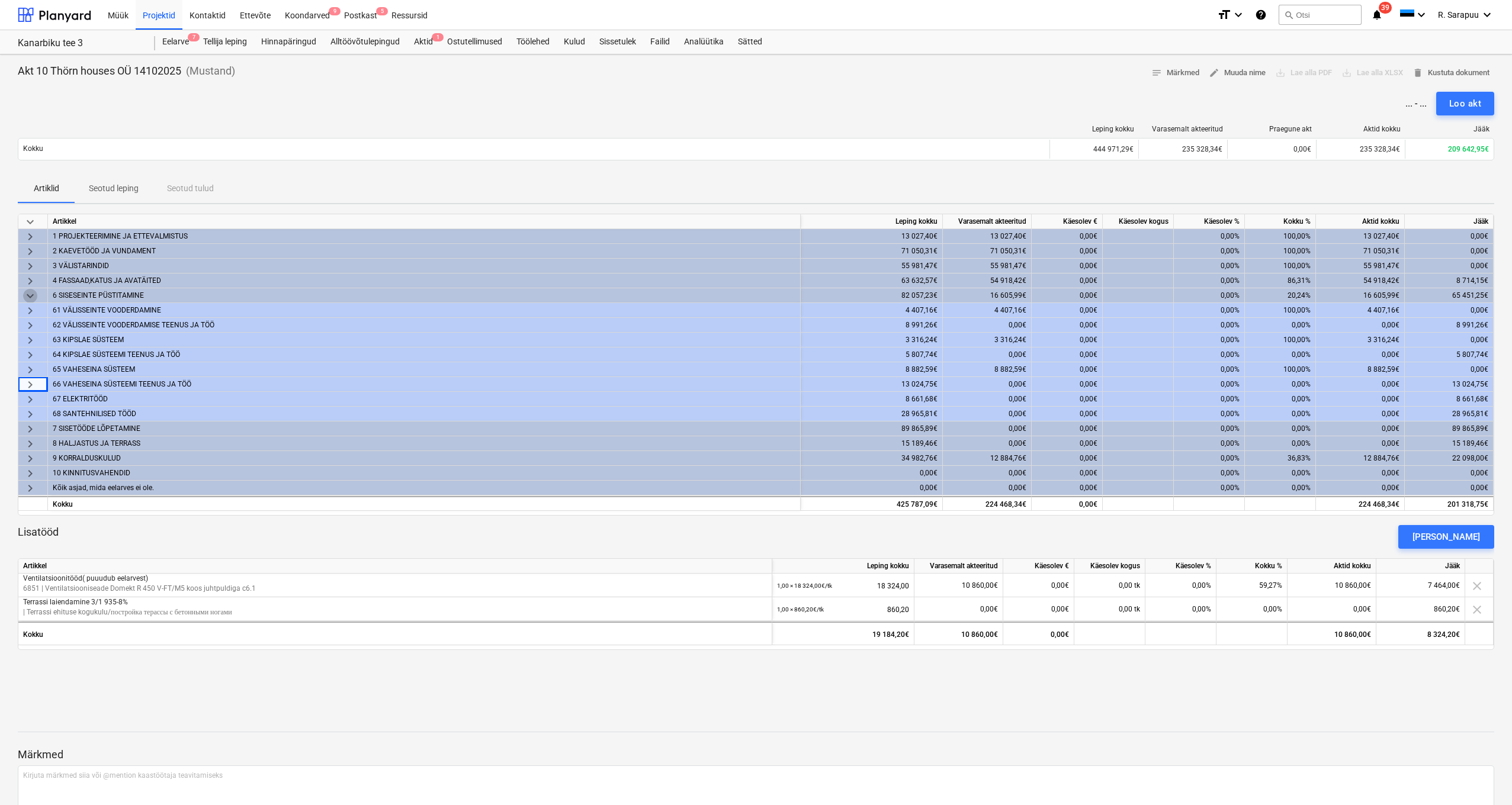
click at [33, 299] on span "keyboard_arrow_down" at bounding box center [30, 296] width 14 height 14
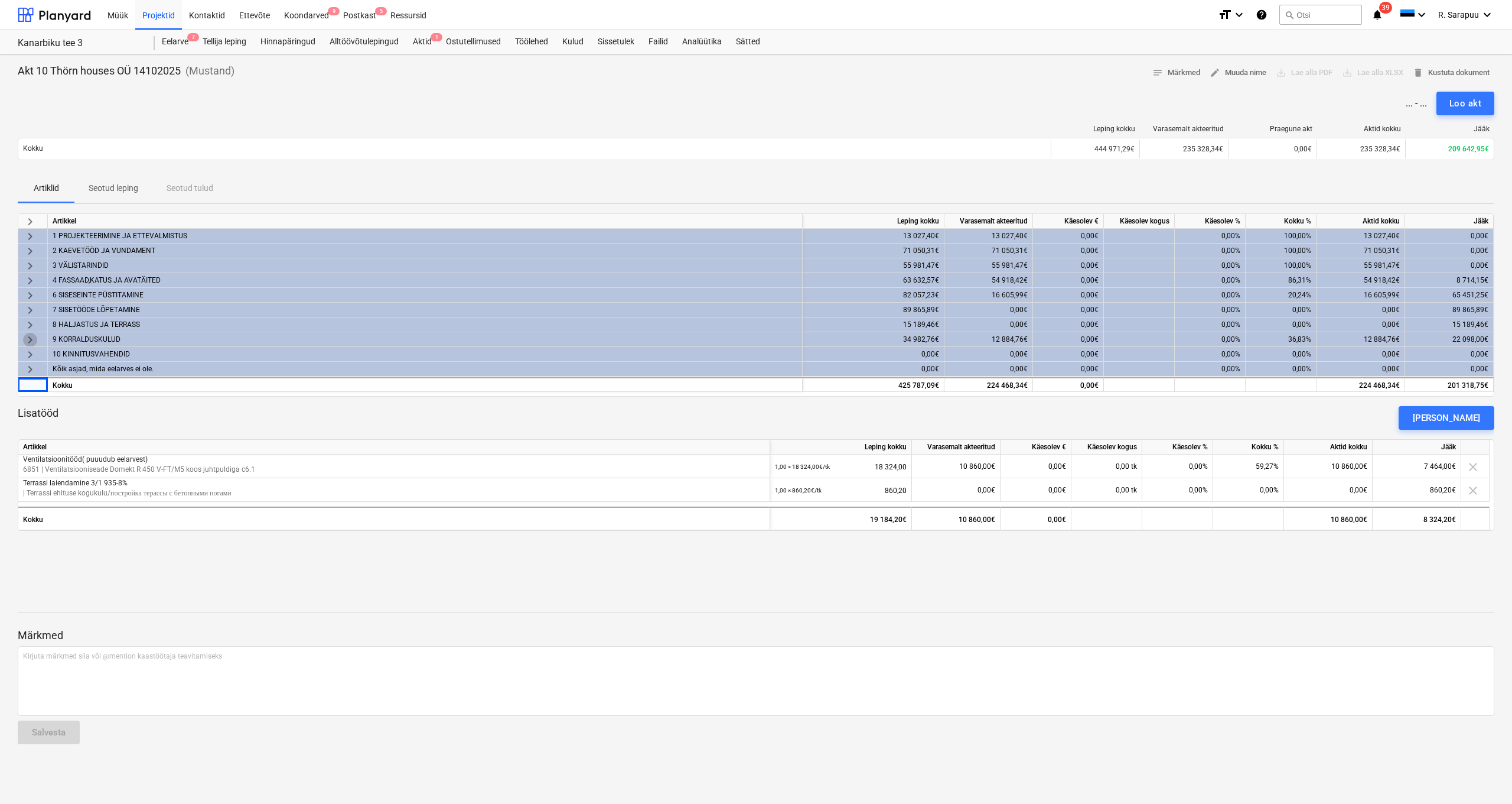
click at [26, 341] on span "keyboard_arrow_right" at bounding box center [30, 340] width 14 height 14
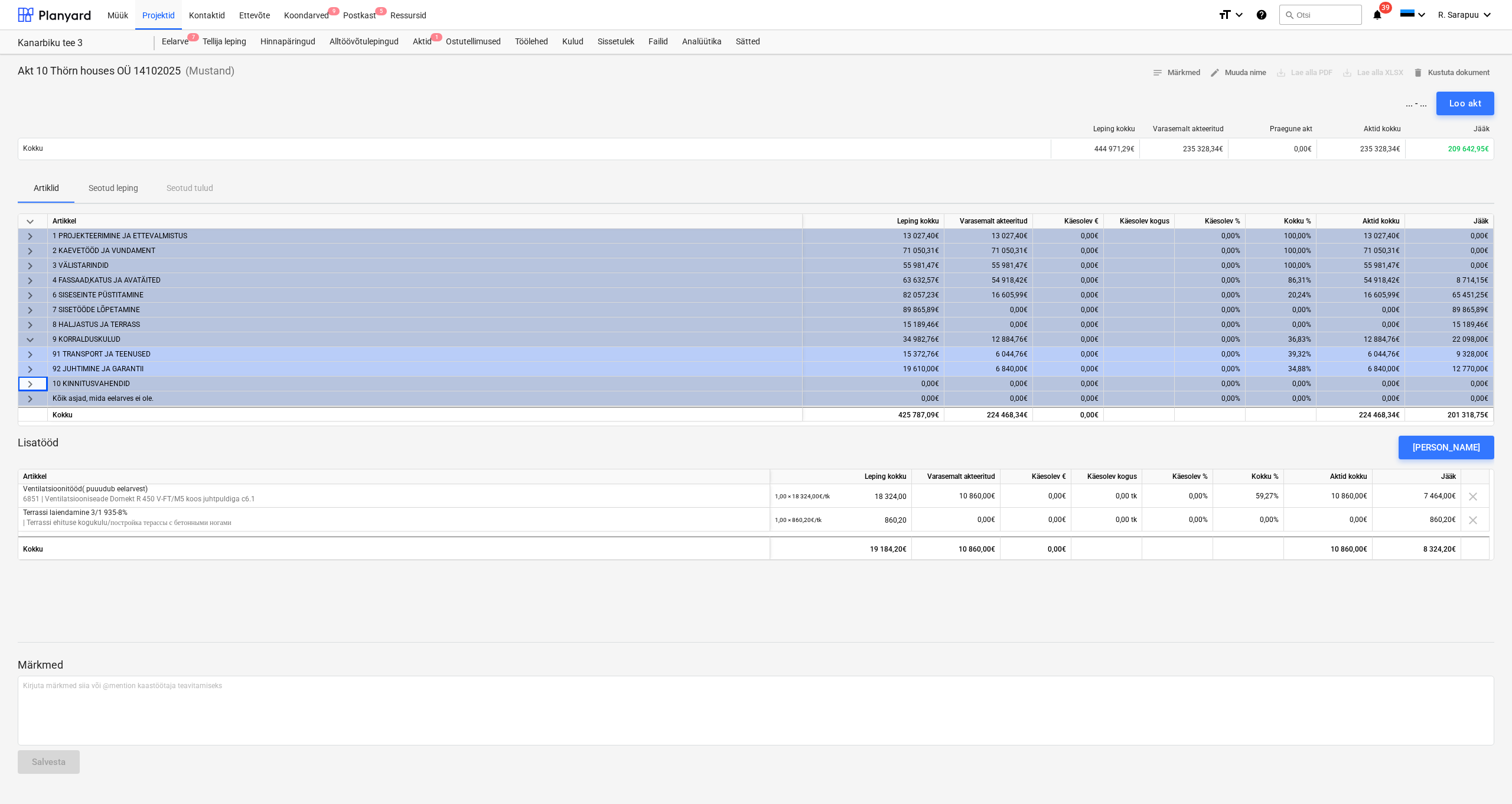
click at [26, 341] on span "keyboard_arrow_down" at bounding box center [30, 340] width 14 height 14
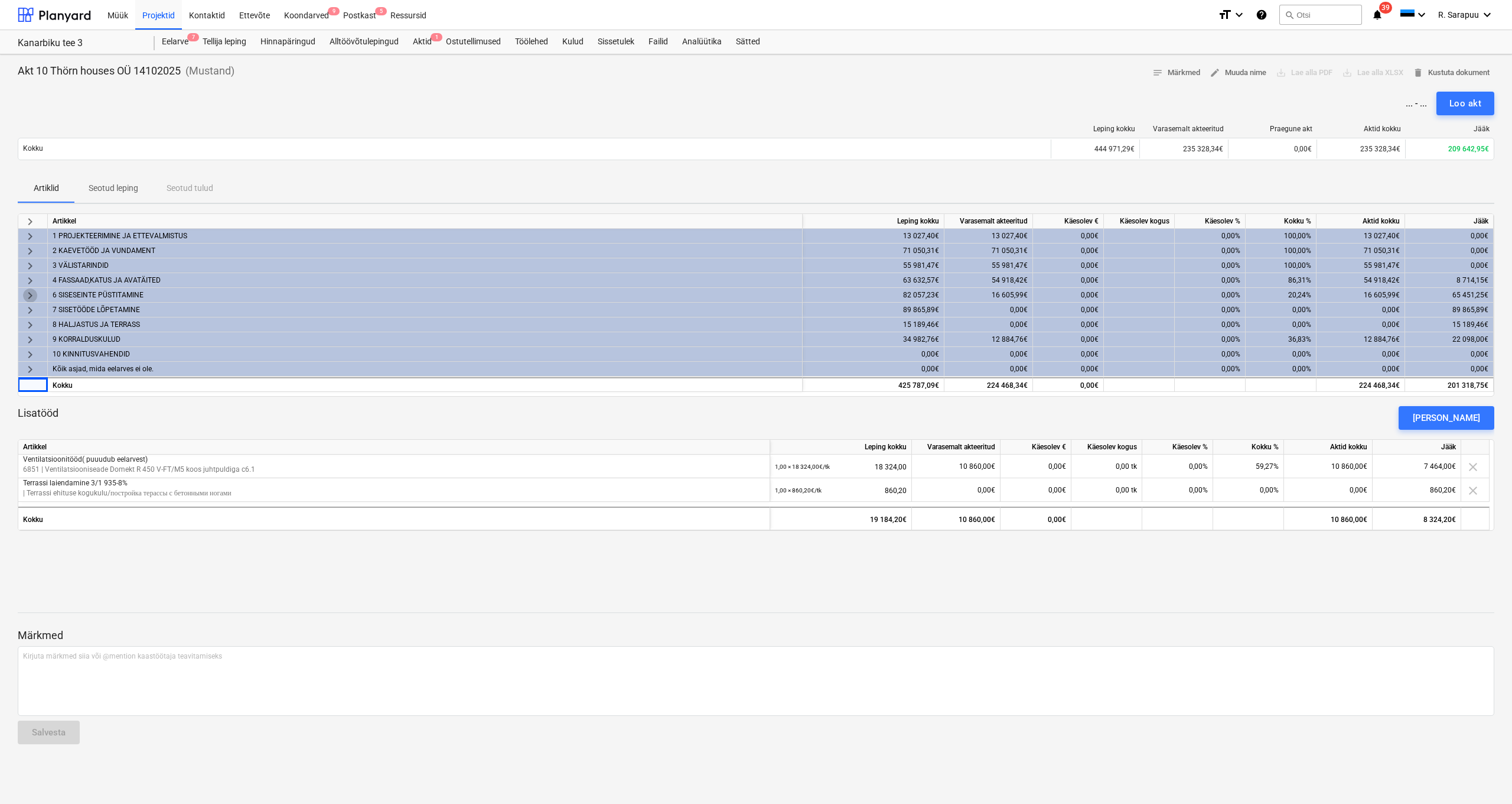
click at [27, 292] on span "keyboard_arrow_right" at bounding box center [30, 295] width 14 height 14
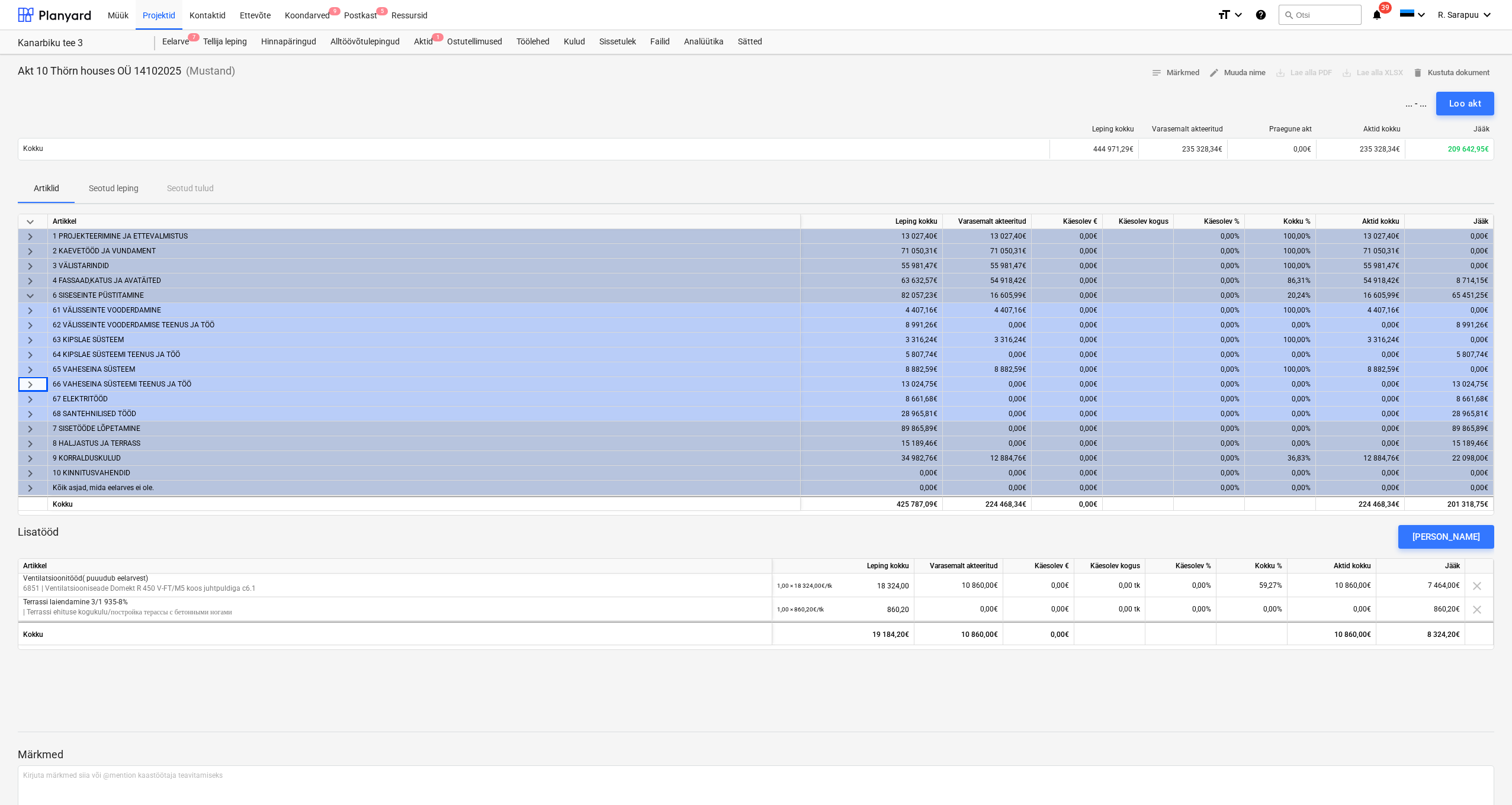
click at [27, 292] on span "keyboard_arrow_down" at bounding box center [30, 296] width 14 height 14
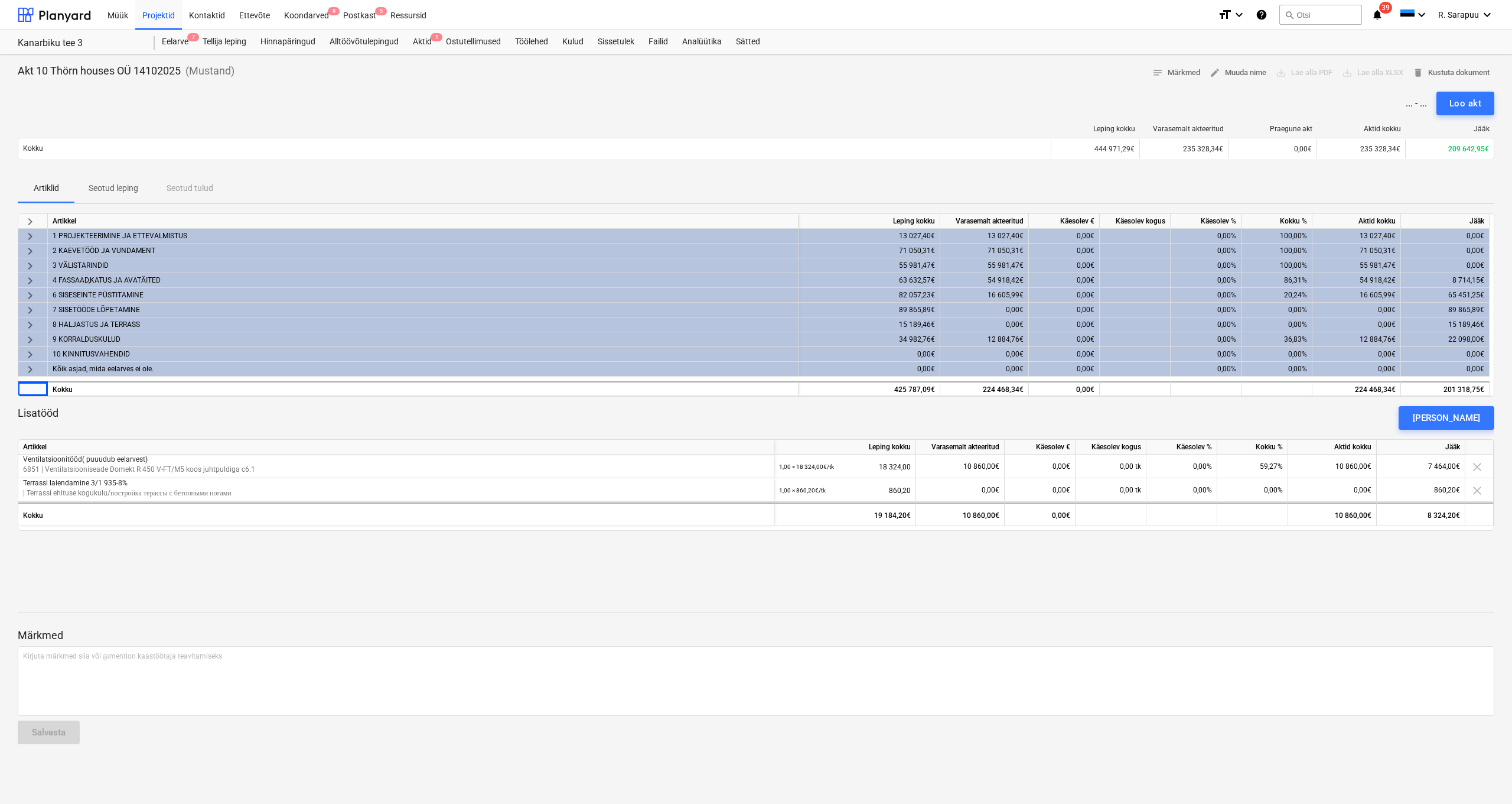
click at [27, 292] on span "keyboard_arrow_right" at bounding box center [30, 295] width 14 height 14
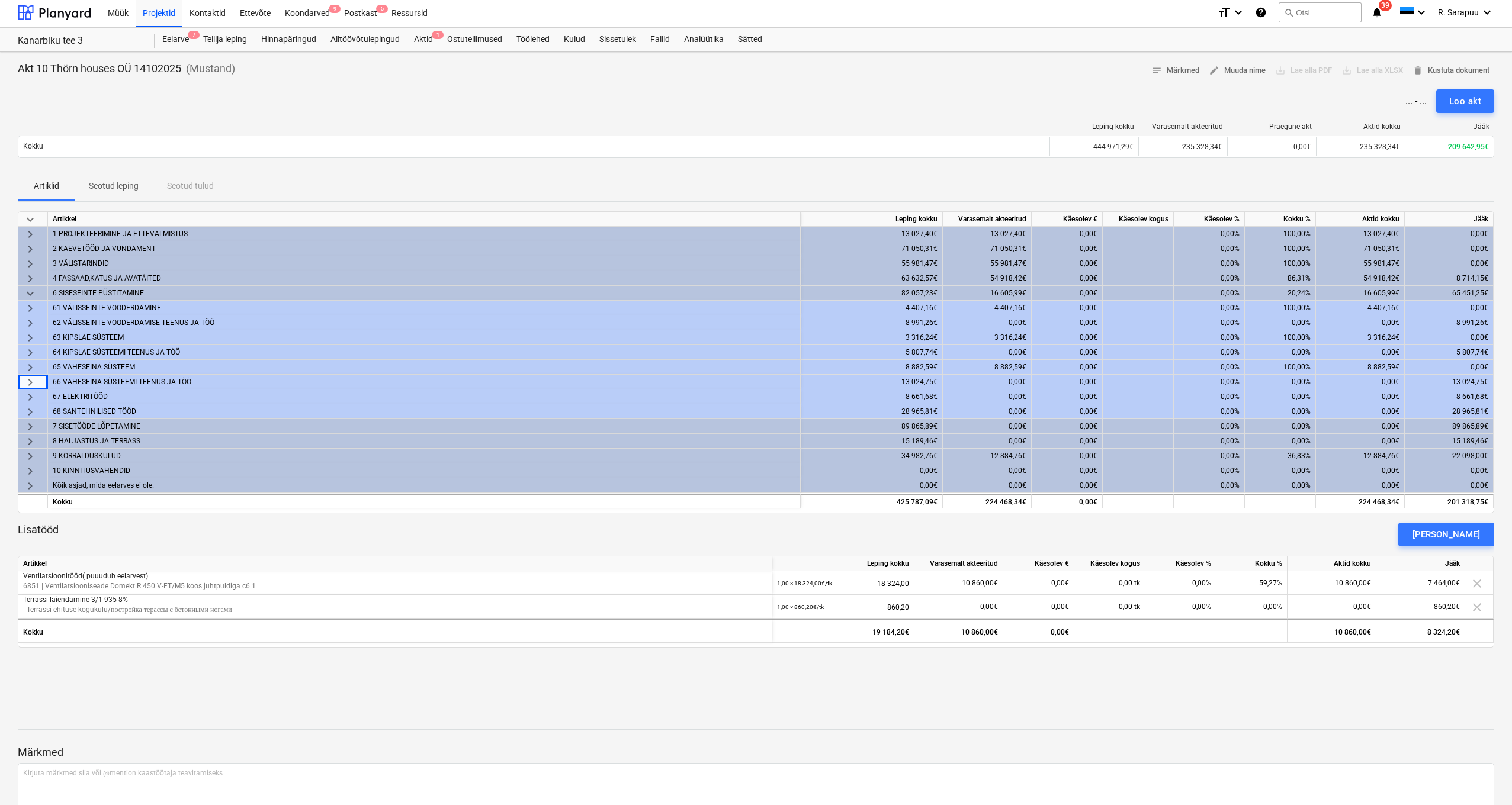
scroll to position [3, 1]
click at [96, 381] on div "66 VAHESEINA SÜSTEEMI TEENUS JA TÖÖ" at bounding box center [424, 382] width 743 height 14
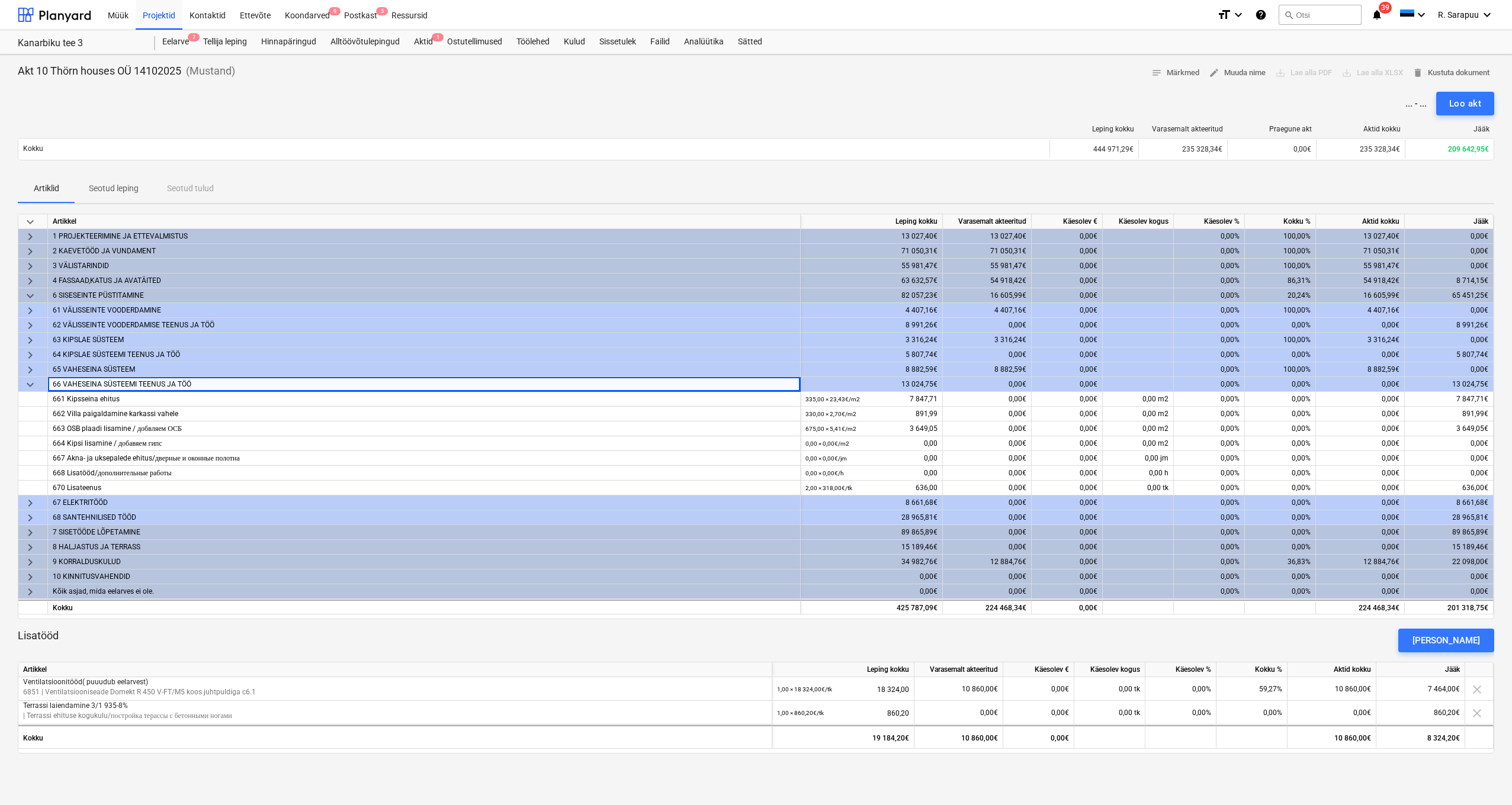
click at [96, 381] on div "66 VAHESEINA SÜSTEEMI TEENUS JA TÖÖ" at bounding box center [424, 384] width 743 height 14
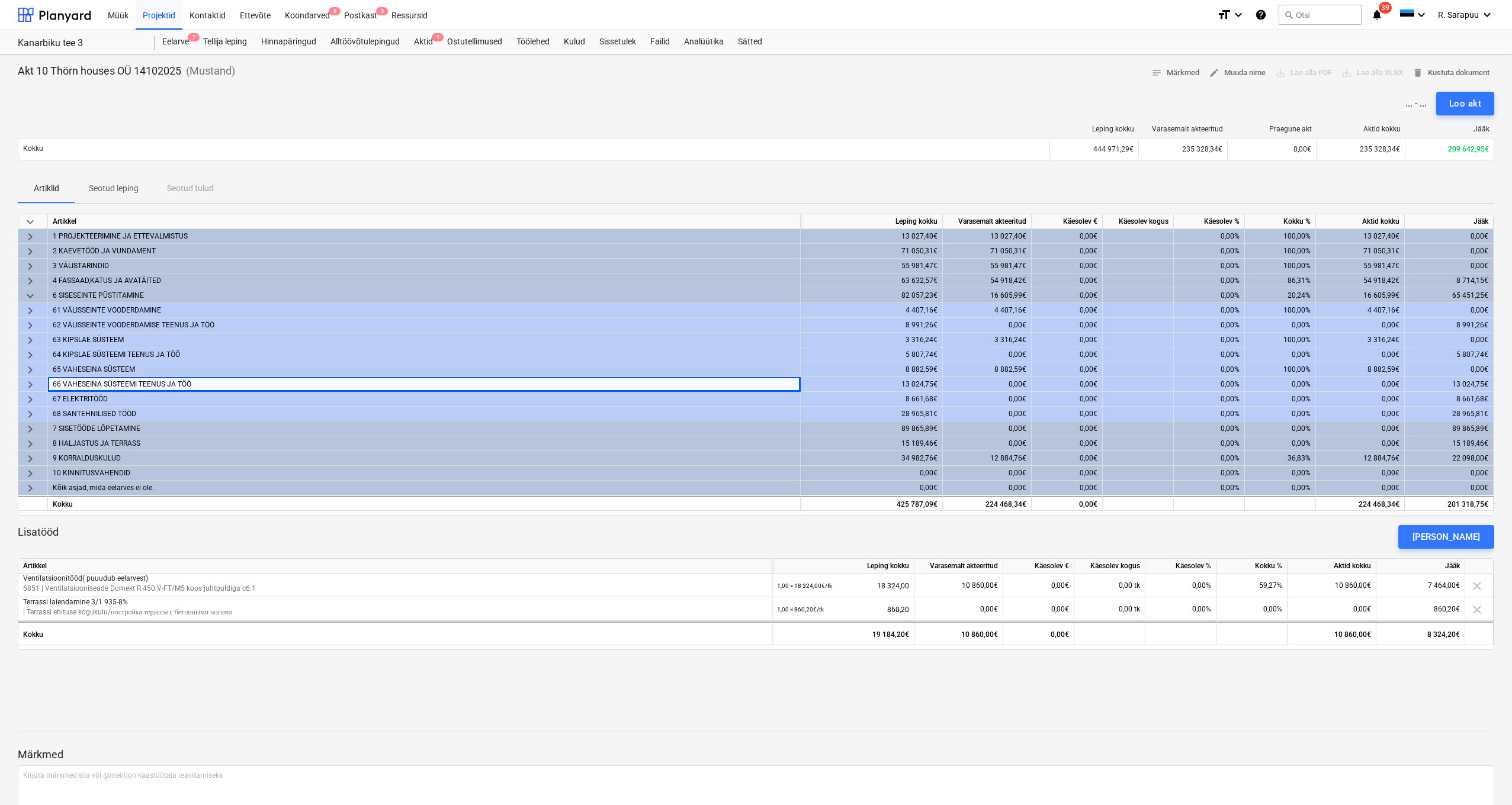
scroll to position [0, 0]
click at [23, 383] on span "keyboard_arrow_right" at bounding box center [30, 384] width 14 height 14
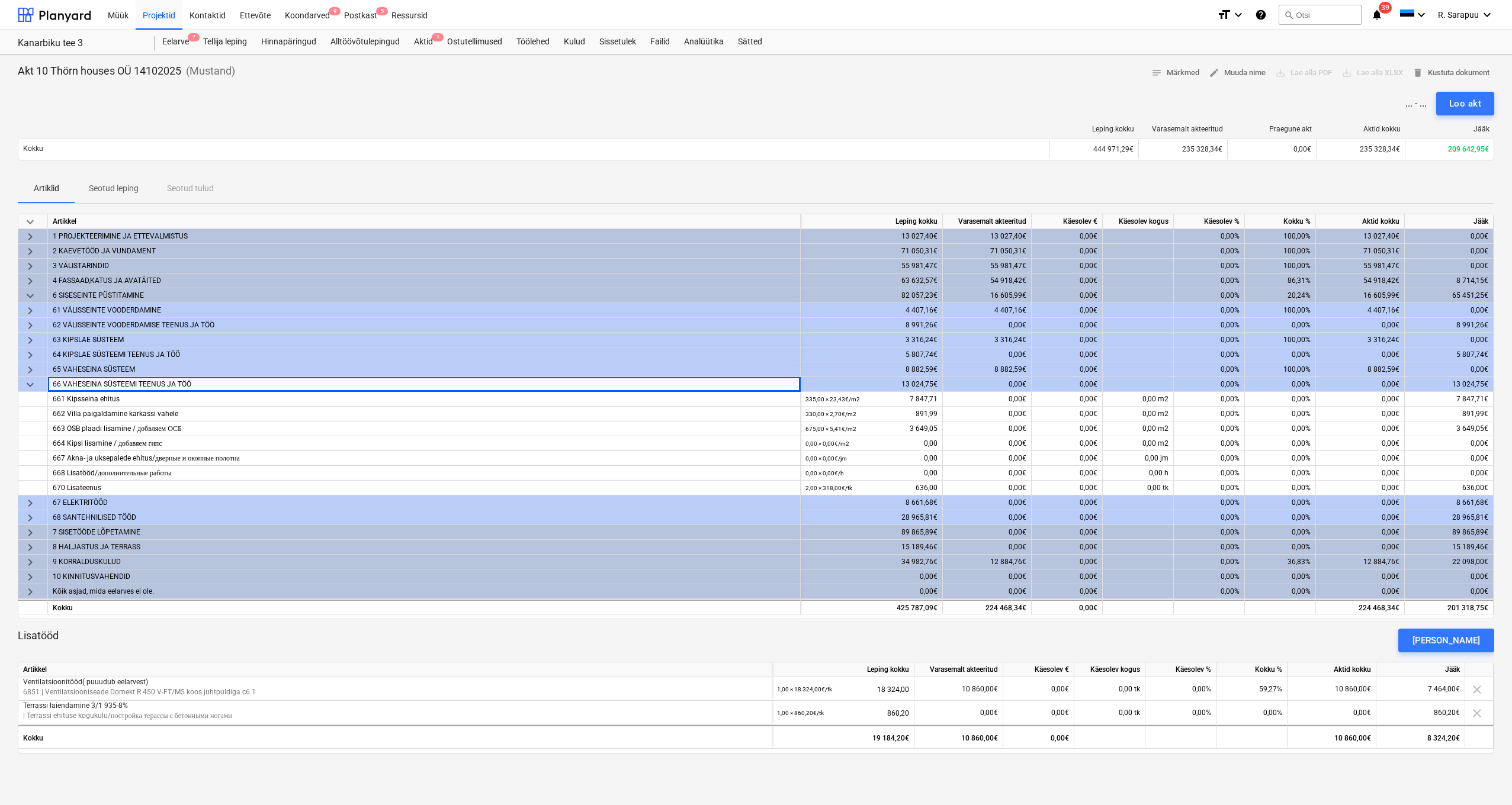
click at [25, 383] on span "keyboard_arrow_down" at bounding box center [30, 384] width 14 height 14
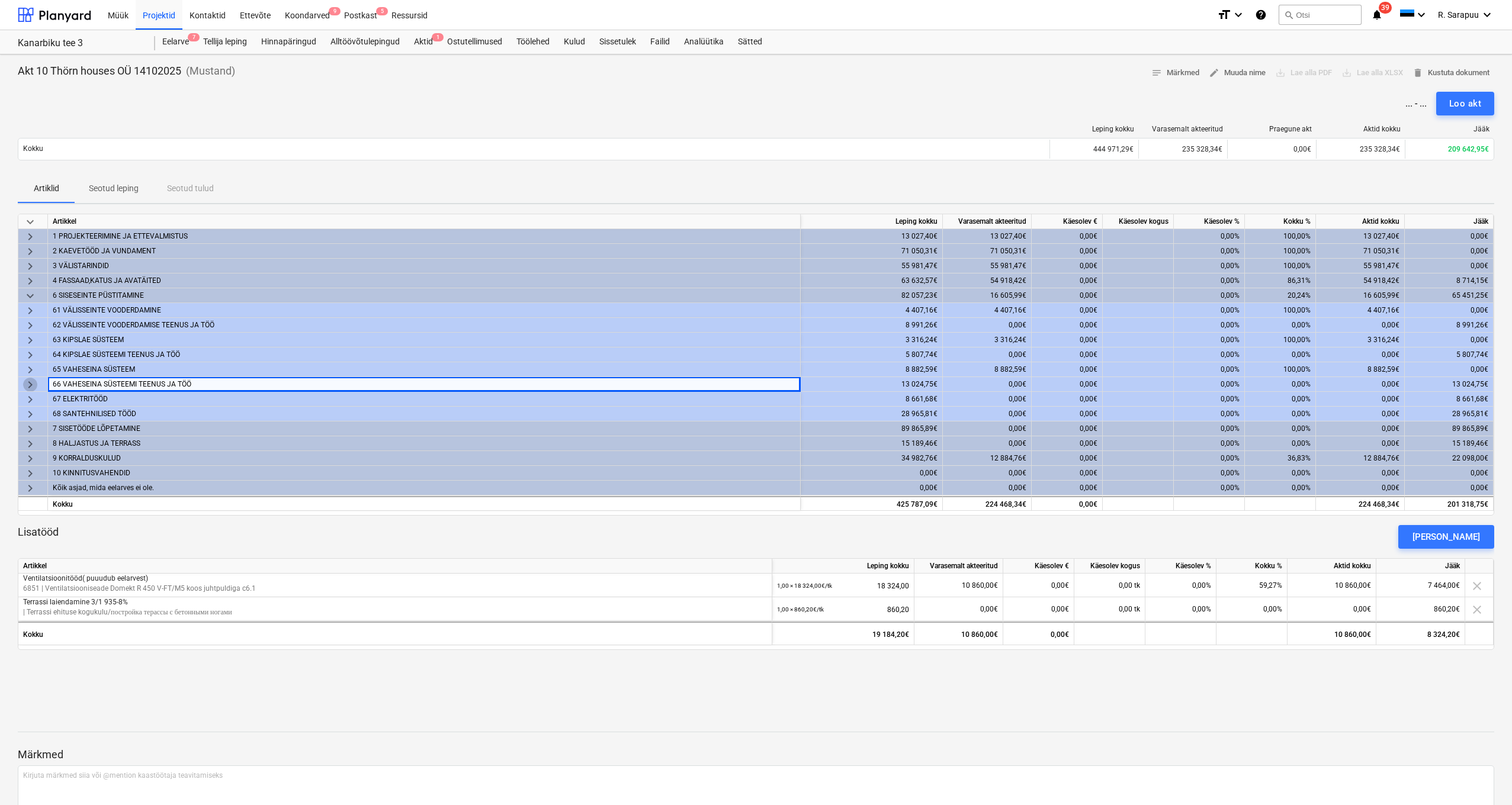
click at [27, 383] on span "keyboard_arrow_right" at bounding box center [30, 384] width 14 height 14
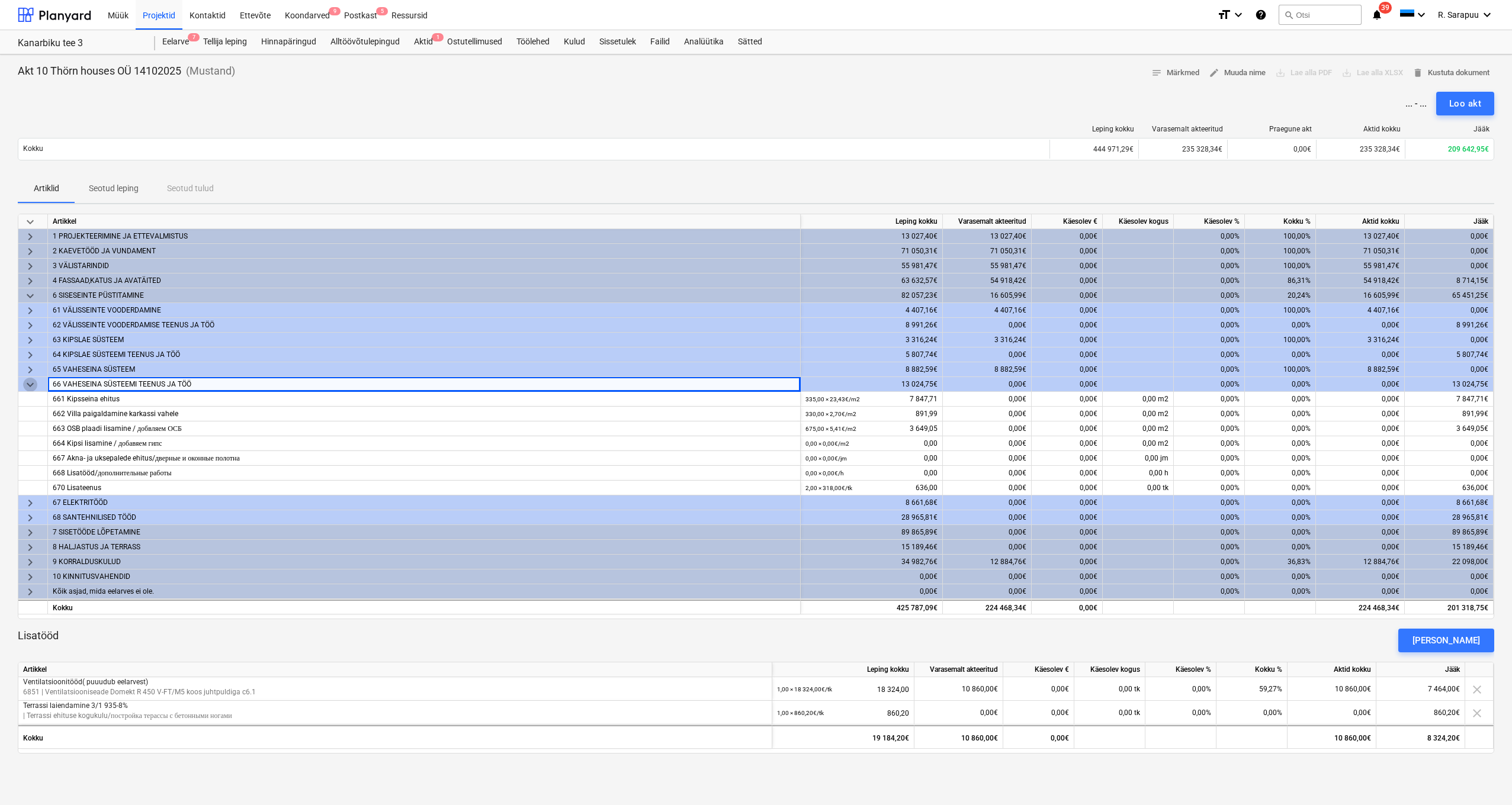
click at [27, 383] on span "keyboard_arrow_down" at bounding box center [30, 384] width 14 height 14
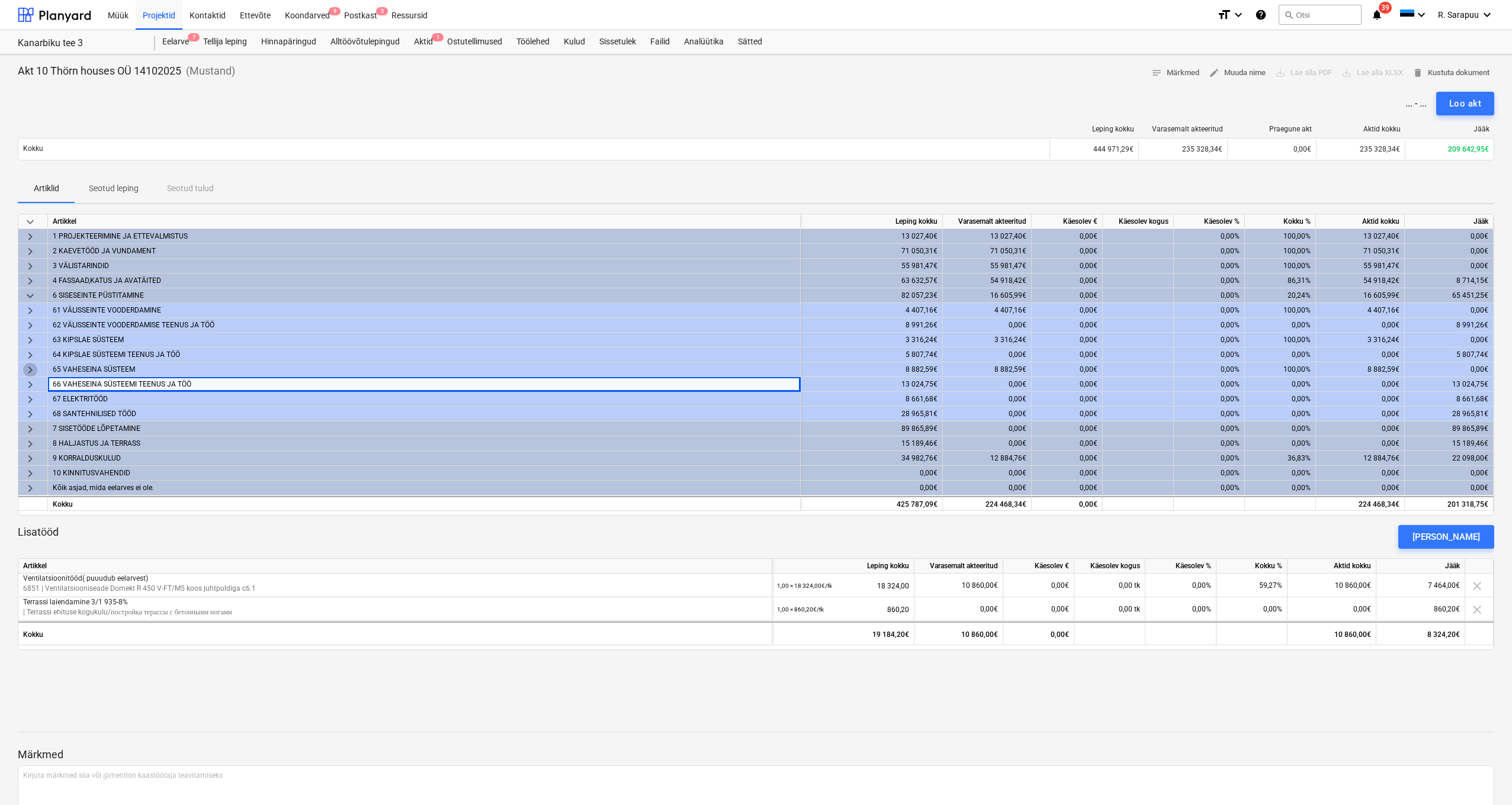
click at [30, 374] on span "keyboard_arrow_right" at bounding box center [30, 370] width 14 height 14
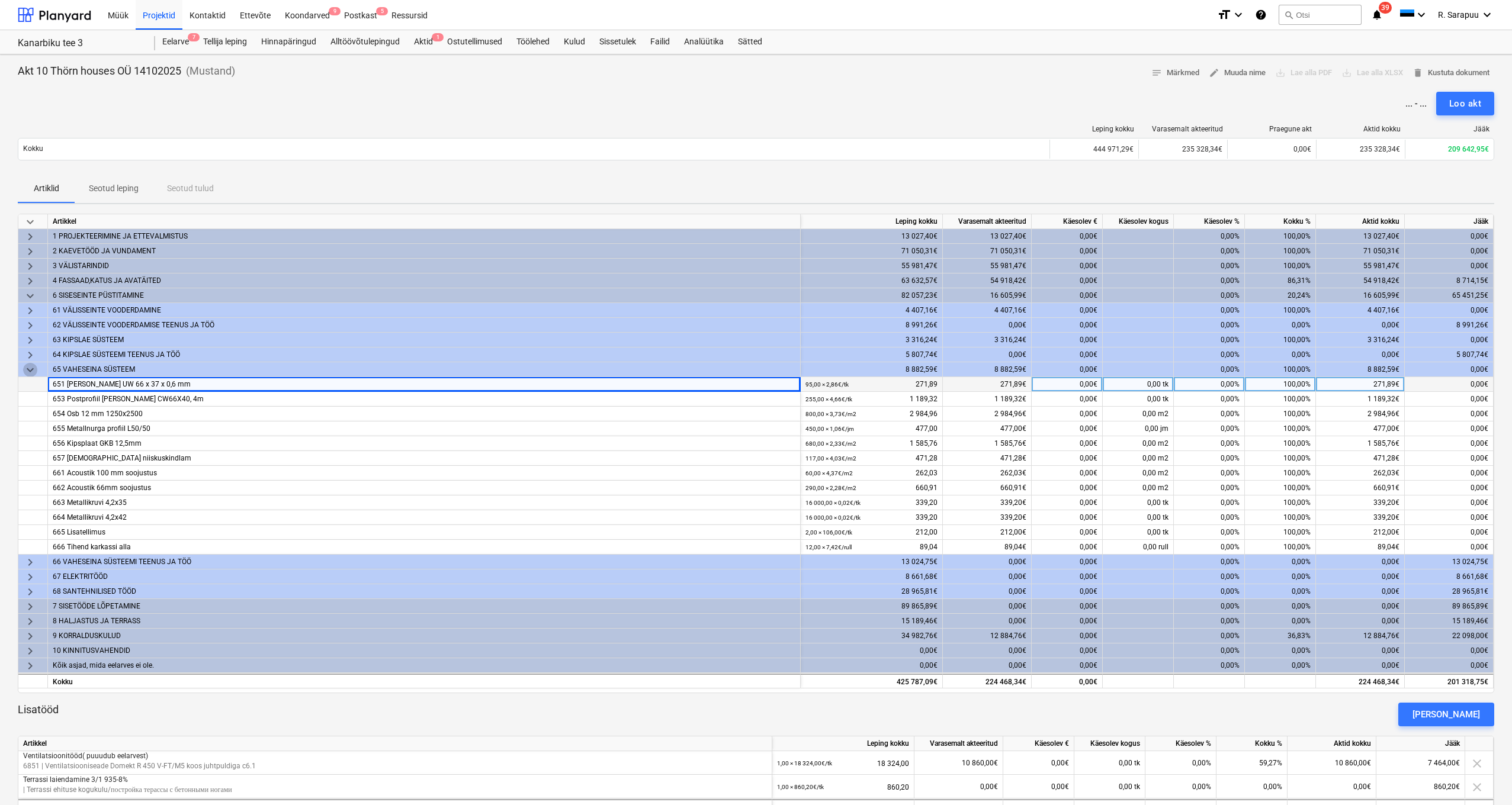
click at [30, 375] on span "keyboard_arrow_down" at bounding box center [30, 370] width 14 height 14
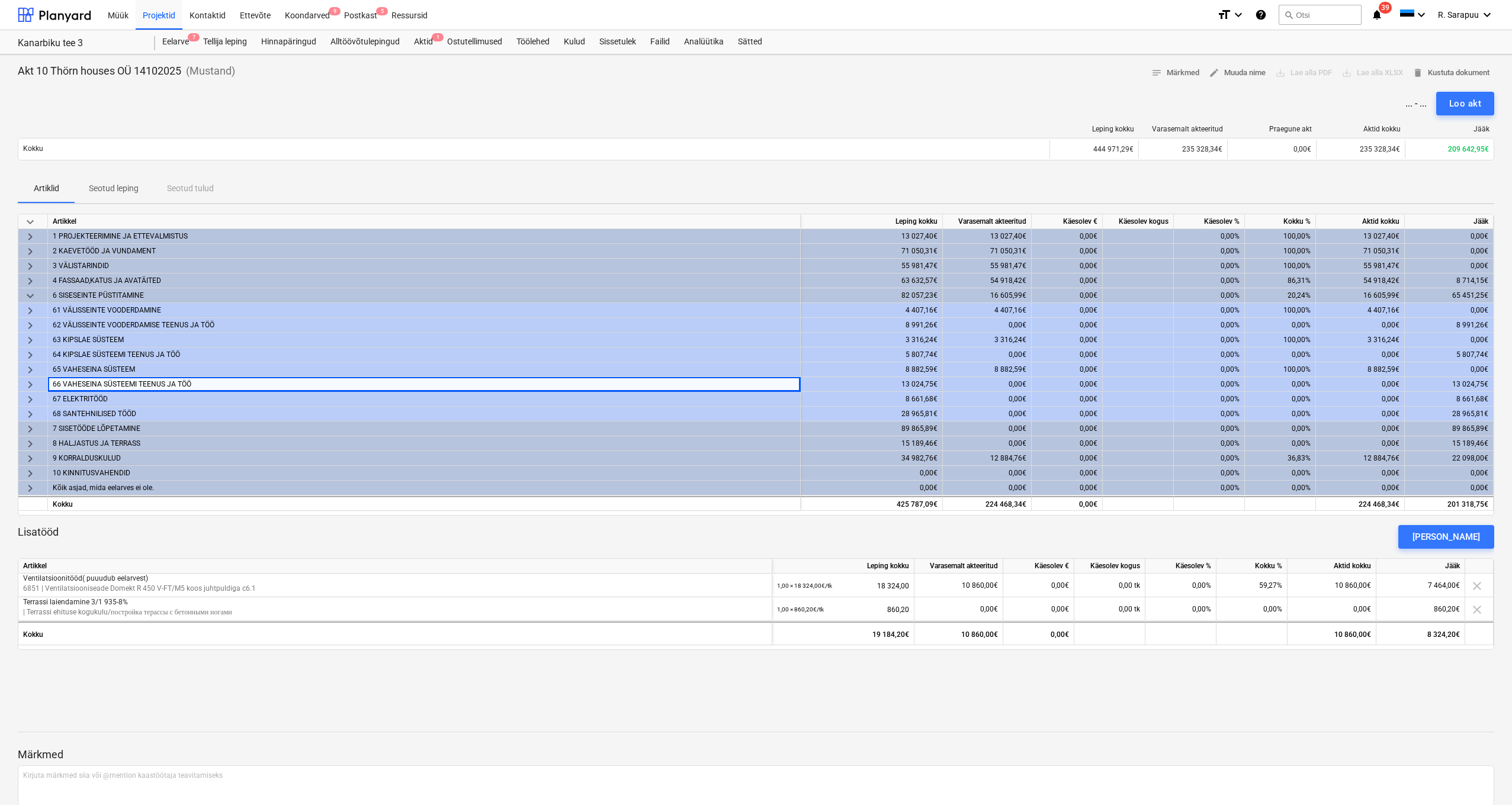
click at [30, 367] on span "keyboard_arrow_right" at bounding box center [30, 370] width 14 height 14
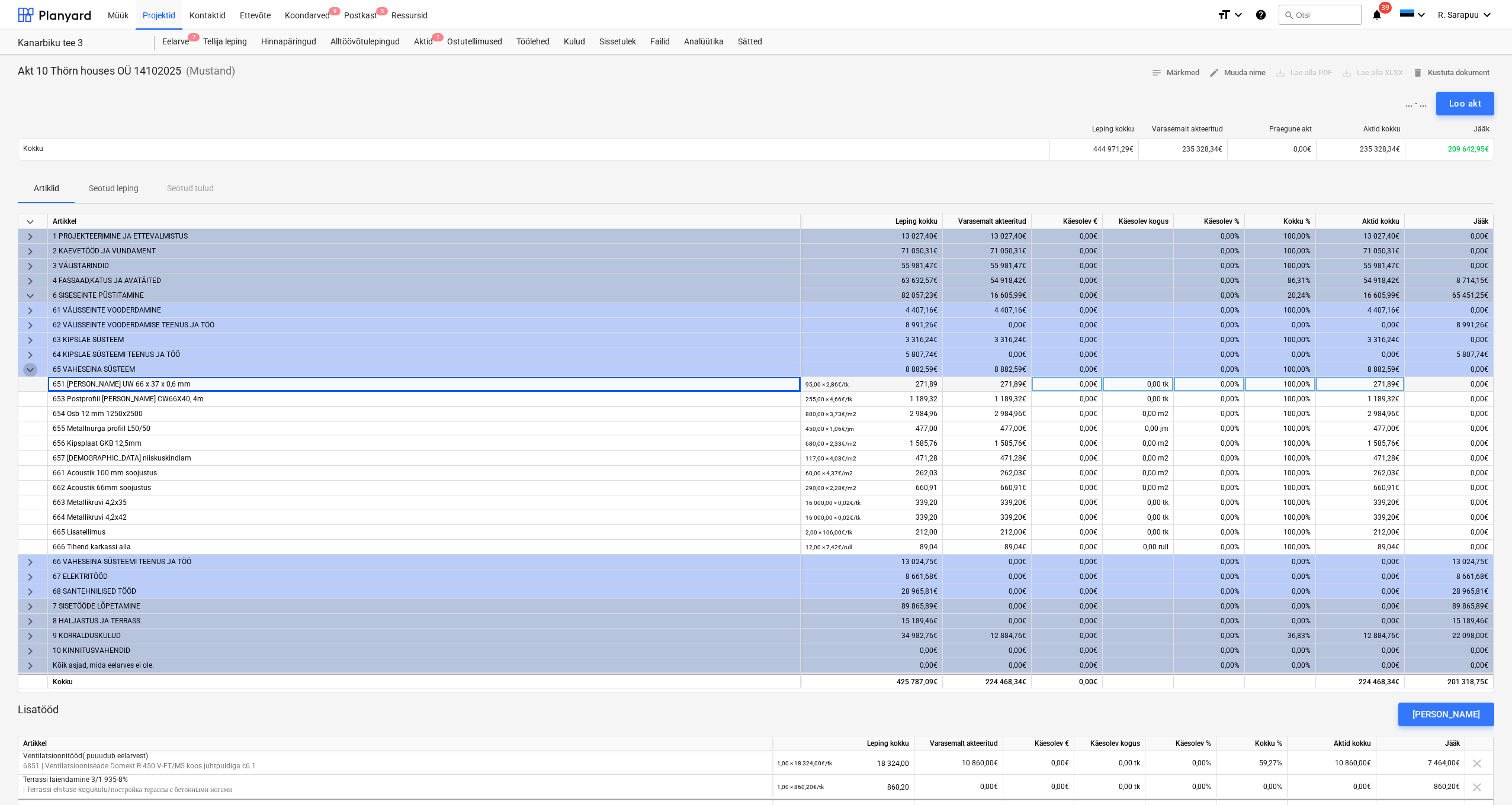
click at [30, 367] on span "keyboard_arrow_down" at bounding box center [30, 370] width 14 height 14
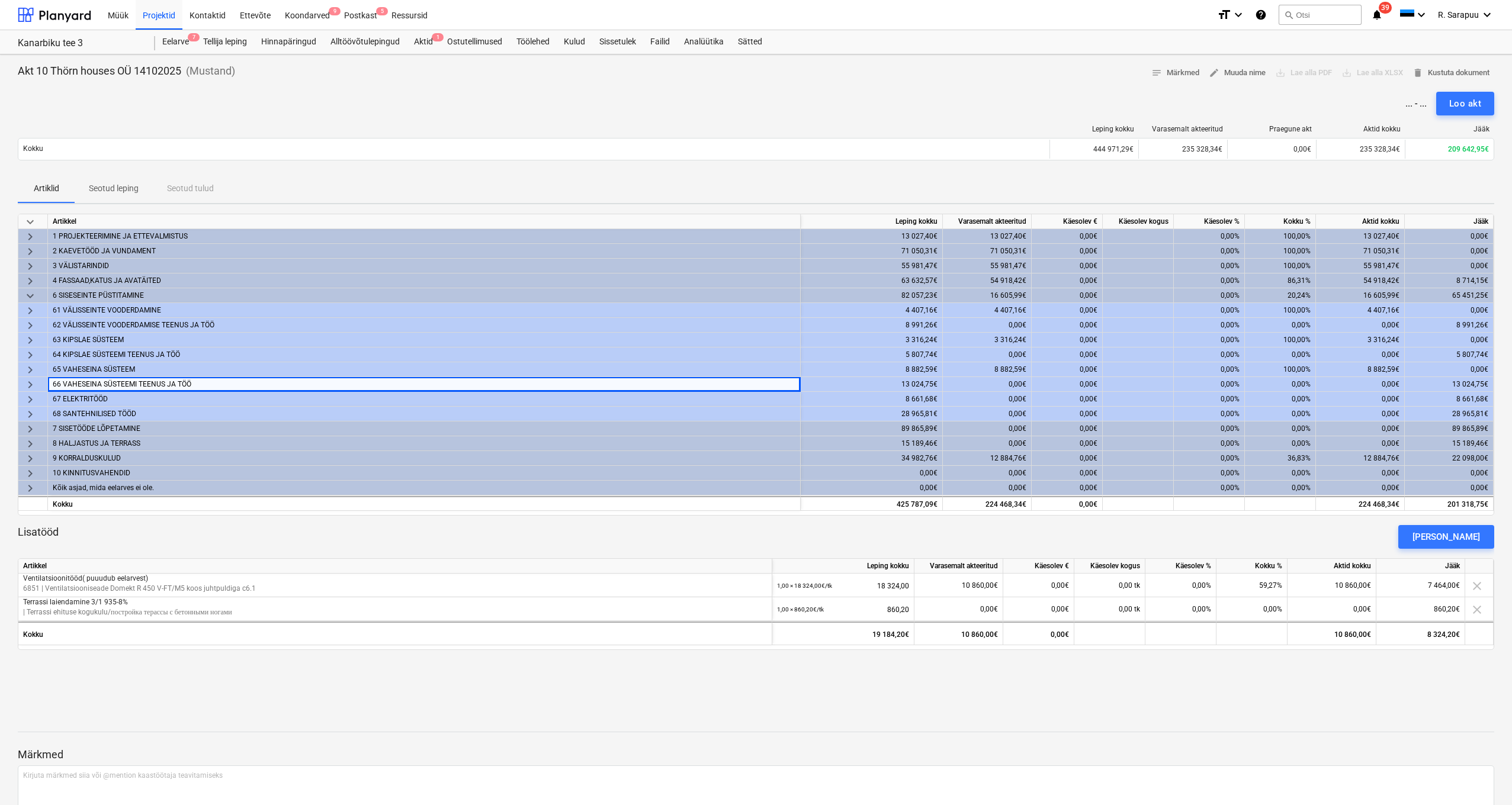
click at [30, 367] on span "keyboard_arrow_right" at bounding box center [30, 370] width 14 height 14
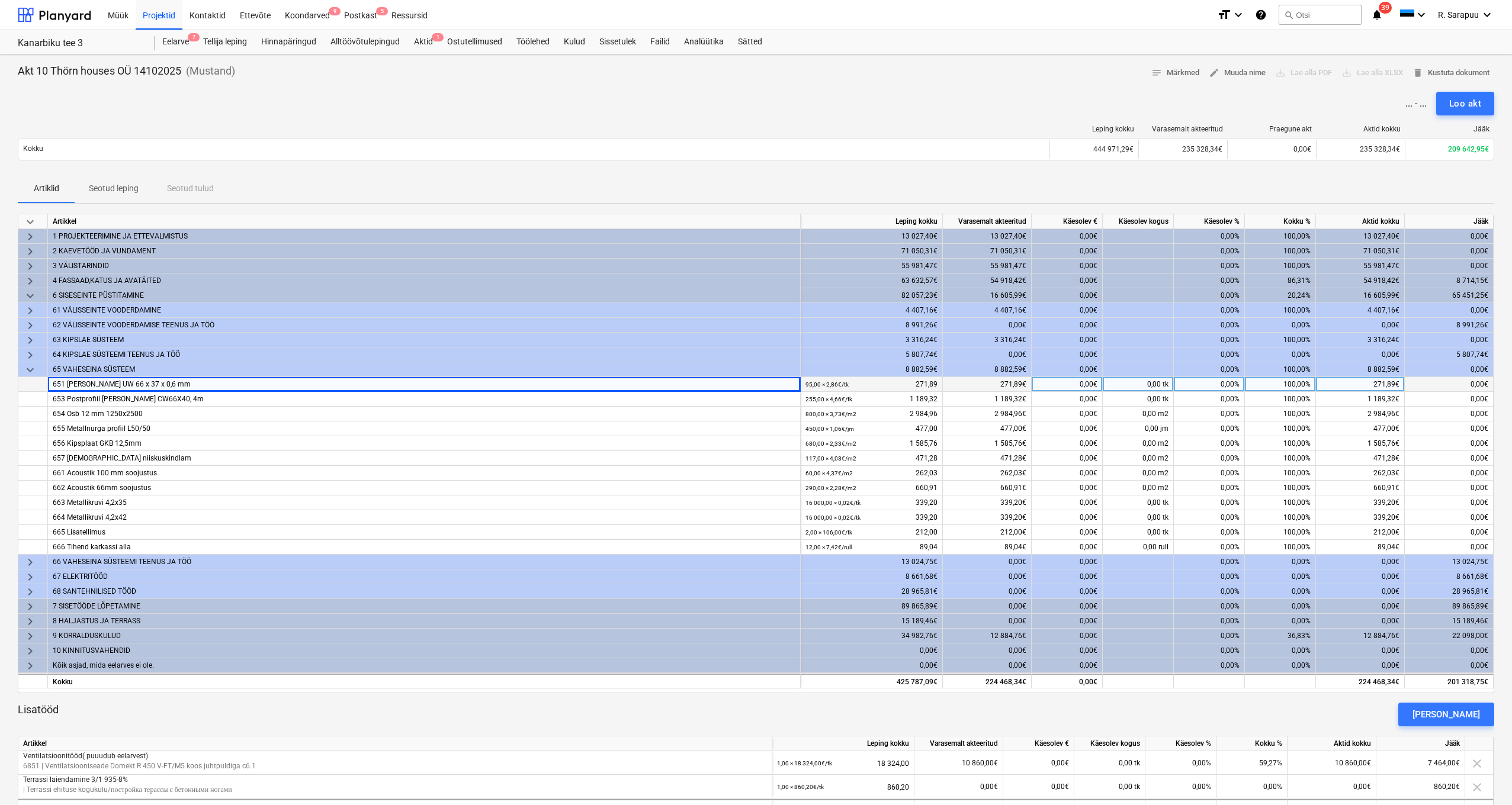
click at [30, 368] on span "keyboard_arrow_down" at bounding box center [30, 370] width 14 height 14
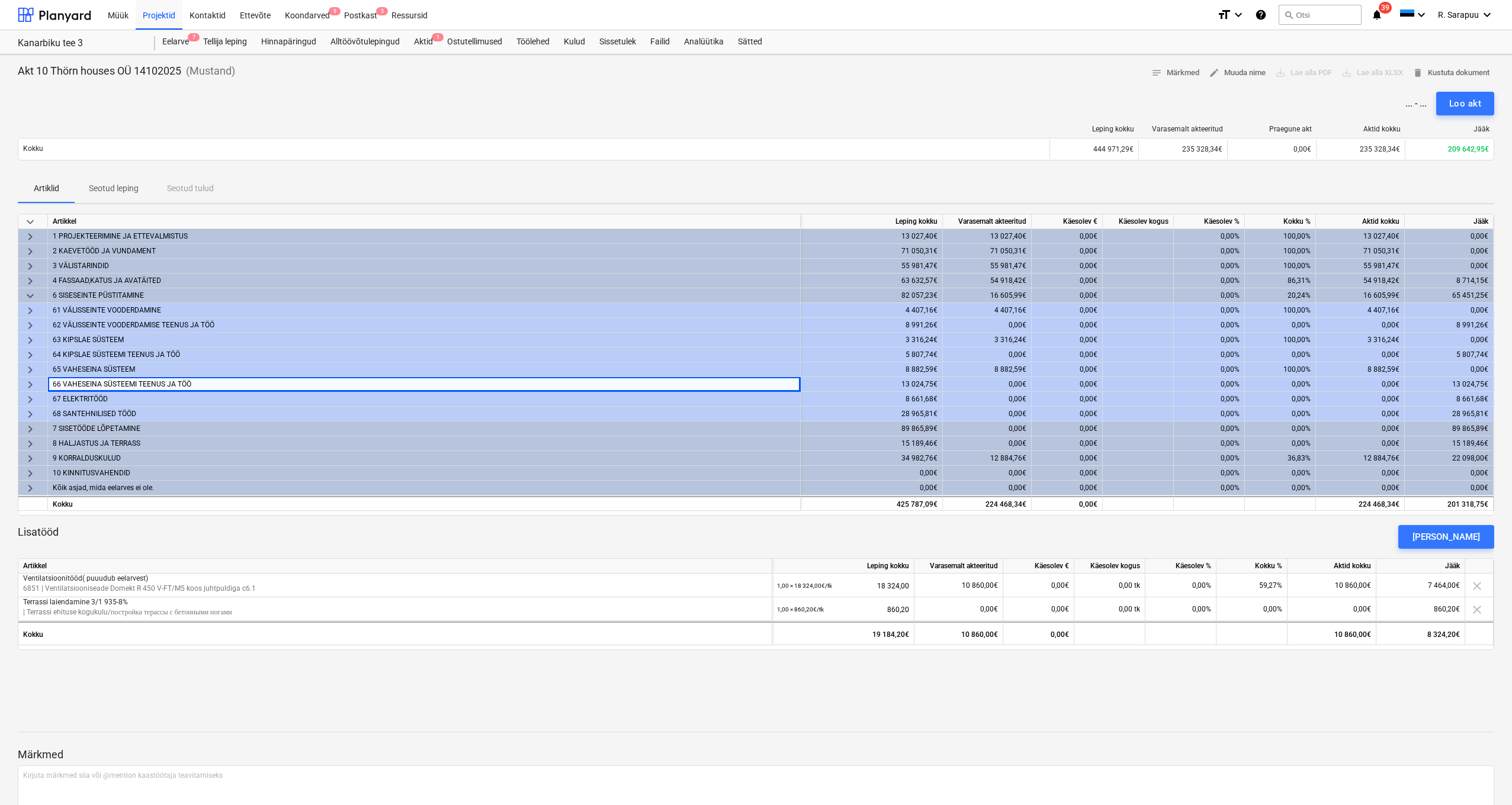
click at [30, 368] on span "keyboard_arrow_right" at bounding box center [30, 370] width 14 height 14
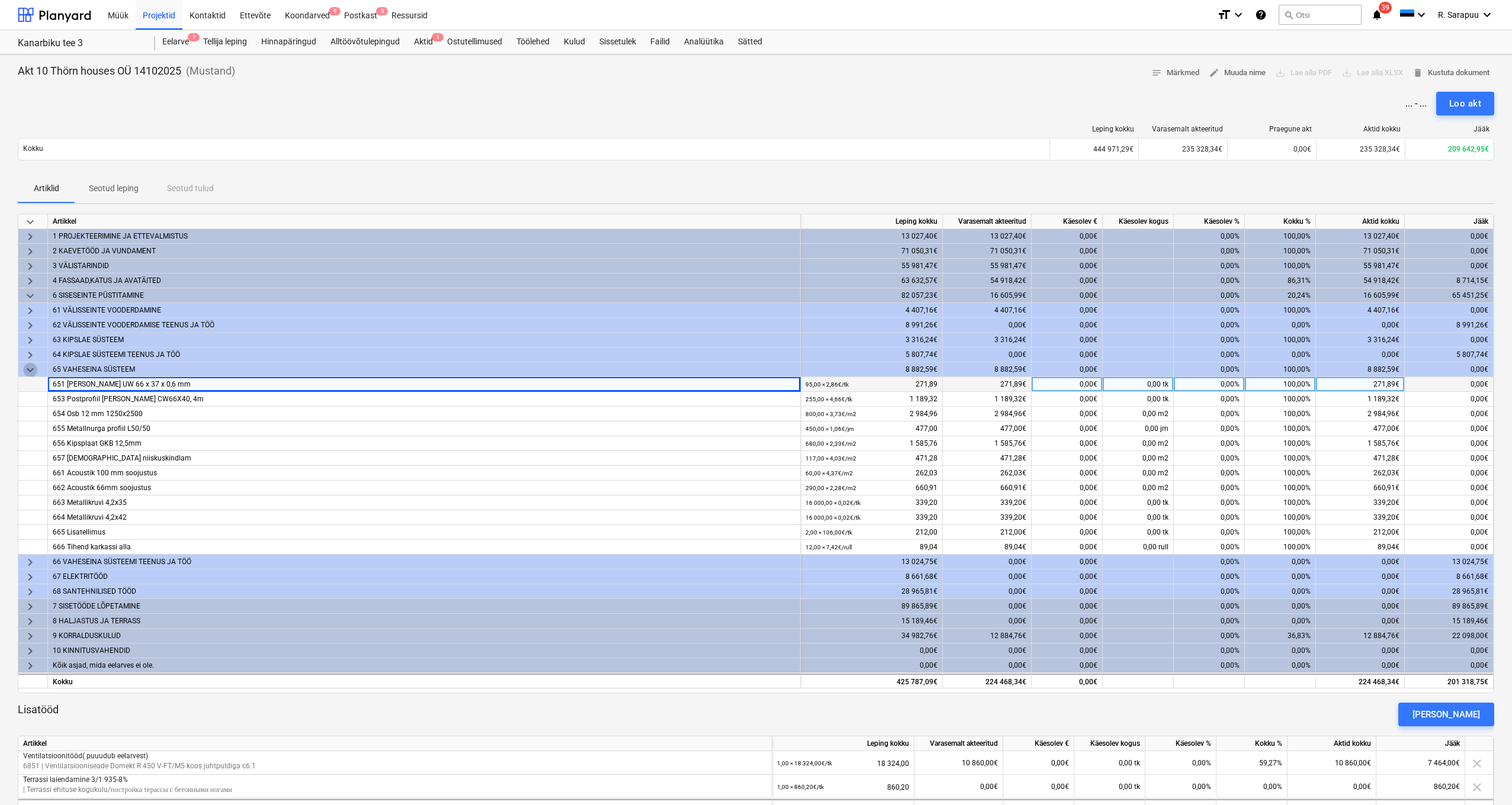
click at [30, 368] on span "keyboard_arrow_down" at bounding box center [30, 370] width 14 height 14
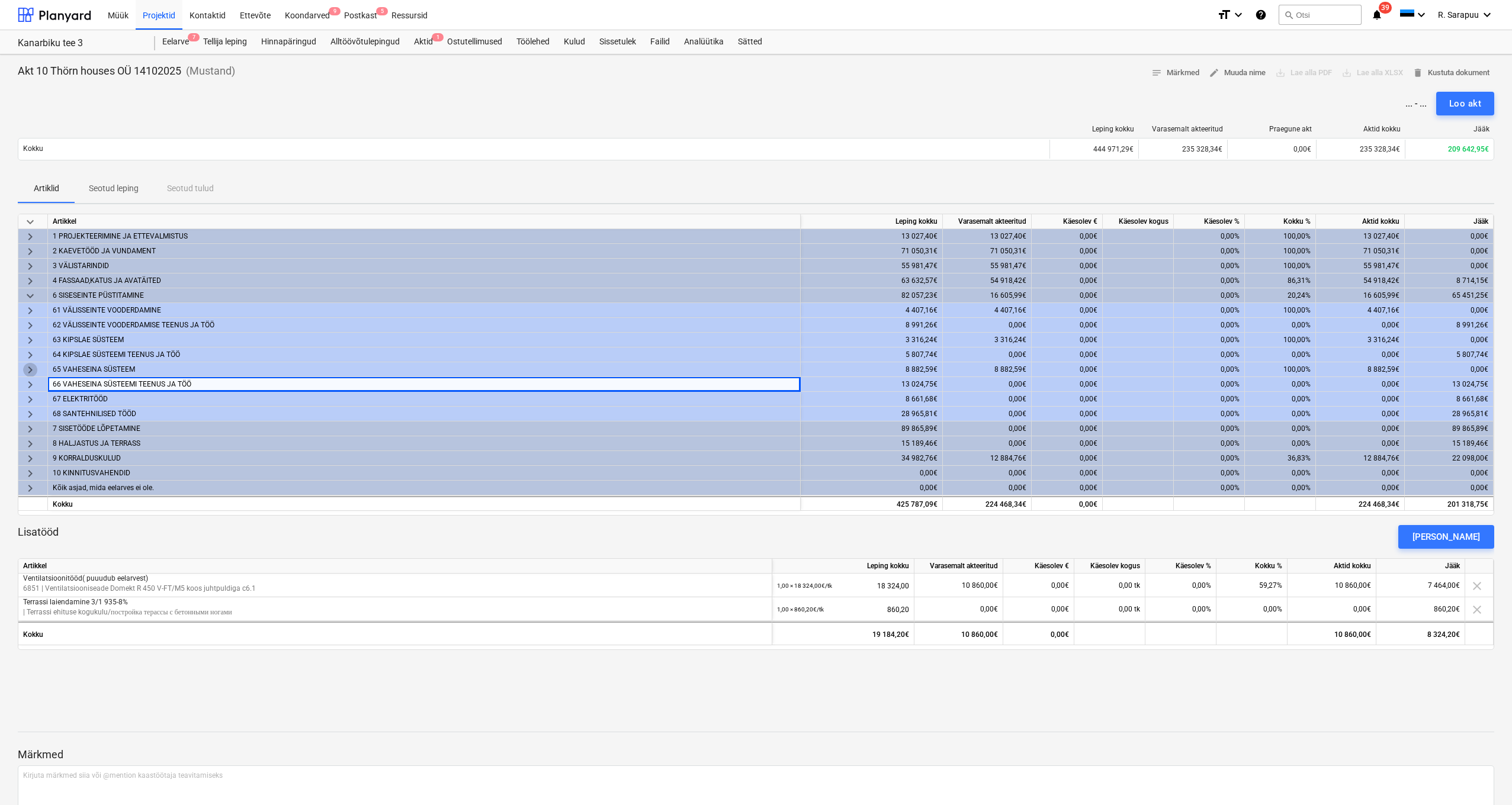
click at [30, 368] on span "keyboard_arrow_right" at bounding box center [30, 370] width 14 height 14
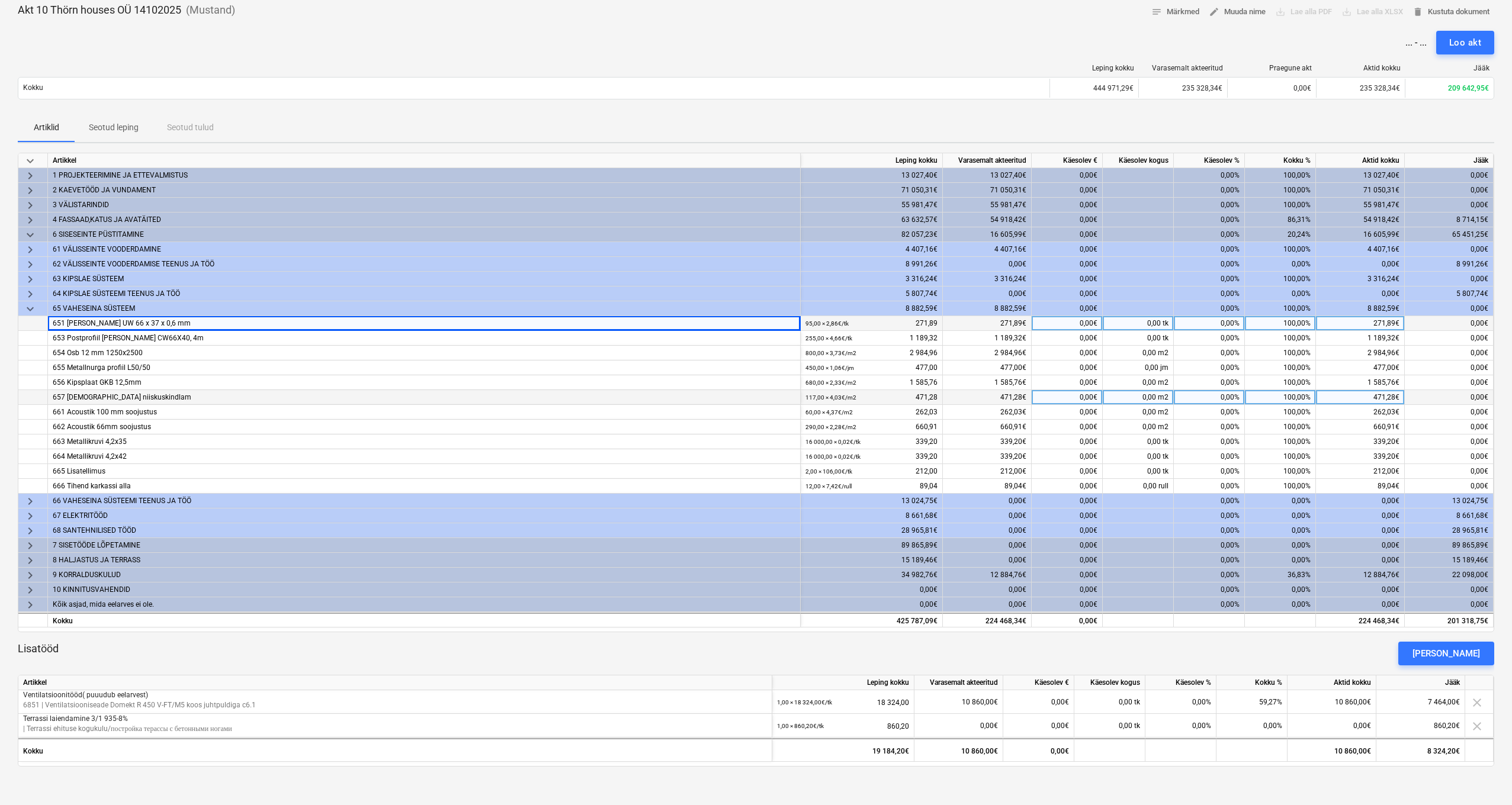
scroll to position [67, 0]
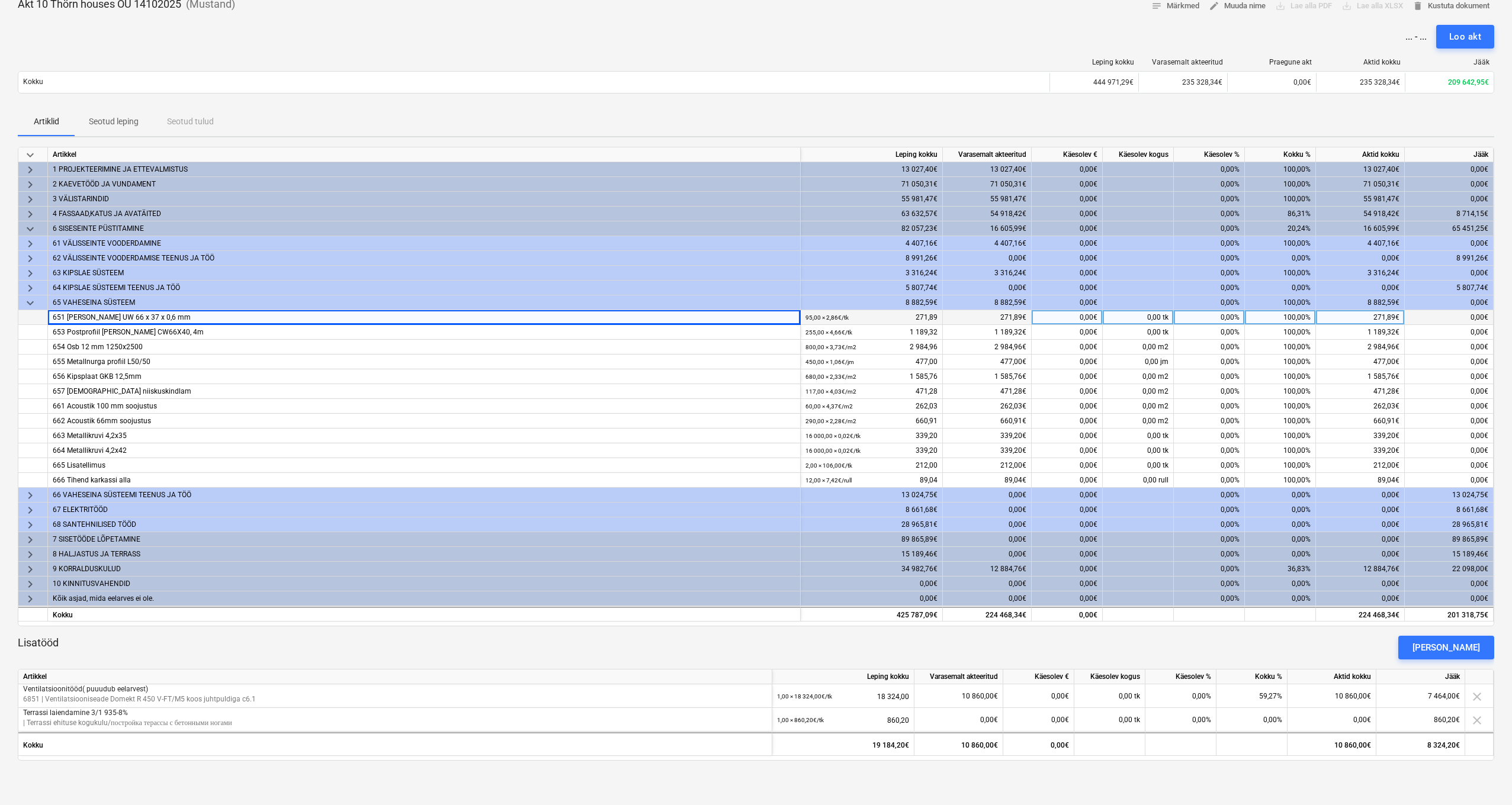
click at [29, 302] on span "keyboard_arrow_down" at bounding box center [30, 303] width 14 height 14
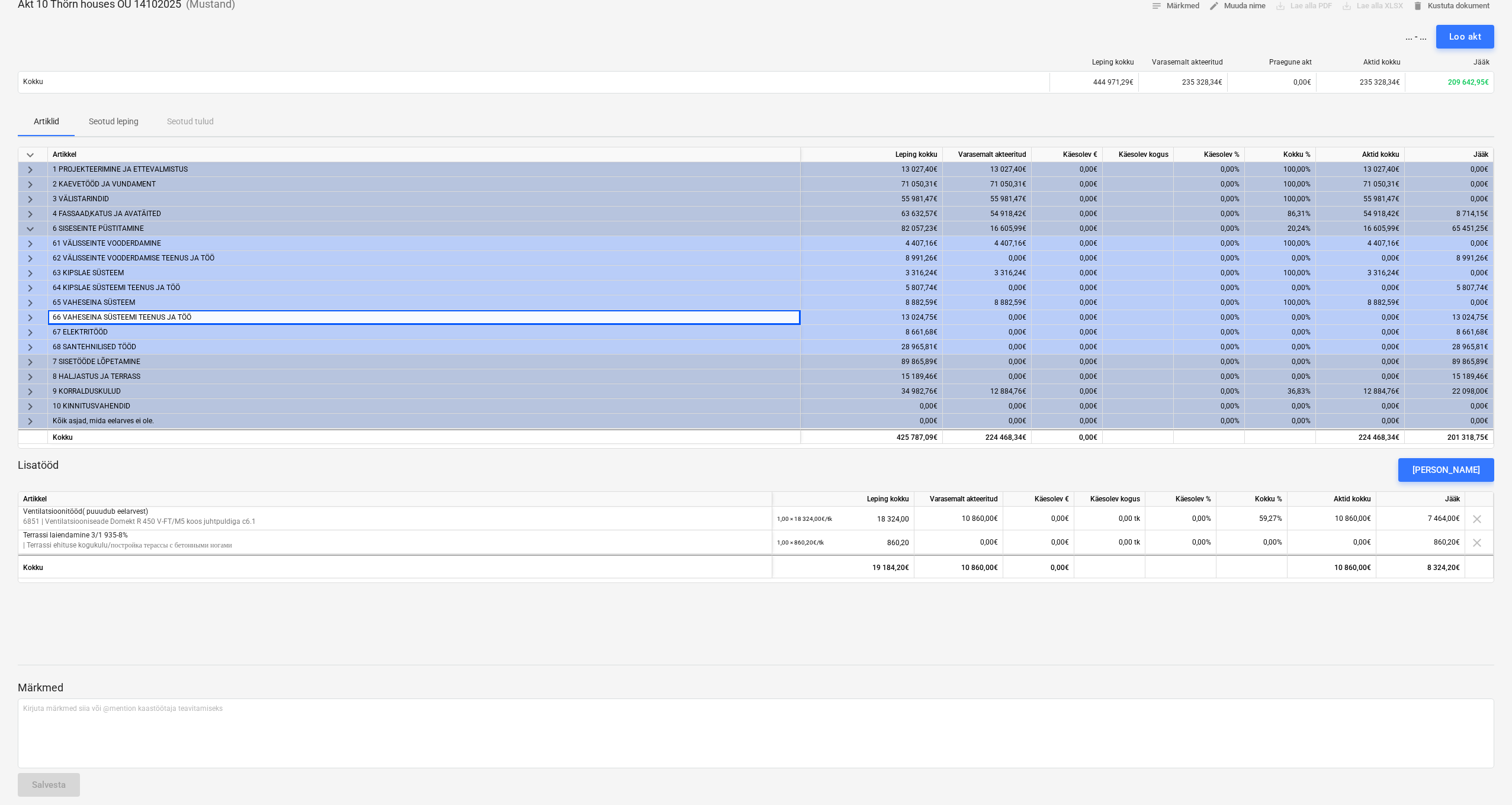
click at [30, 320] on span "keyboard_arrow_right" at bounding box center [30, 317] width 14 height 14
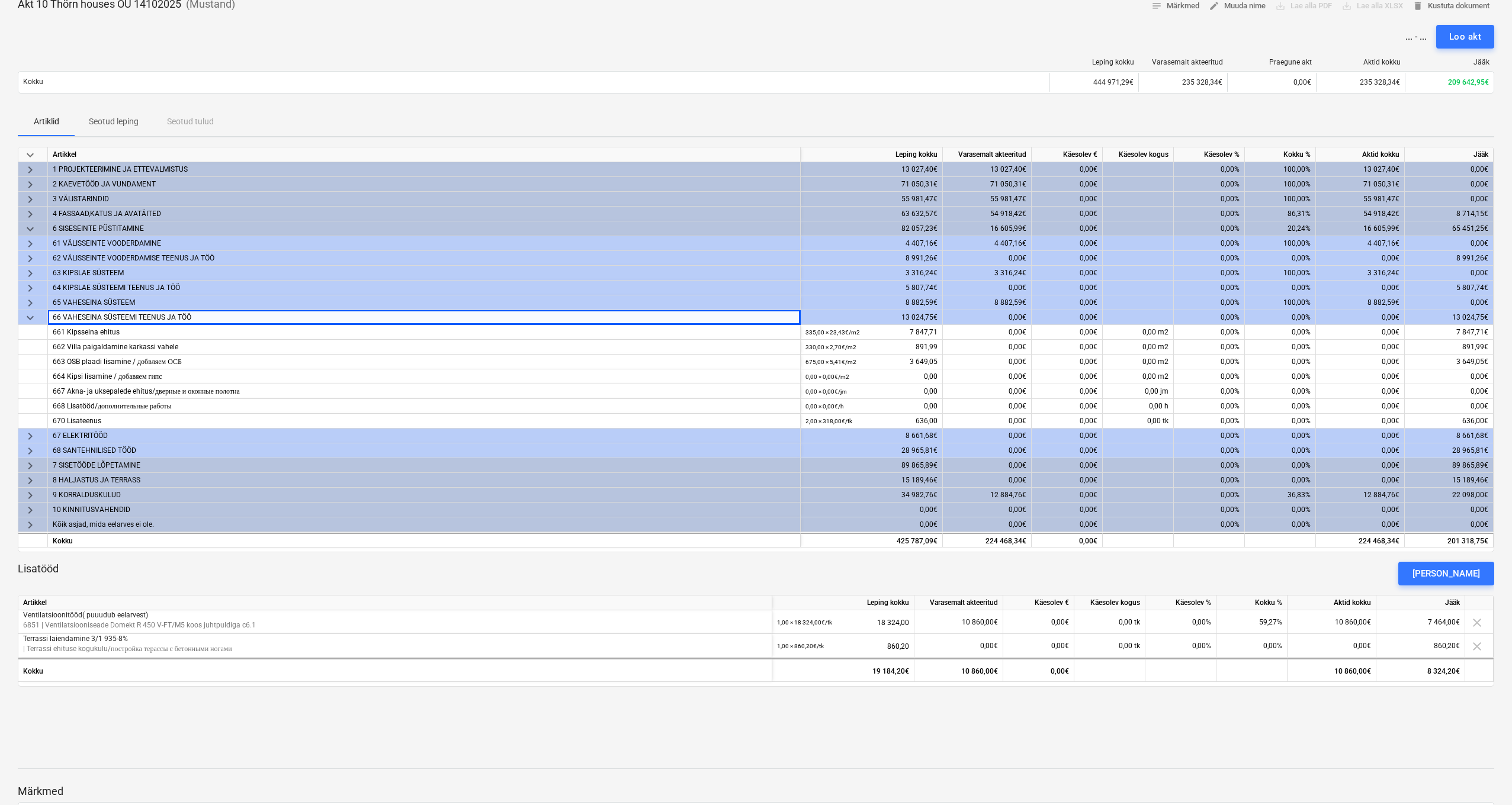
click at [30, 320] on span "keyboard_arrow_down" at bounding box center [30, 317] width 14 height 14
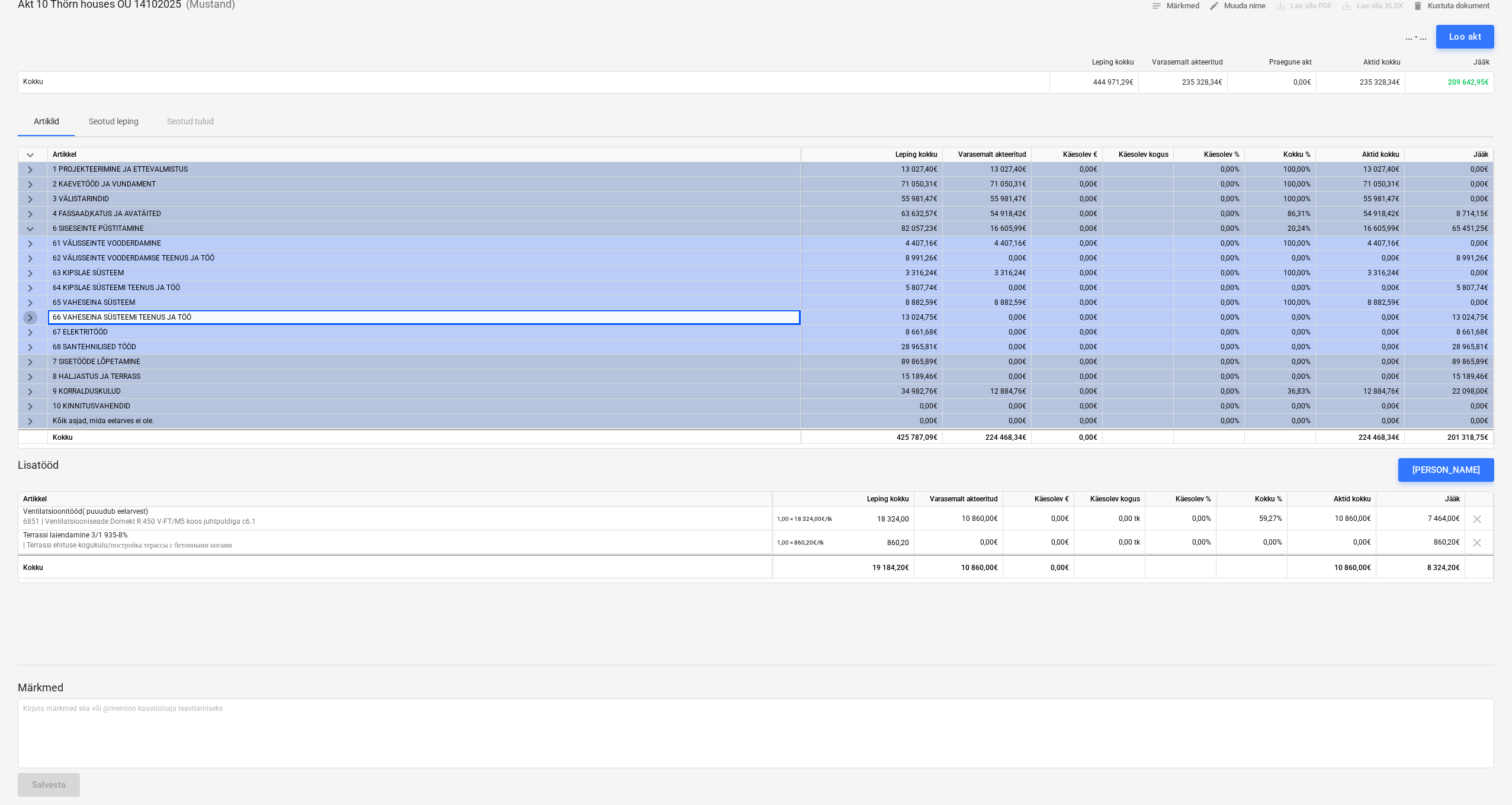
click at [30, 320] on span "keyboard_arrow_right" at bounding box center [30, 317] width 14 height 14
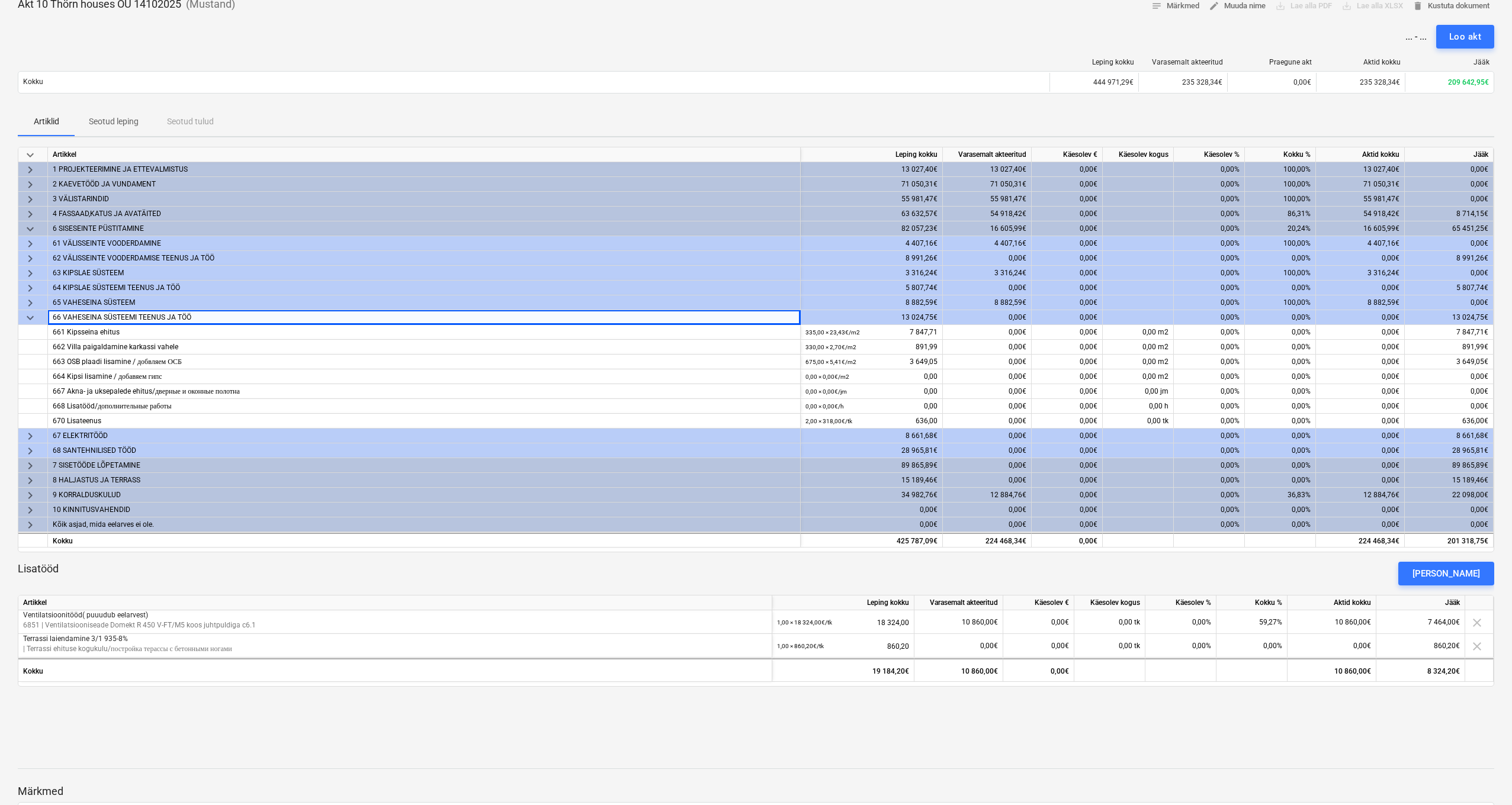
click at [29, 320] on span "keyboard_arrow_down" at bounding box center [30, 317] width 14 height 14
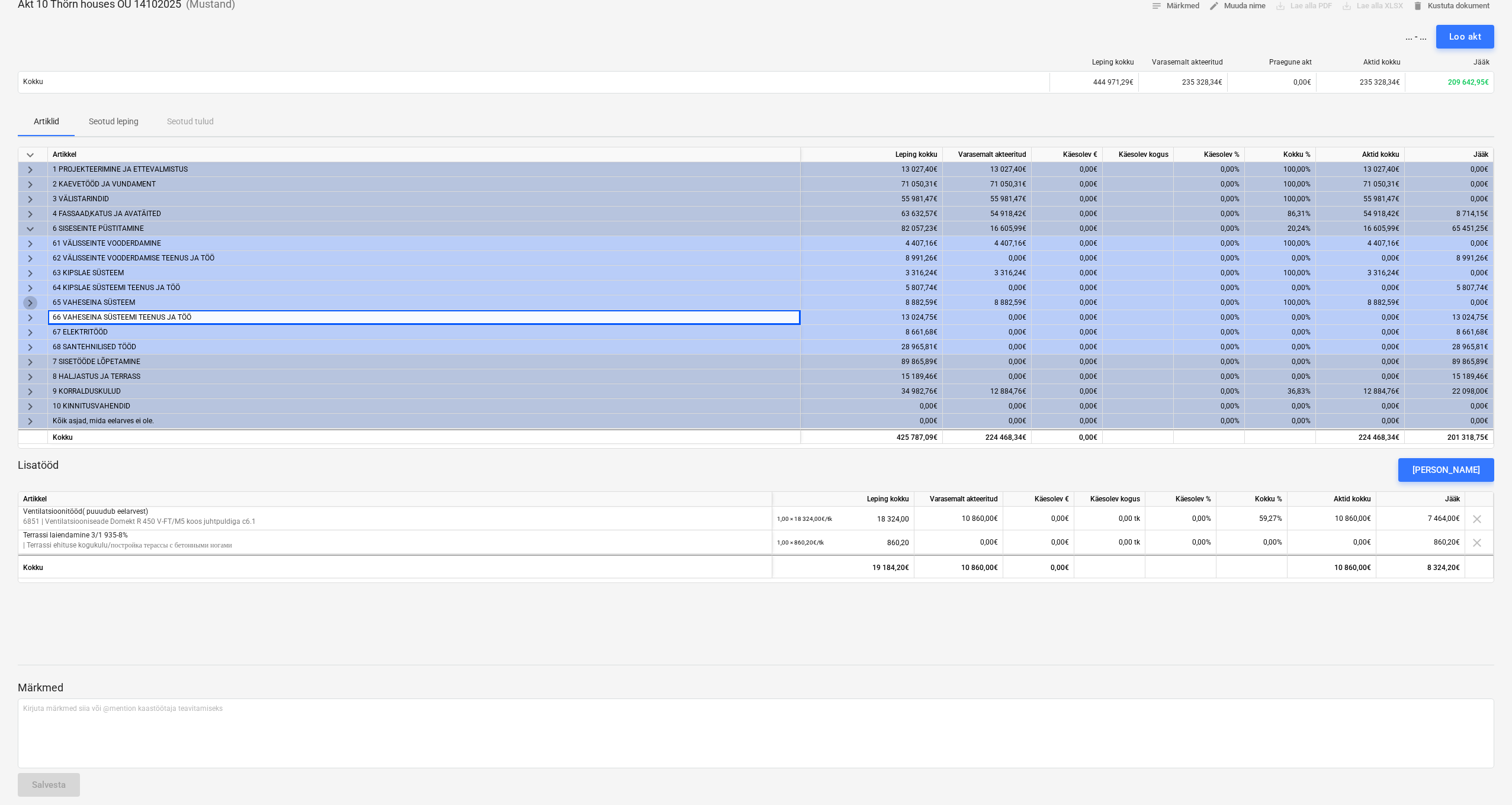
click at [30, 298] on span "keyboard_arrow_right" at bounding box center [30, 303] width 14 height 14
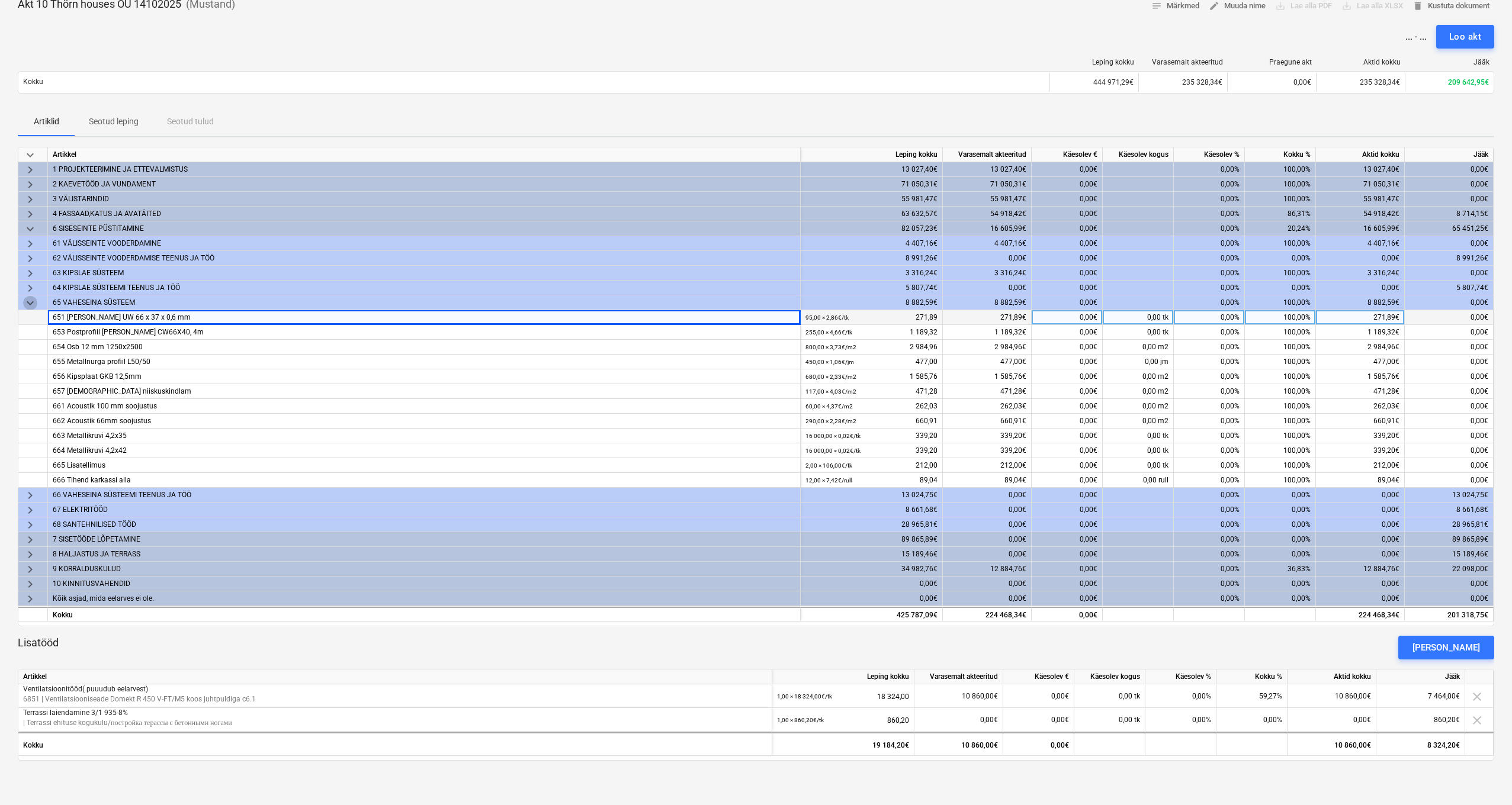
click at [30, 298] on span "keyboard_arrow_down" at bounding box center [30, 303] width 14 height 14
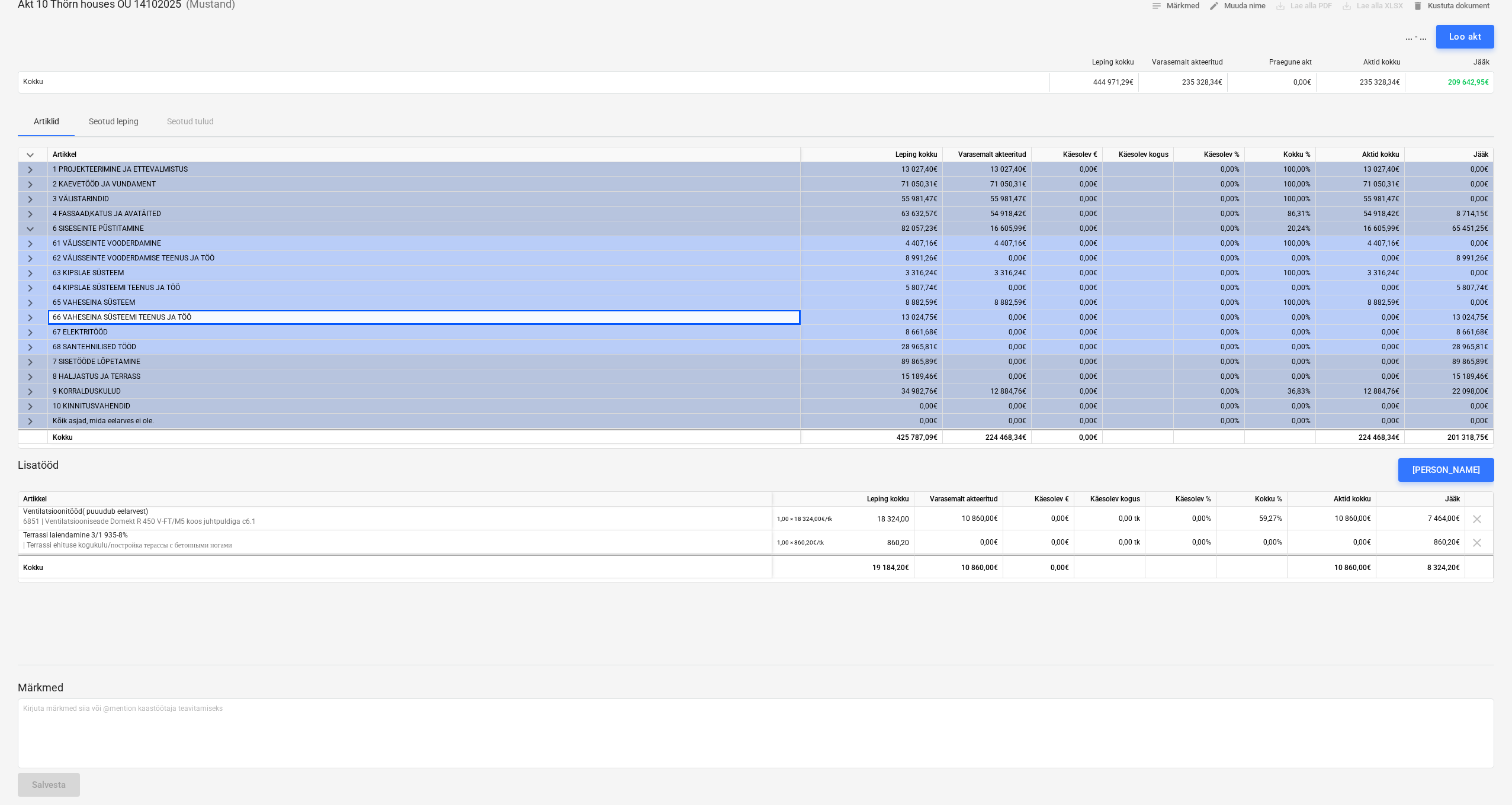
click at [30, 228] on span "keyboard_arrow_down" at bounding box center [30, 229] width 14 height 14
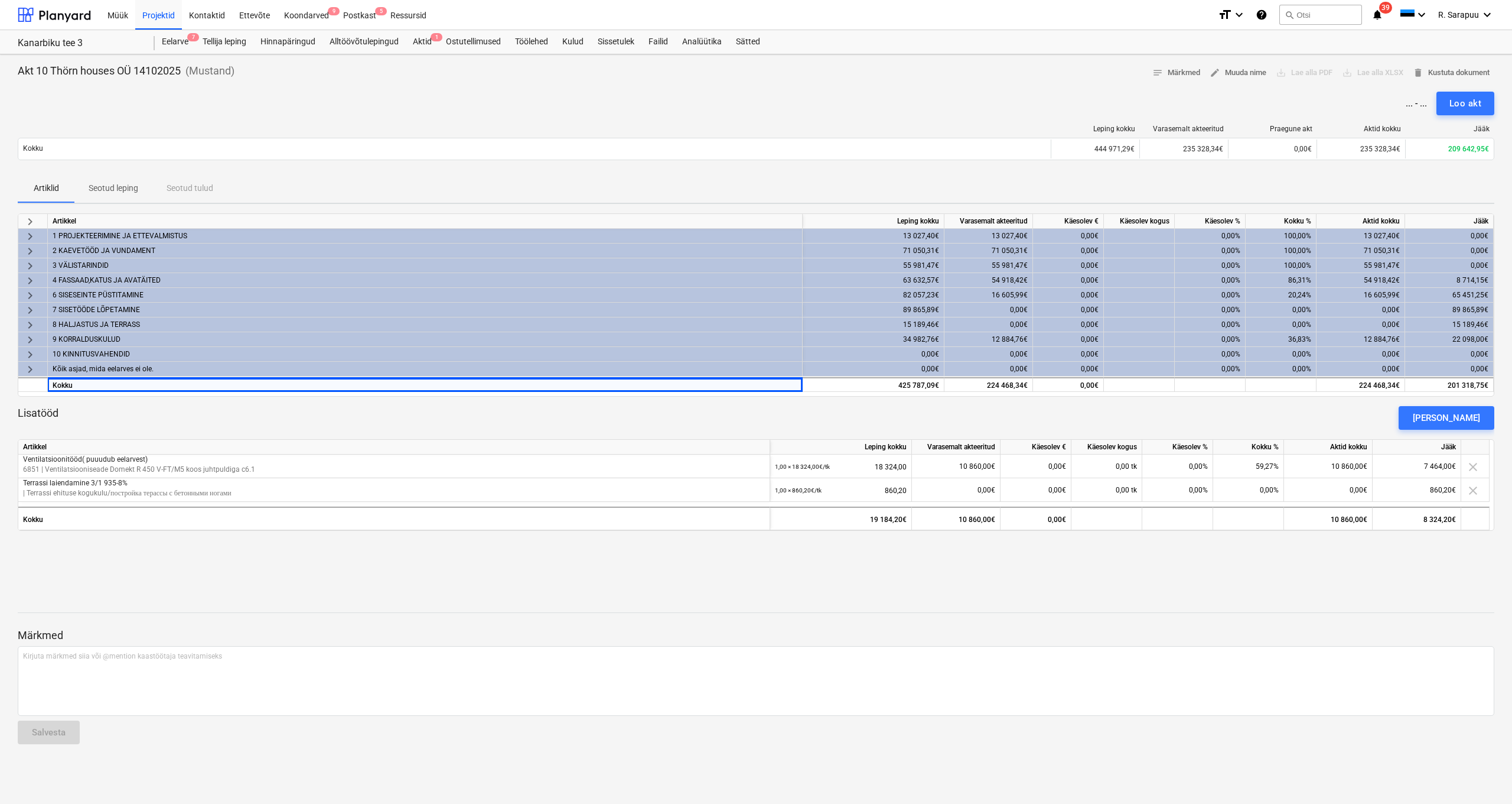
scroll to position [0, 0]
click at [32, 325] on span "keyboard_arrow_right" at bounding box center [30, 325] width 14 height 14
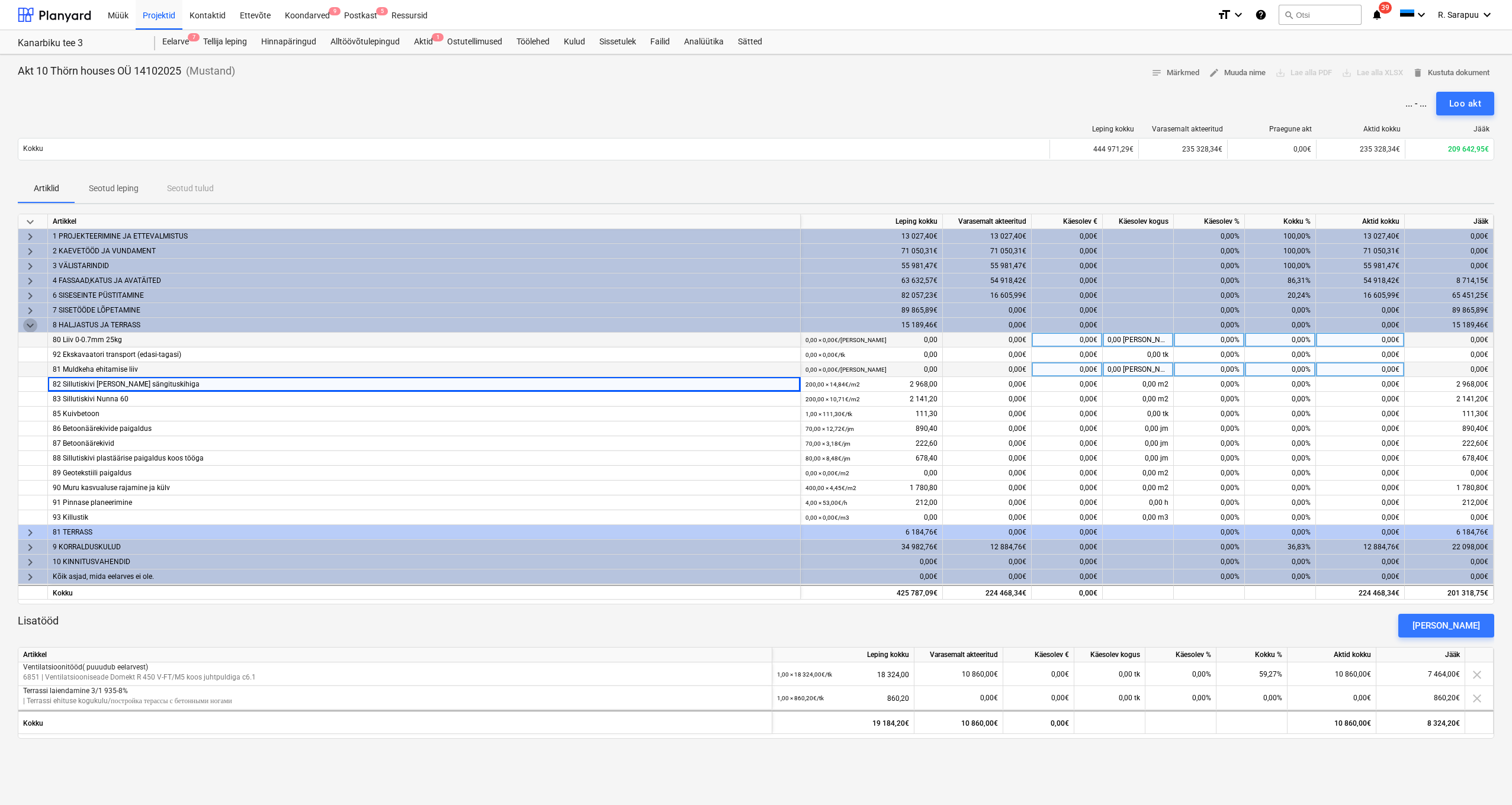
click at [32, 325] on span "keyboard_arrow_down" at bounding box center [30, 325] width 14 height 14
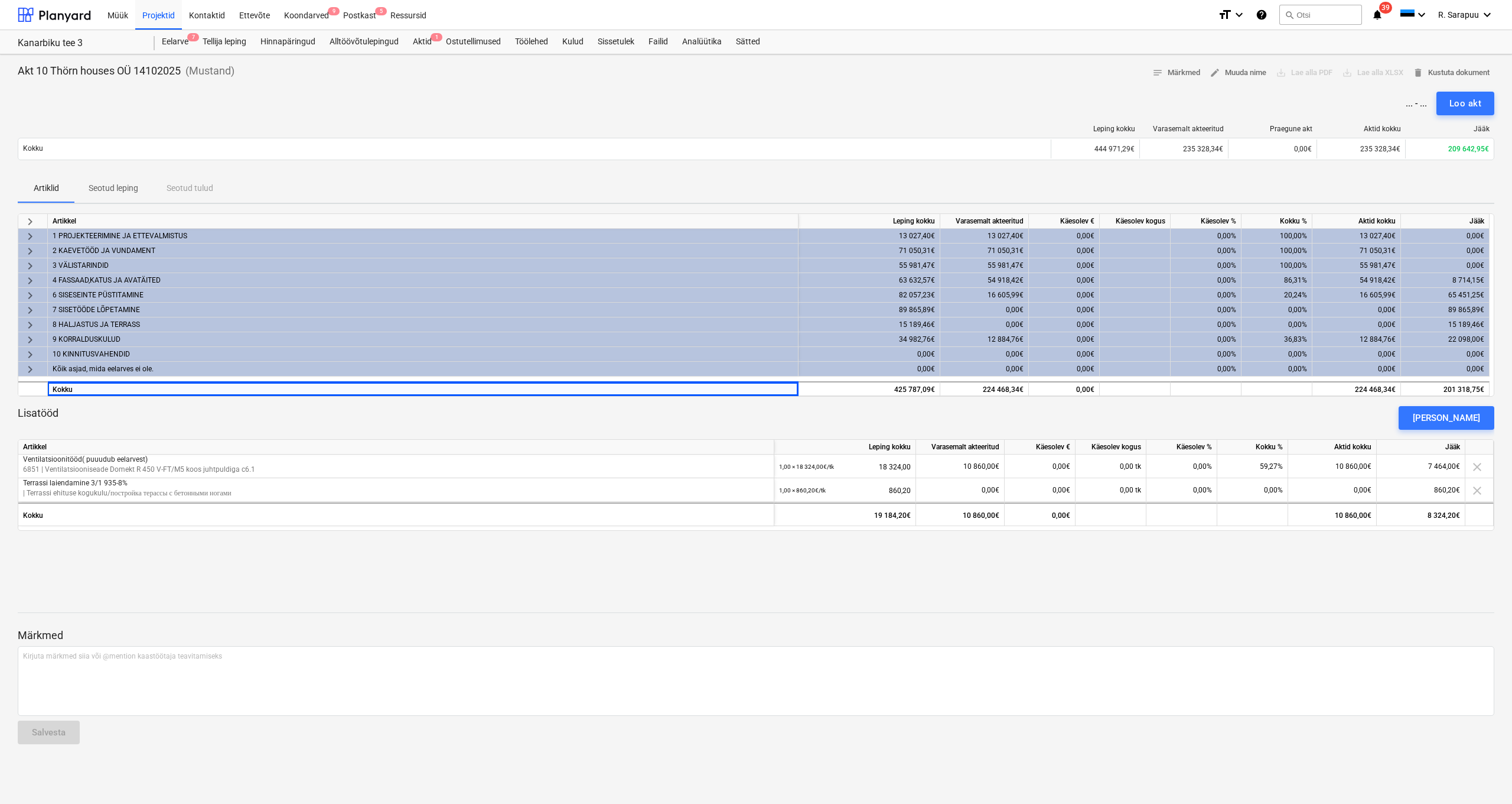
click at [25, 326] on span "keyboard_arrow_right" at bounding box center [30, 325] width 14 height 14
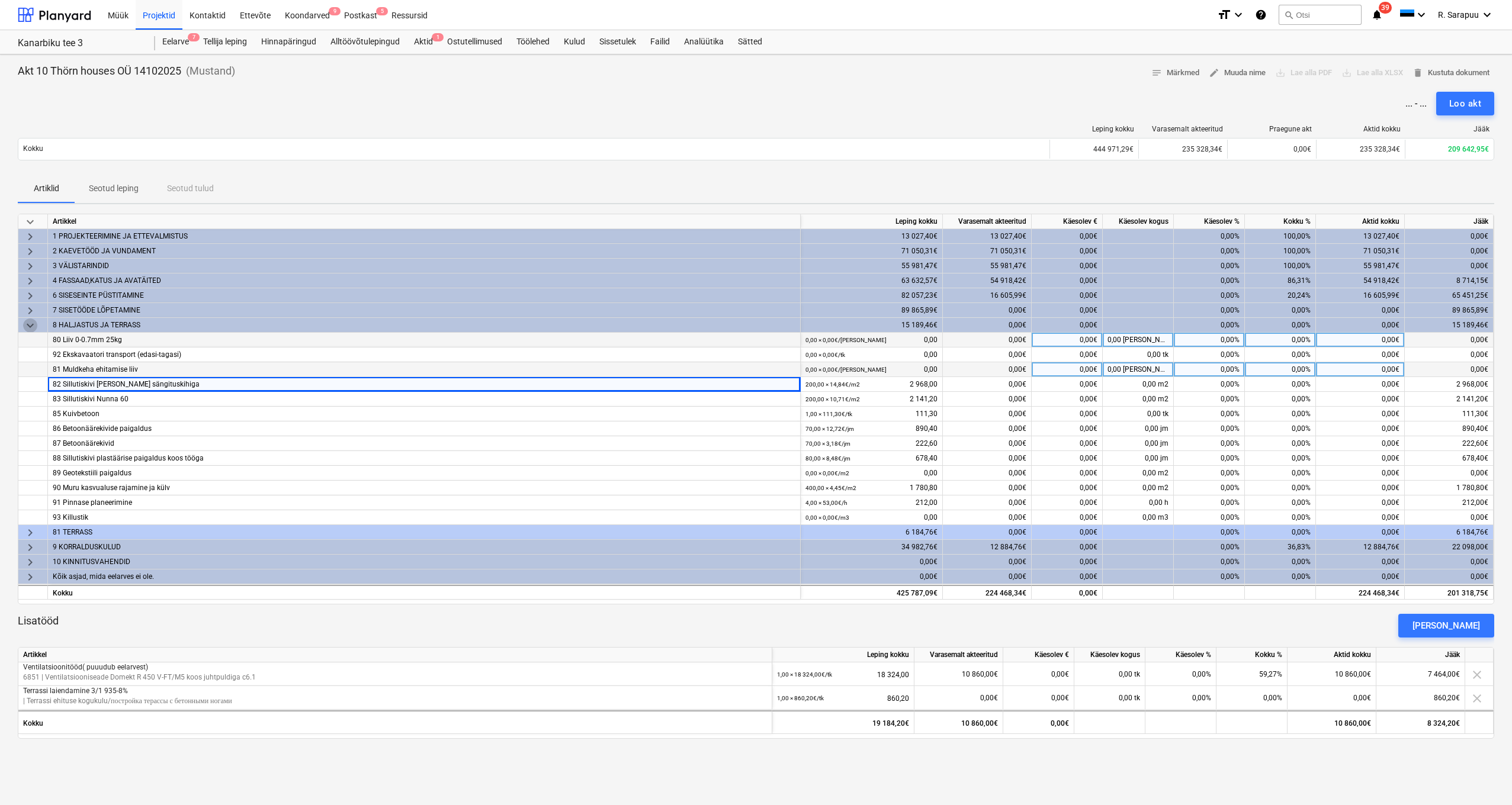
click at [25, 326] on span "keyboard_arrow_down" at bounding box center [30, 325] width 14 height 14
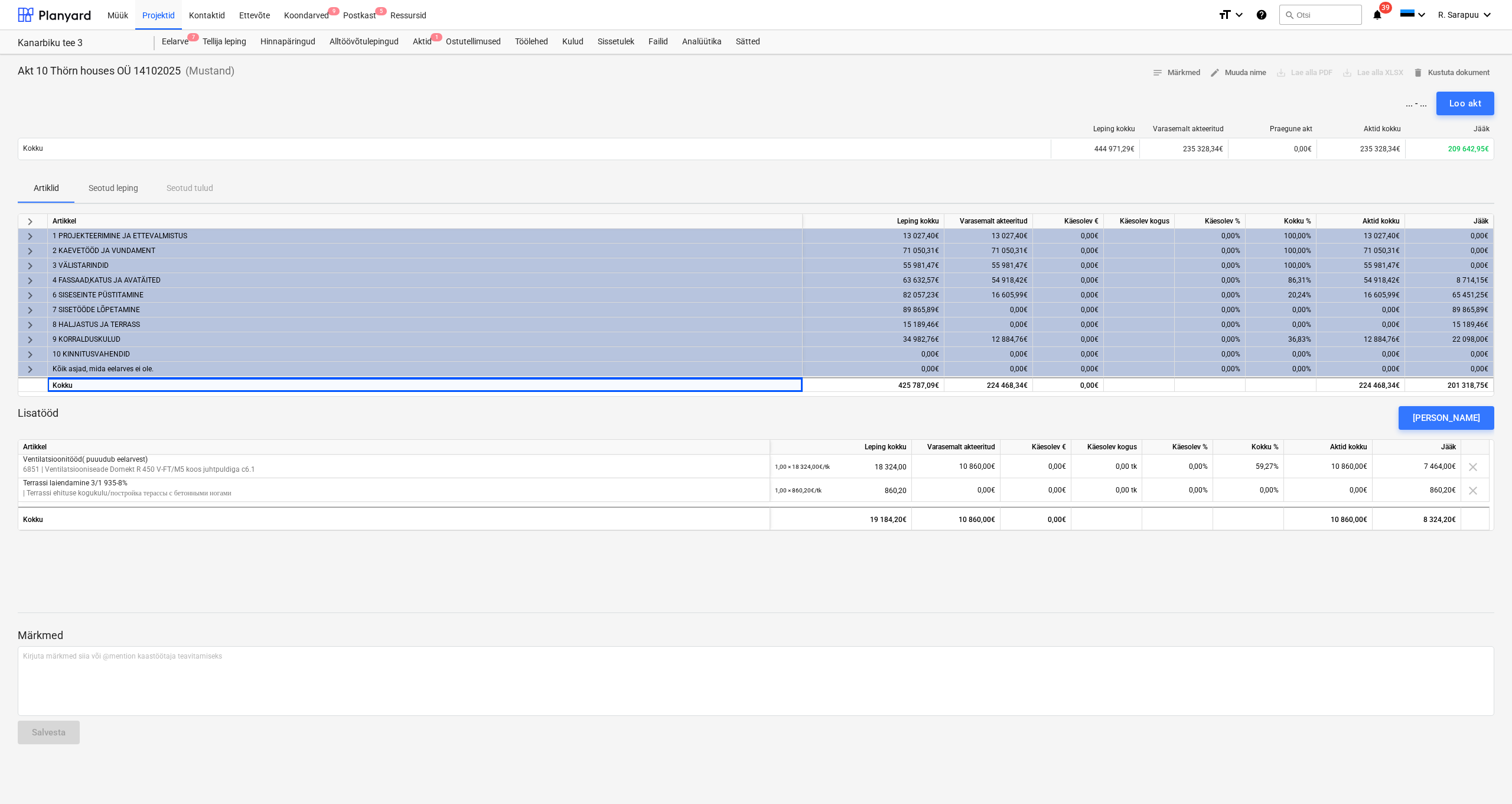
scroll to position [0, 1]
click at [29, 343] on span "keyboard_arrow_right" at bounding box center [30, 340] width 14 height 14
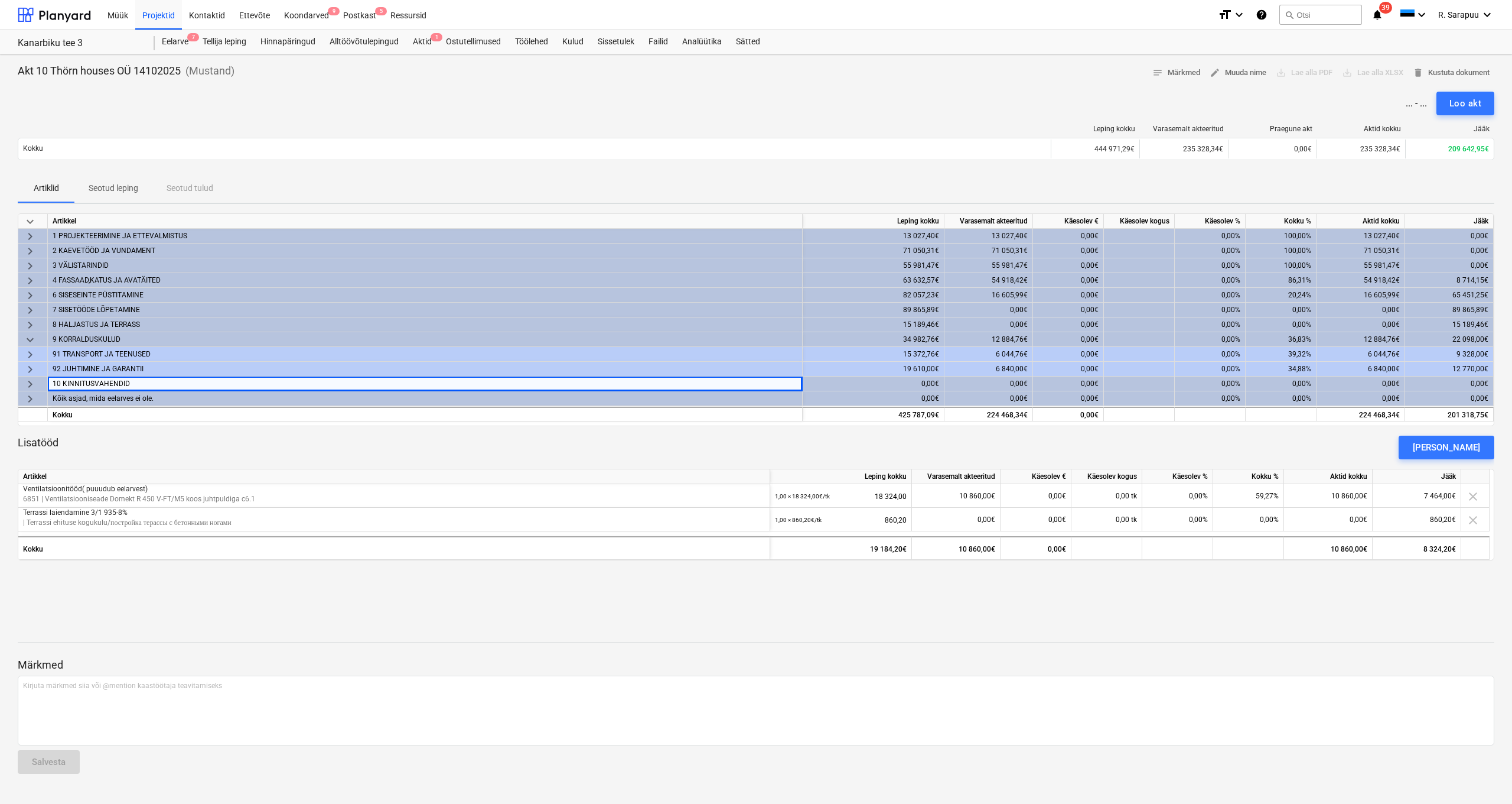
scroll to position [0, 1]
click at [29, 342] on span "keyboard_arrow_down" at bounding box center [30, 340] width 14 height 14
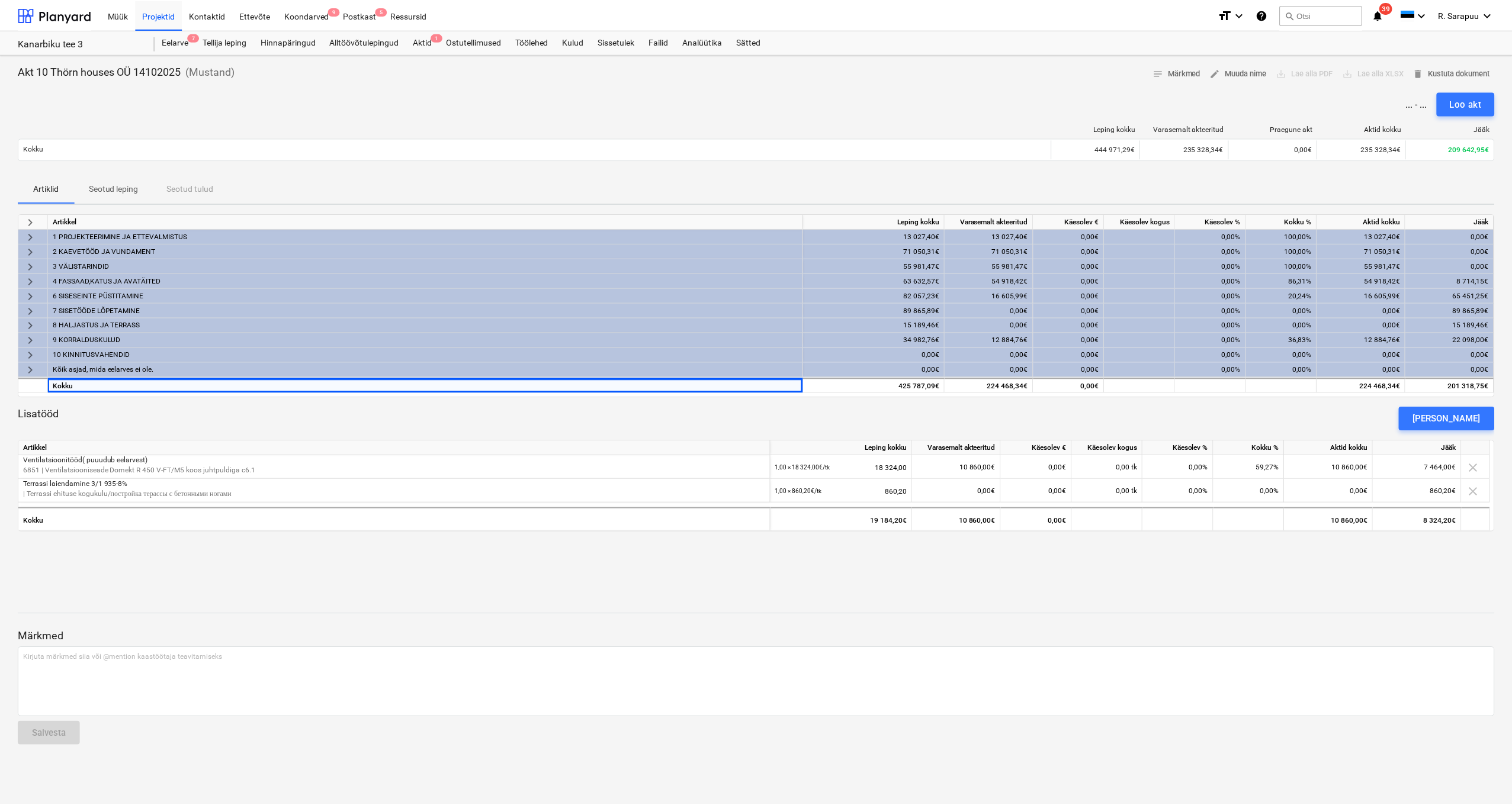
scroll to position [0, 0]
click at [37, 327] on div "keyboard_arrow_right" at bounding box center [33, 324] width 30 height 15
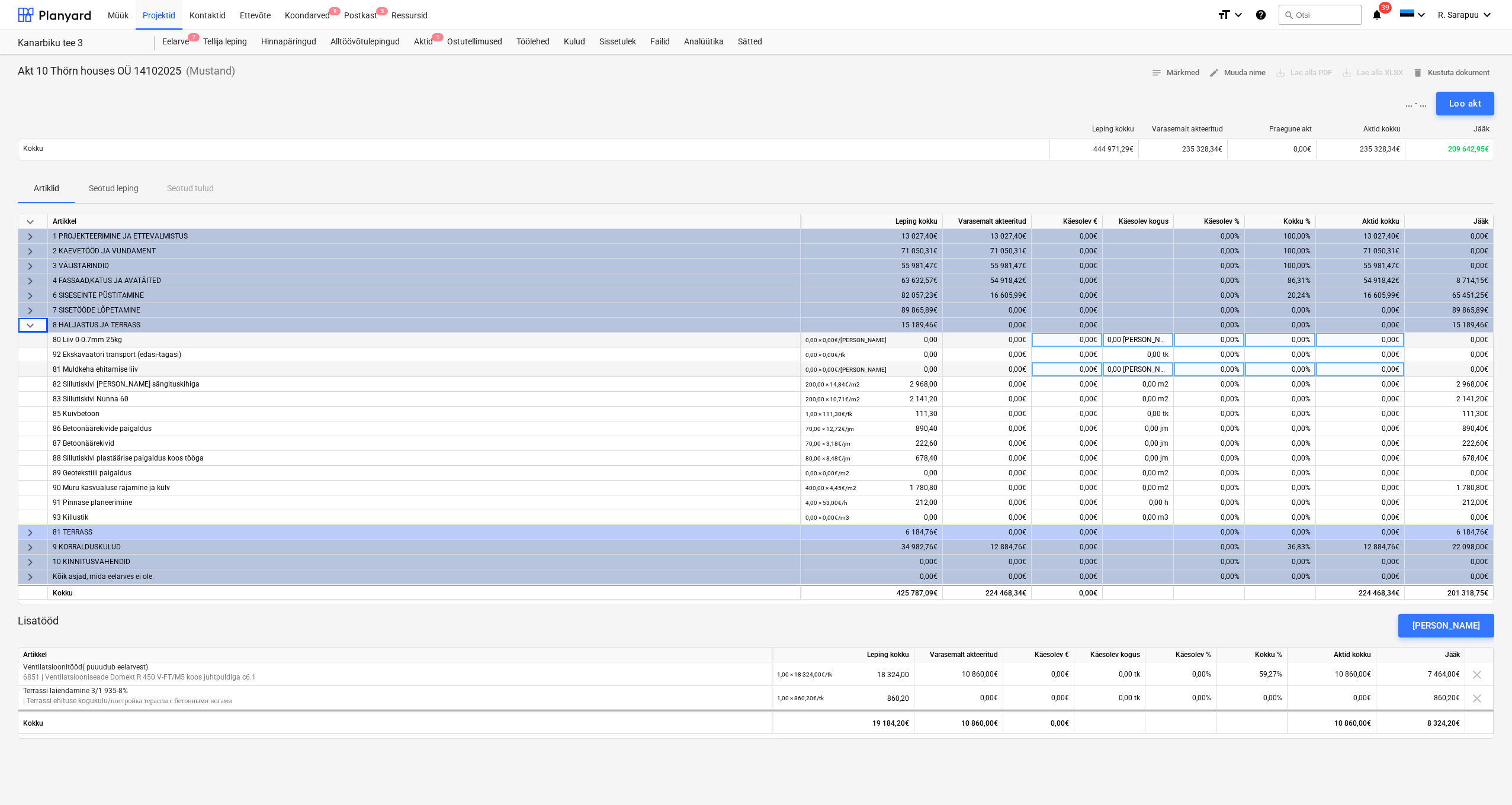
click at [37, 327] on div "keyboard_arrow_down" at bounding box center [33, 324] width 30 height 15
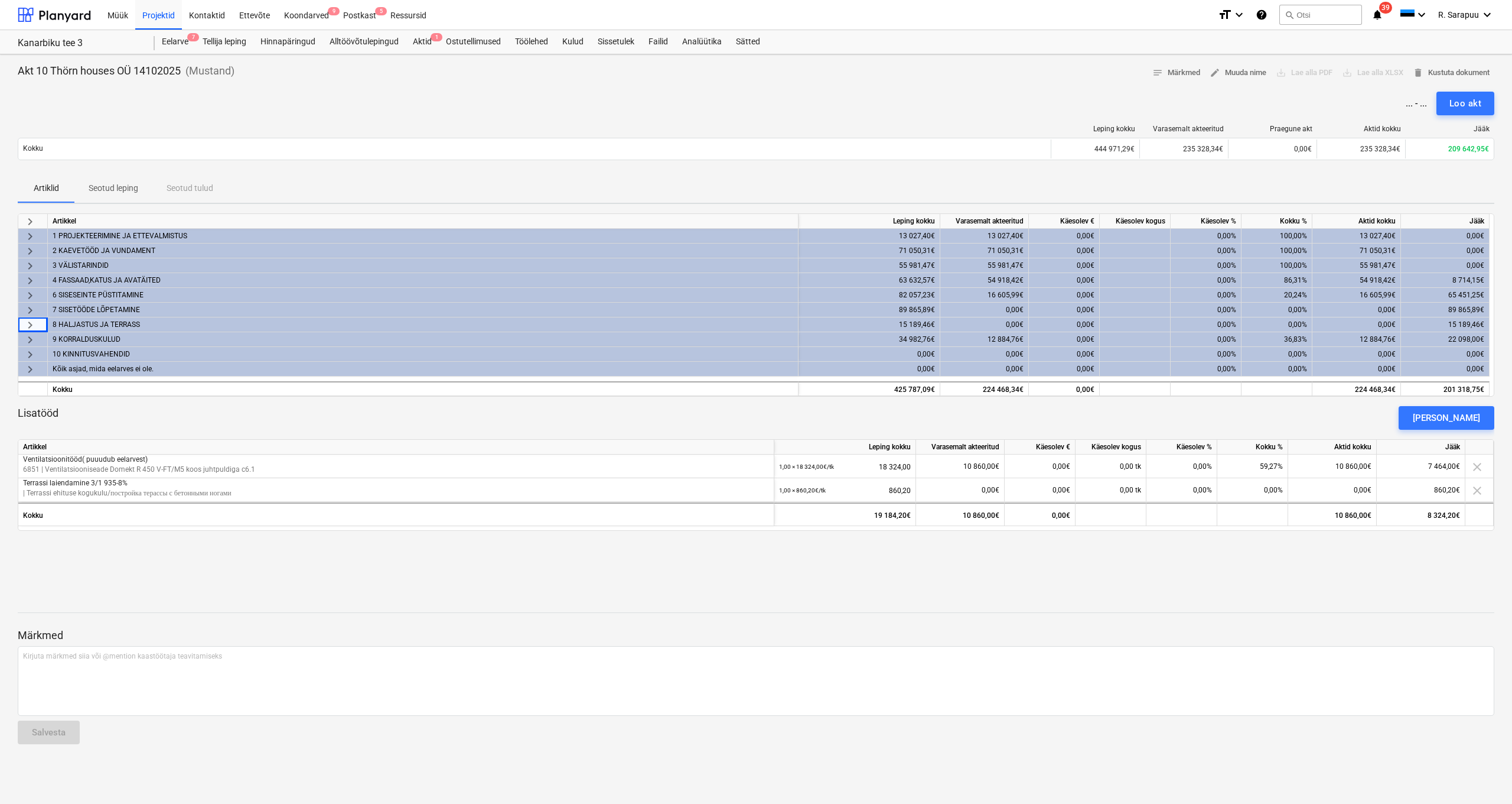
click at [37, 326] on div "keyboard_arrow_right" at bounding box center [33, 324] width 29 height 15
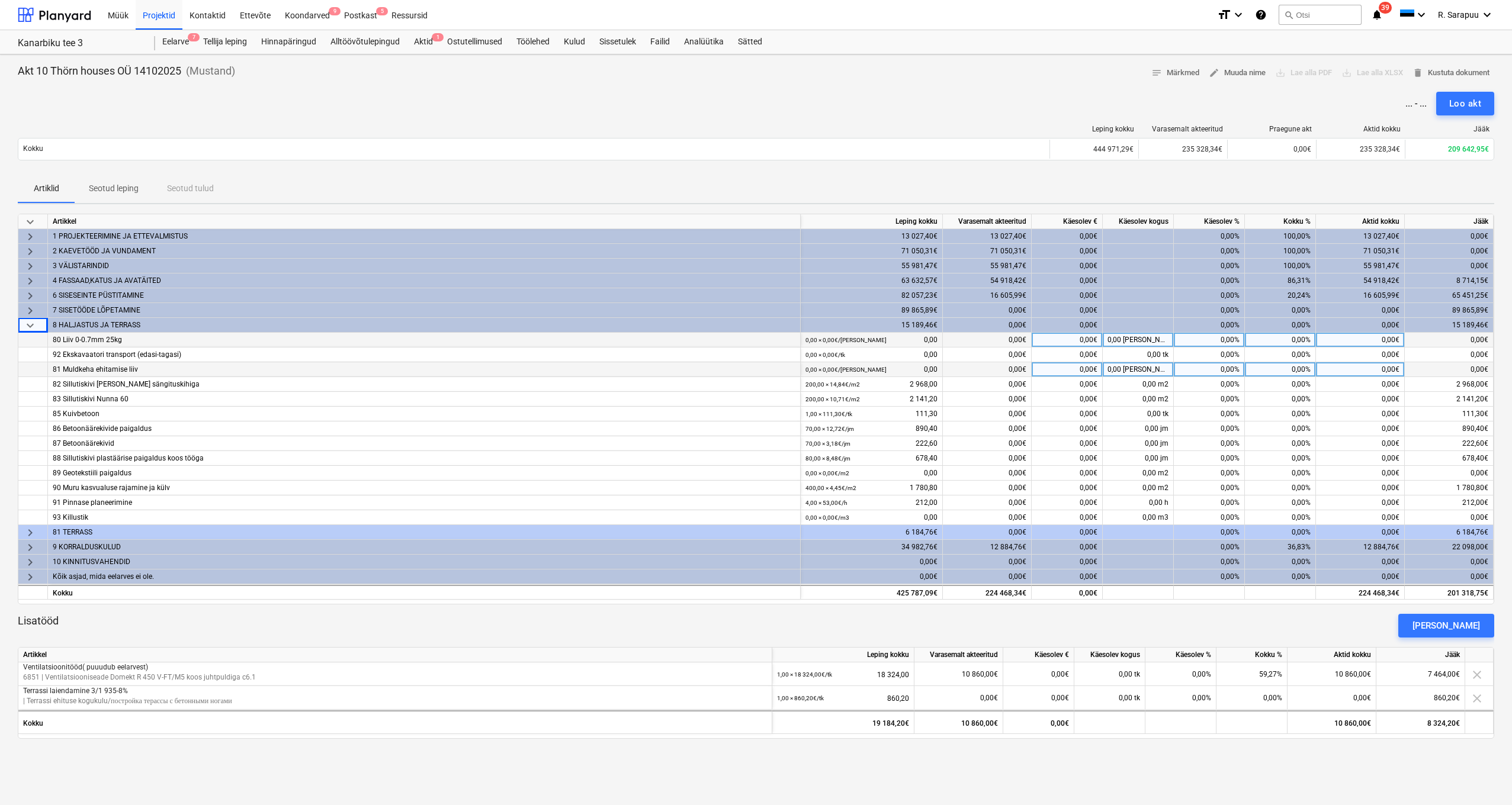
click at [33, 524] on div "keyboard_arrow_down Artikkel Leping kokku Varasemalt akteeritud Käesolev € Käes…" at bounding box center [755, 409] width 1476 height 390
click at [33, 528] on span "keyboard_arrow_right" at bounding box center [30, 533] width 14 height 14
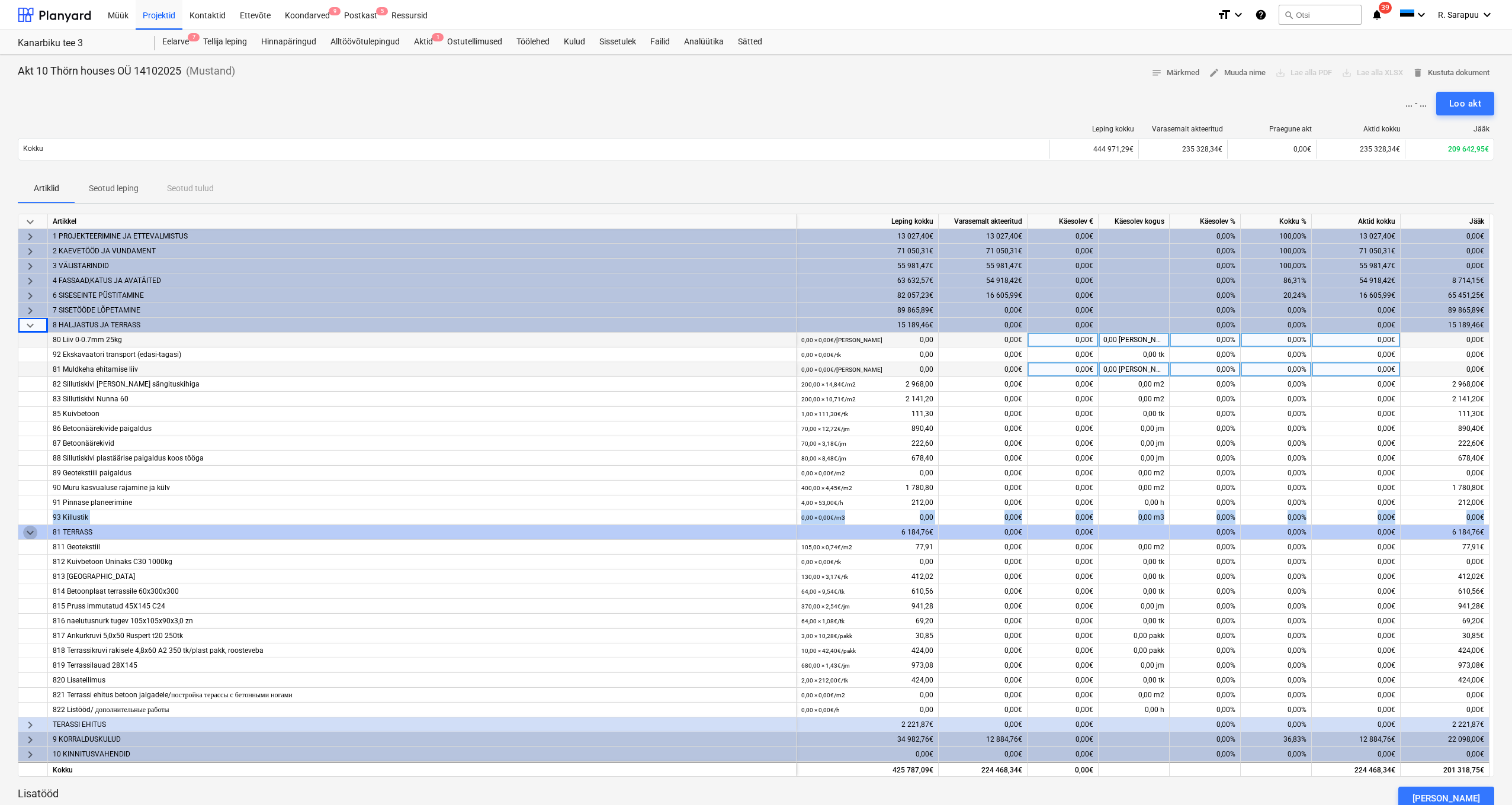
click at [33, 528] on span "keyboard_arrow_down" at bounding box center [30, 533] width 14 height 14
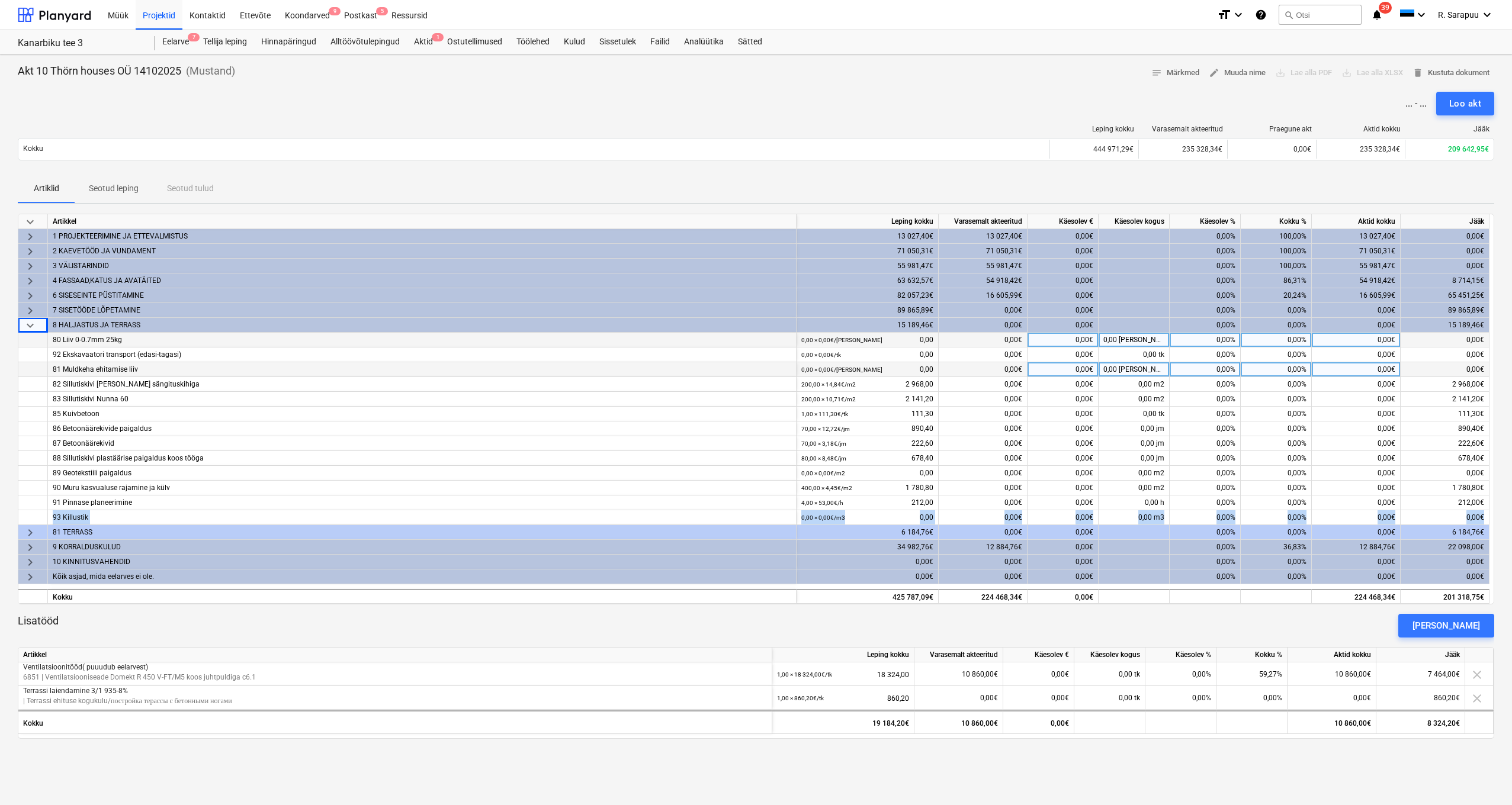
click at [29, 321] on span "keyboard_arrow_down" at bounding box center [30, 325] width 14 height 14
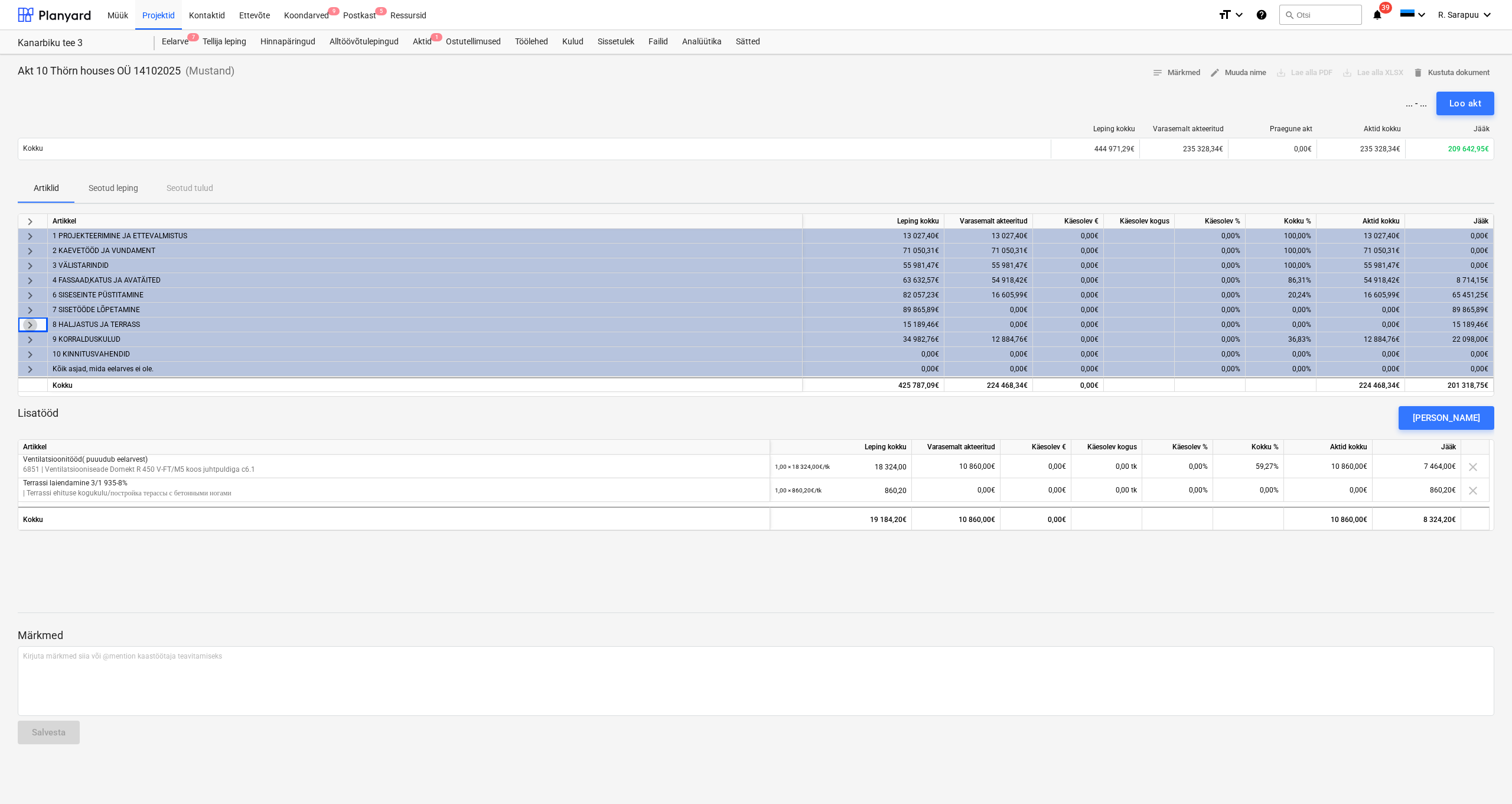
click at [32, 322] on span "keyboard_arrow_right" at bounding box center [30, 325] width 14 height 14
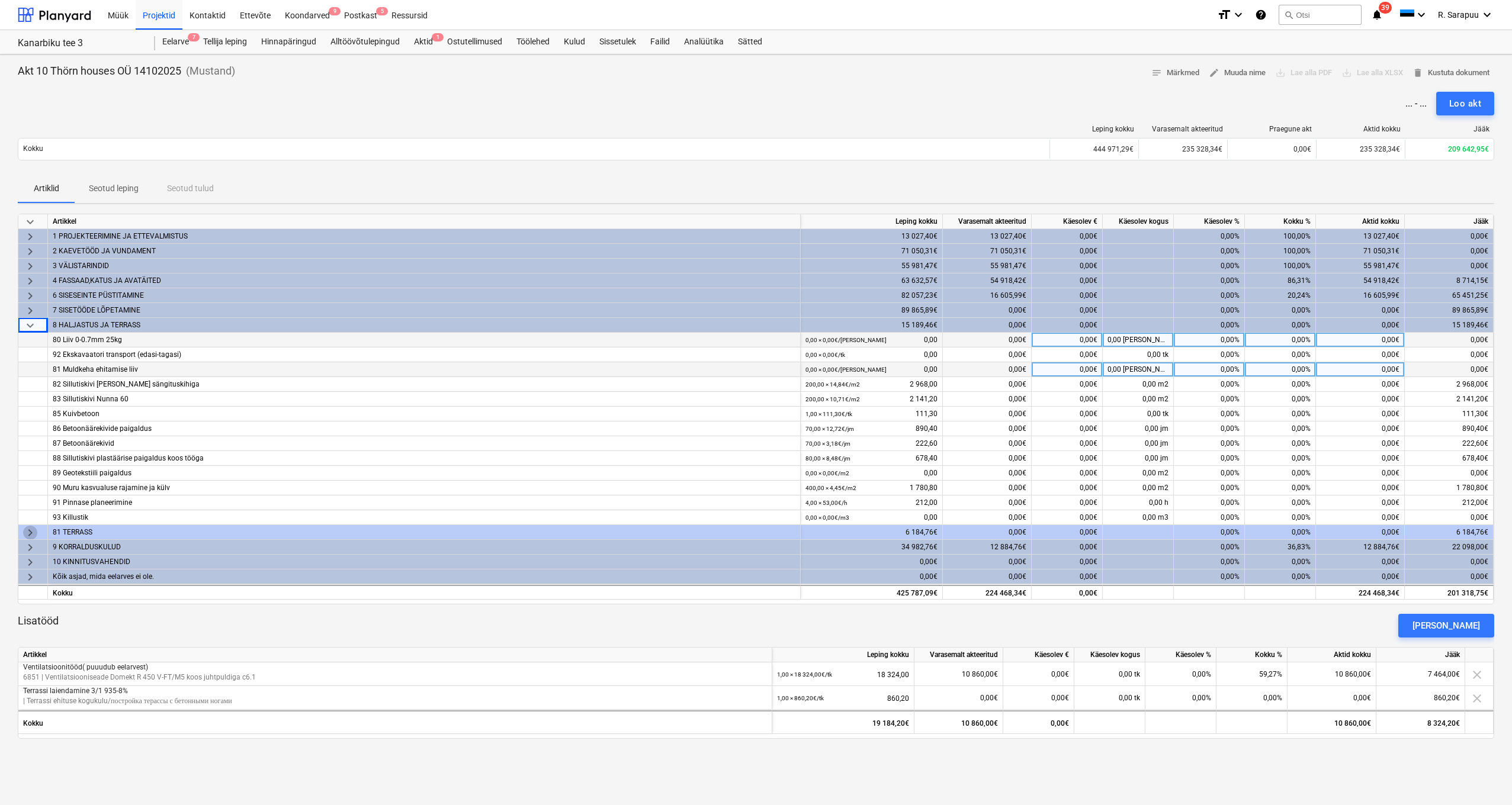
click at [25, 530] on span "keyboard_arrow_right" at bounding box center [30, 533] width 14 height 14
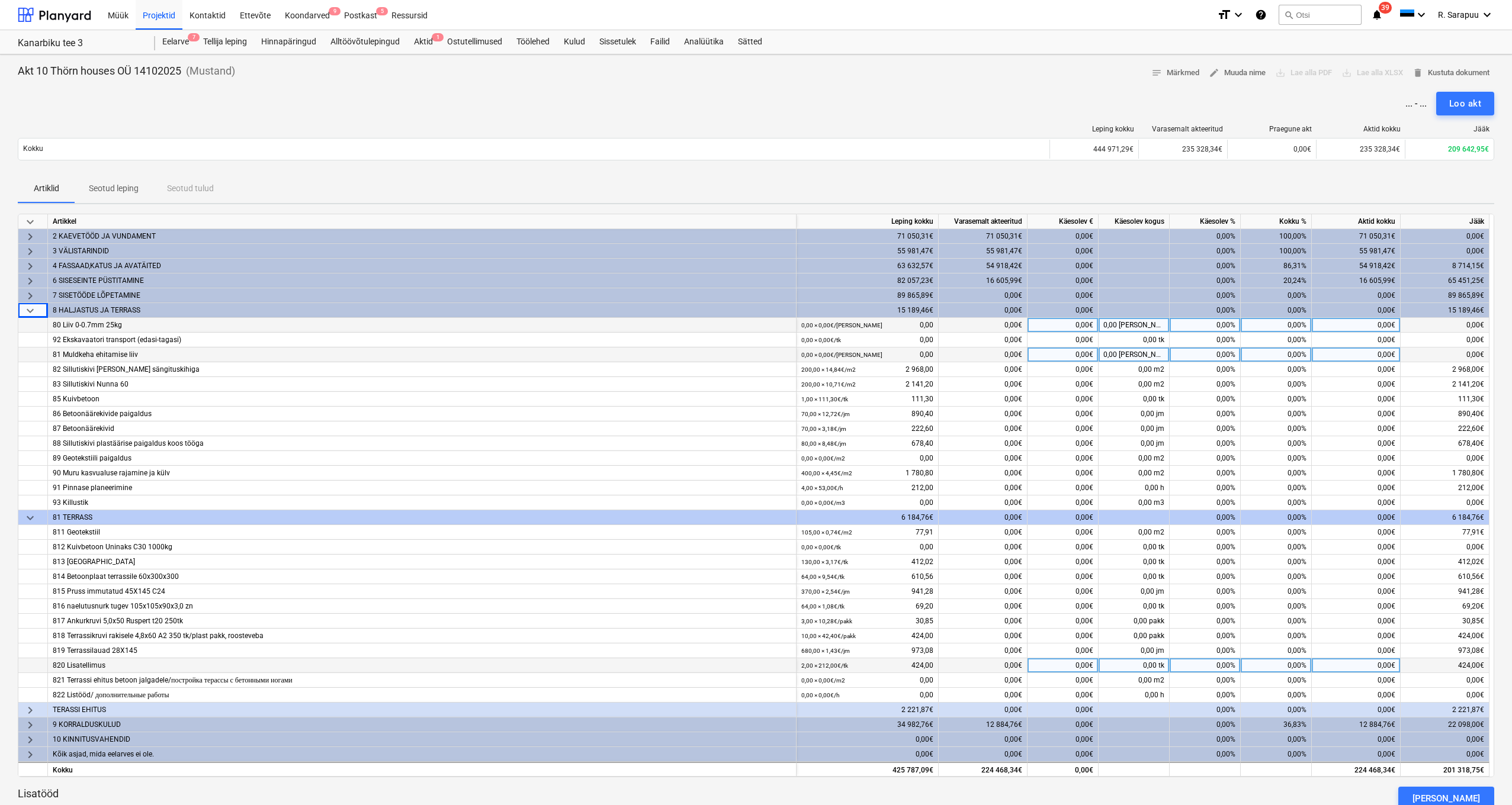
scroll to position [19, 0]
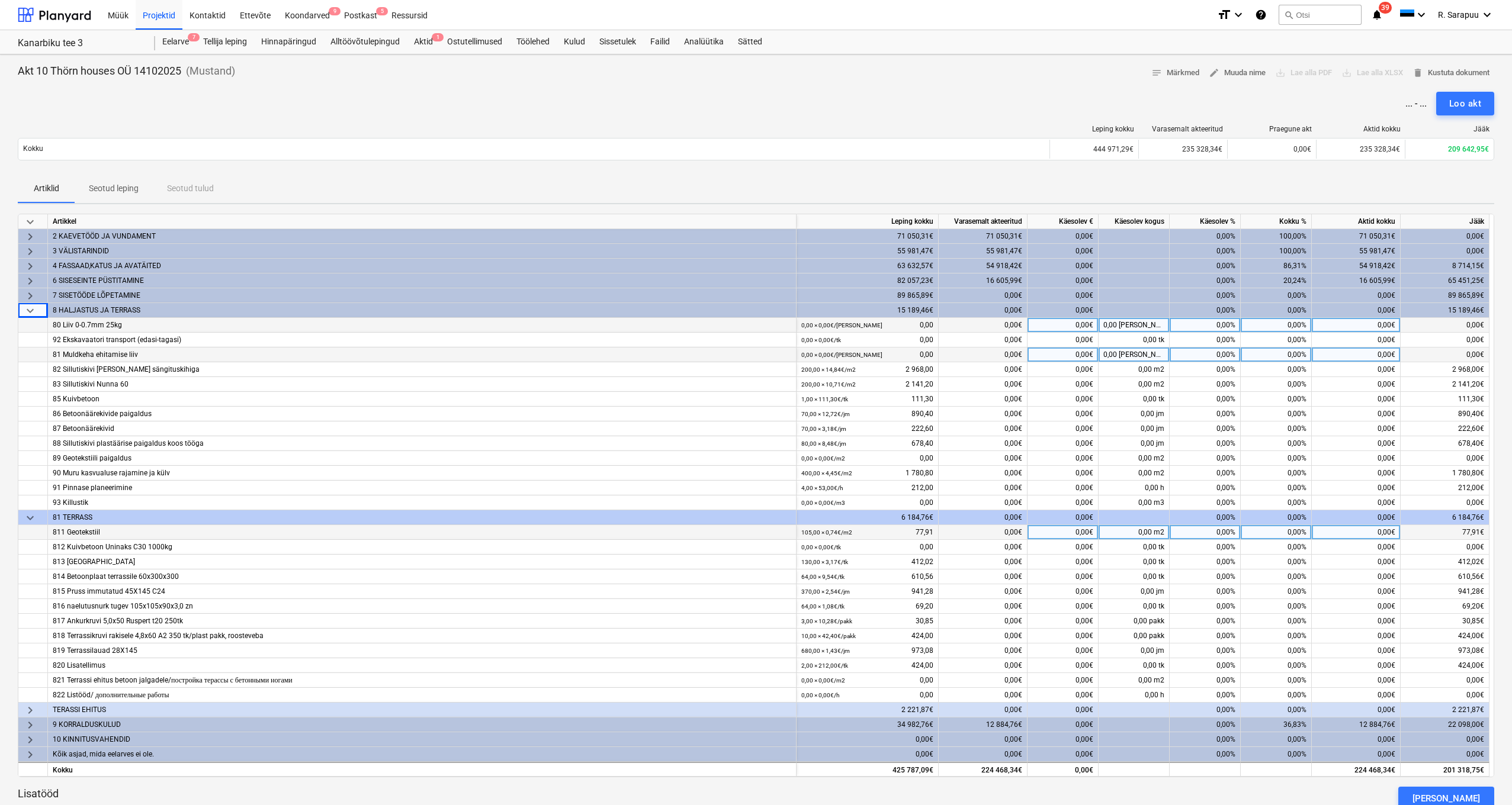
click at [1234, 531] on div "0,00%" at bounding box center [1205, 532] width 71 height 15
type input "100"
click at [1225, 556] on div "0,00%" at bounding box center [1205, 561] width 71 height 15
type input "0"
type input "100"
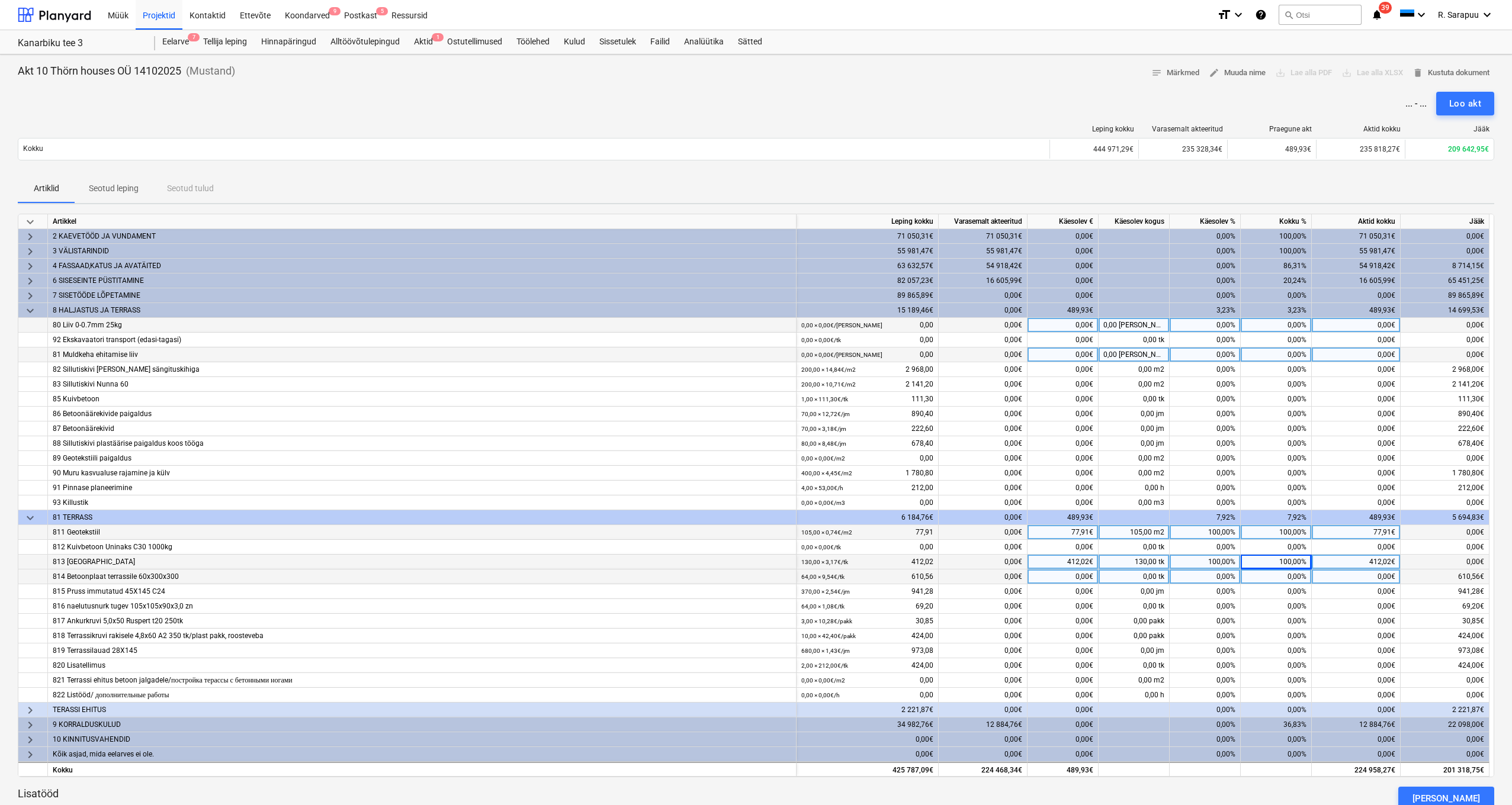
click at [1228, 576] on div "0,00%" at bounding box center [1205, 576] width 71 height 15
type input "100"
click at [1213, 584] on div "0,00%" at bounding box center [1205, 591] width 71 height 15
type input "100"
click at [1208, 600] on div "0,00%" at bounding box center [1205, 605] width 71 height 15
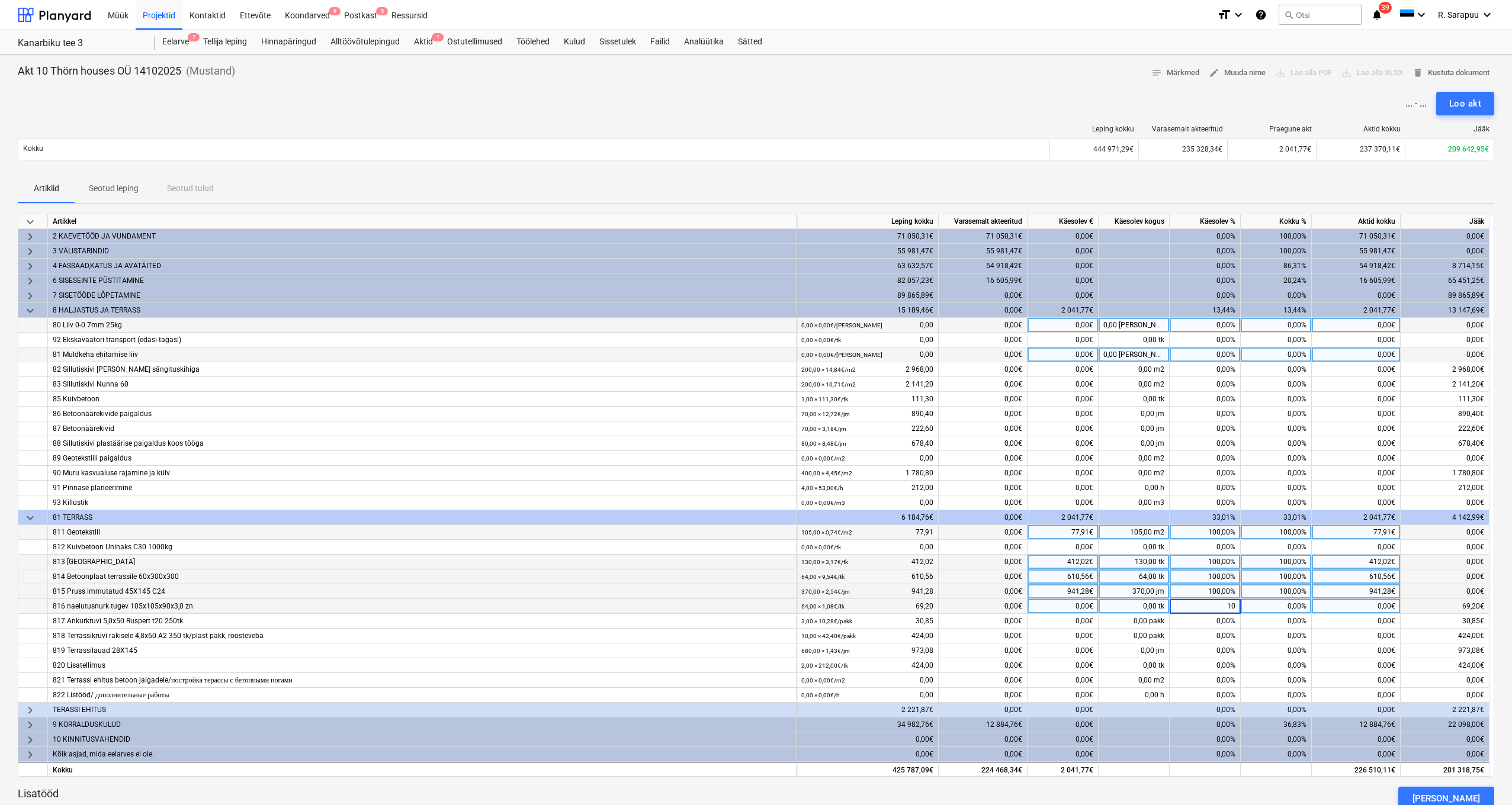
type input "100"
click at [1203, 613] on div "0,00%" at bounding box center [1205, 620] width 71 height 15
type input "100"
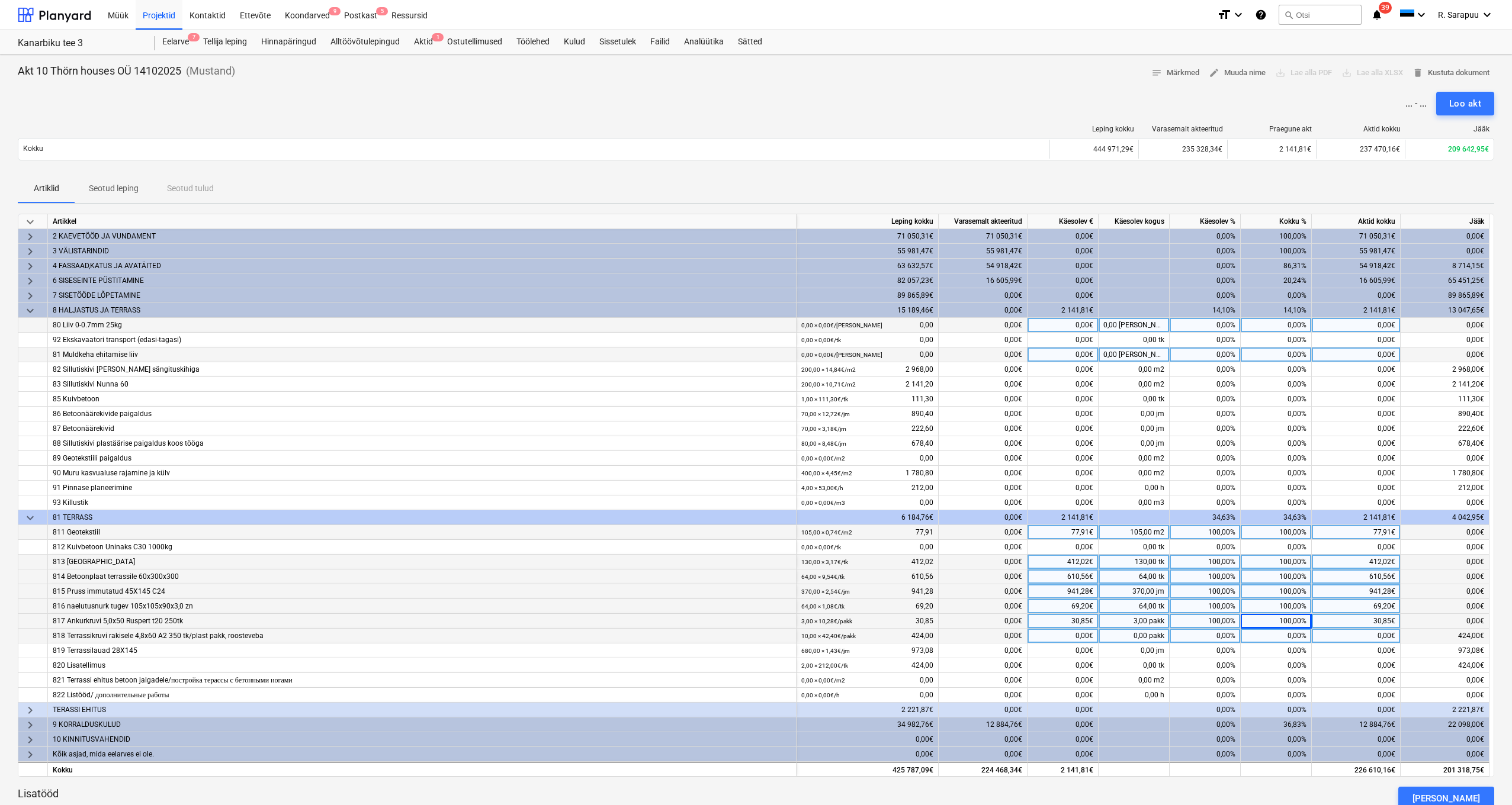
click at [1205, 629] on div "0,00%" at bounding box center [1205, 636] width 71 height 15
type input "100"
click at [1205, 649] on div "0,00%" at bounding box center [1205, 651] width 71 height 15
type input "100"
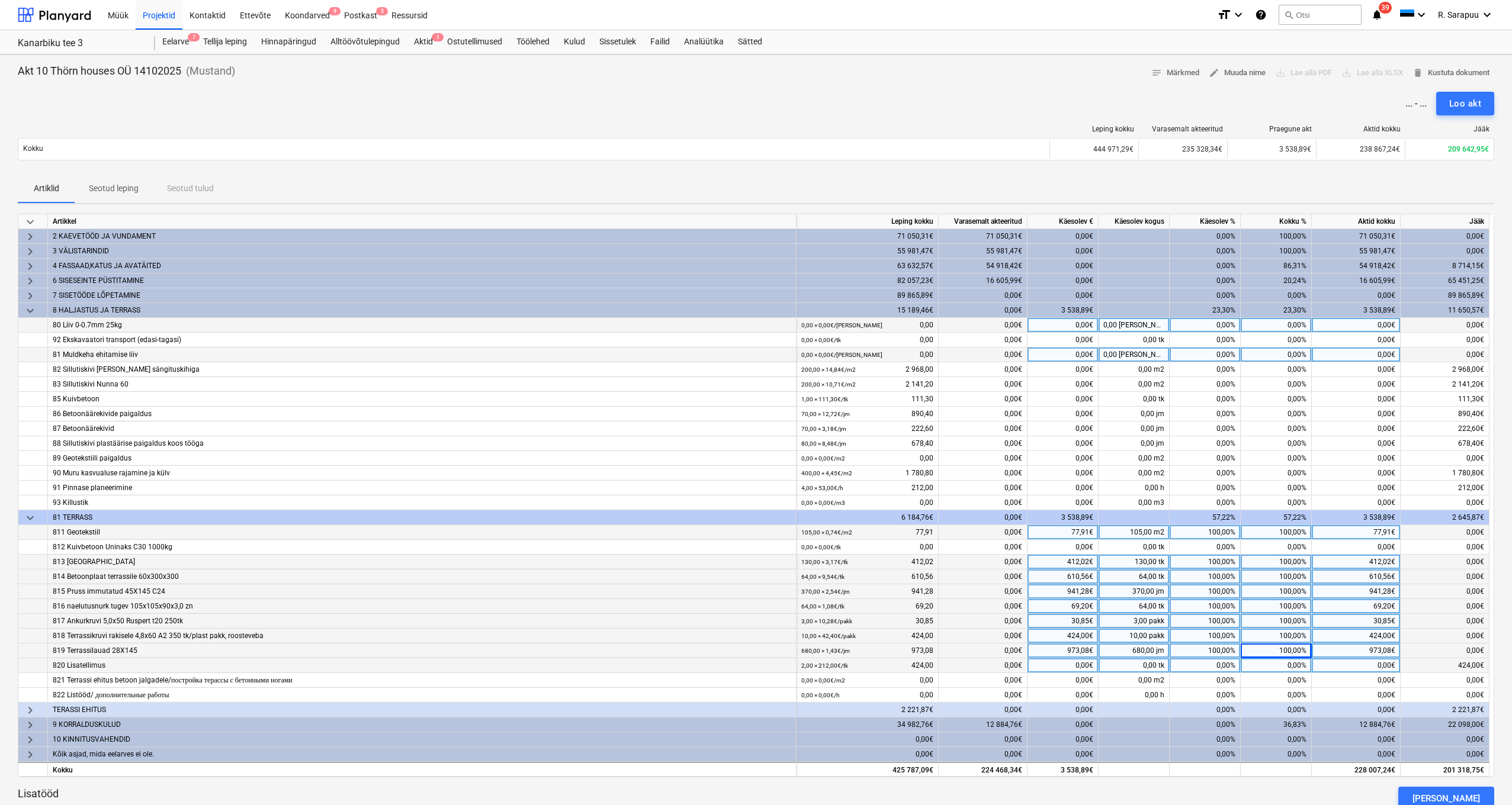
click at [1204, 663] on div "0,00%" at bounding box center [1205, 665] width 71 height 15
type input "100"
click at [1204, 681] on div "0,00%" at bounding box center [1205, 680] width 71 height 15
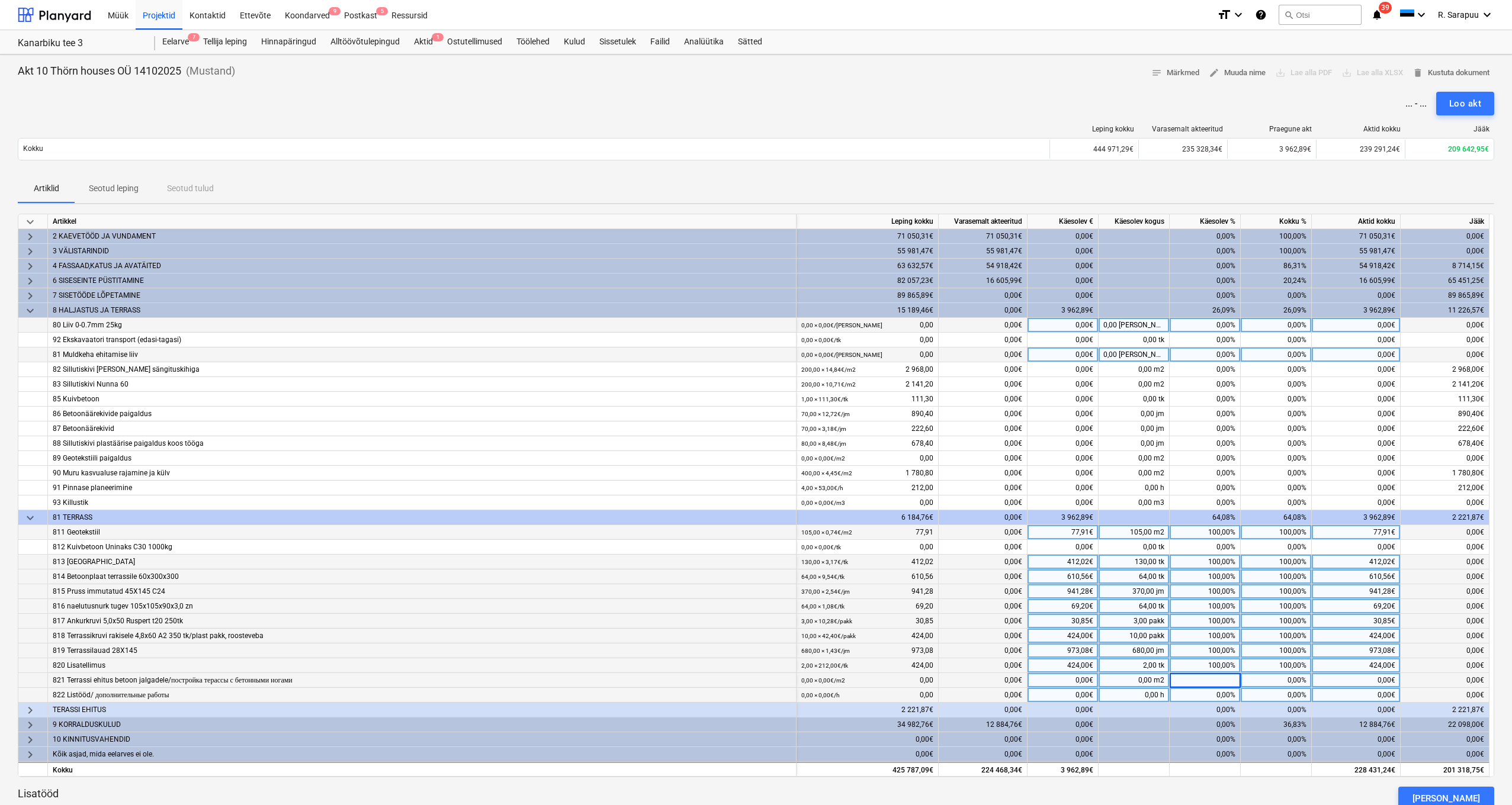
click at [1201, 688] on div "0,00%" at bounding box center [1205, 695] width 71 height 15
click at [30, 515] on span "keyboard_arrow_down" at bounding box center [30, 518] width 14 height 14
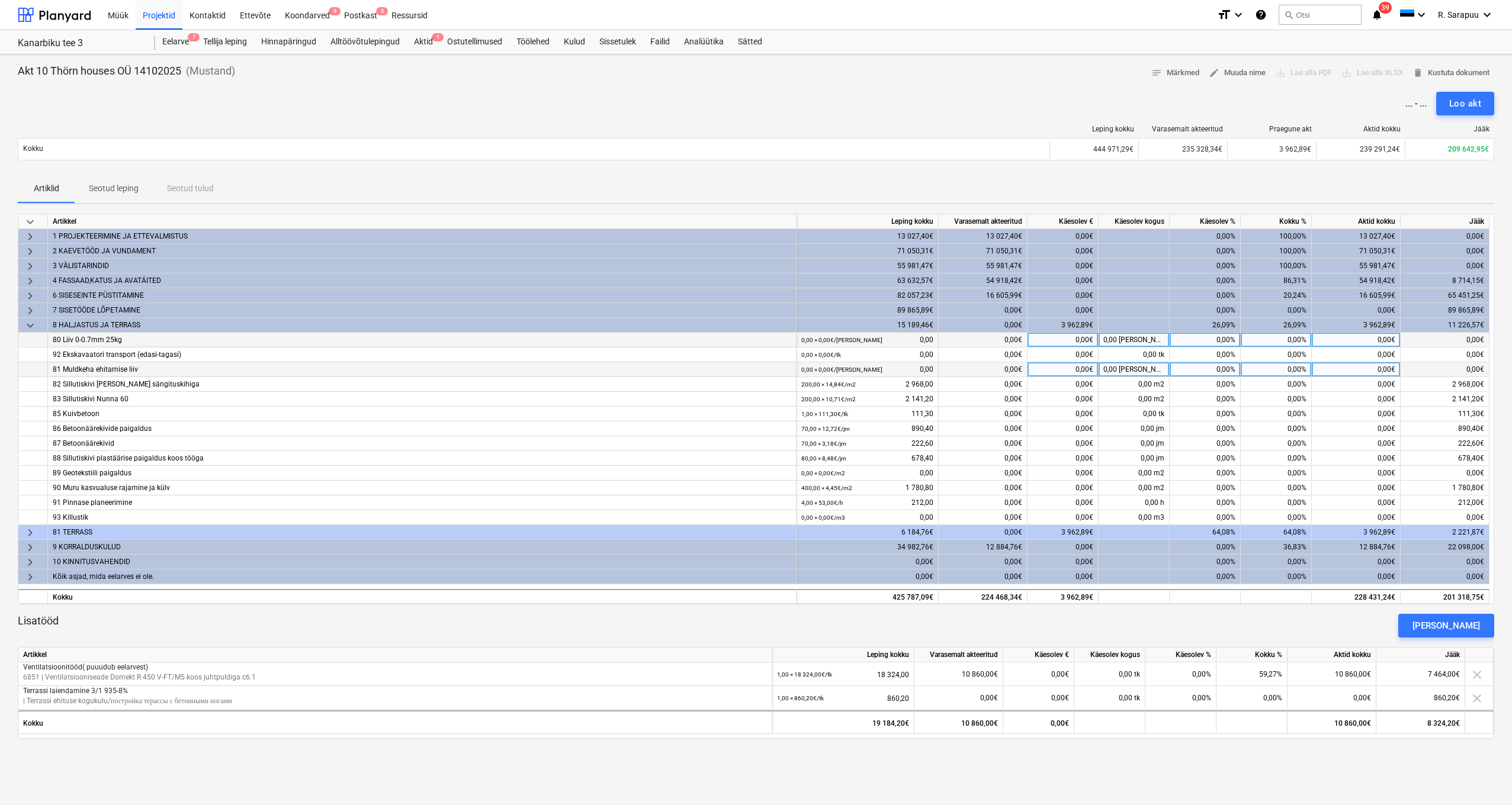
scroll to position [0, 0]
click at [25, 532] on span "keyboard_arrow_right" at bounding box center [30, 533] width 14 height 14
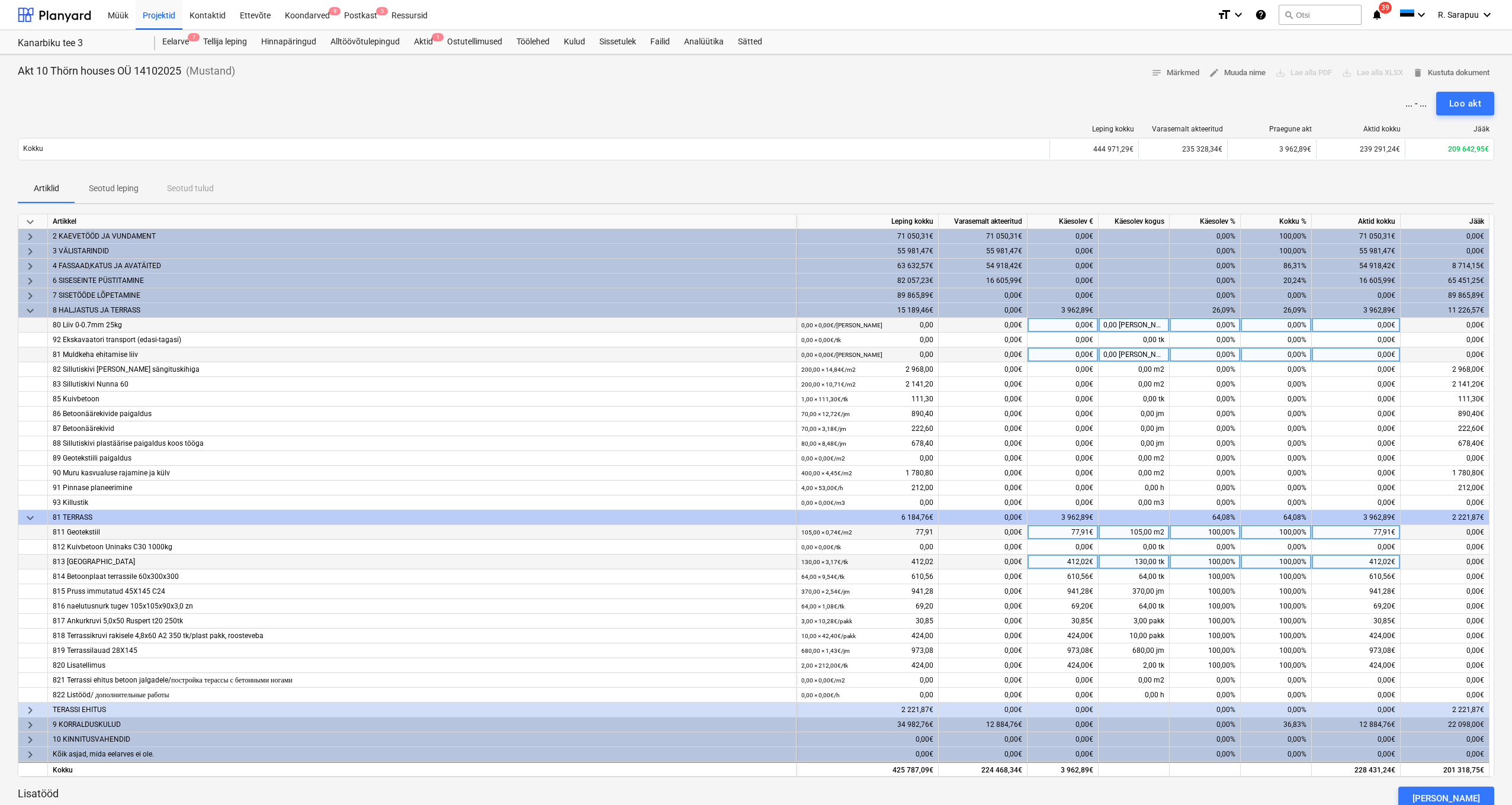
scroll to position [19, 0]
click at [33, 706] on span "keyboard_arrow_right" at bounding box center [30, 710] width 14 height 14
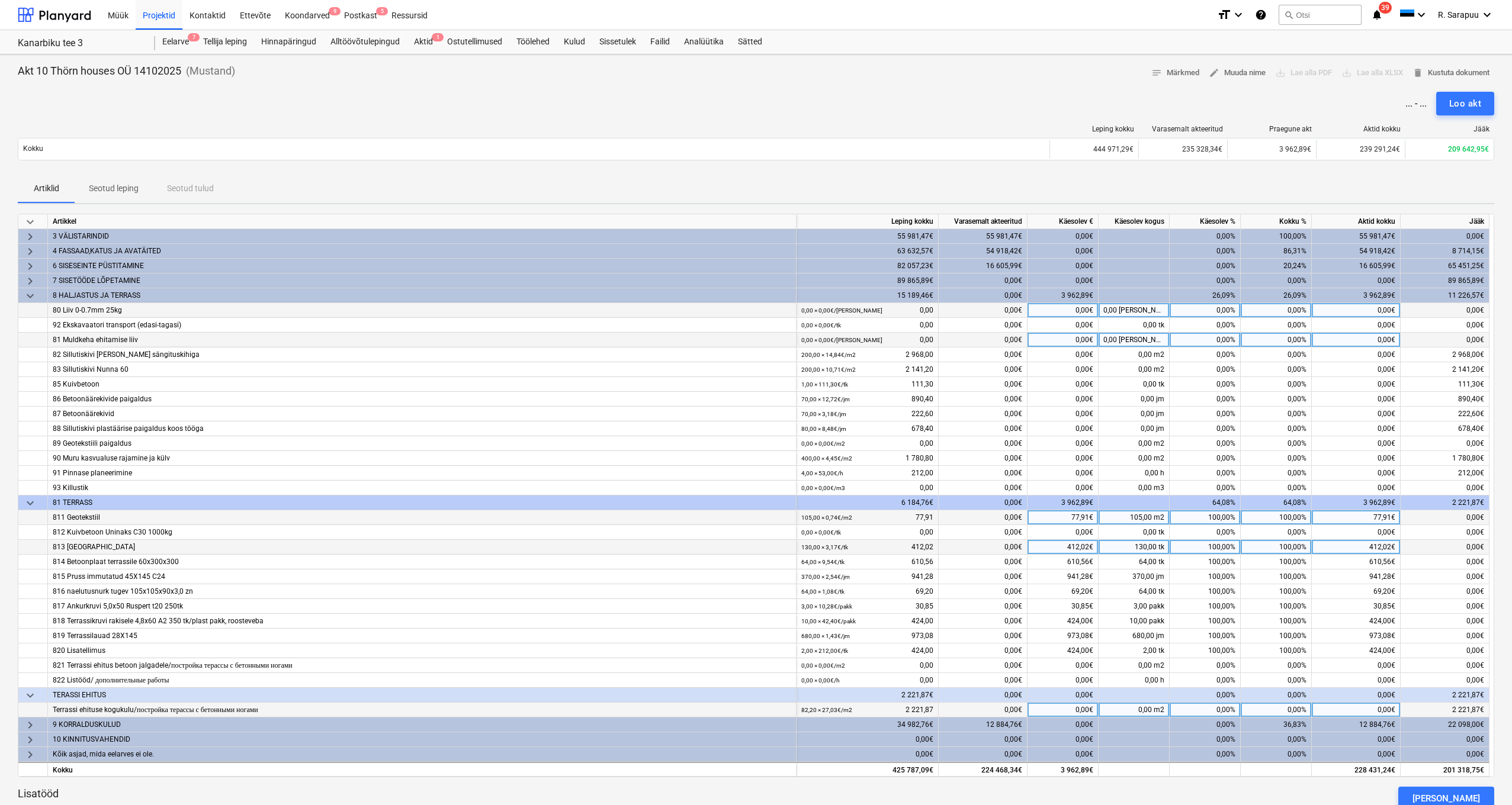
scroll to position [34, 1]
click at [1218, 704] on div "0,00%" at bounding box center [1205, 710] width 71 height 15
type input "100"
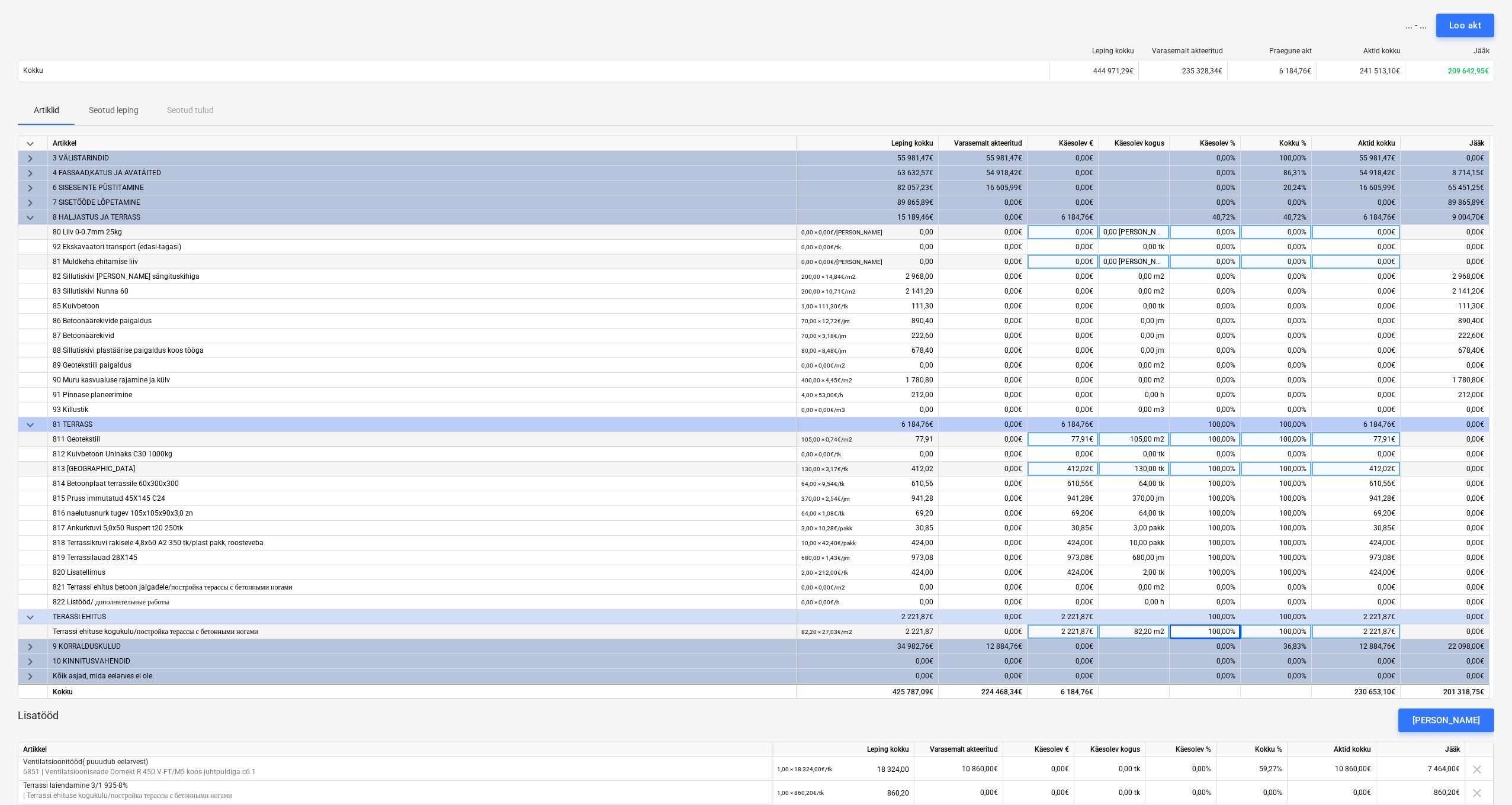
scroll to position [122, 0]
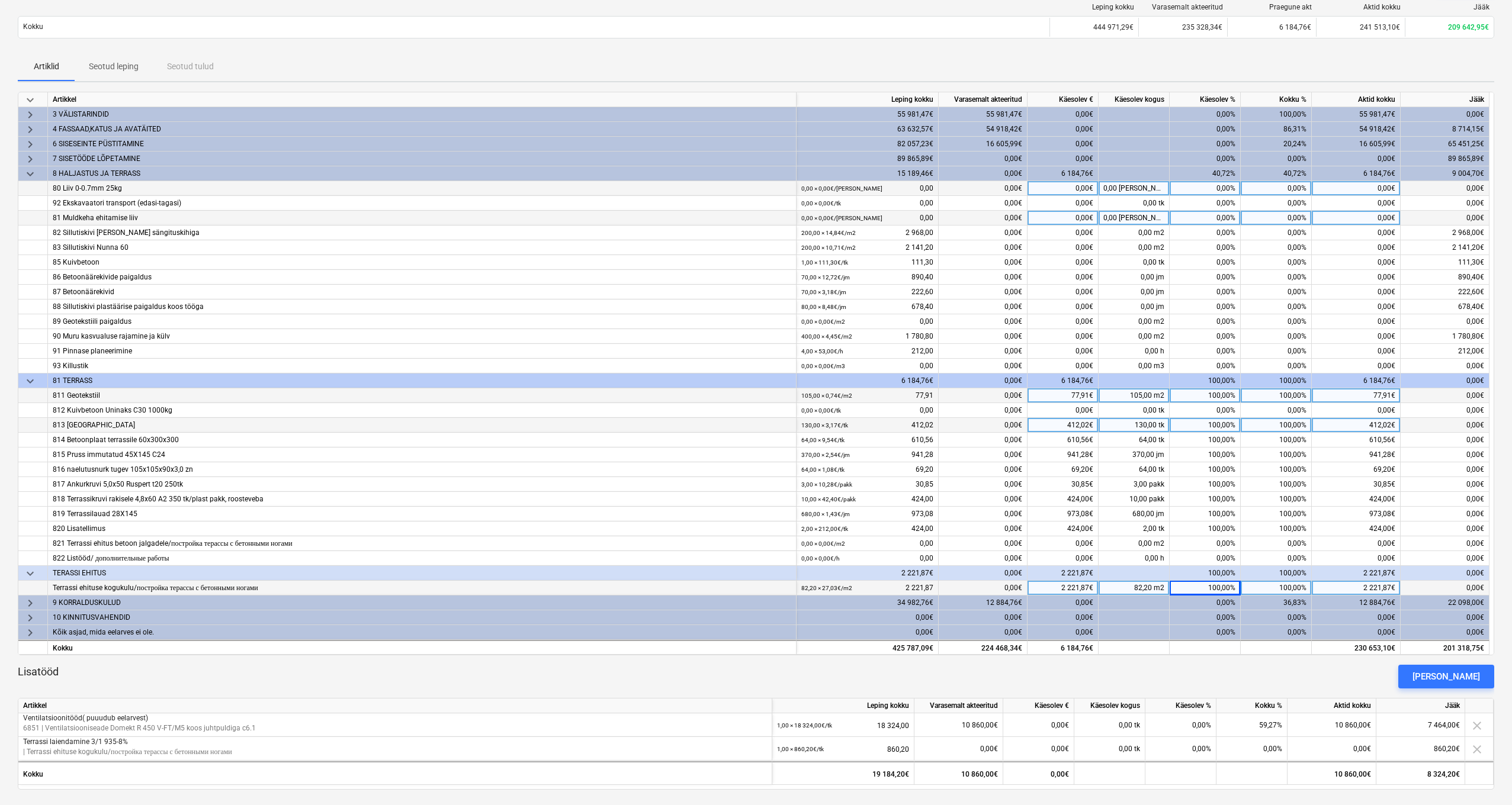
click at [28, 598] on span "keyboard_arrow_right" at bounding box center [30, 603] width 14 height 14
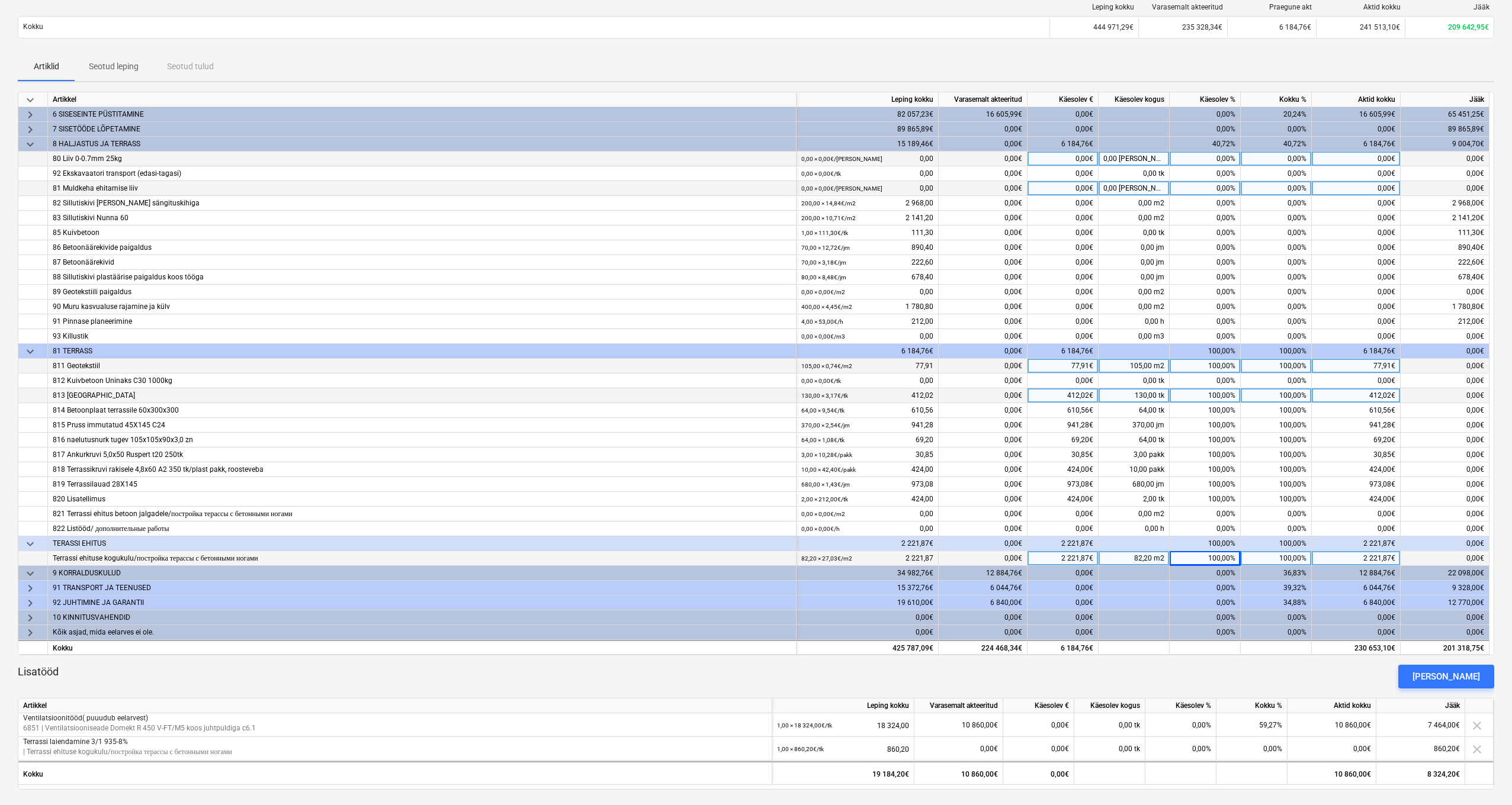
scroll to position [63, 0]
click at [35, 597] on span "keyboard_arrow_right" at bounding box center [30, 603] width 14 height 14
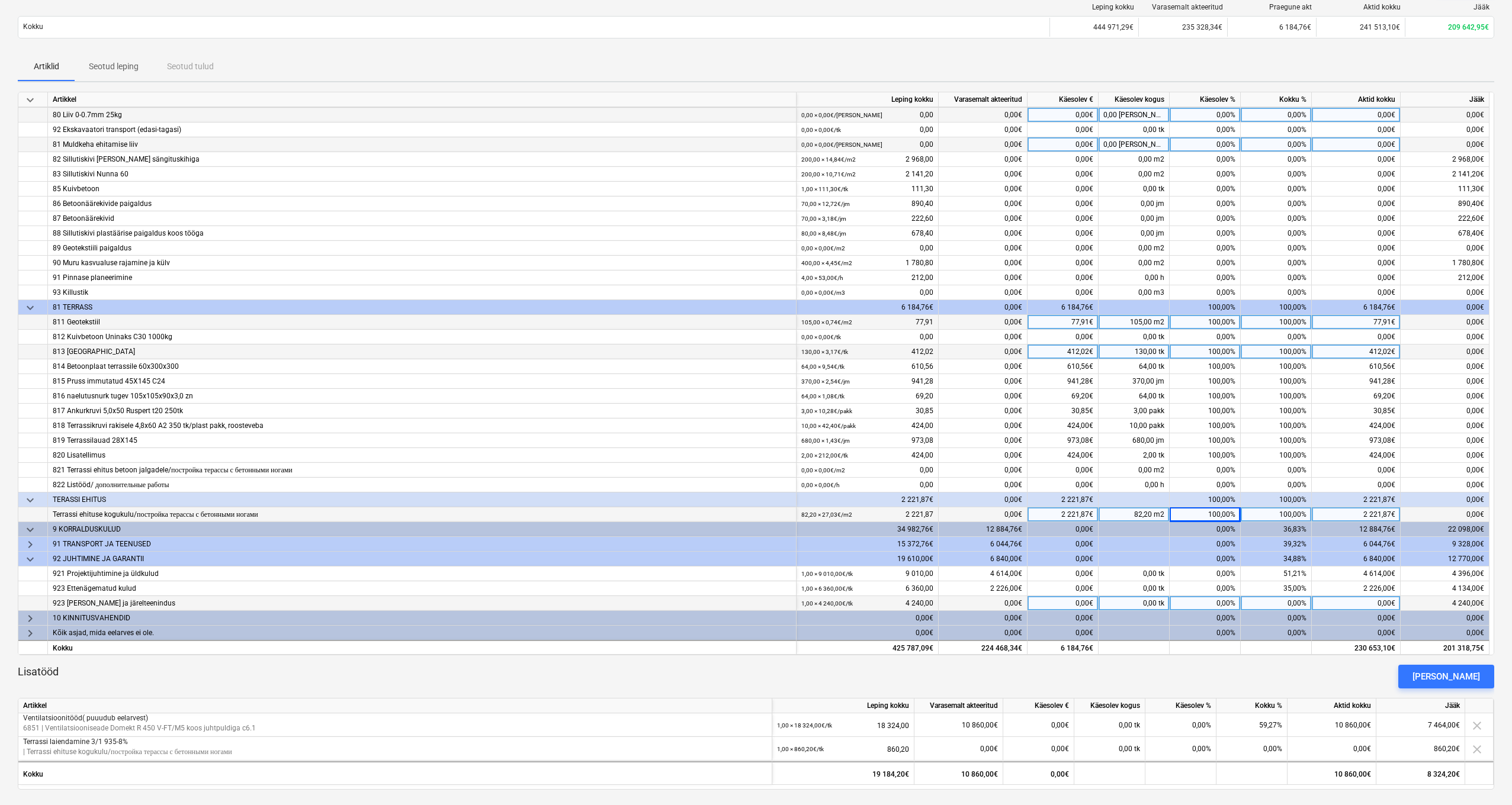
scroll to position [104, 0]
click at [1198, 572] on div "0,00%" at bounding box center [1205, 573] width 71 height 15
type input "10"
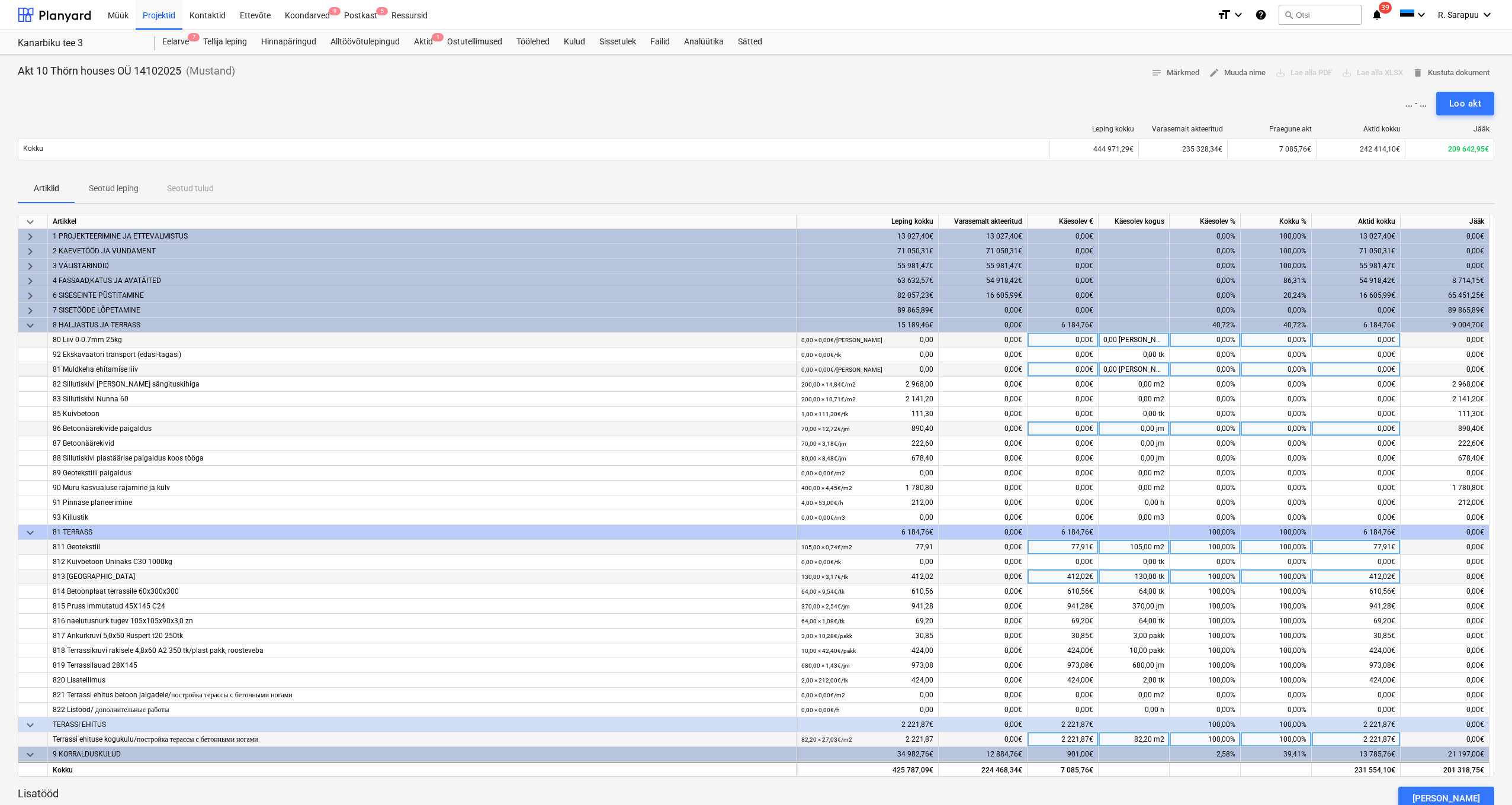
scroll to position [0, 0]
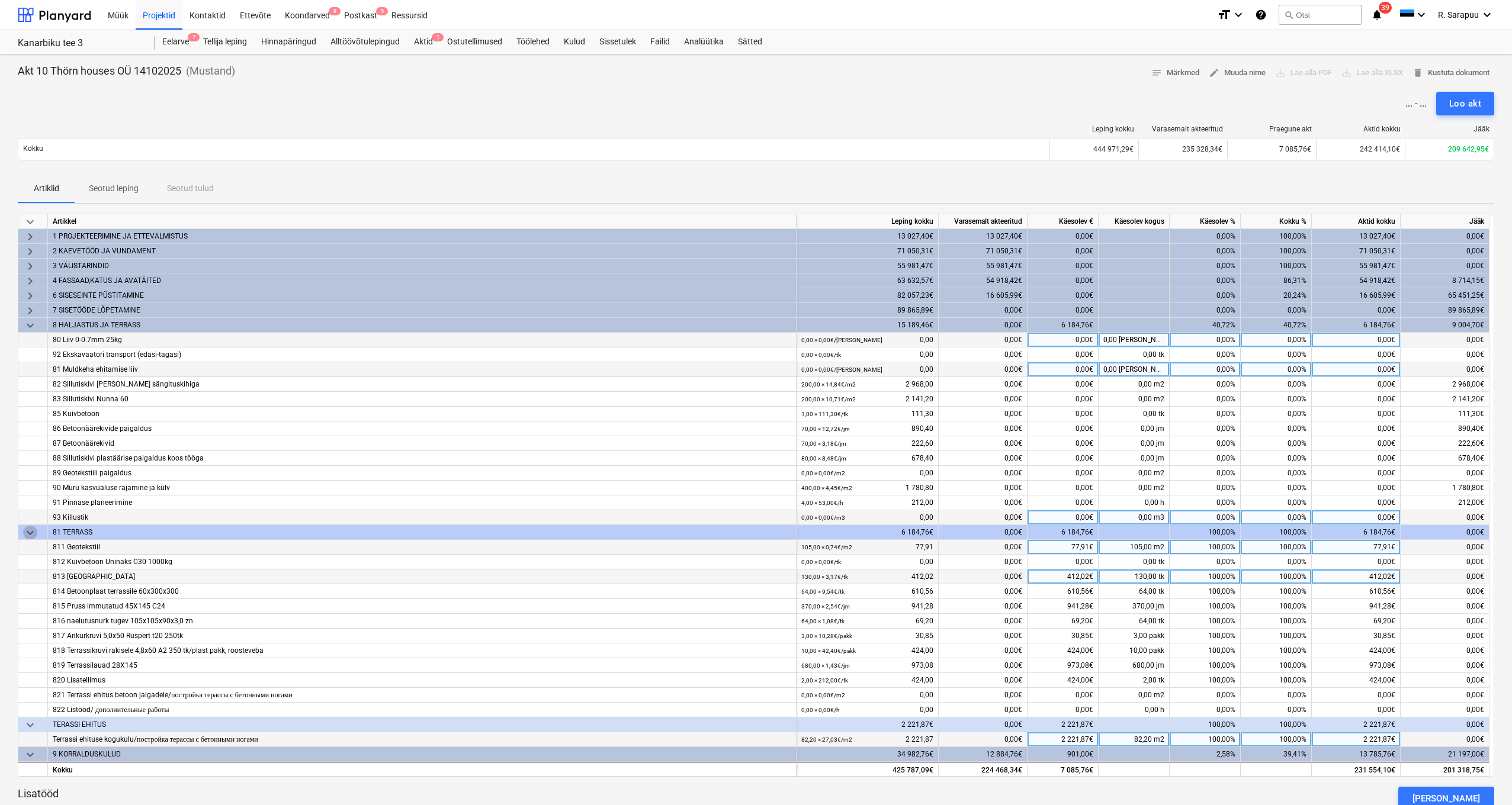
drag, startPoint x: 33, startPoint y: 528, endPoint x: 35, endPoint y: 512, distance: 16.1
click at [33, 528] on span "keyboard_arrow_down" at bounding box center [30, 533] width 14 height 14
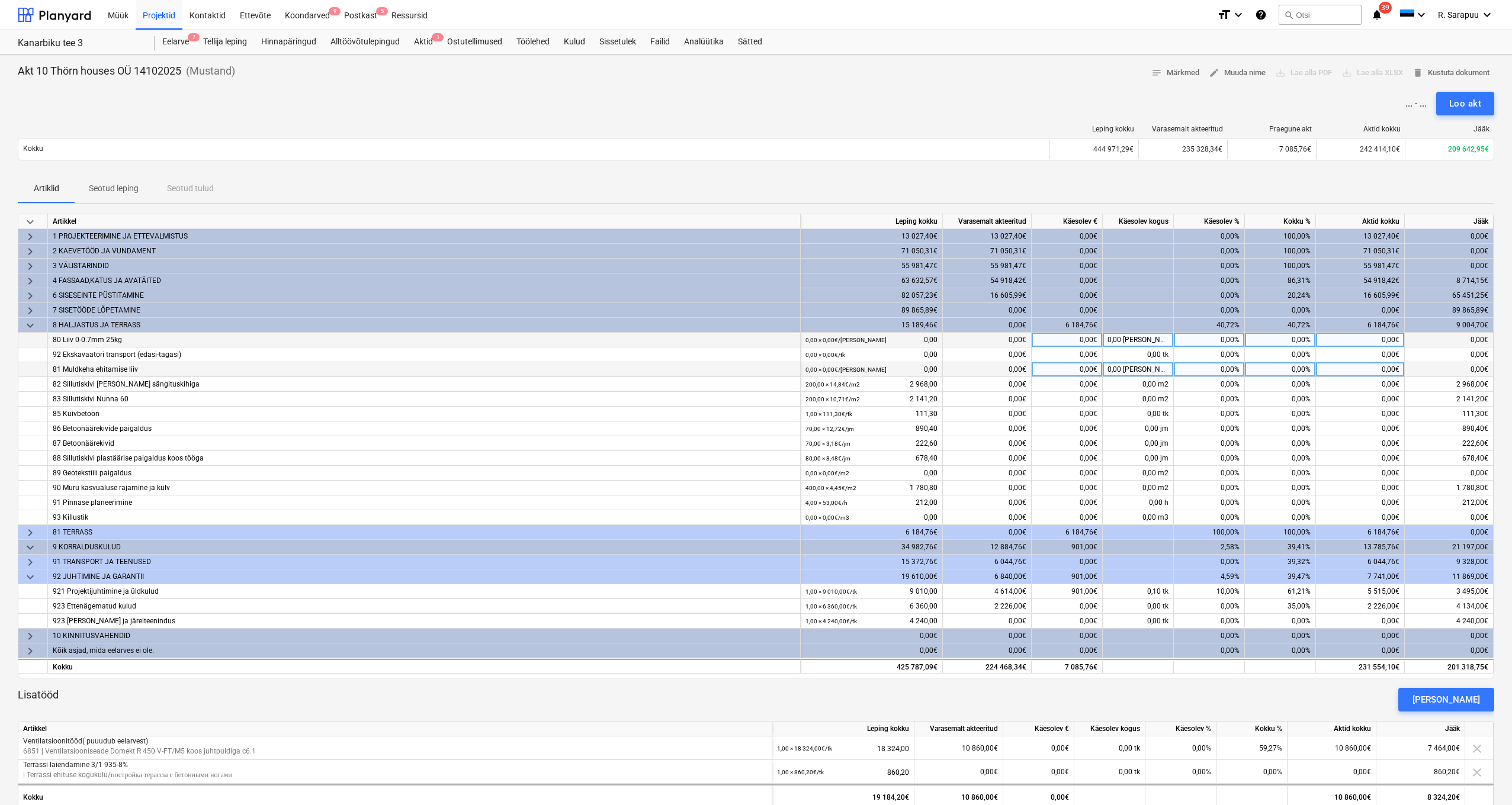
click at [28, 325] on span "keyboard_arrow_down" at bounding box center [30, 325] width 14 height 14
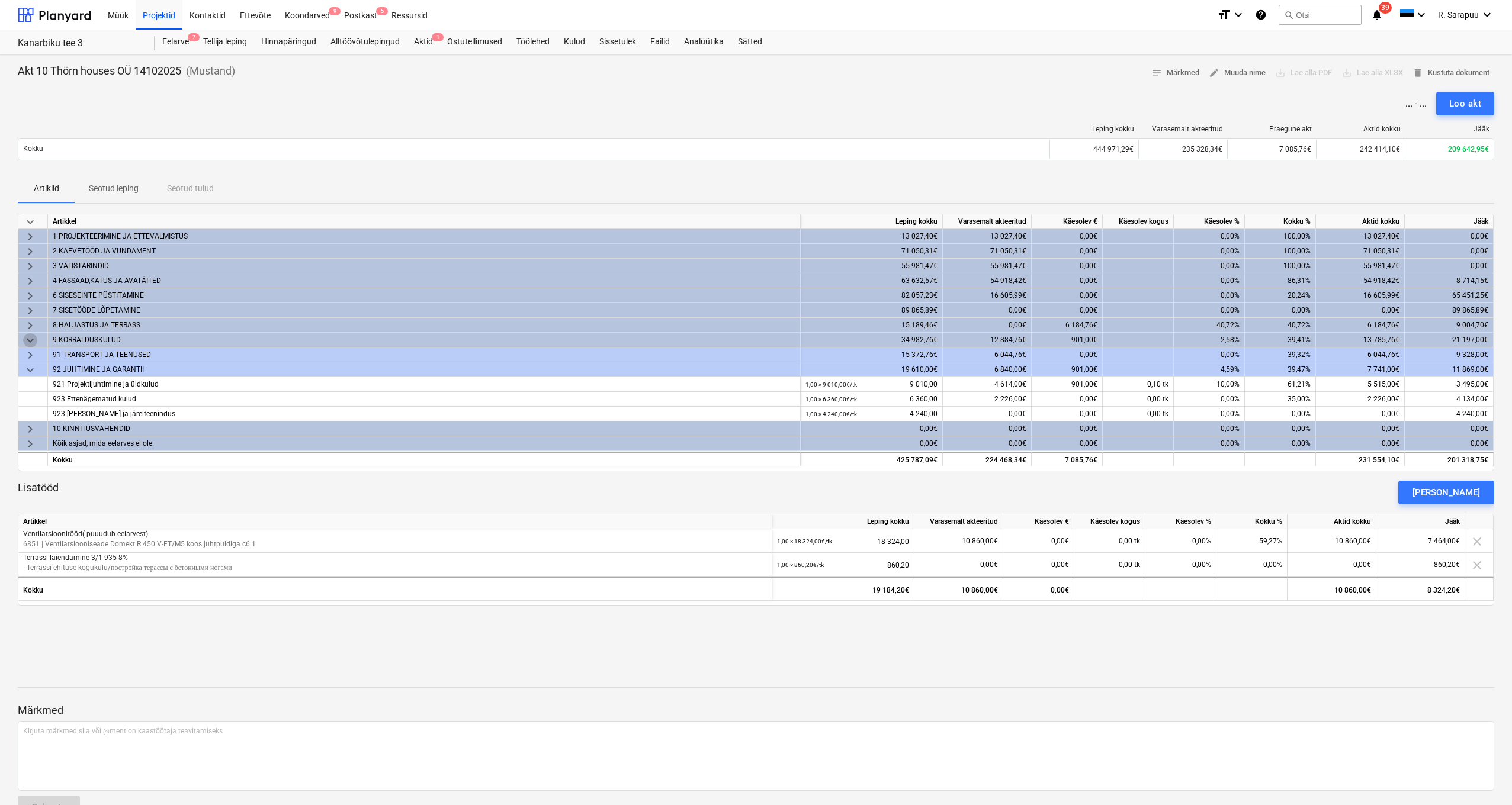
click at [27, 342] on span "keyboard_arrow_down" at bounding box center [30, 340] width 14 height 14
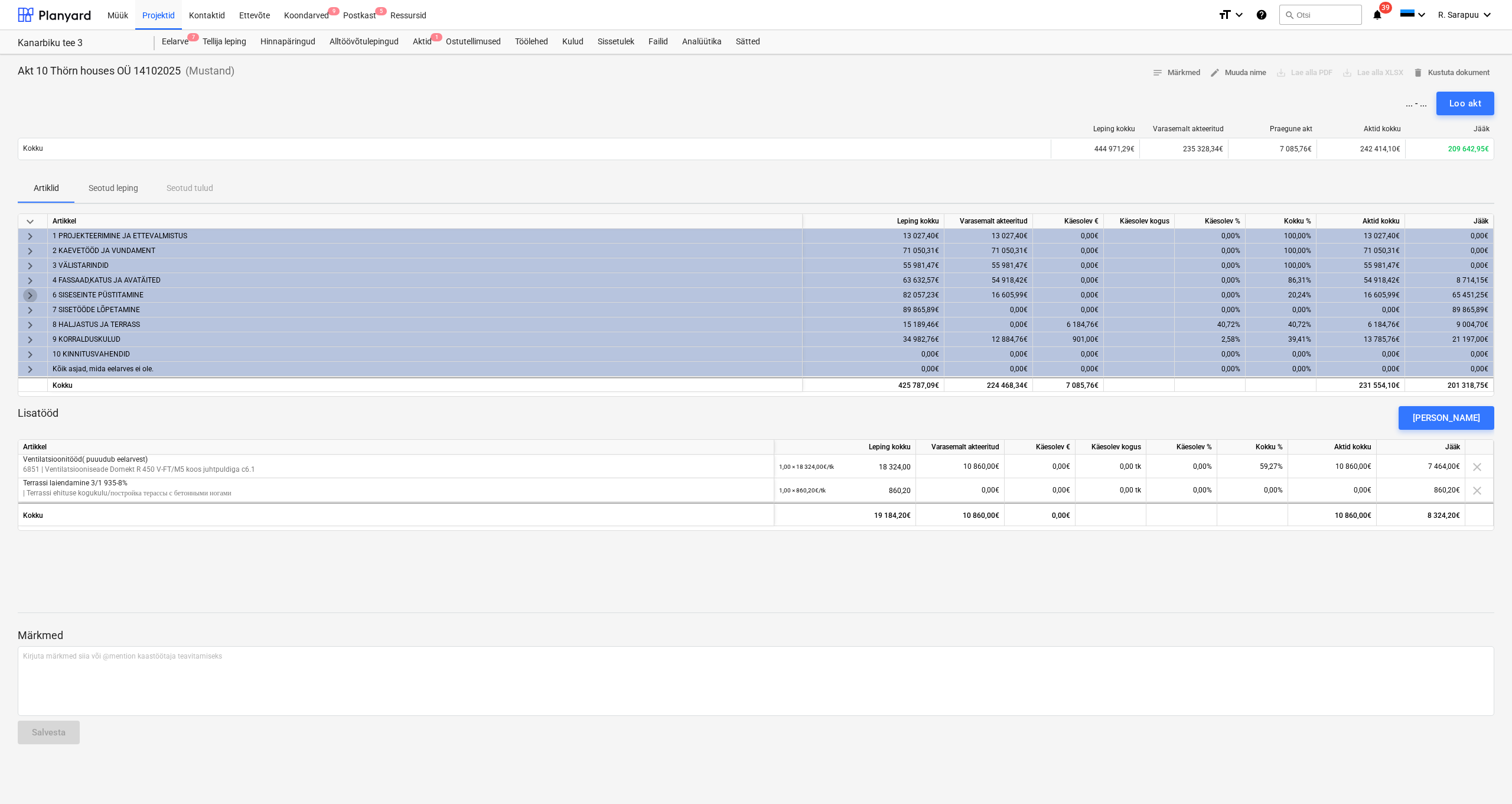
click at [30, 293] on span "keyboard_arrow_right" at bounding box center [30, 295] width 14 height 14
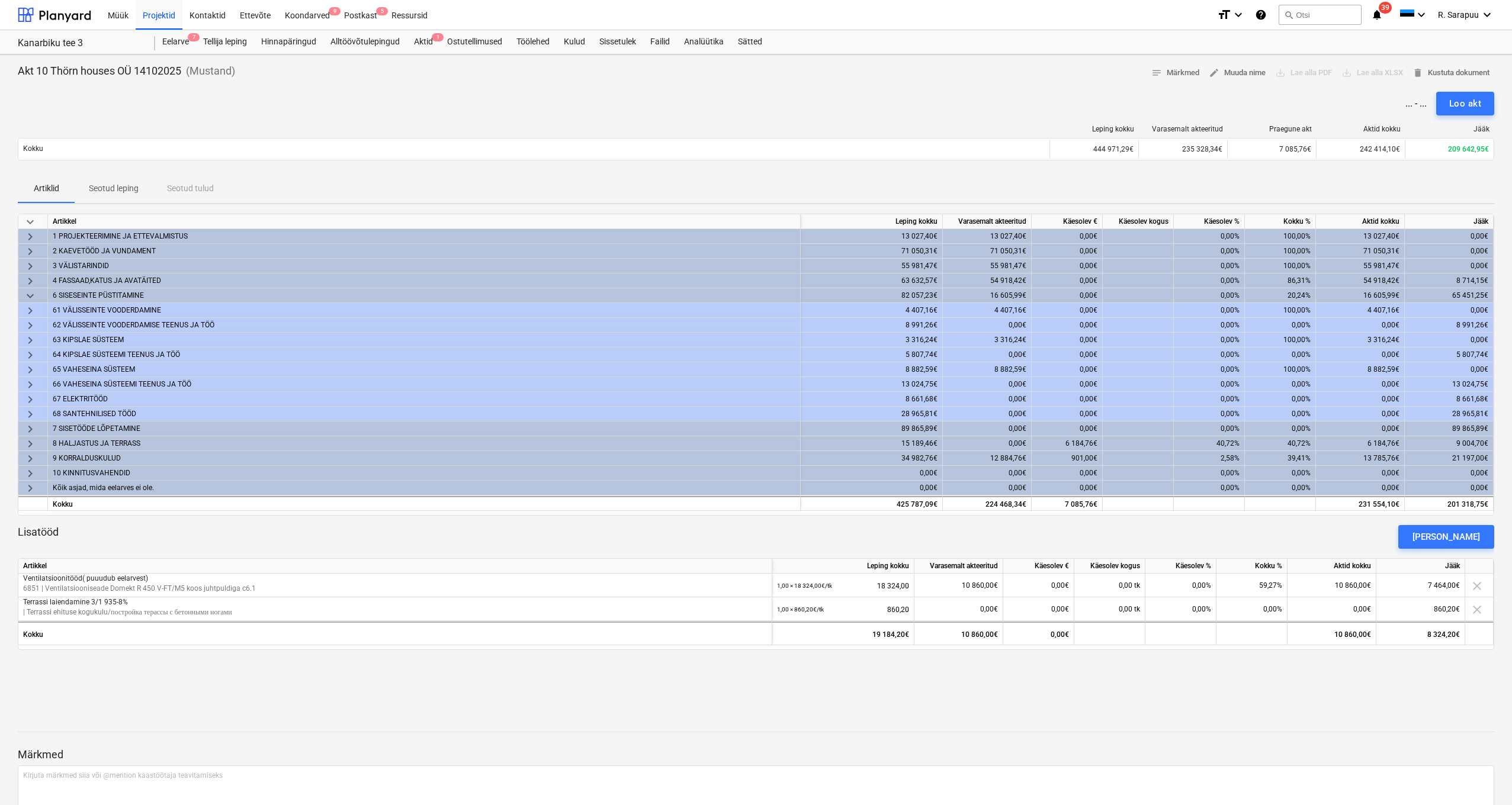
scroll to position [10, 0]
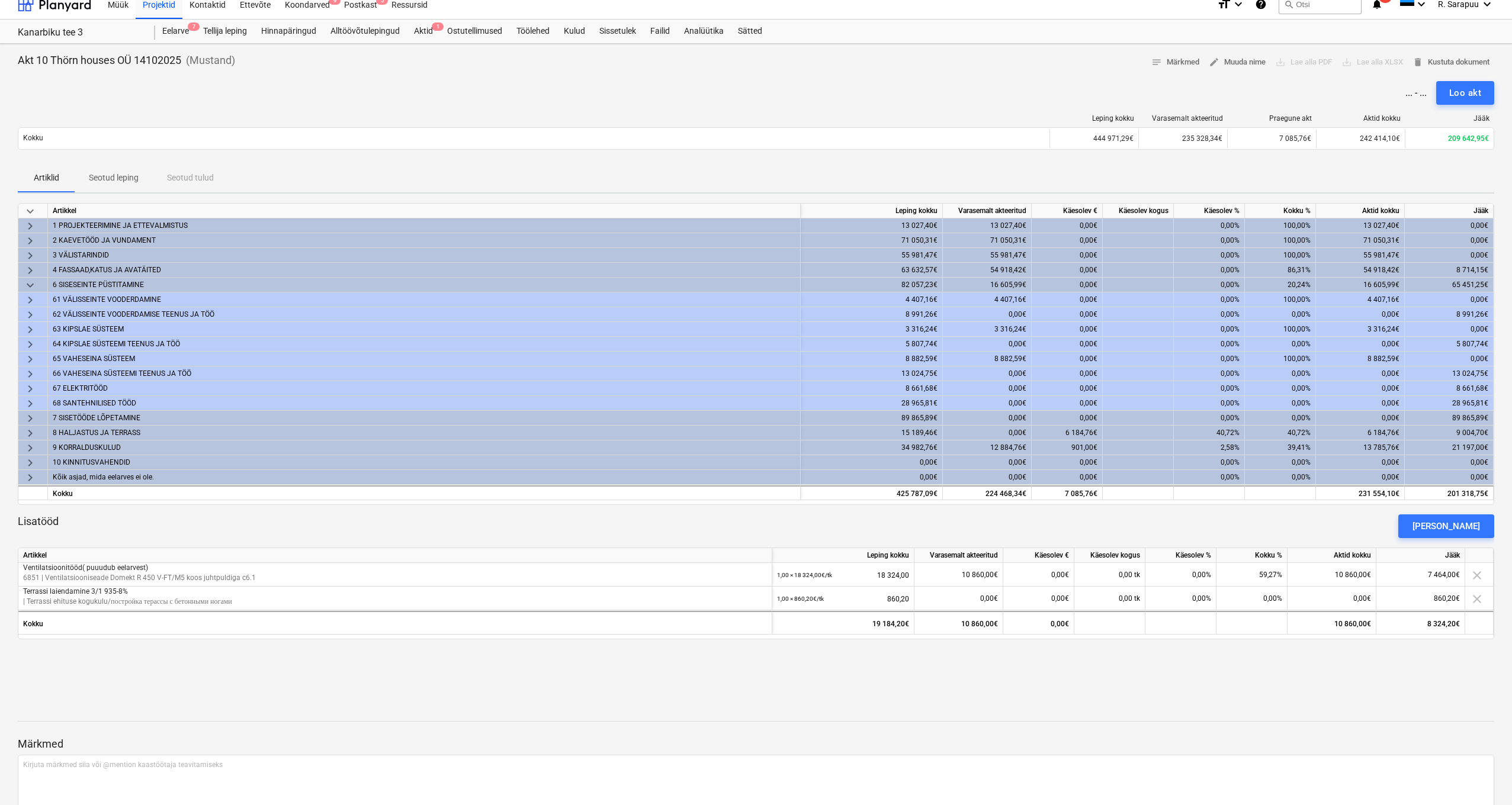
click at [906, 401] on div "28 965,81€" at bounding box center [871, 402] width 142 height 15
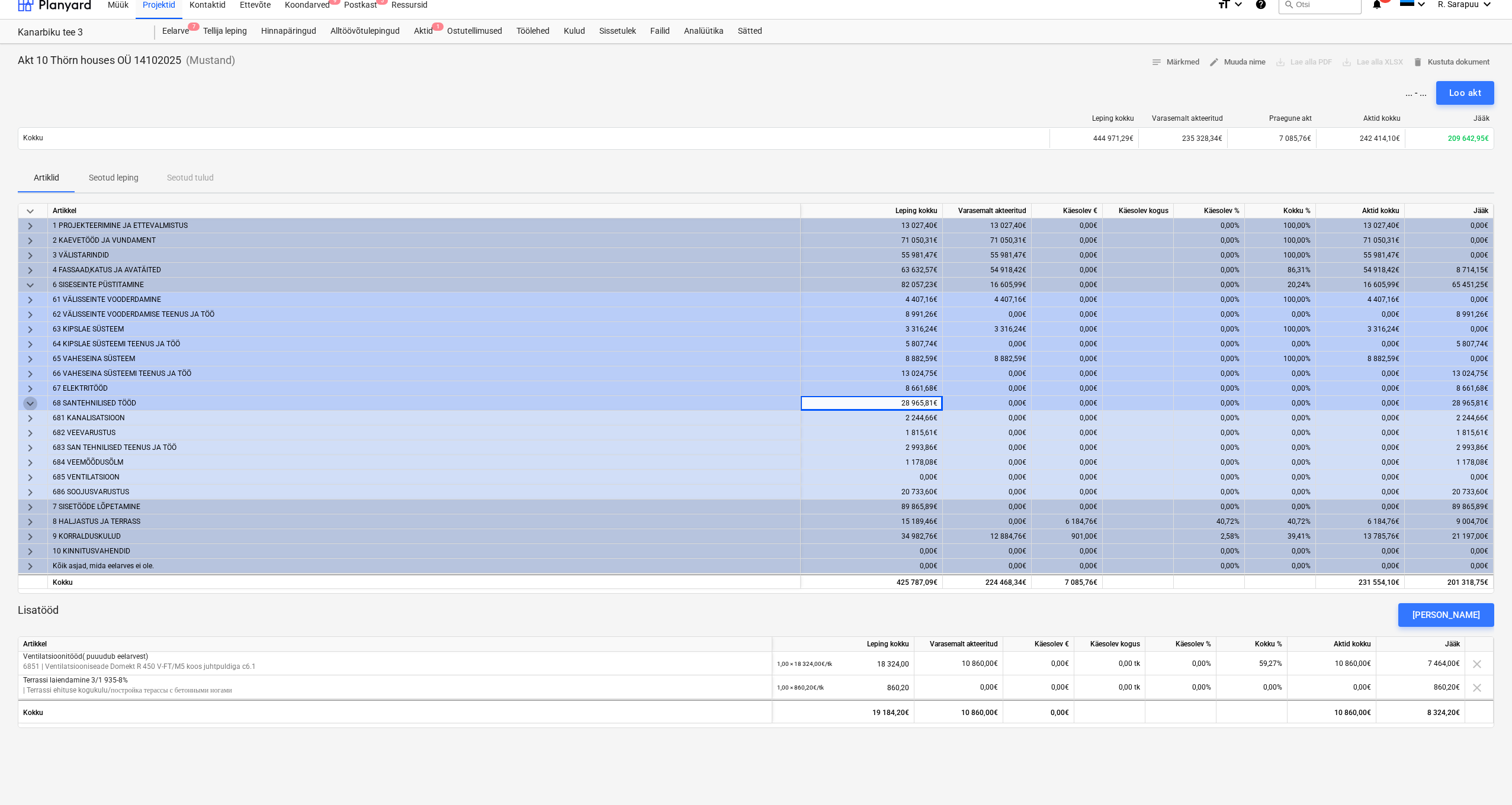
click at [29, 400] on span "keyboard_arrow_down" at bounding box center [30, 403] width 14 height 14
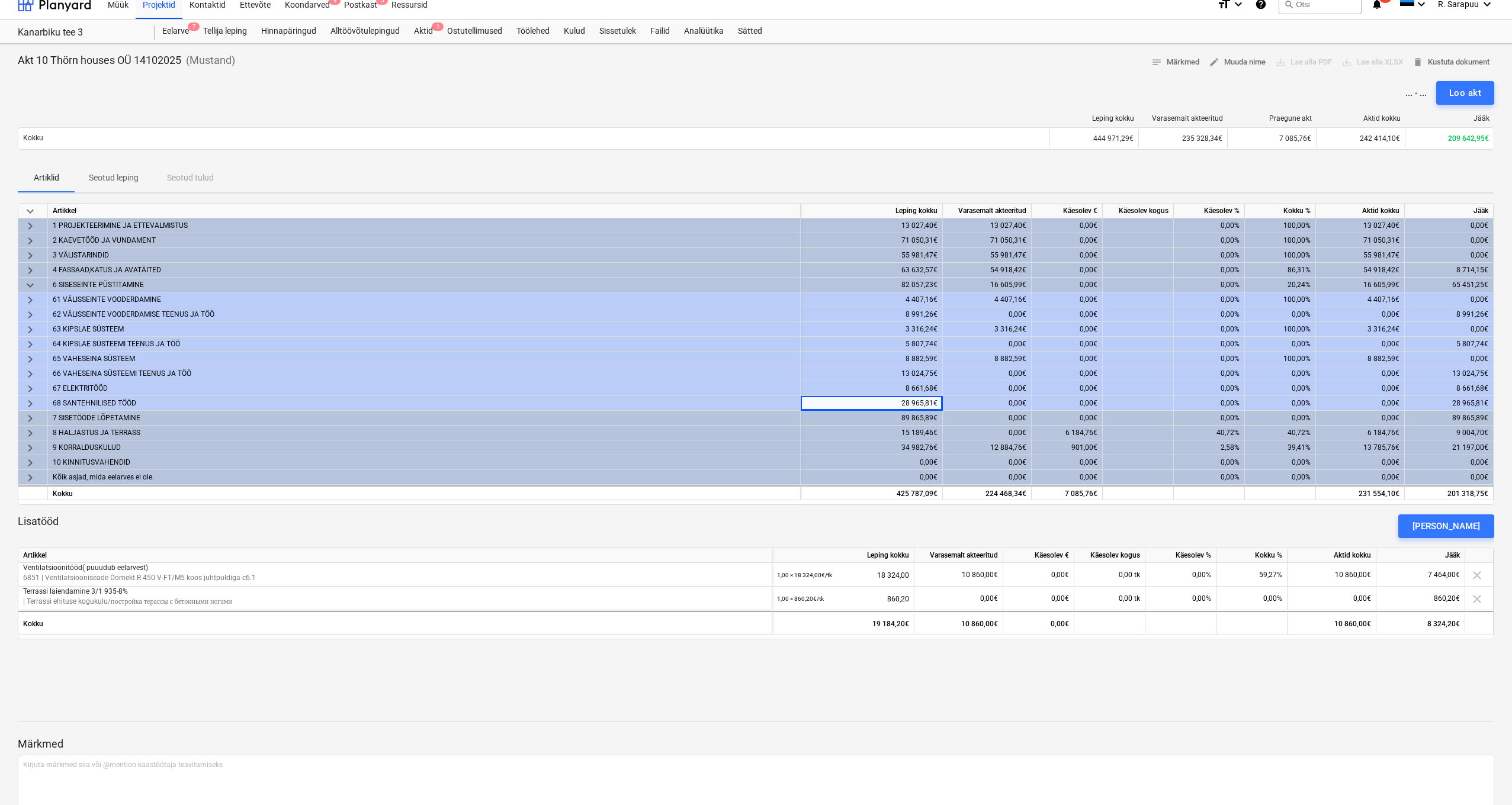
click at [29, 387] on span "keyboard_arrow_right" at bounding box center [30, 389] width 14 height 14
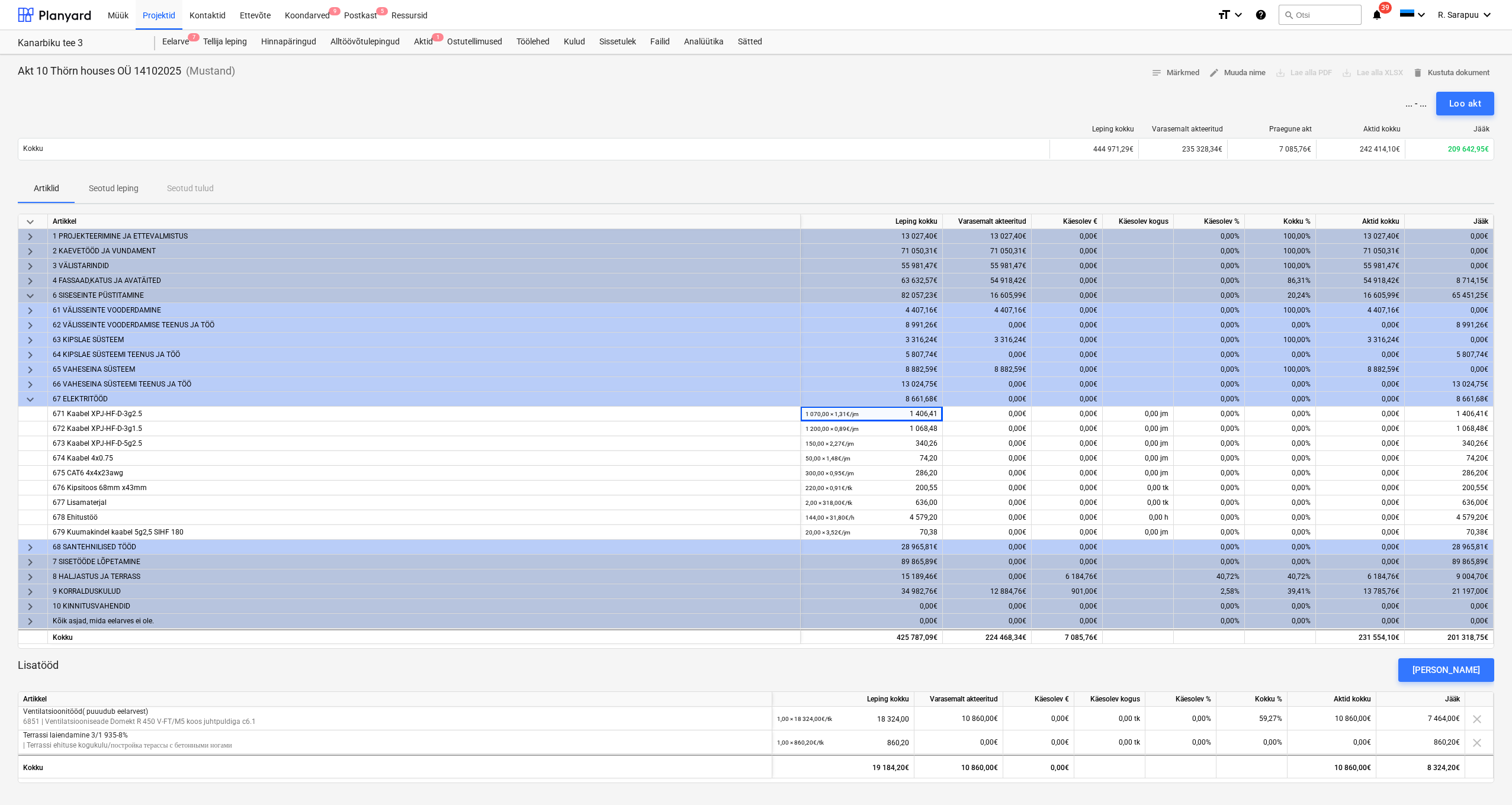
scroll to position [10, 0]
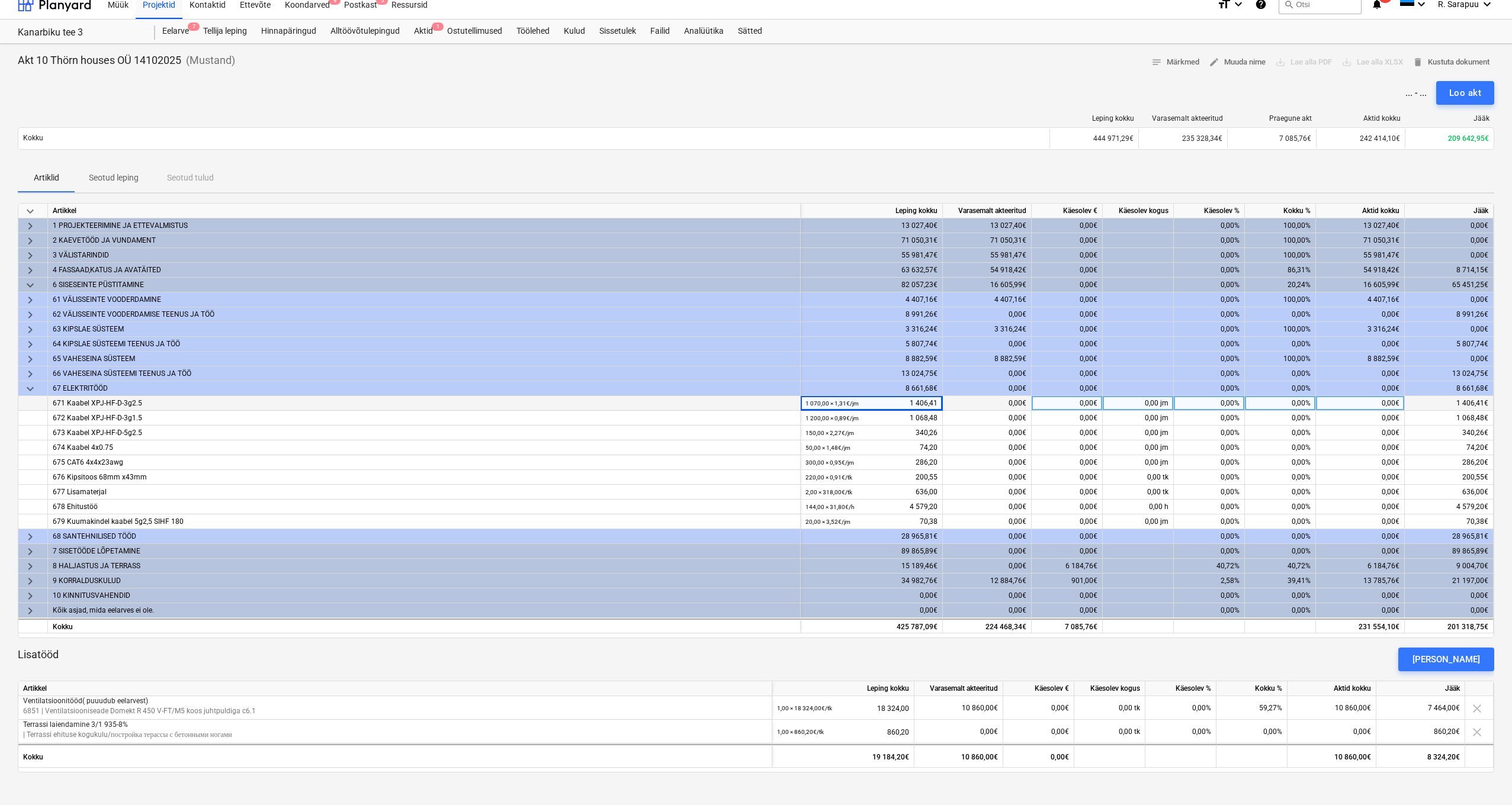
click at [1221, 402] on div "0,00%" at bounding box center [1209, 402] width 71 height 15
type input "40"
click at [1226, 418] on div "0,00%" at bounding box center [1209, 417] width 71 height 15
type input "40"
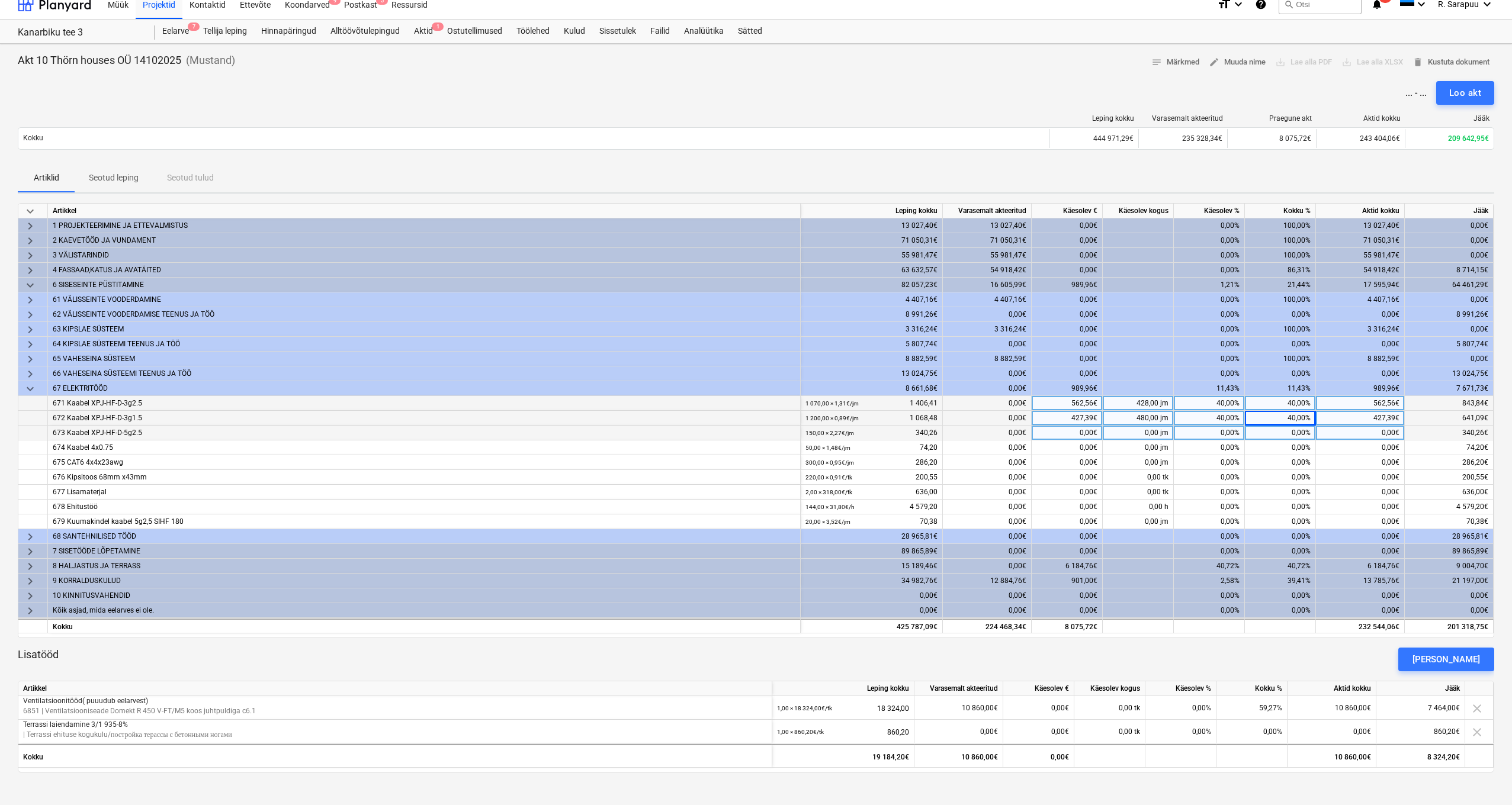
click at [1216, 429] on div "0,00%" at bounding box center [1209, 433] width 71 height 15
type input "40"
click at [1213, 452] on div "0,00%" at bounding box center [1209, 448] width 71 height 15
type input "40"
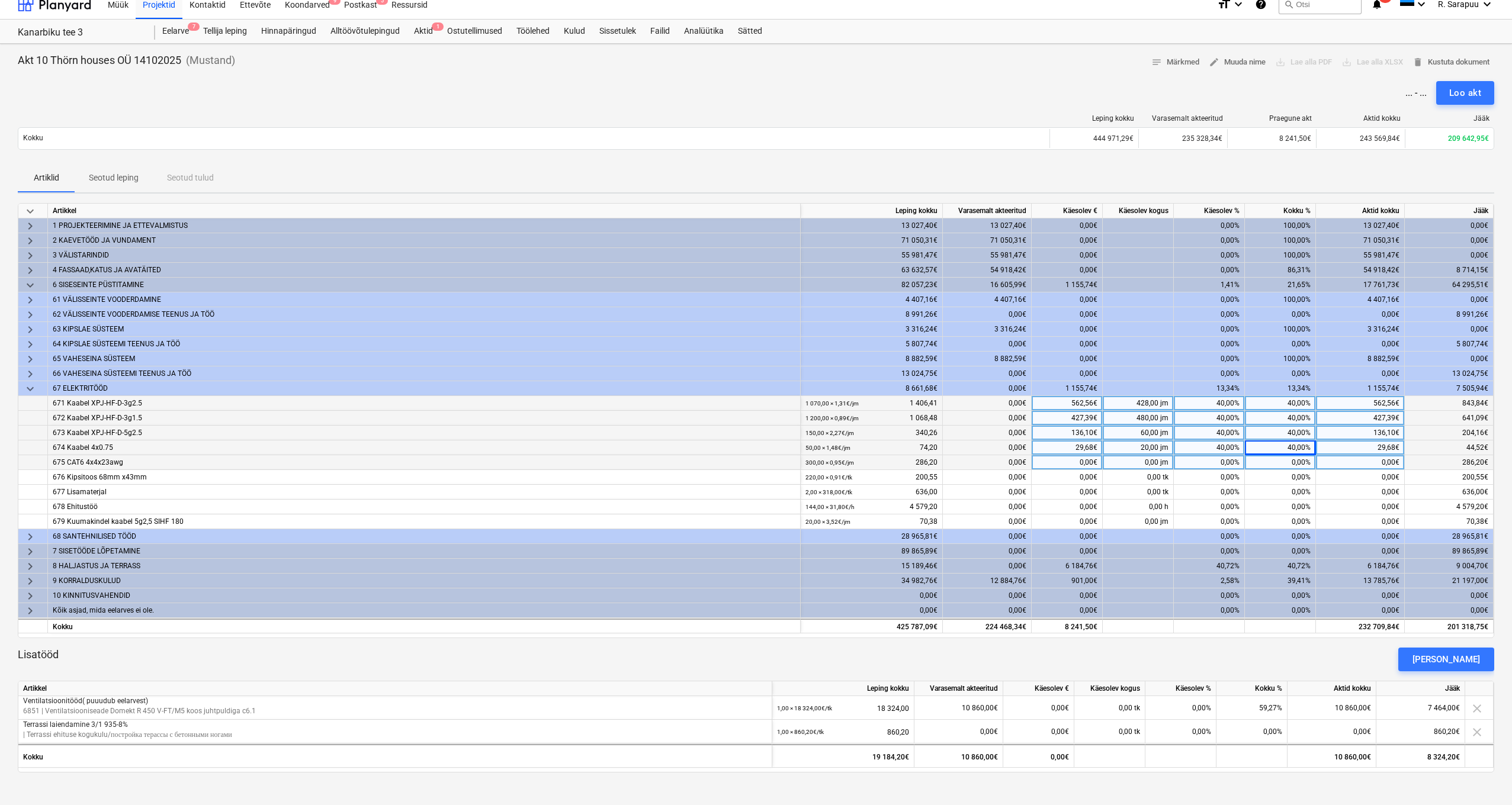
click at [1211, 461] on div "0,00%" at bounding box center [1209, 462] width 71 height 15
type input "40"
click at [1211, 474] on div "0,00%" at bounding box center [1209, 477] width 71 height 15
type input "40"
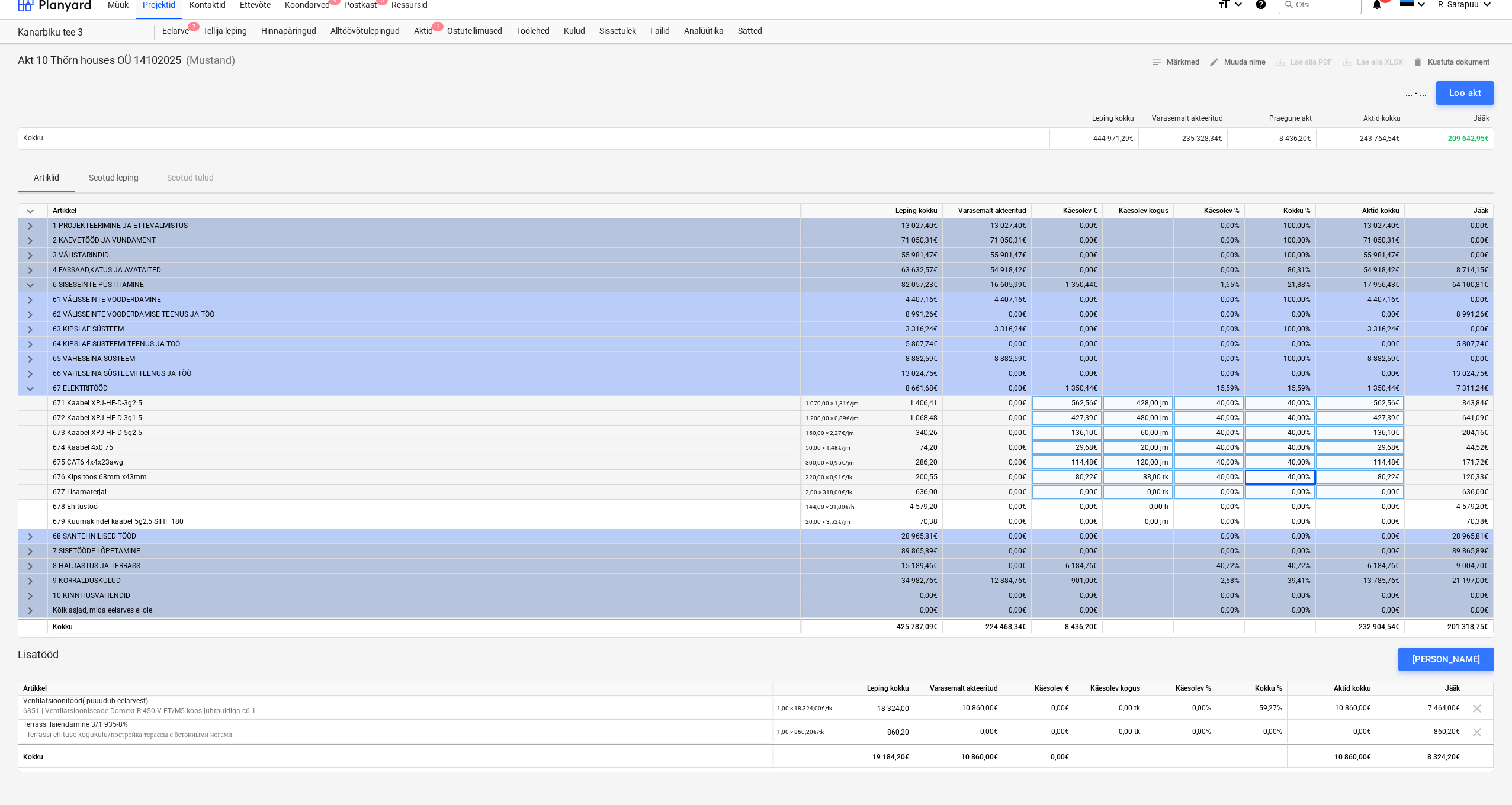
click at [1209, 487] on div "0,00%" at bounding box center [1209, 492] width 71 height 15
type input "40"
click at [1207, 507] on div "0,00%" at bounding box center [1209, 507] width 71 height 15
type input "40"
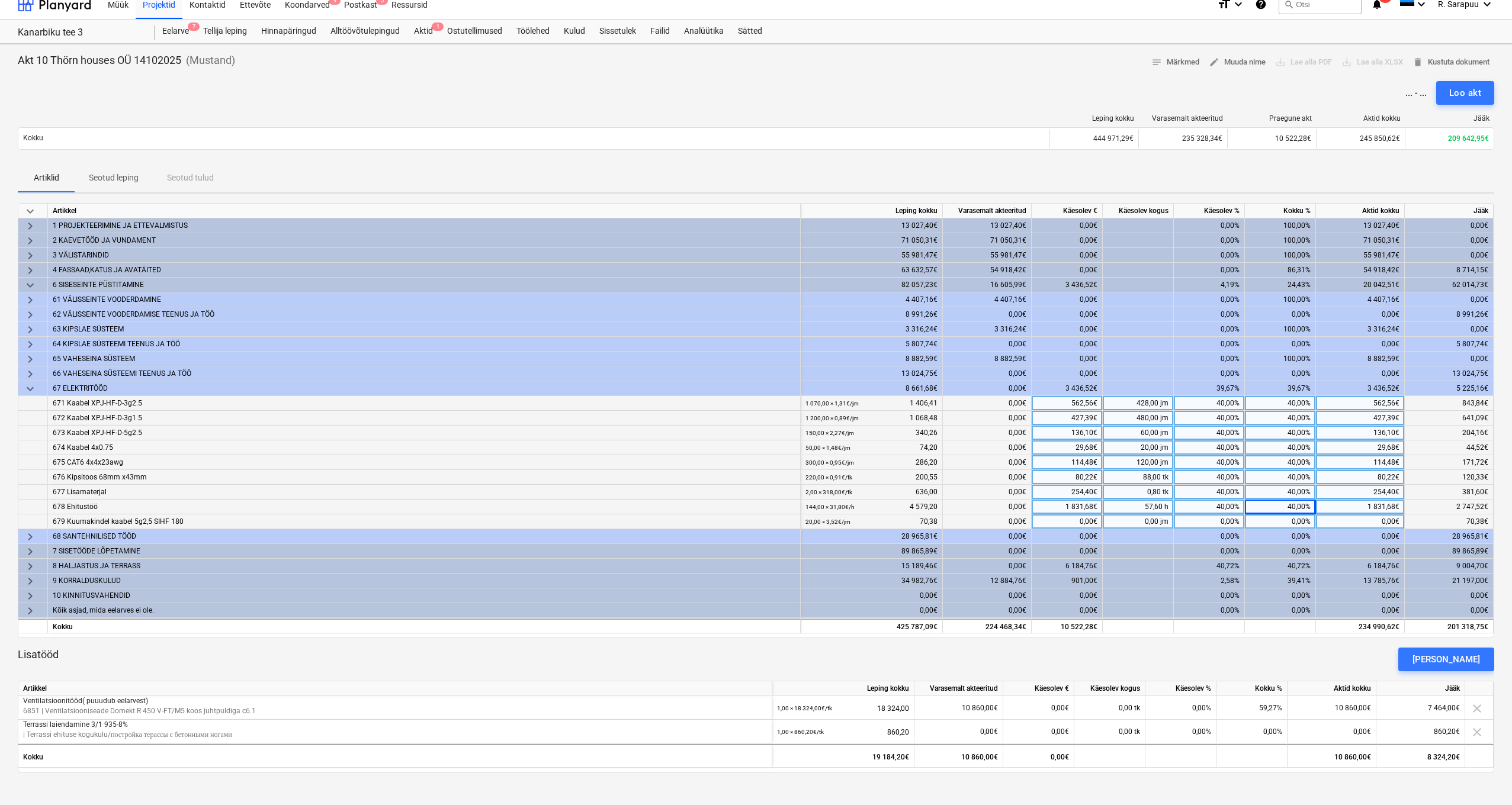
click at [1206, 526] on div "0,00%" at bounding box center [1209, 521] width 71 height 15
type input "40"
click at [1337, 660] on div "Lisatööd Lisa lisatöö" at bounding box center [755, 658] width 1476 height 23
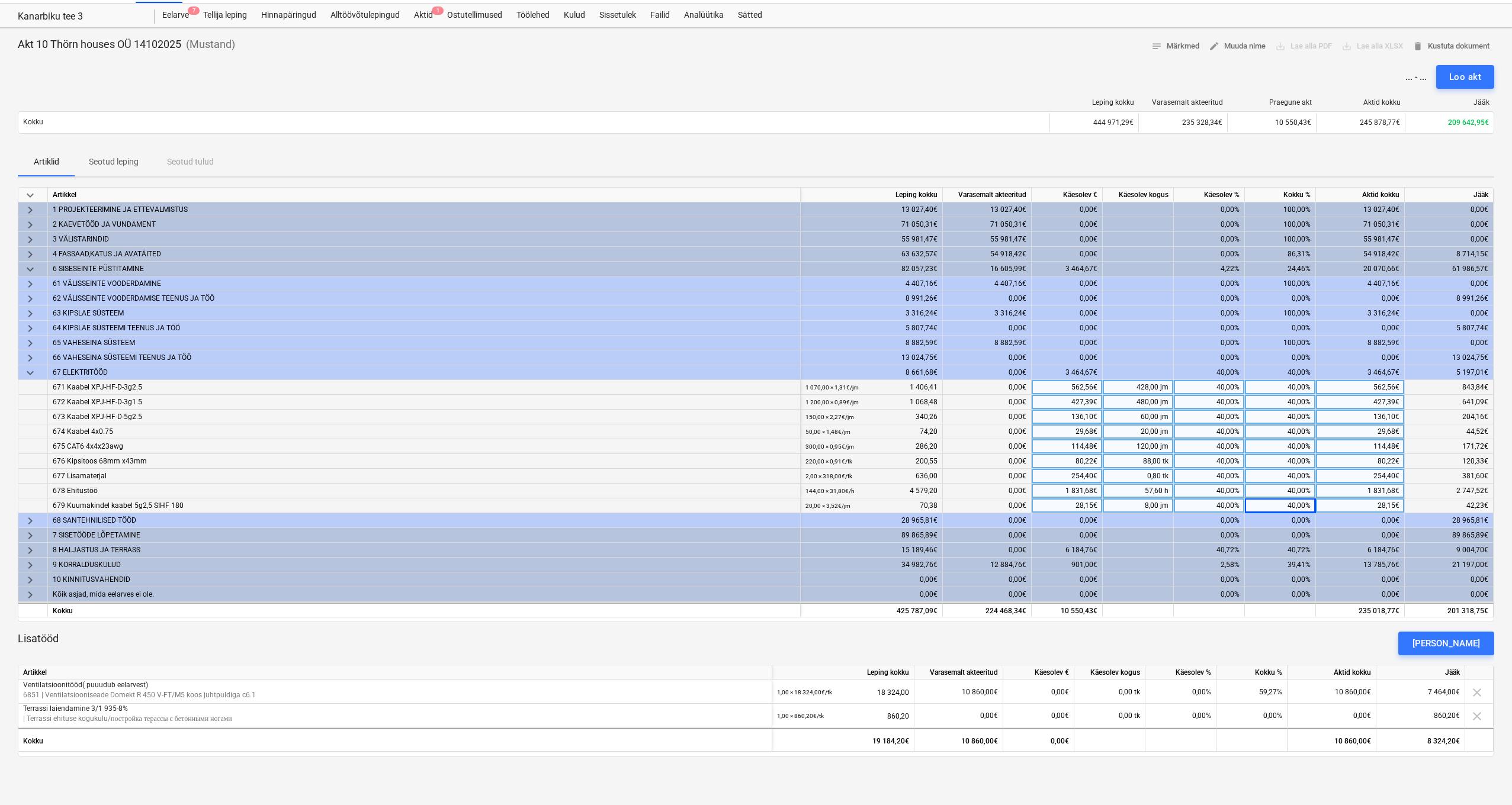
scroll to position [27, 0]
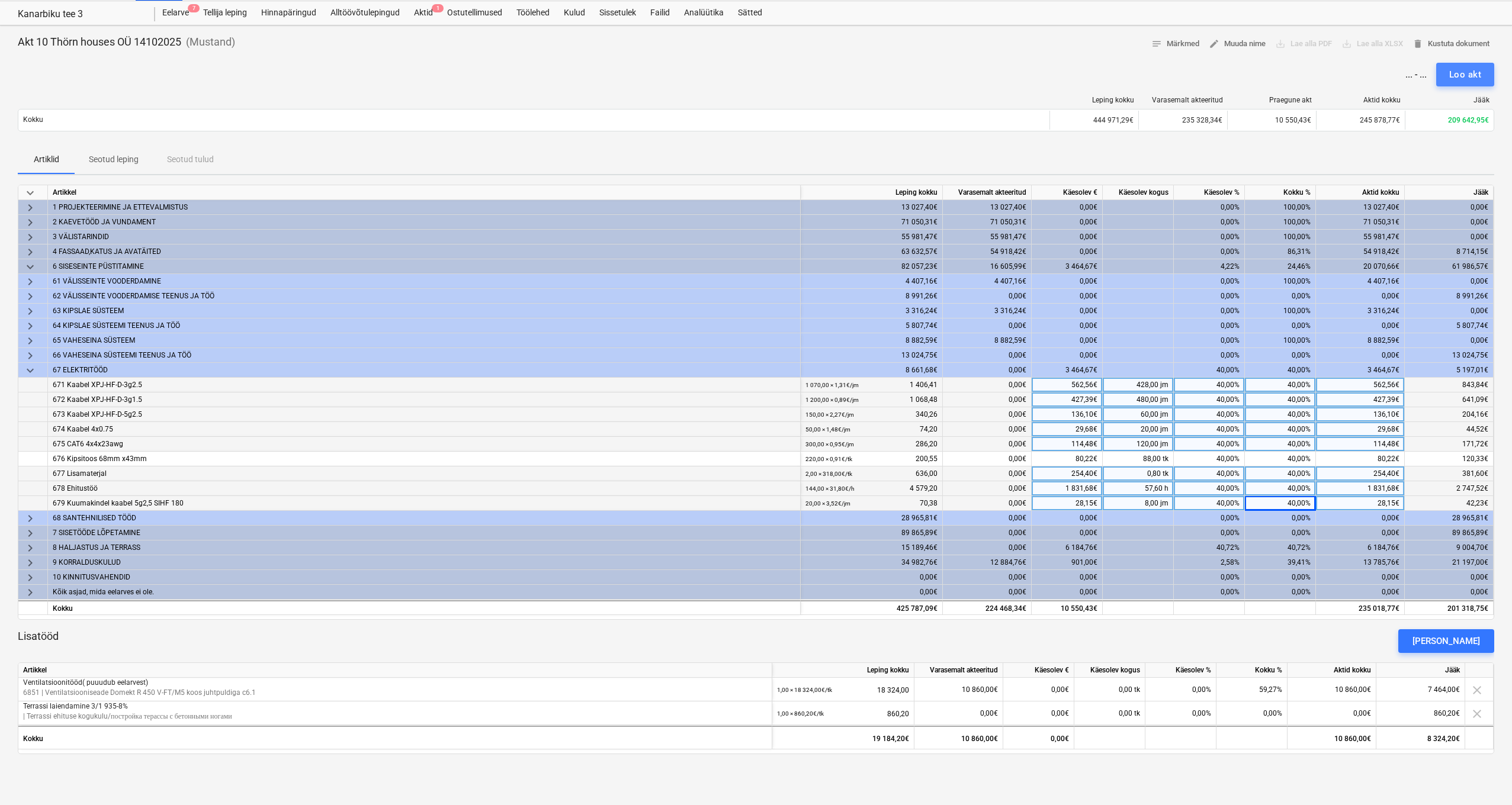
click at [1473, 76] on div "Loo akt" at bounding box center [1464, 75] width 32 height 16
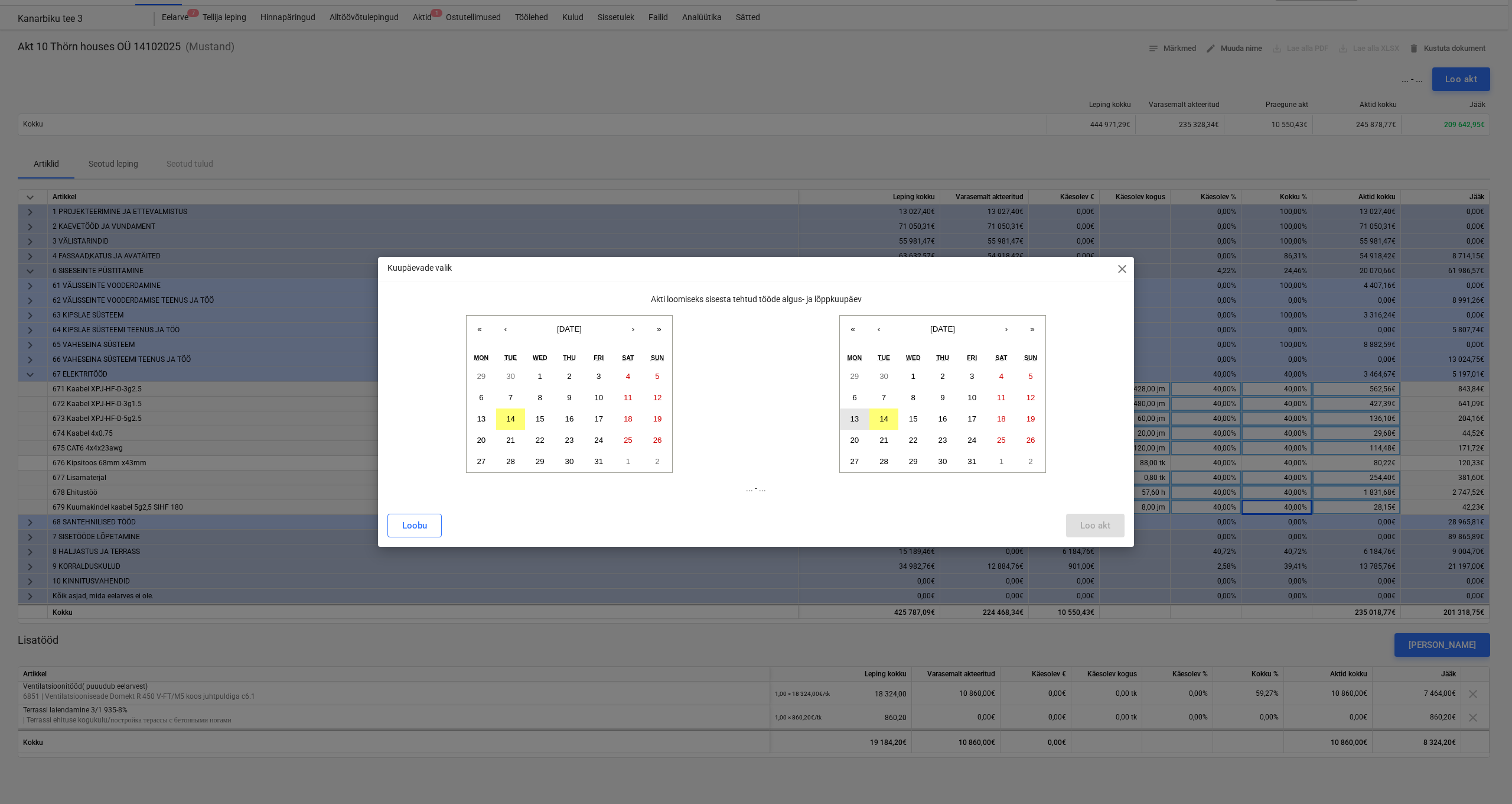
drag, startPoint x: 879, startPoint y: 416, endPoint x: 865, endPoint y: 418, distance: 14.1
click at [879, 416] on button "14" at bounding box center [884, 418] width 29 height 22
click at [482, 399] on abbr "6" at bounding box center [481, 398] width 4 height 9
click at [1089, 522] on div "Loo akt" at bounding box center [1095, 526] width 30 height 16
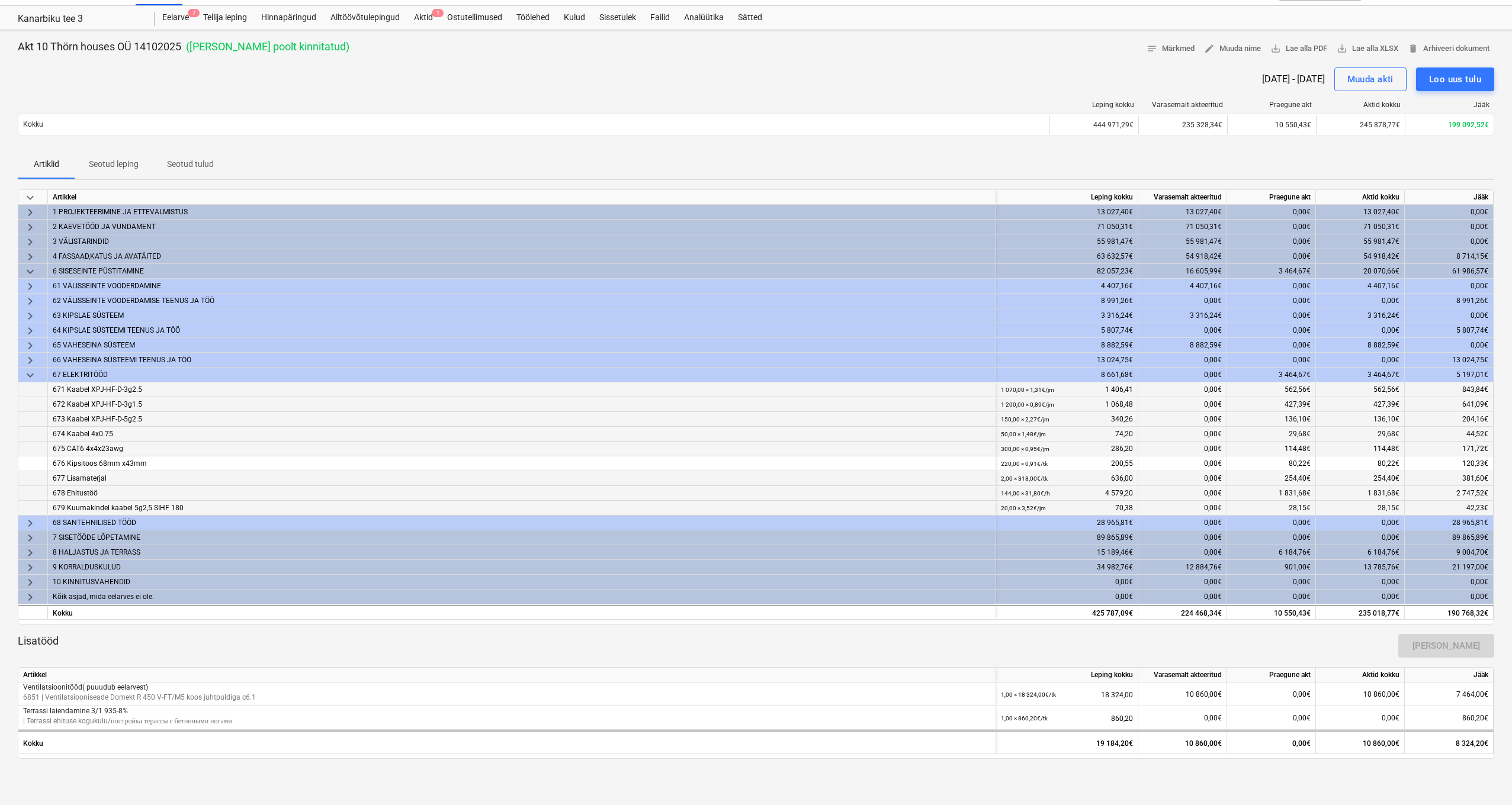
scroll to position [31, 1]
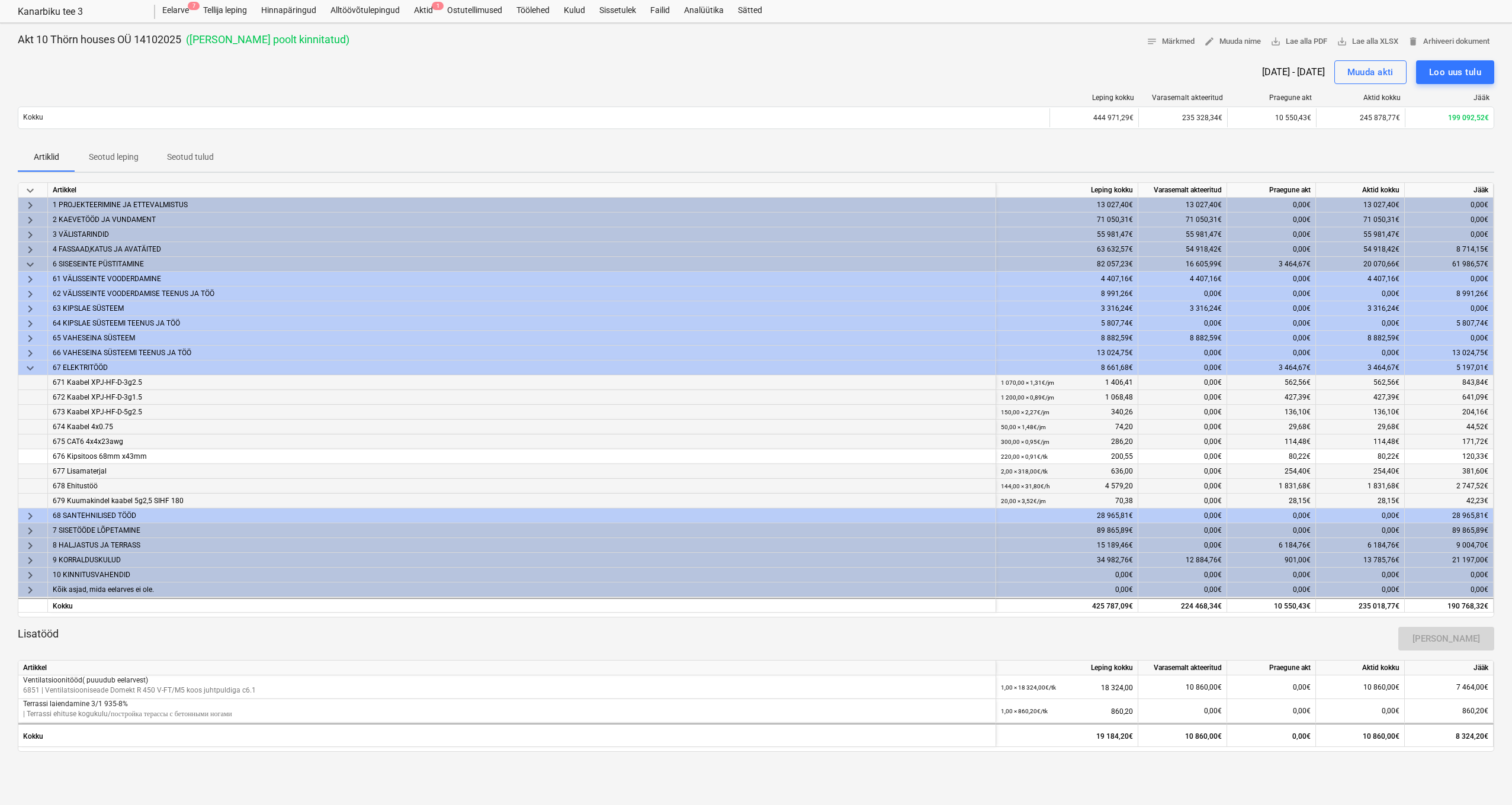
click at [35, 532] on span "keyboard_arrow_right" at bounding box center [30, 531] width 14 height 14
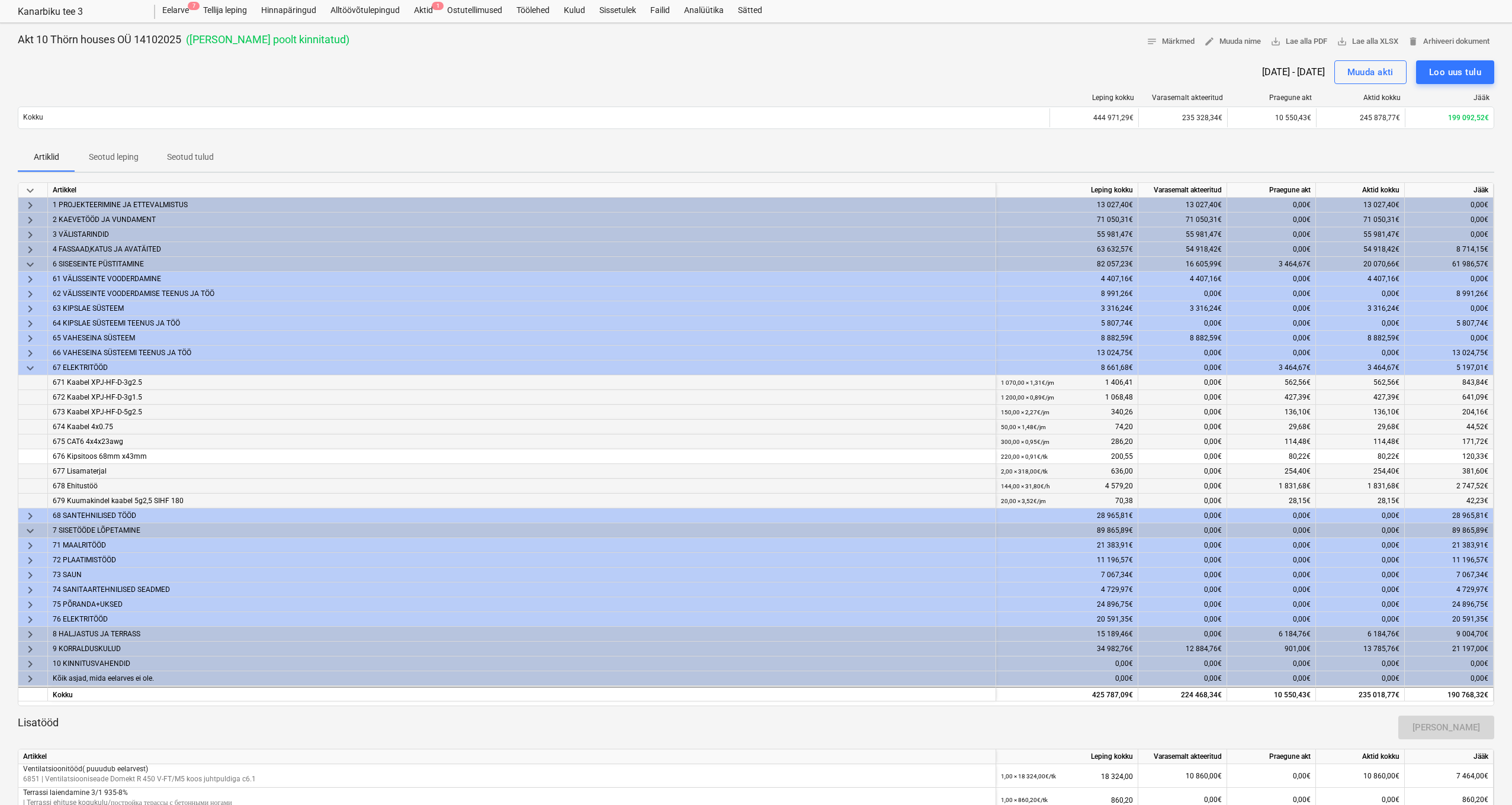
scroll to position [31, 0]
click at [30, 366] on span "keyboard_arrow_down" at bounding box center [30, 368] width 14 height 14
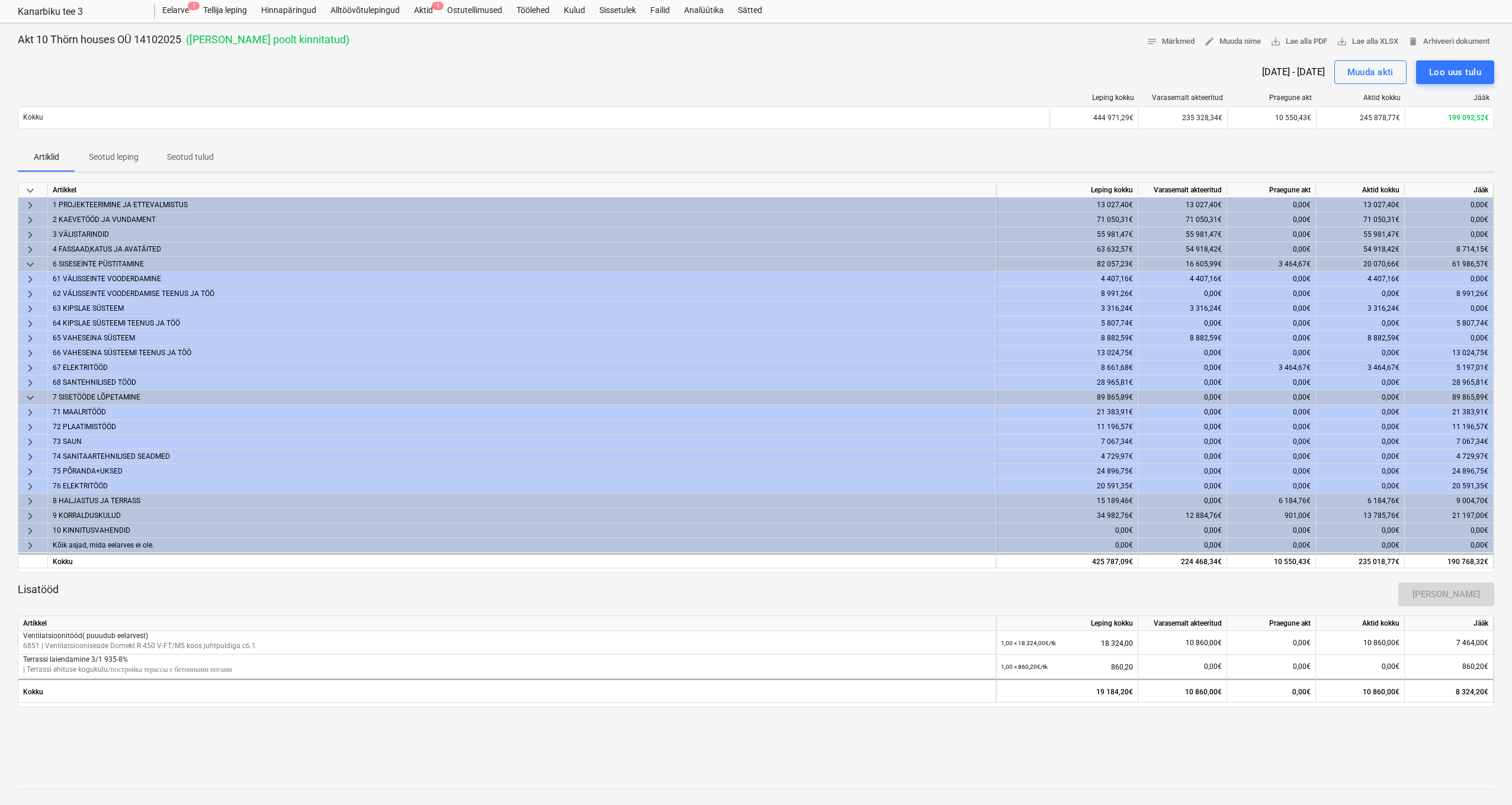
scroll to position [42, 0]
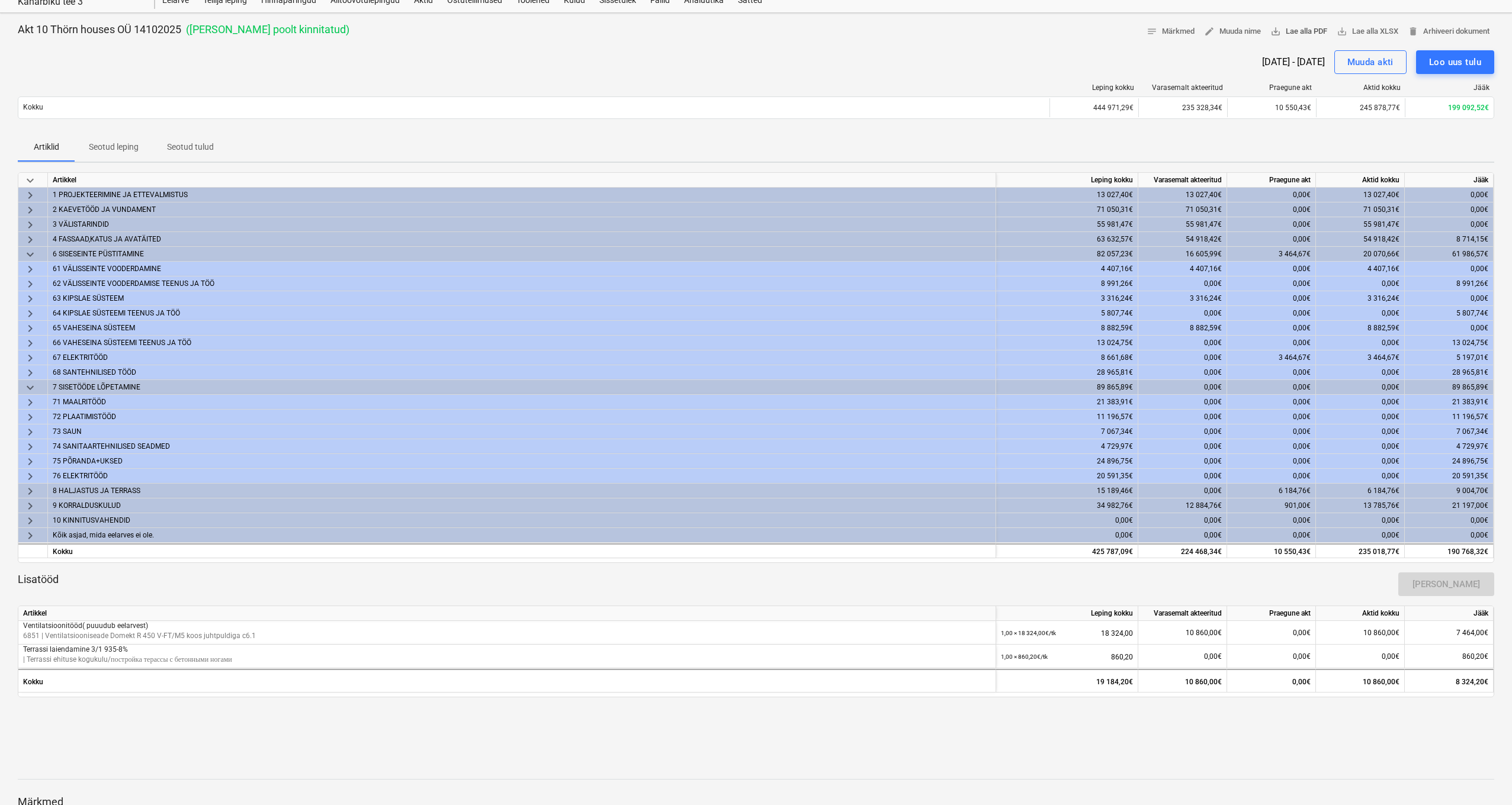
click at [1289, 33] on span "save_alt Lae alla PDF" at bounding box center [1298, 32] width 56 height 14
